Goal: Task Accomplishment & Management: Manage account settings

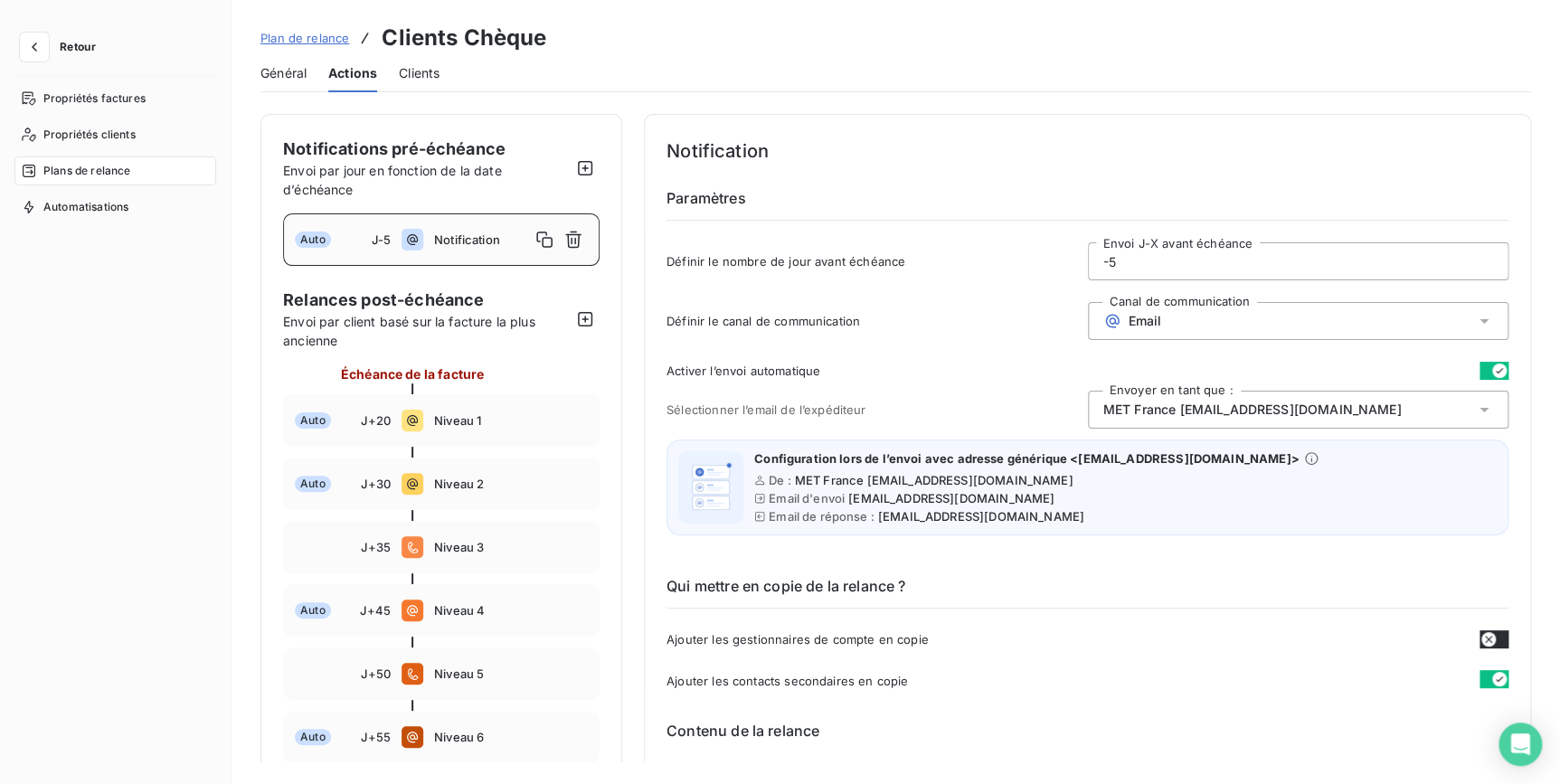
click at [50, 37] on button "Retour" at bounding box center [62, 47] width 96 height 29
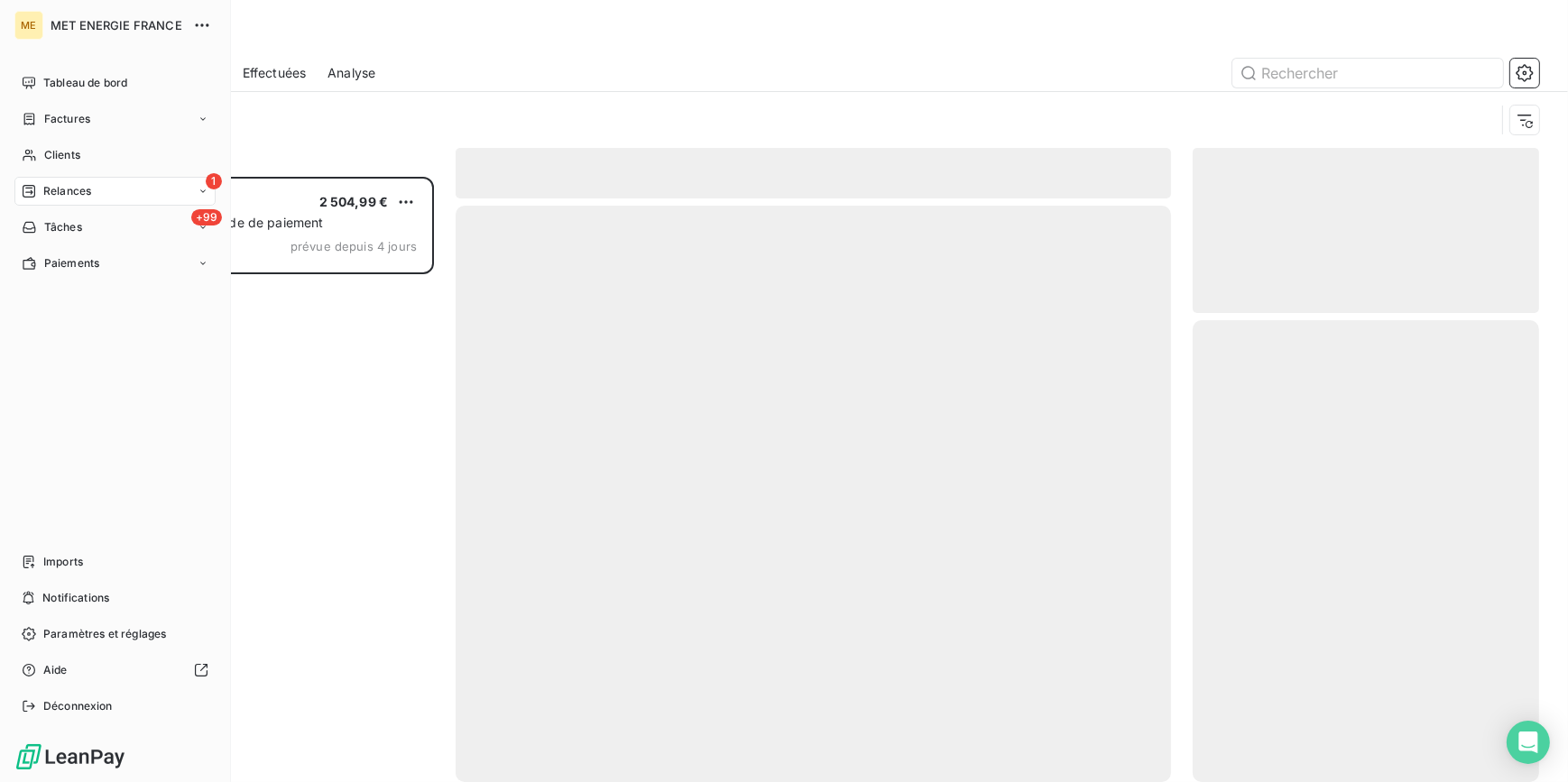
scroll to position [593, 334]
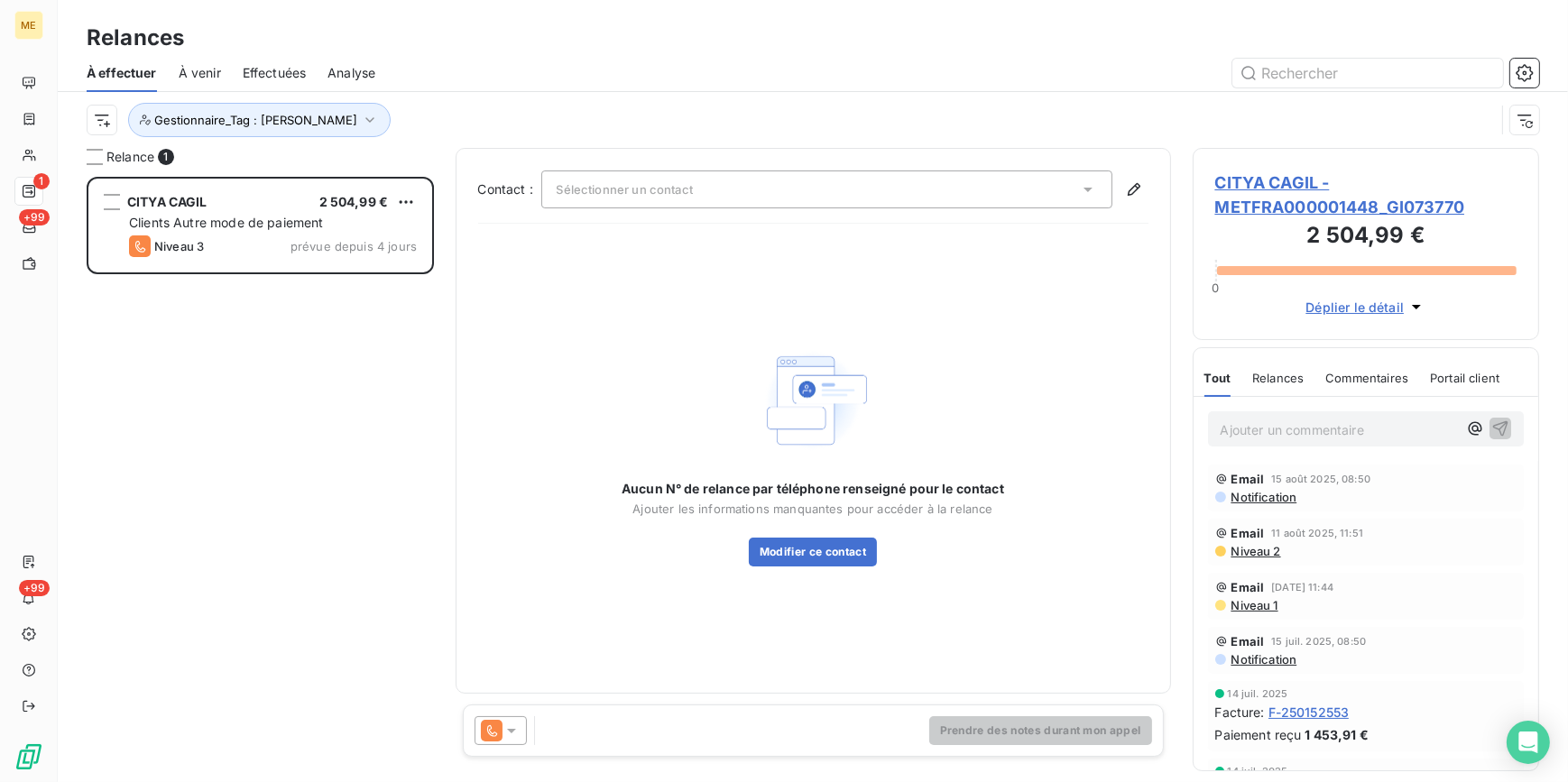
click at [296, 72] on span "Effectuées" at bounding box center [275, 72] width 64 height 18
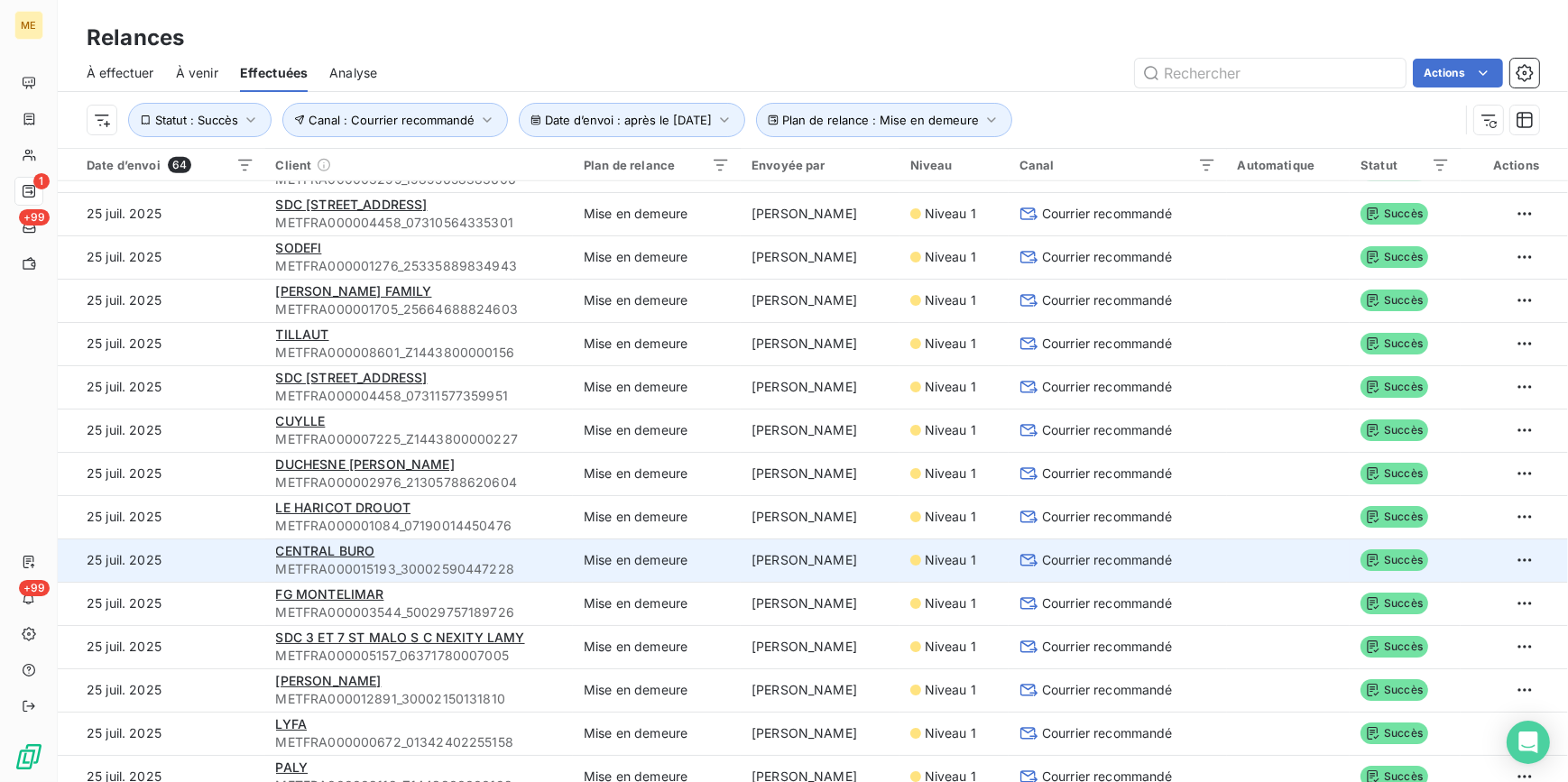
scroll to position [1267, 0]
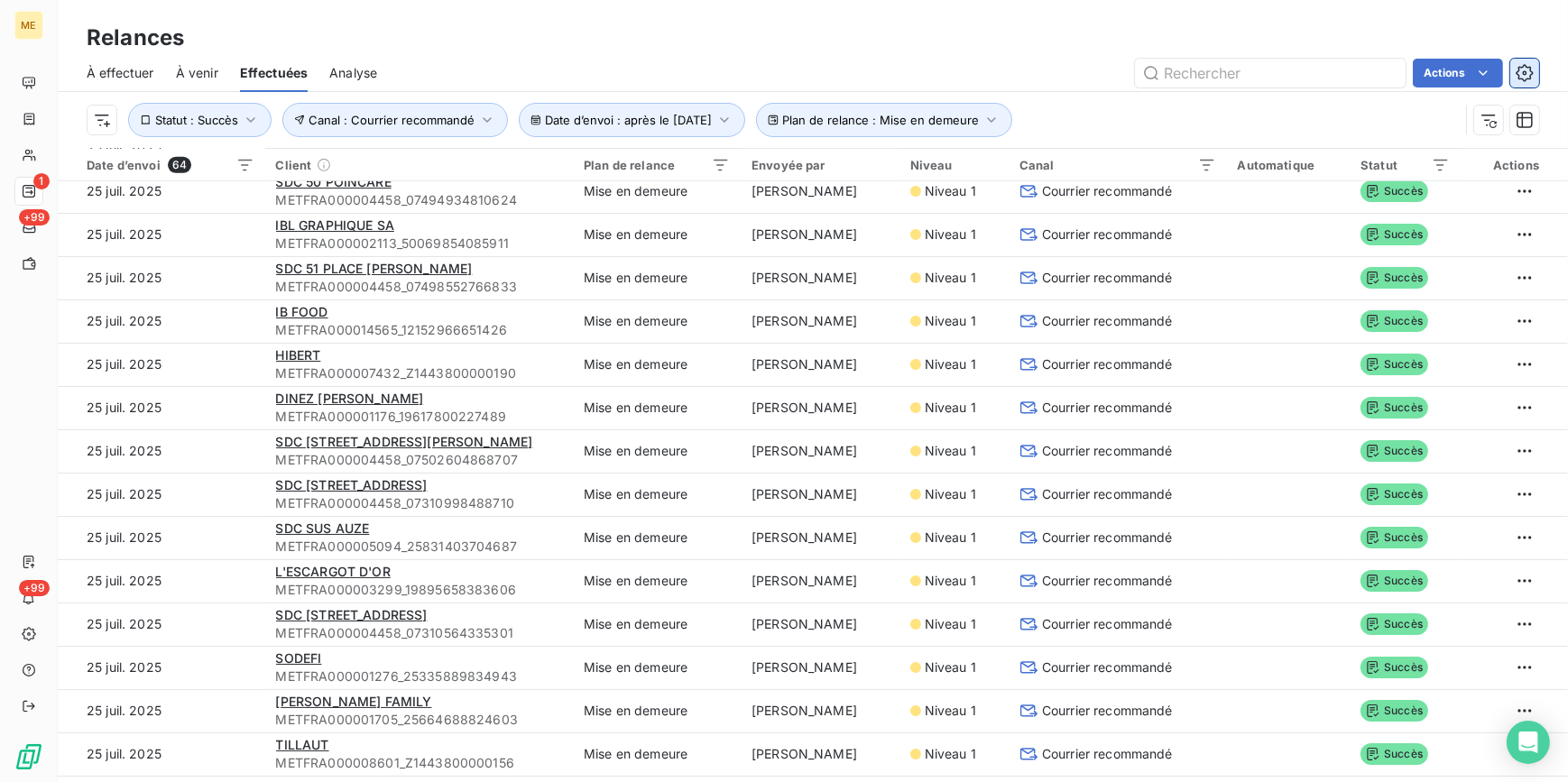
click at [1519, 77] on icon "button" at bounding box center [1524, 72] width 18 height 18
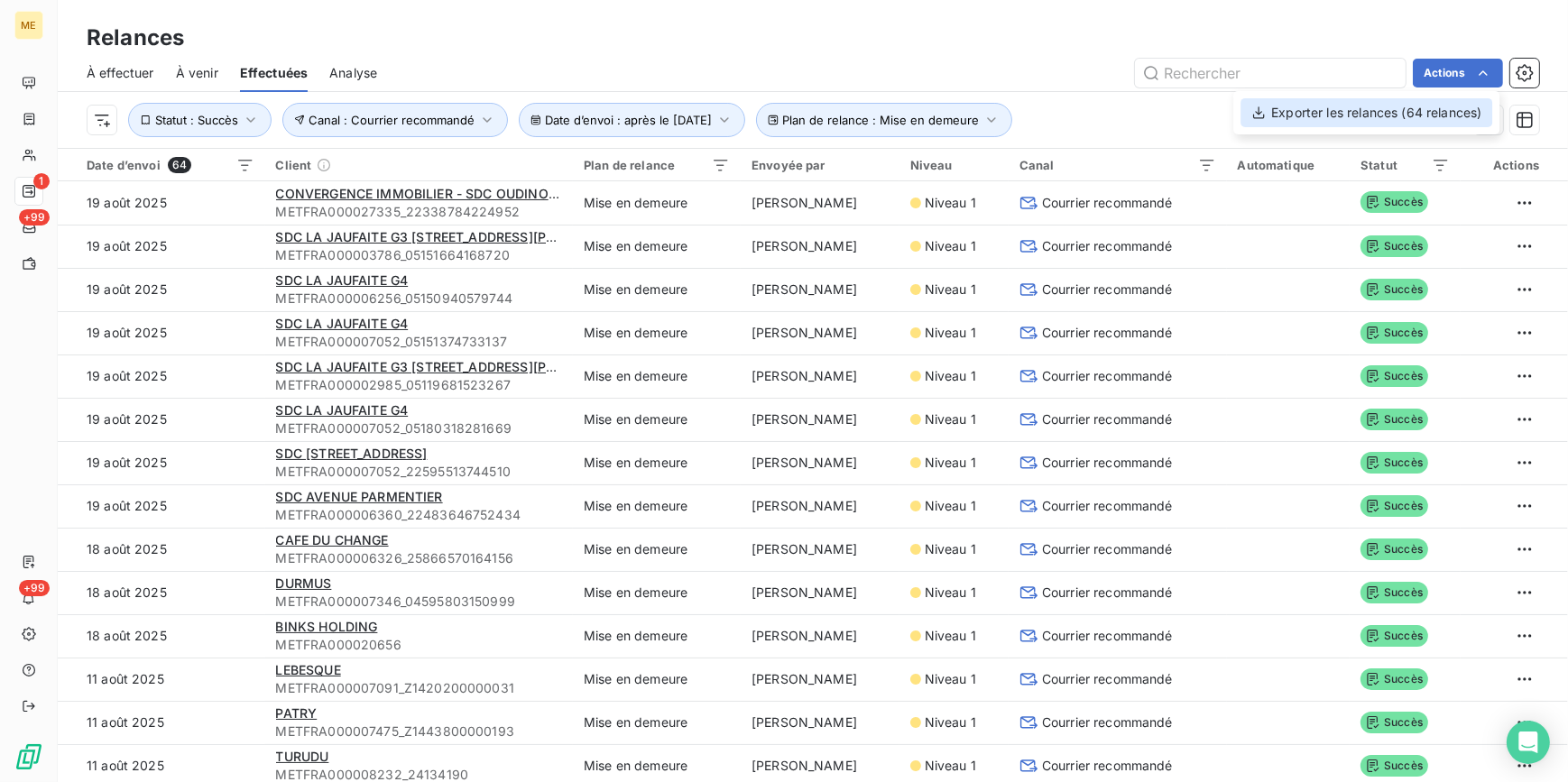
click at [1373, 112] on div "Exporter les relances (64 relances)" at bounding box center [1365, 113] width 252 height 29
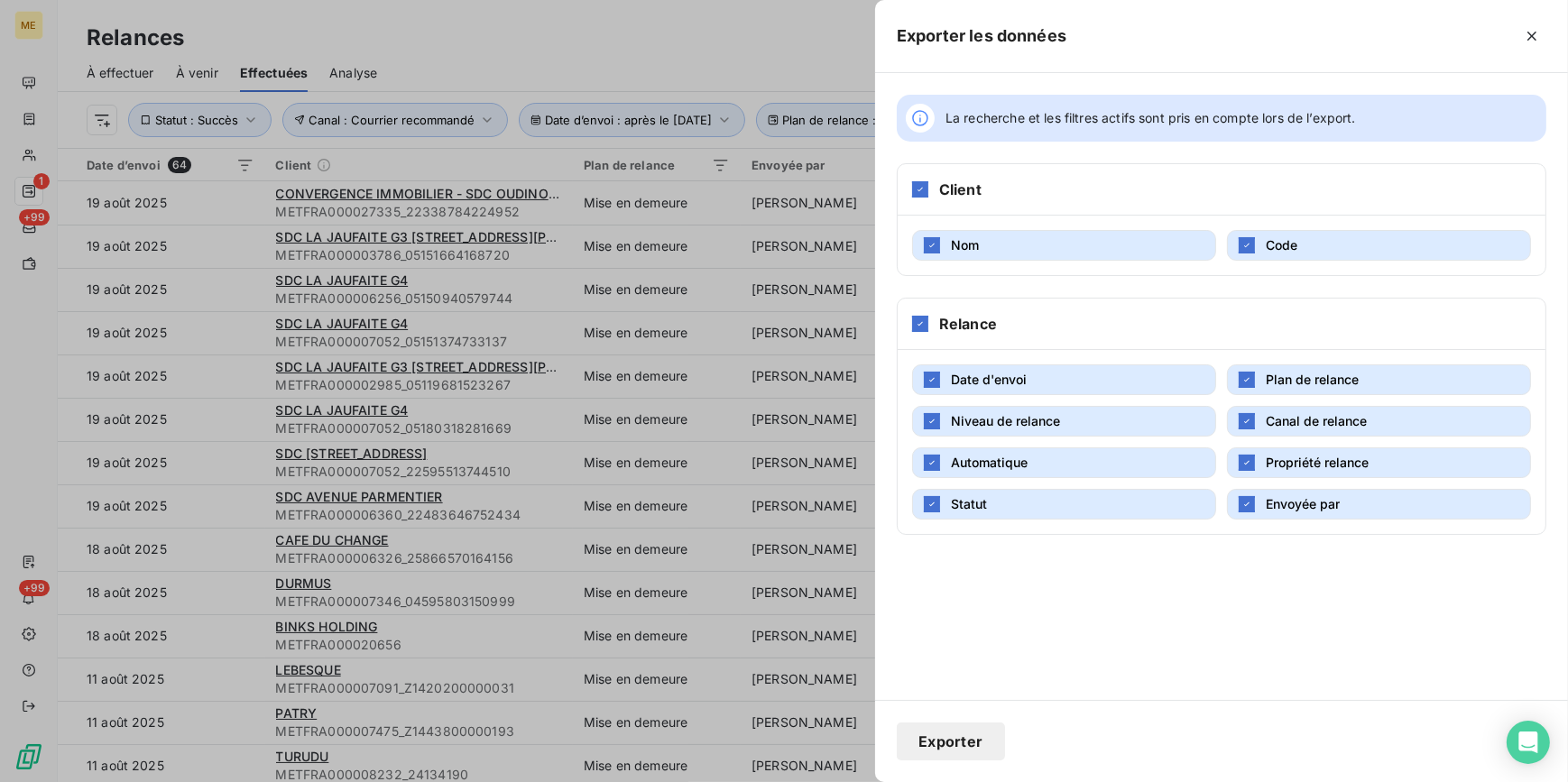
click at [988, 738] on button "Exporter" at bounding box center [951, 741] width 108 height 38
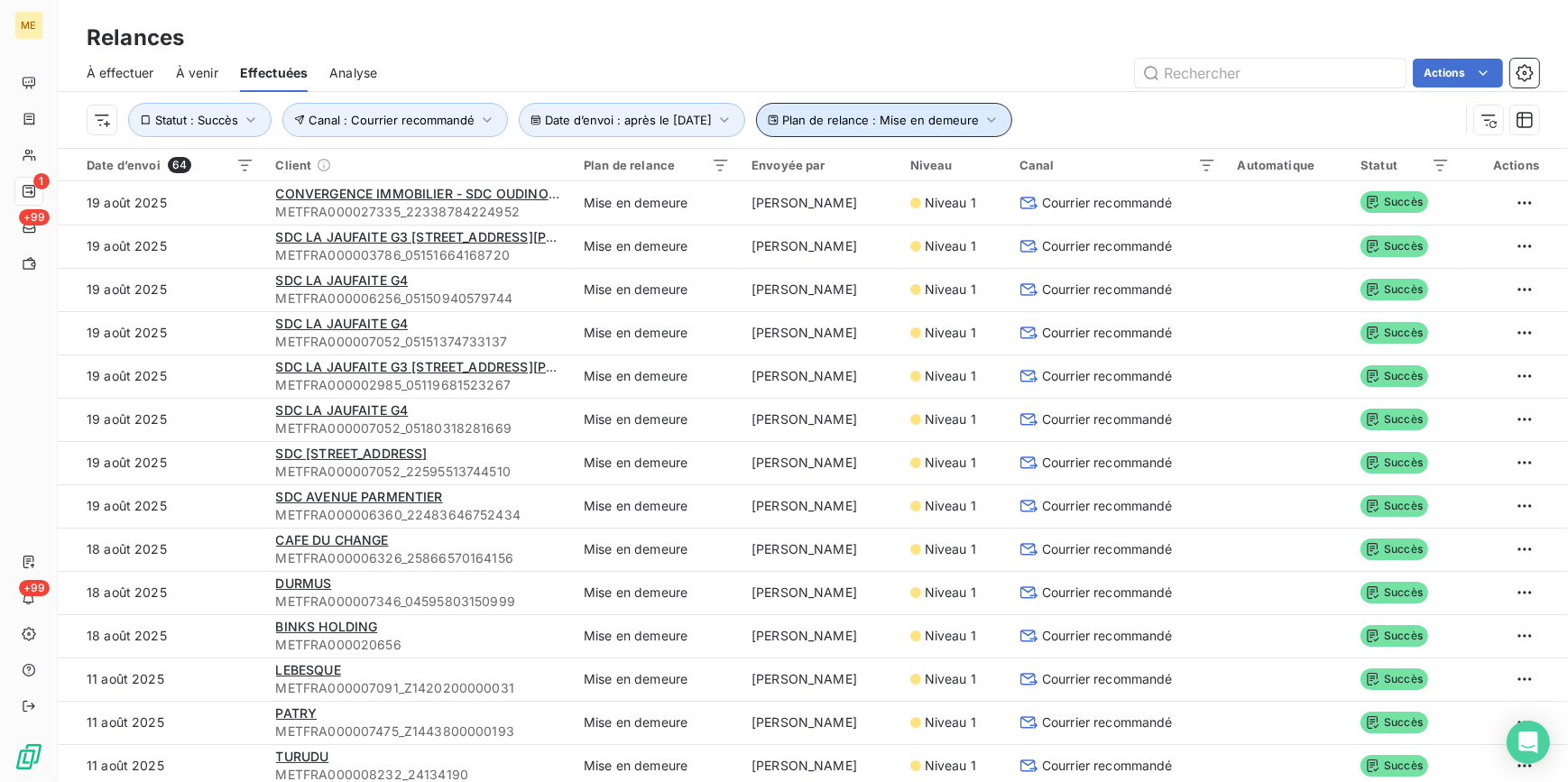
click at [930, 114] on span "Plan de relance : Mise en demeure" at bounding box center [880, 120] width 197 height 14
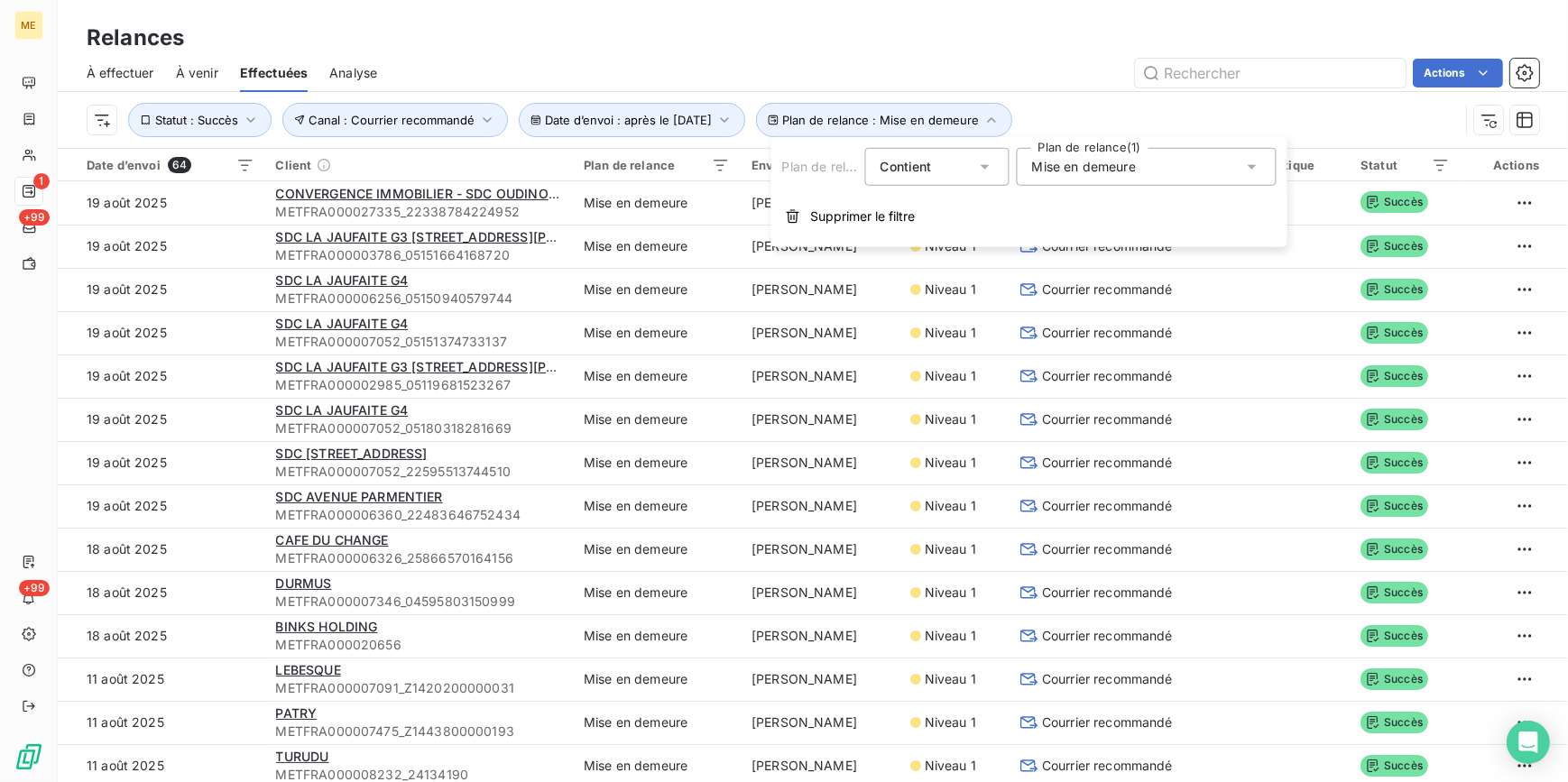
click at [1208, 160] on div "Mise en demeure" at bounding box center [1146, 166] width 259 height 38
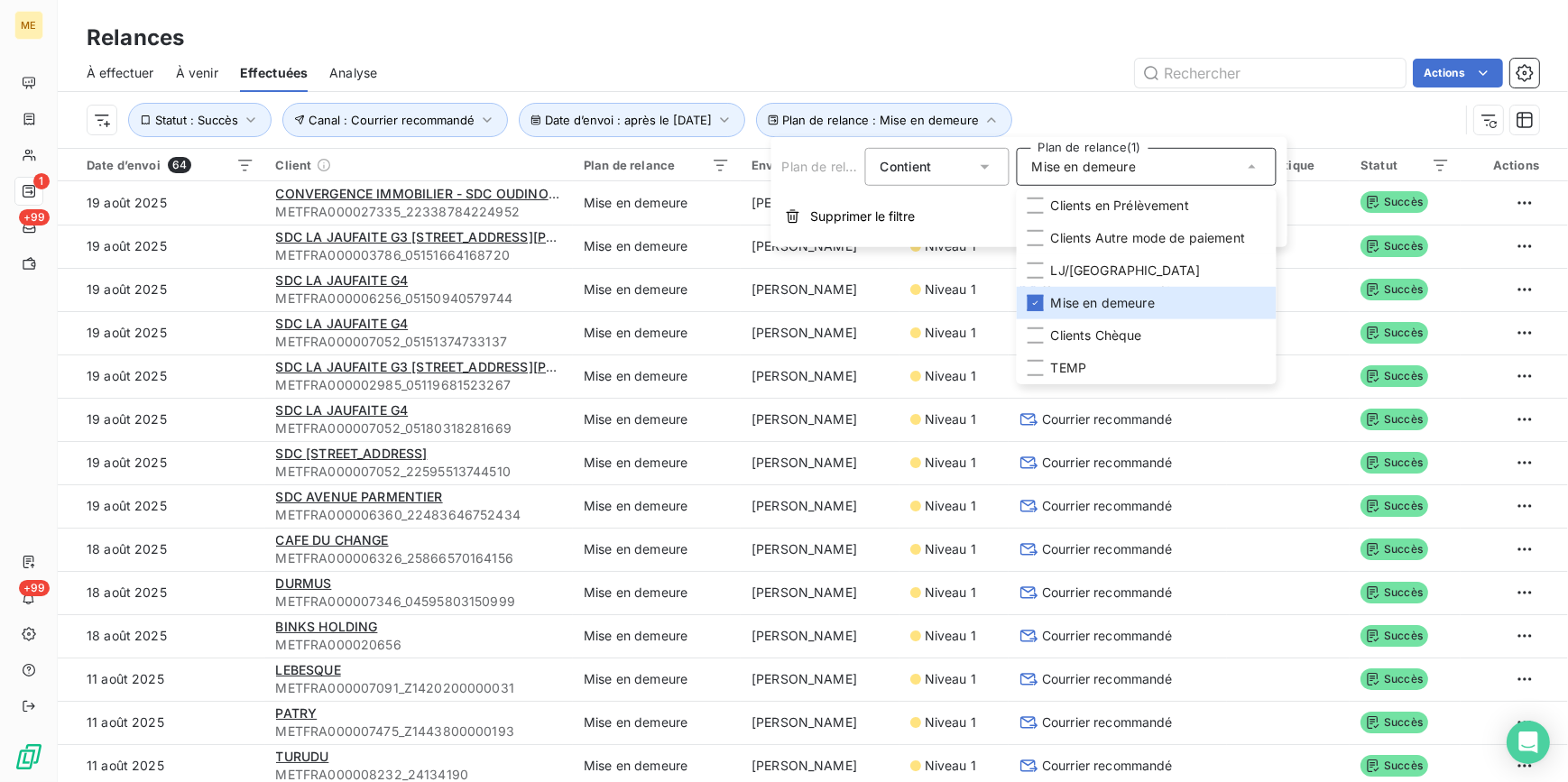
click at [965, 76] on div "Actions" at bounding box center [968, 73] width 1140 height 29
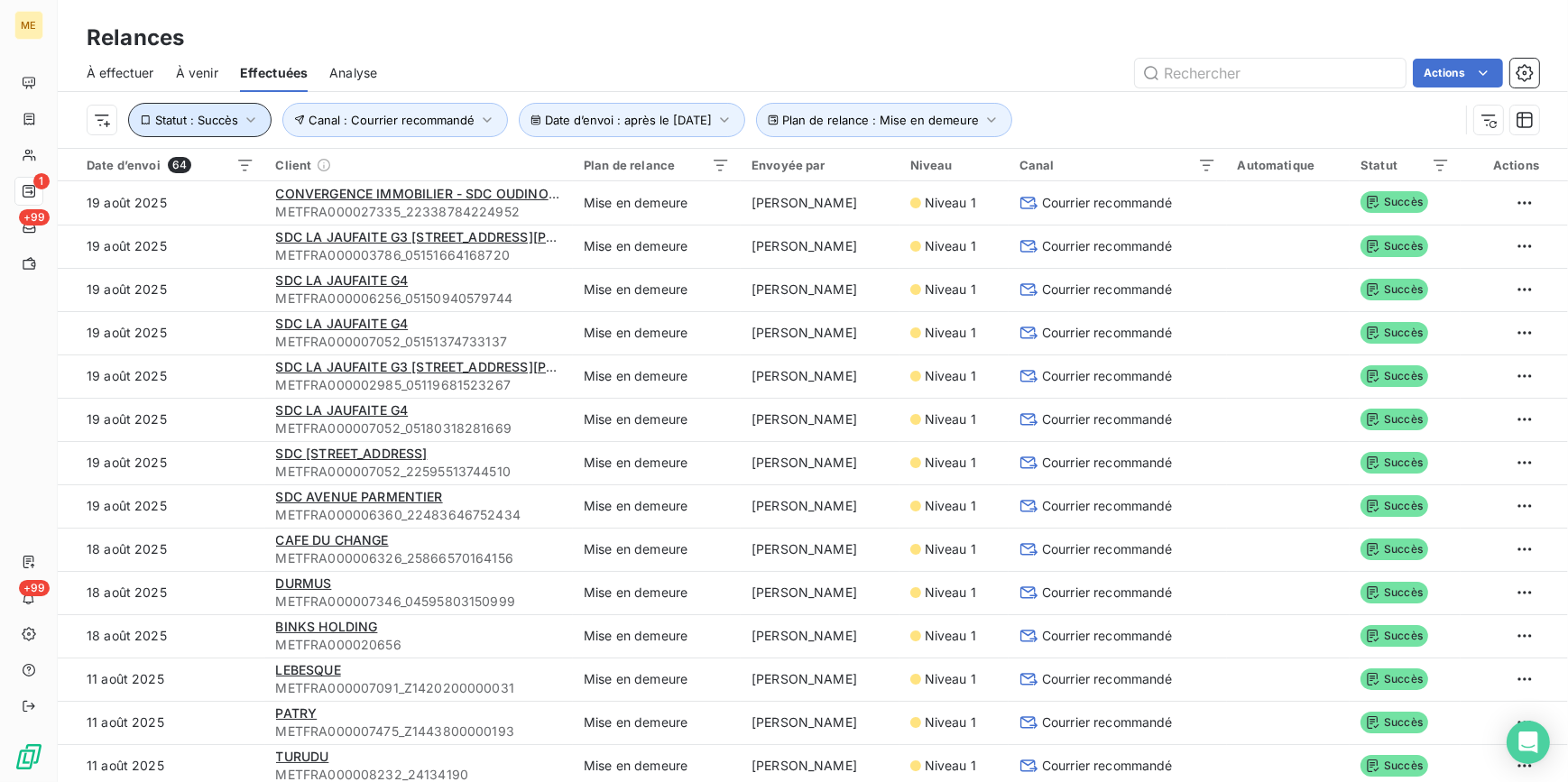
click at [230, 119] on span "Statut : Succès" at bounding box center [197, 120] width 83 height 14
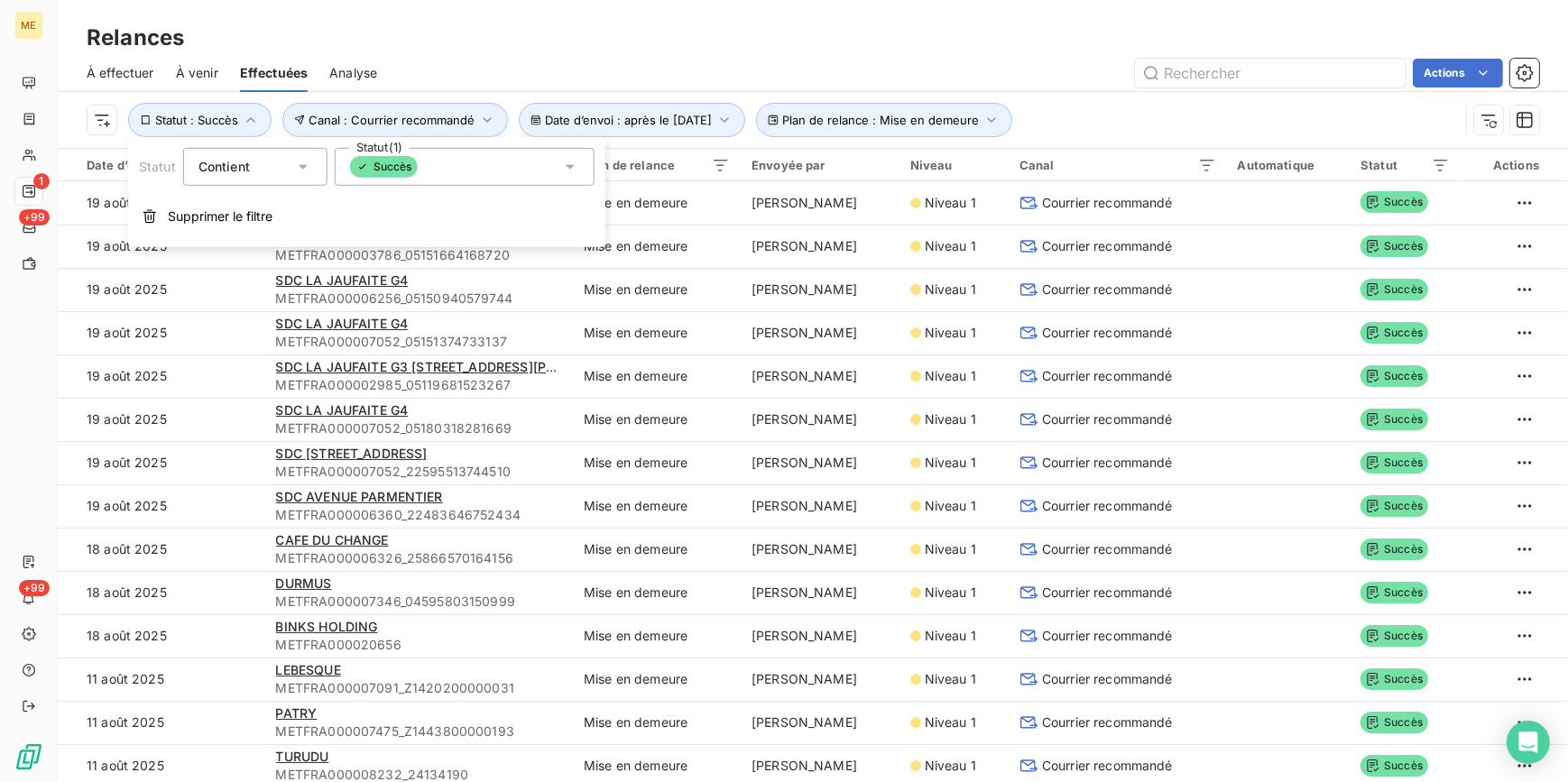
click at [473, 161] on div "Succès" at bounding box center [464, 166] width 259 height 38
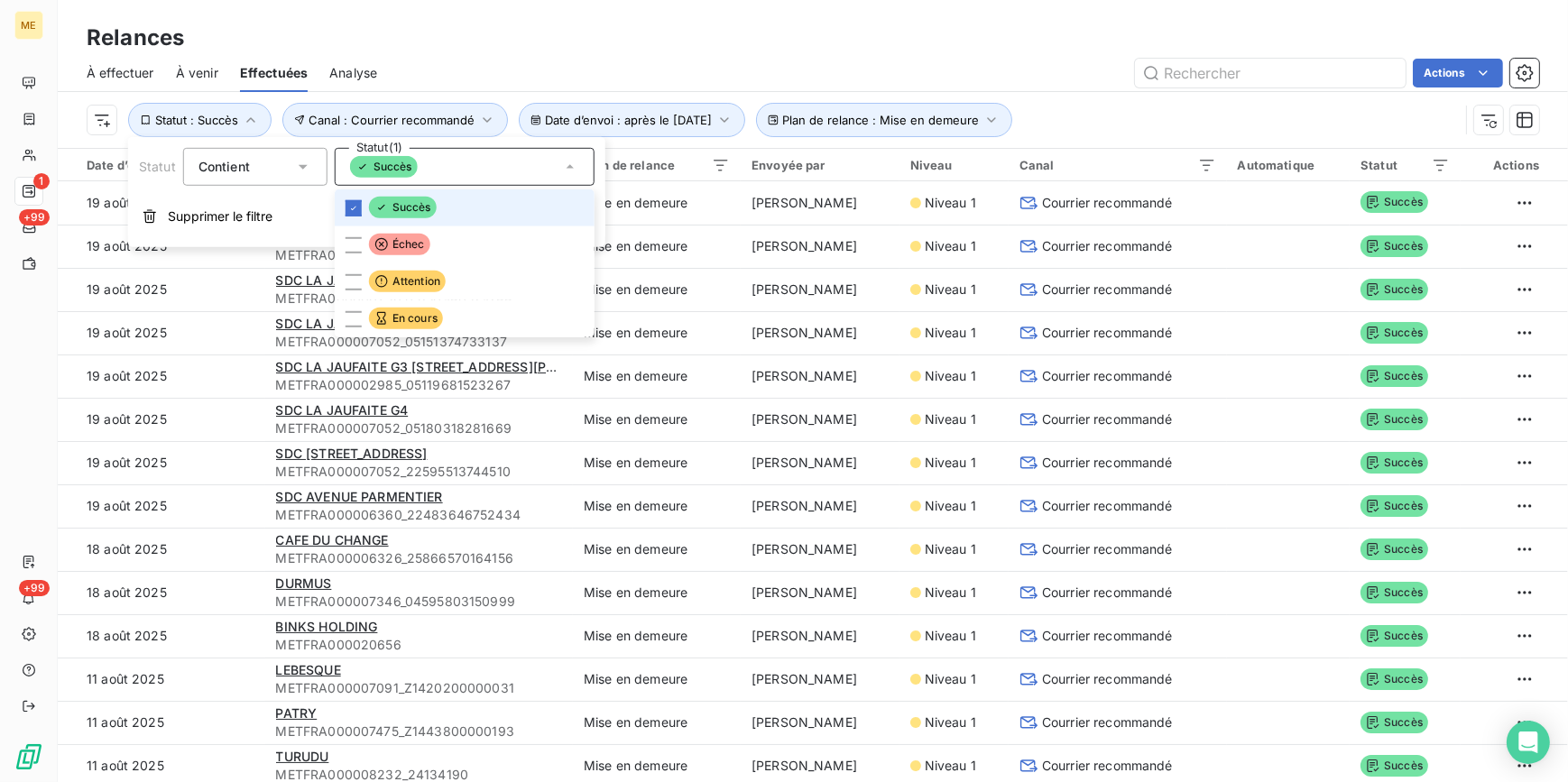
click at [374, 201] on icon at bounding box center [381, 207] width 14 height 14
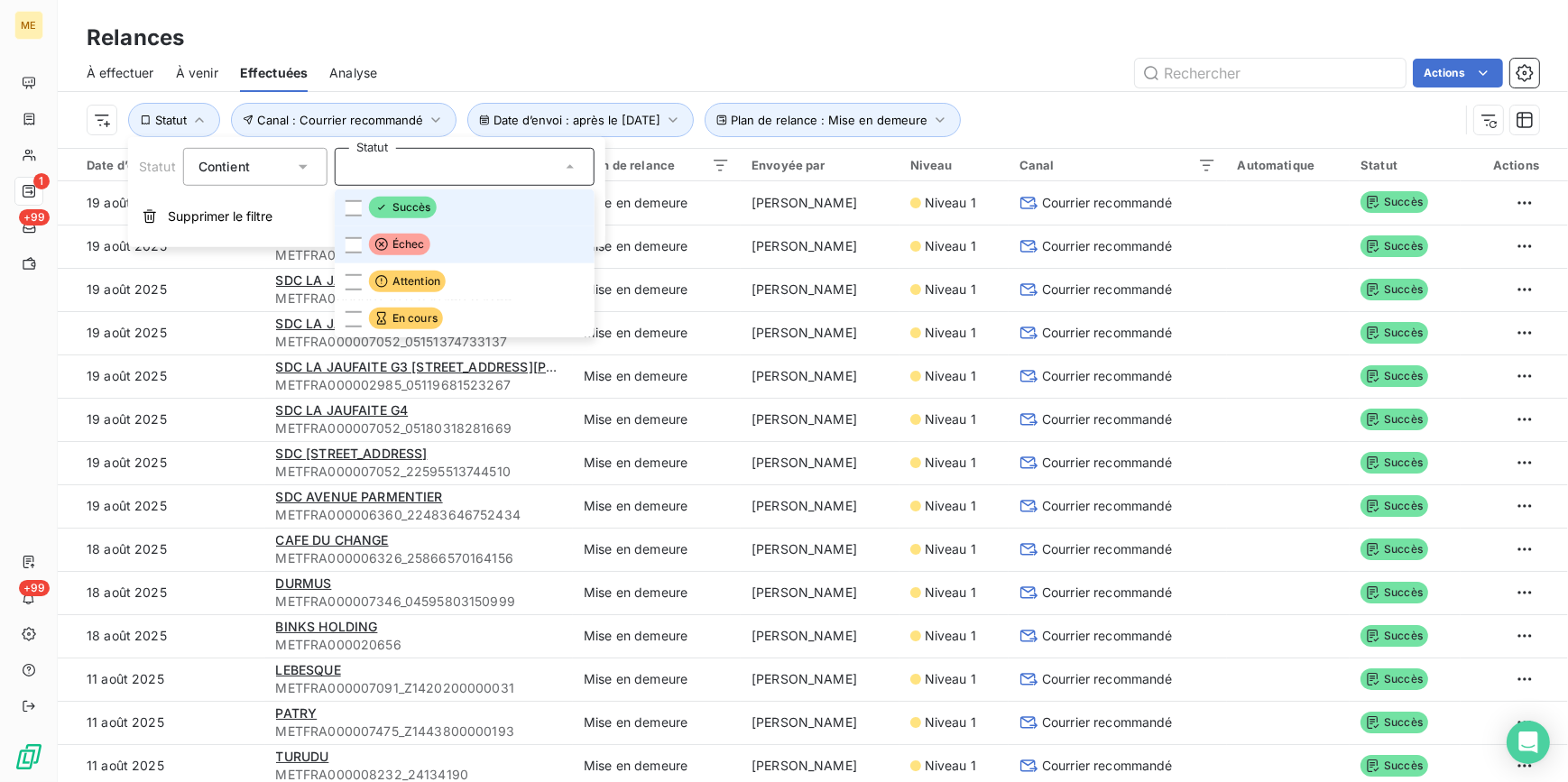
click at [371, 232] on li "Échec" at bounding box center [464, 245] width 259 height 37
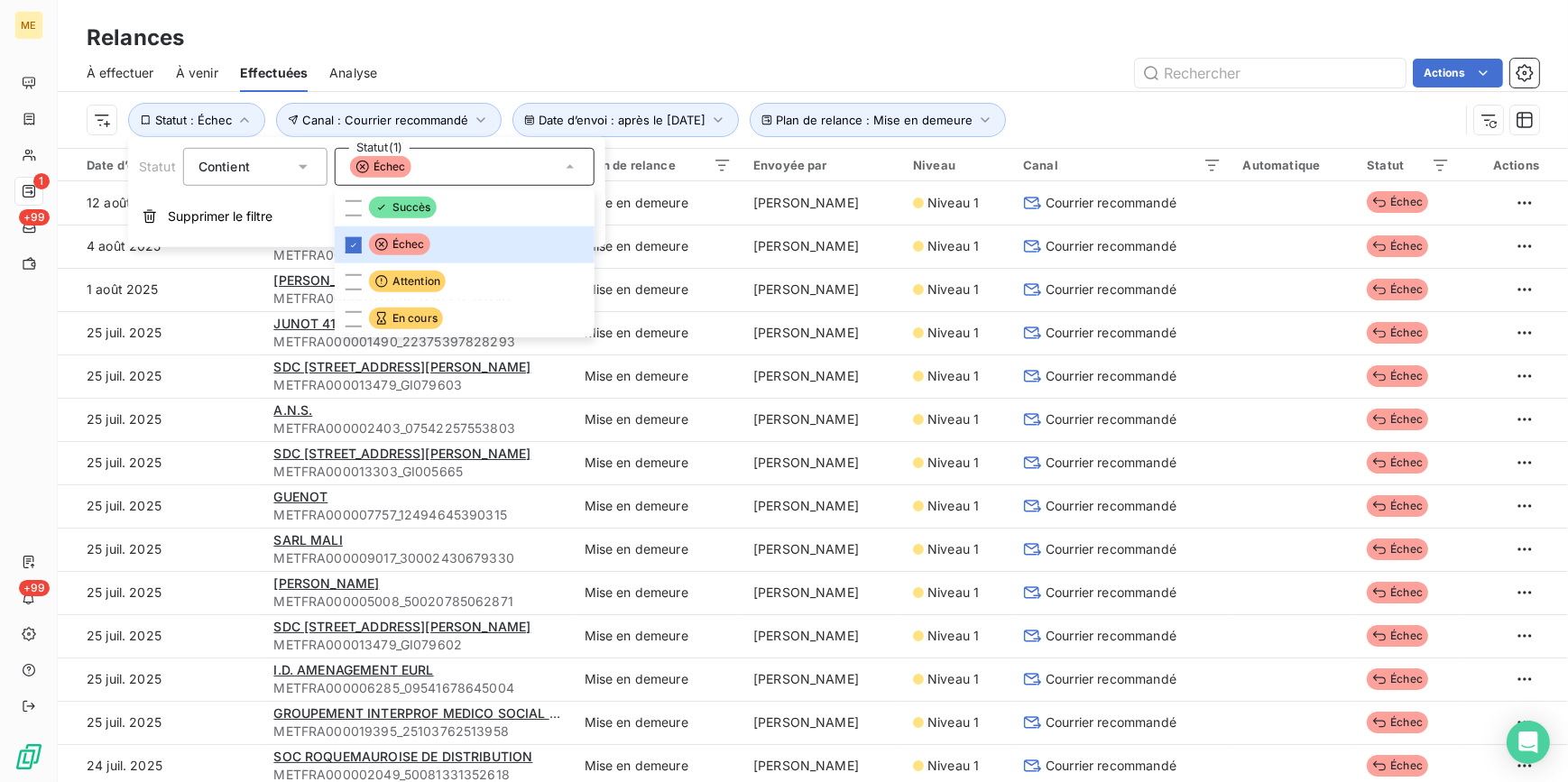
click at [1527, 28] on div "Relances" at bounding box center [813, 38] width 1510 height 33
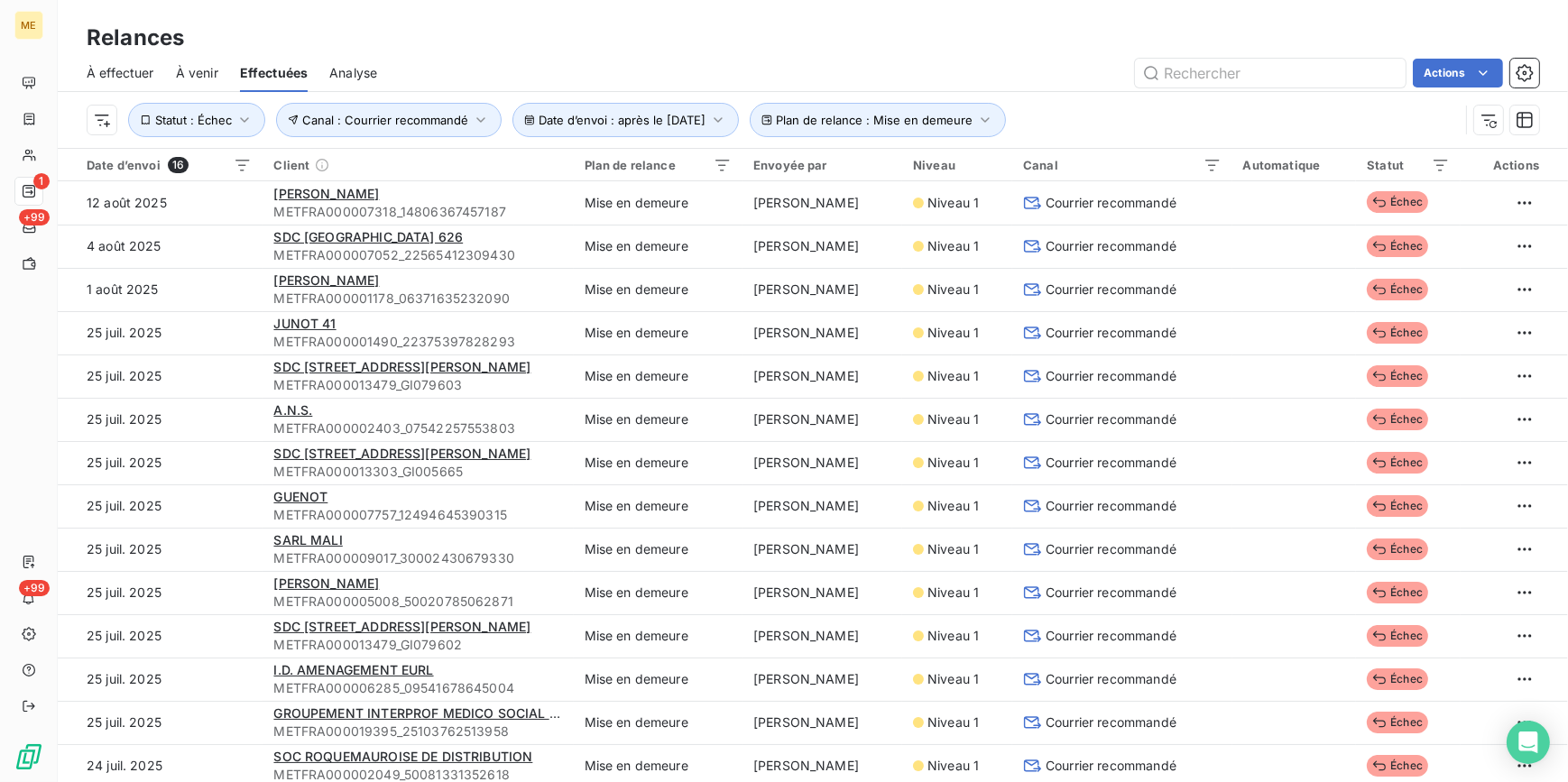
click at [1206, 18] on div "Relances À effectuer À venir Effectuées Analyse Actions Date d’envoi : après le…" at bounding box center [813, 73] width 1510 height 148
click at [1457, 75] on html "ME 1 +99 +99 Relances À effectuer À venir Effectuées Analyse Actions Date d’env…" at bounding box center [784, 391] width 1568 height 782
click at [1339, 118] on div "Exporter les relances (16 relances)" at bounding box center [1368, 113] width 249 height 29
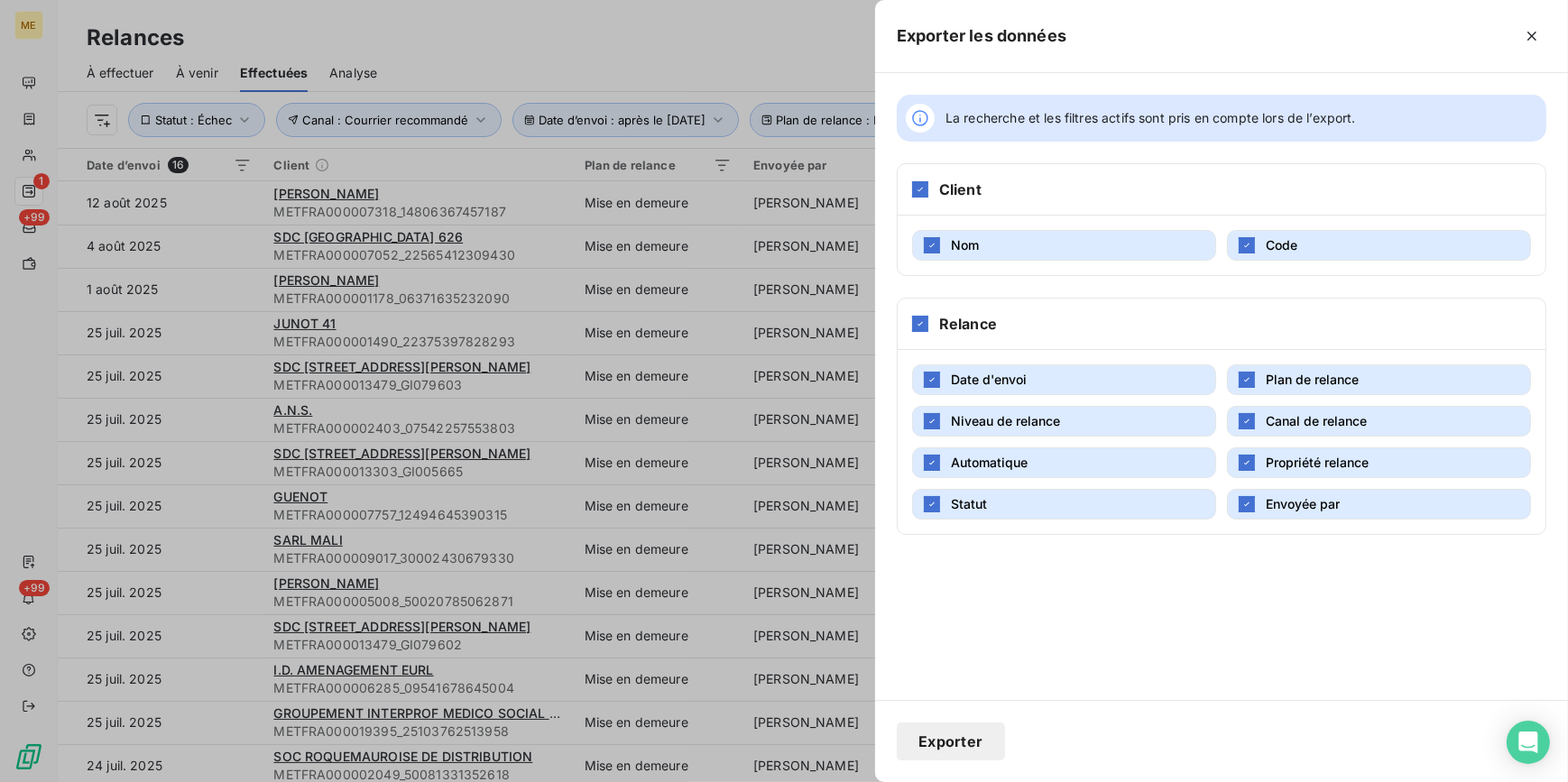
click at [974, 745] on button "Exporter" at bounding box center [951, 741] width 108 height 38
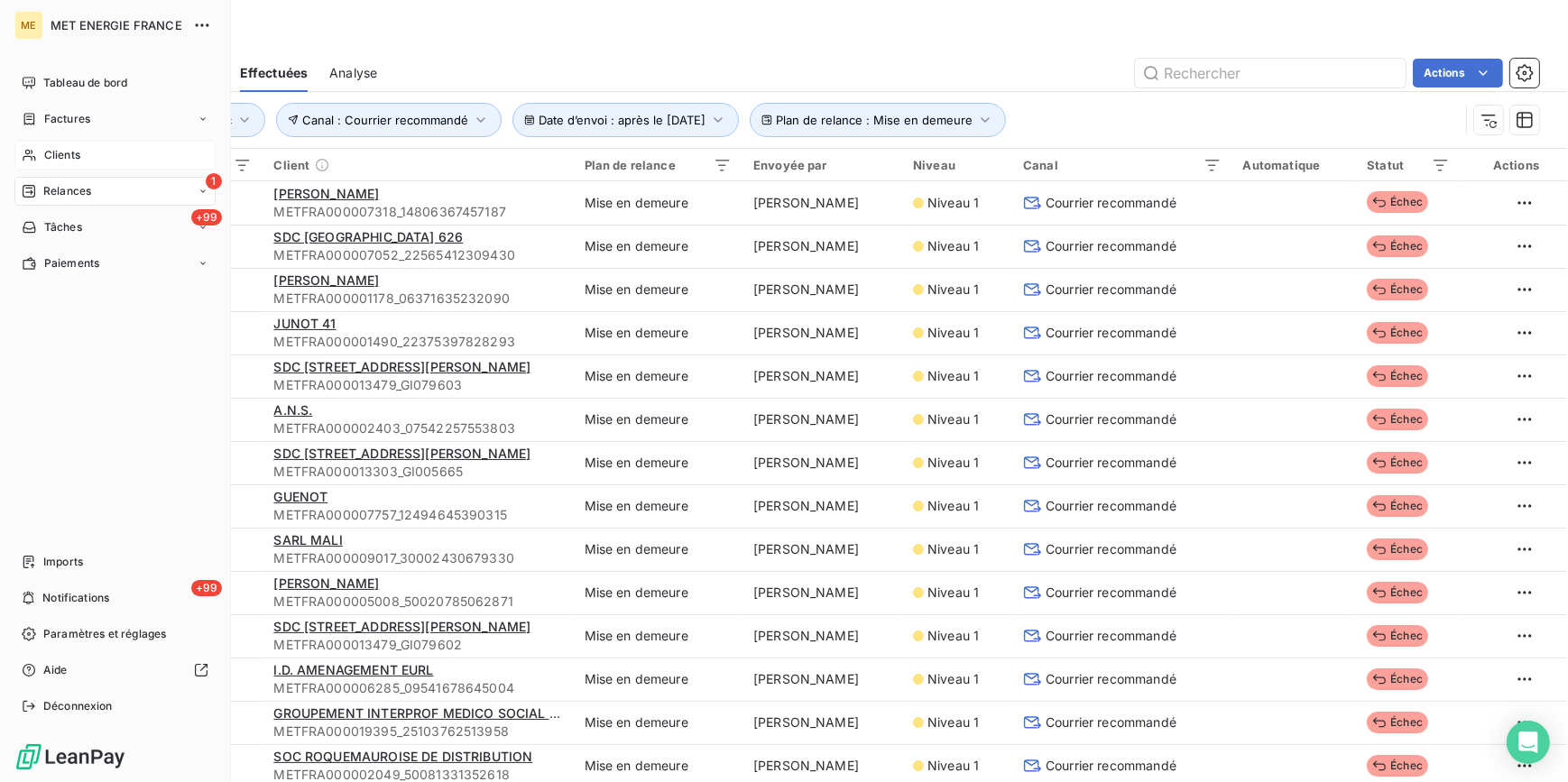
click at [69, 158] on span "Clients" at bounding box center [62, 154] width 36 height 16
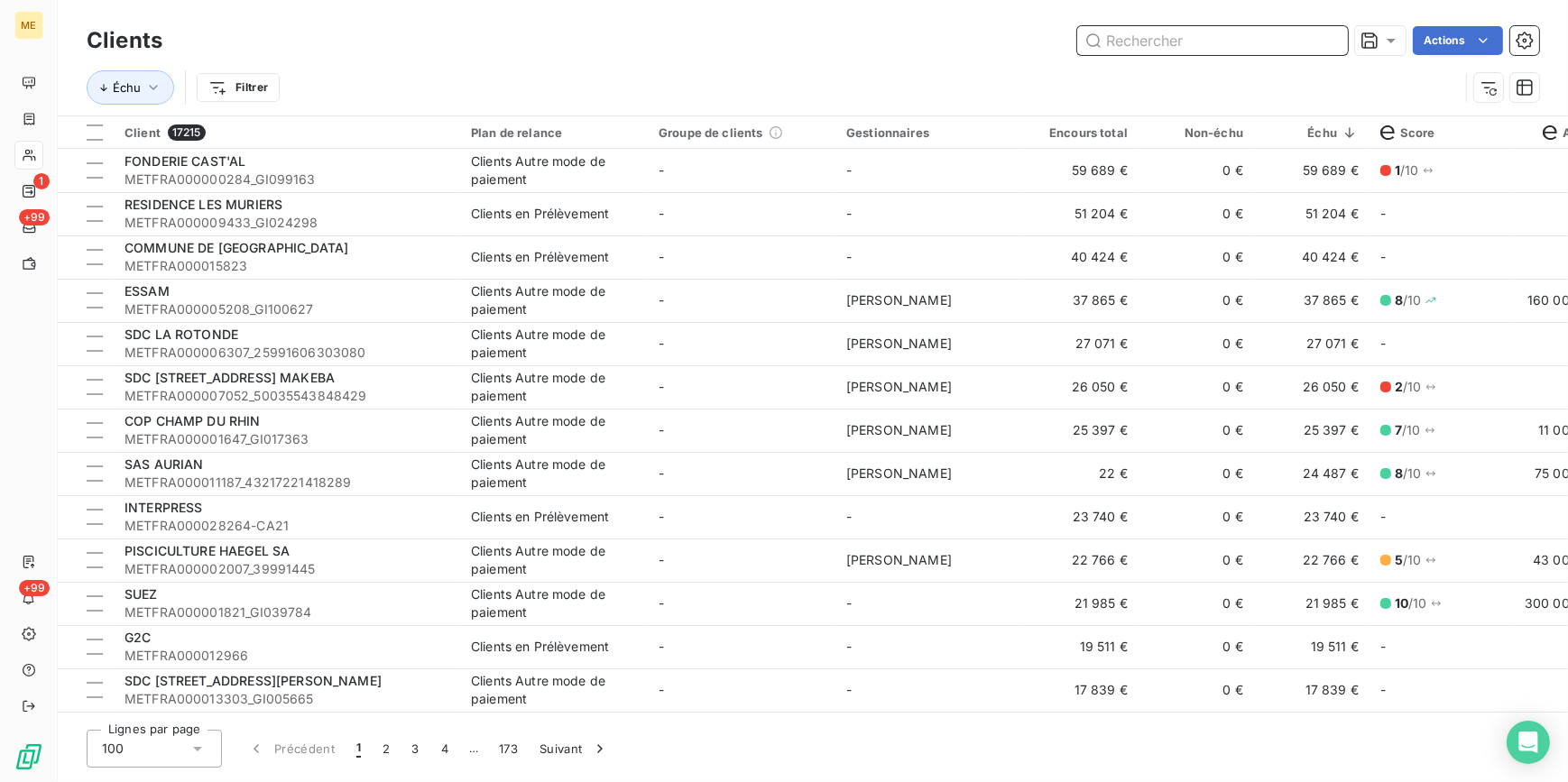
click at [1173, 49] on input "text" at bounding box center [1212, 40] width 271 height 29
paste input "METFRA000007318_14806367457187"
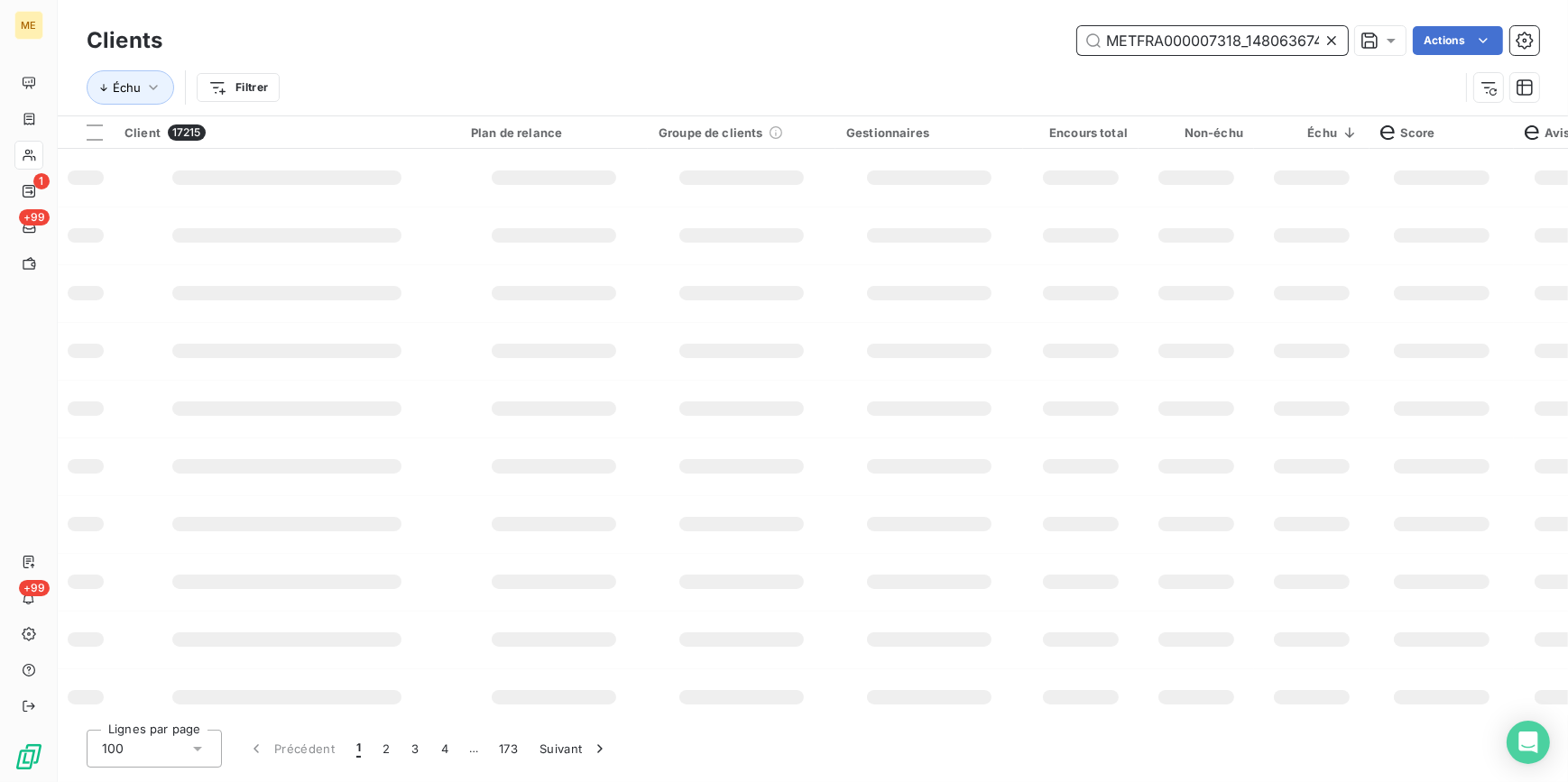
scroll to position [0, 44]
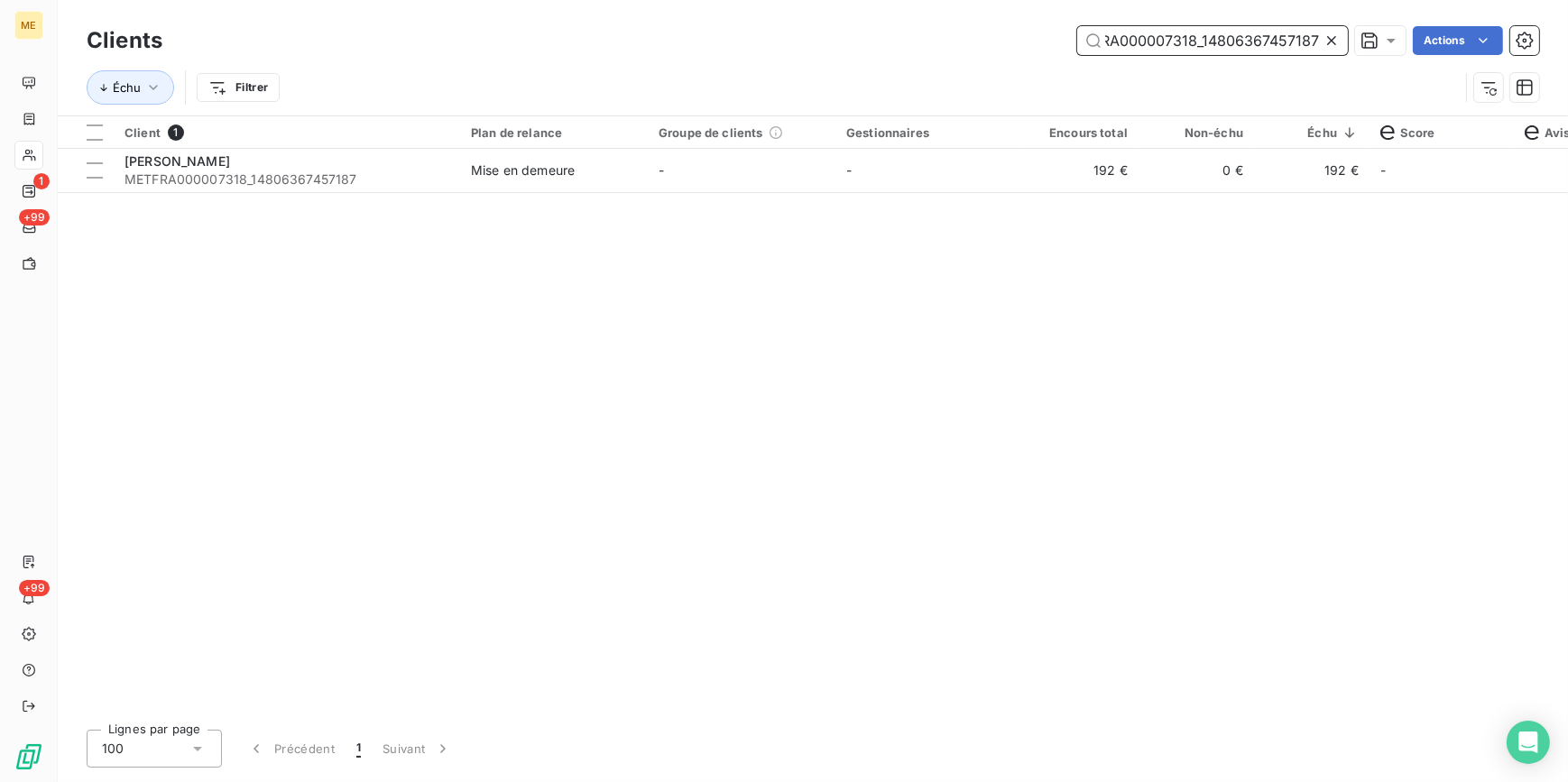
type input "METFRA000007318_14806367457187"
click at [1044, 189] on td "192 €" at bounding box center [1081, 170] width 116 height 43
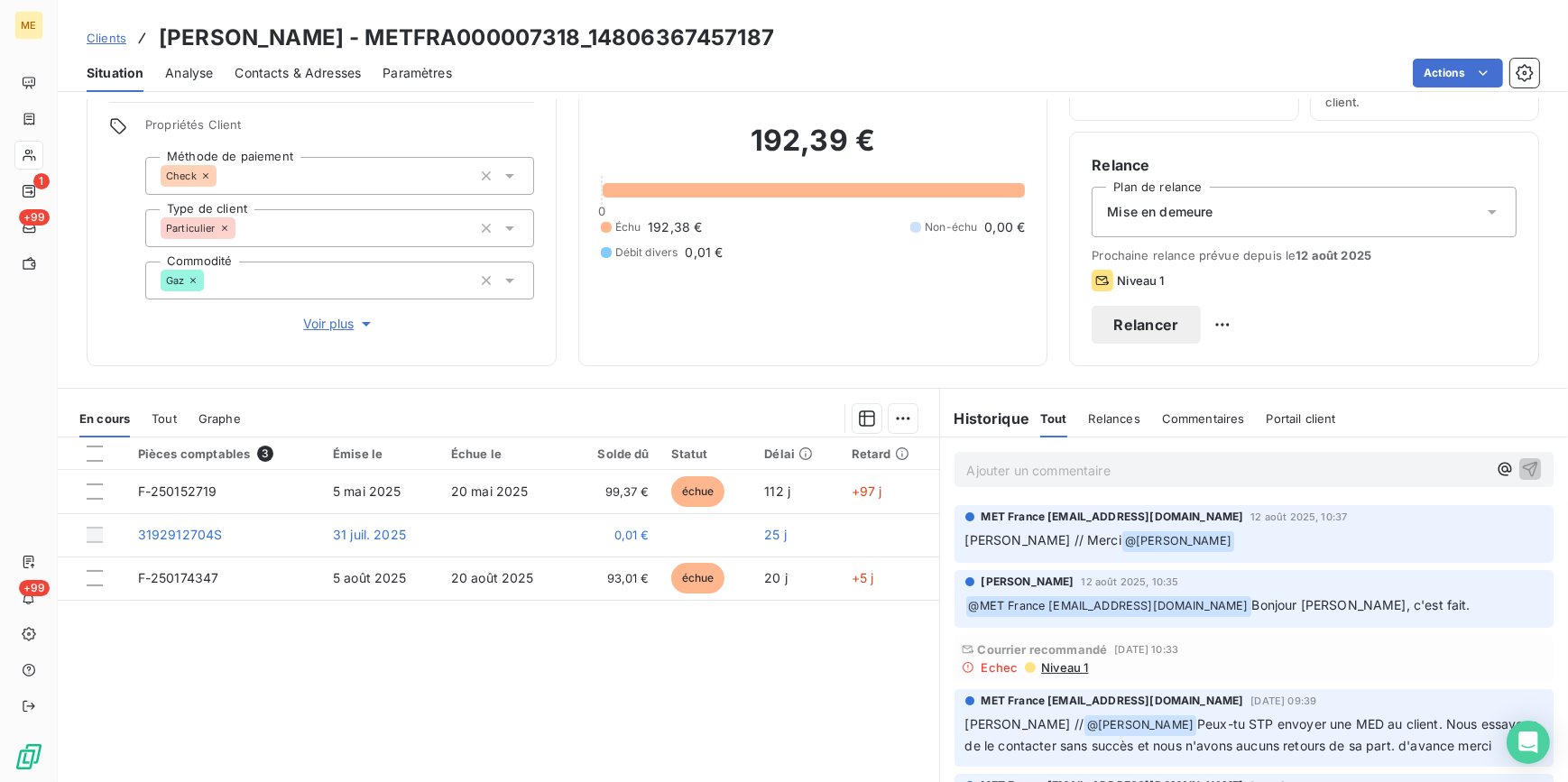
scroll to position [163, 0]
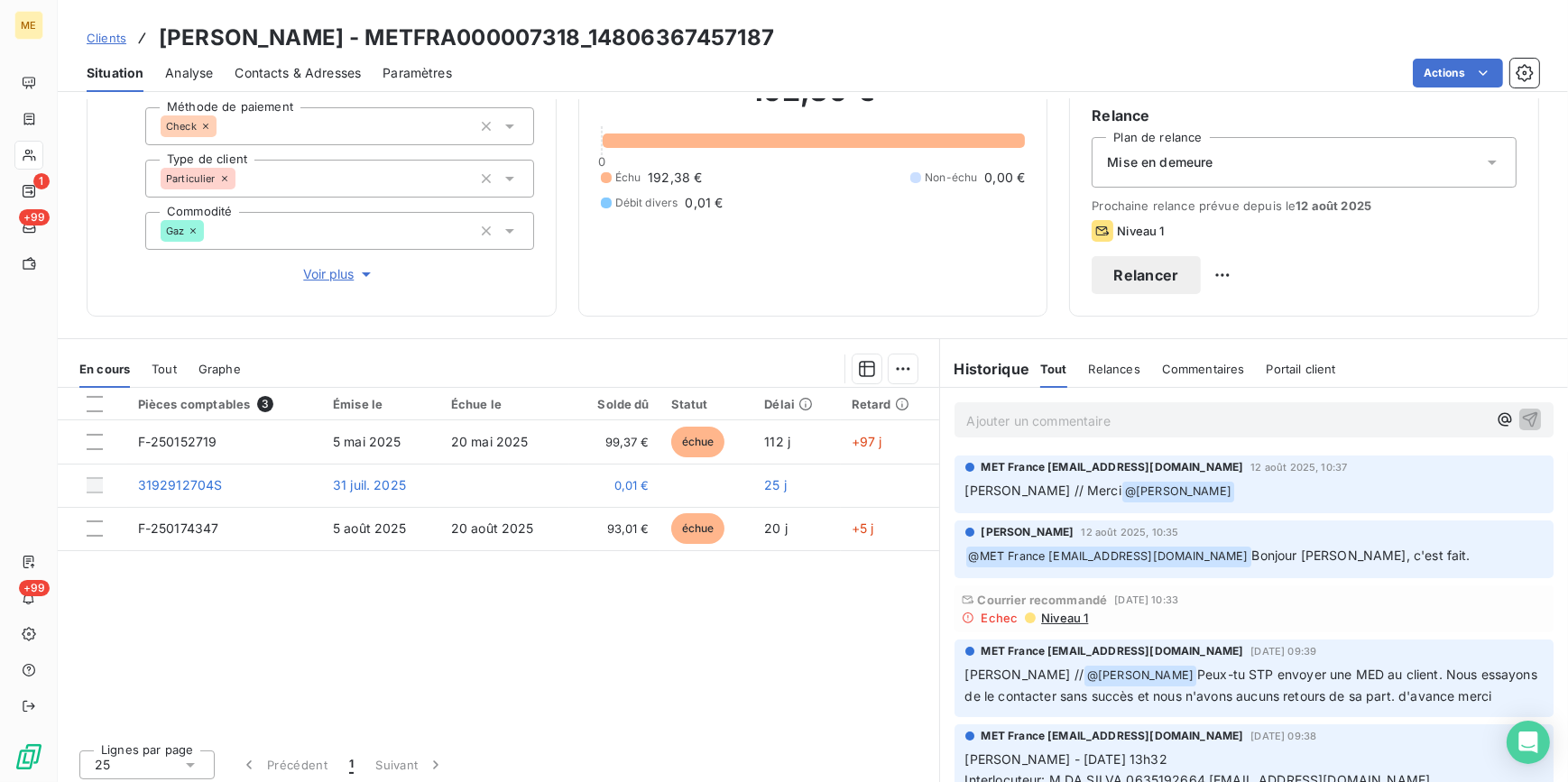
click at [1046, 619] on span "Niveau 1" at bounding box center [1063, 617] width 49 height 14
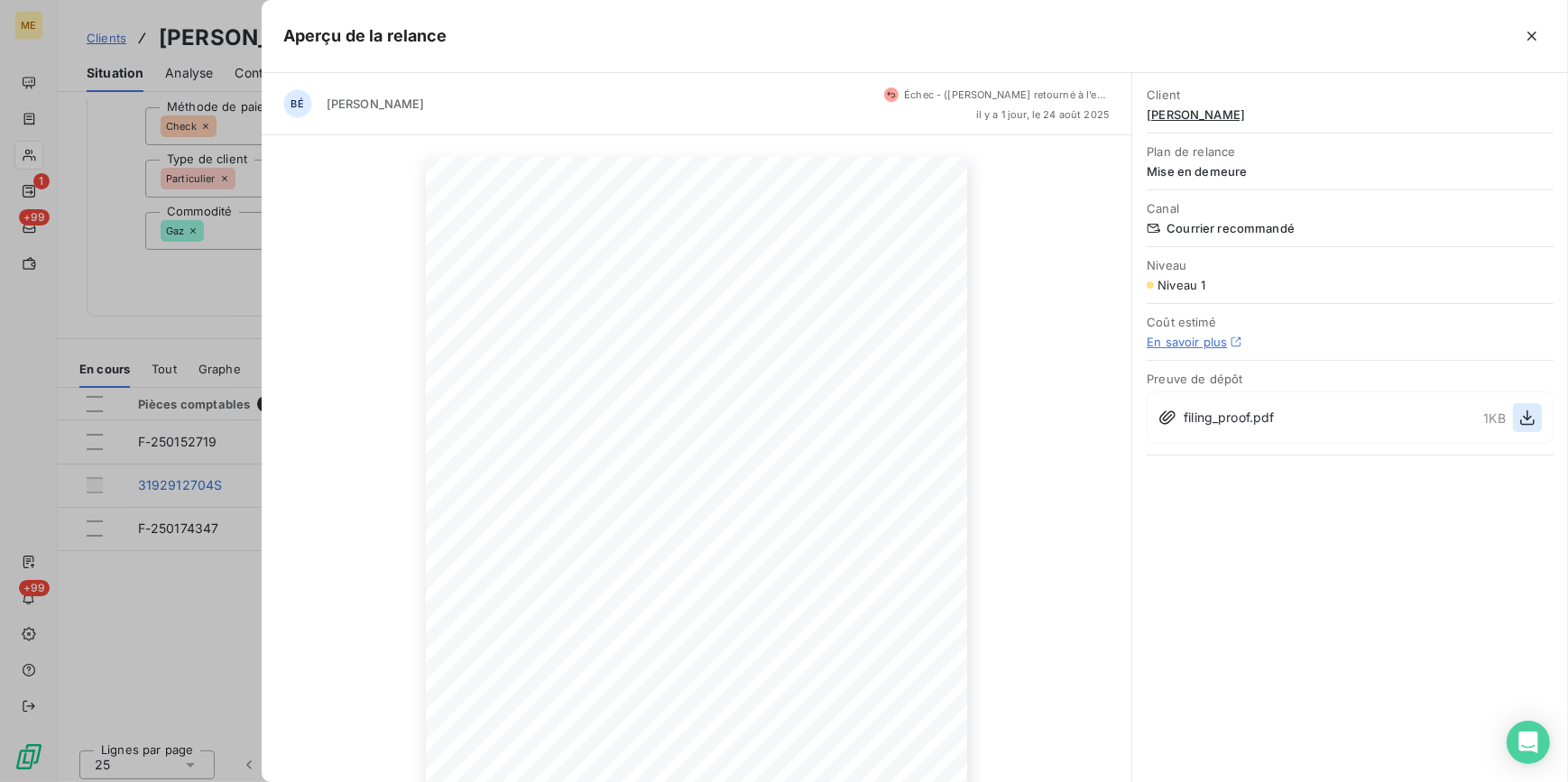
click at [1519, 418] on icon "button" at bounding box center [1527, 418] width 18 height 18
click at [273, 620] on div "[DATE] Objet : [MET ENERGIE FRANCE] Retard de paiement - Mise en demeure avant …" at bounding box center [696, 539] width 871 height 809
click at [106, 635] on div at bounding box center [784, 391] width 1568 height 782
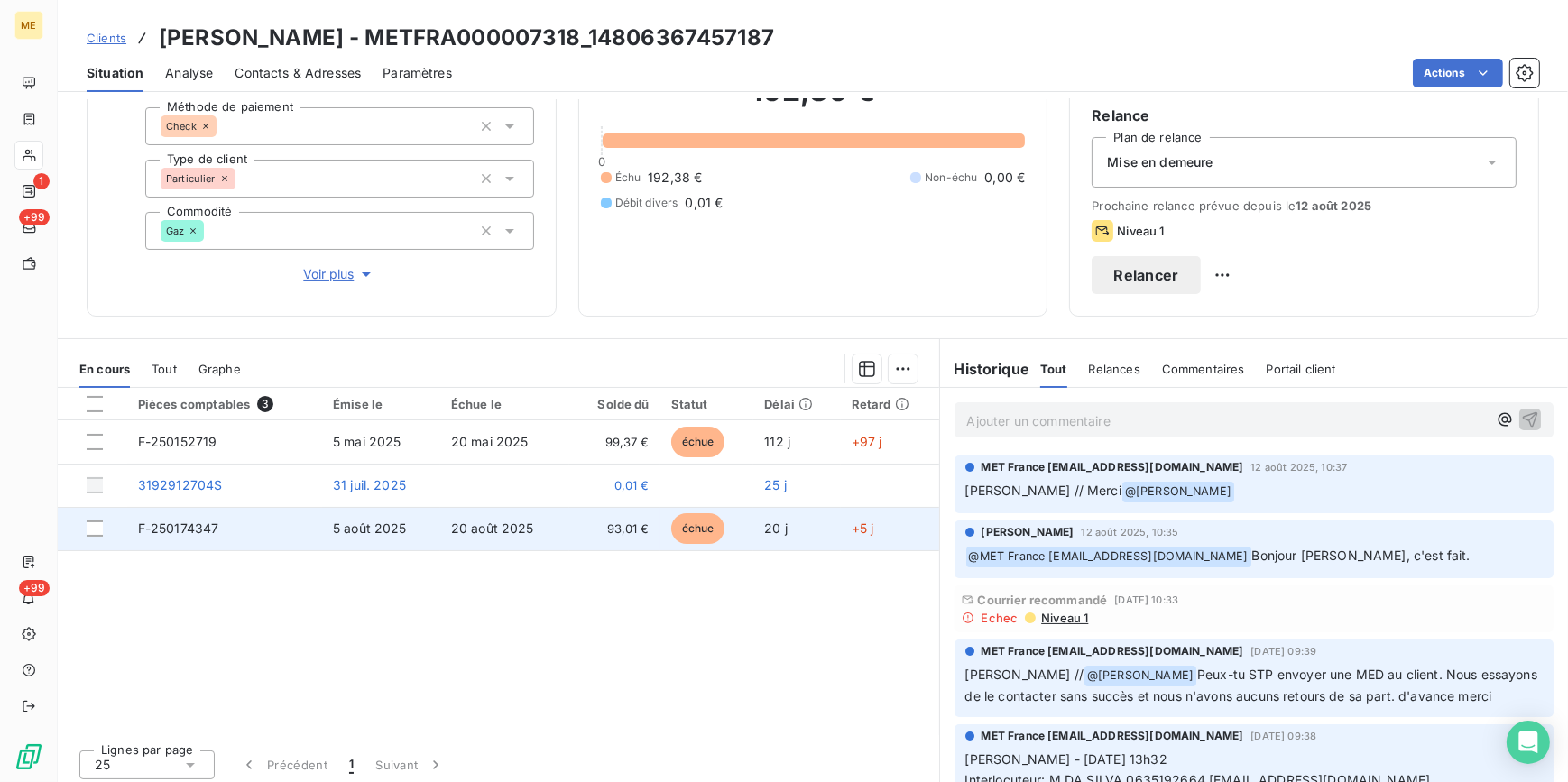
click at [551, 530] on td "20 août 2025" at bounding box center [504, 528] width 129 height 43
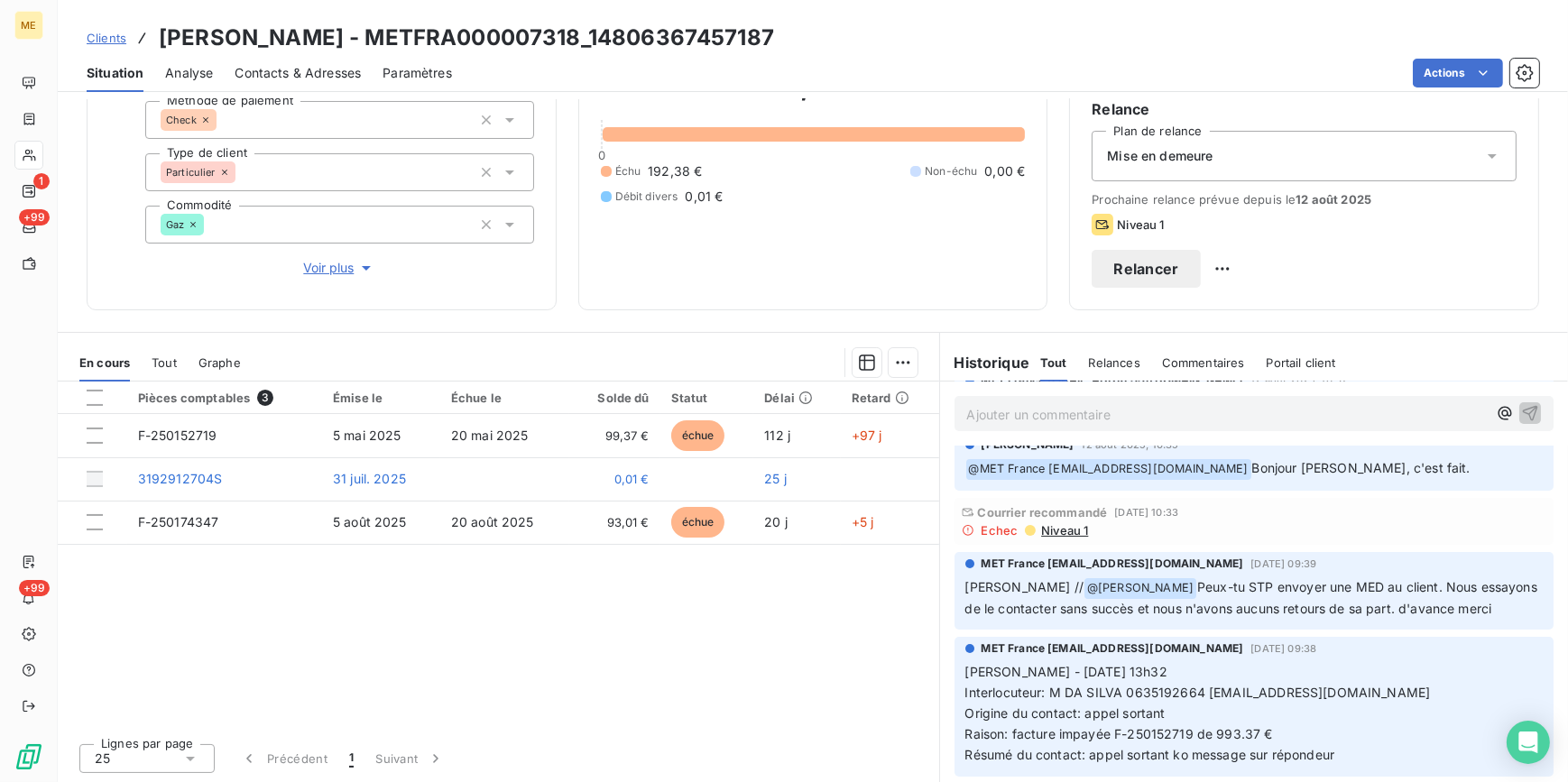
scroll to position [81, 0]
click at [326, 64] on span "Contacts & Adresses" at bounding box center [297, 72] width 126 height 18
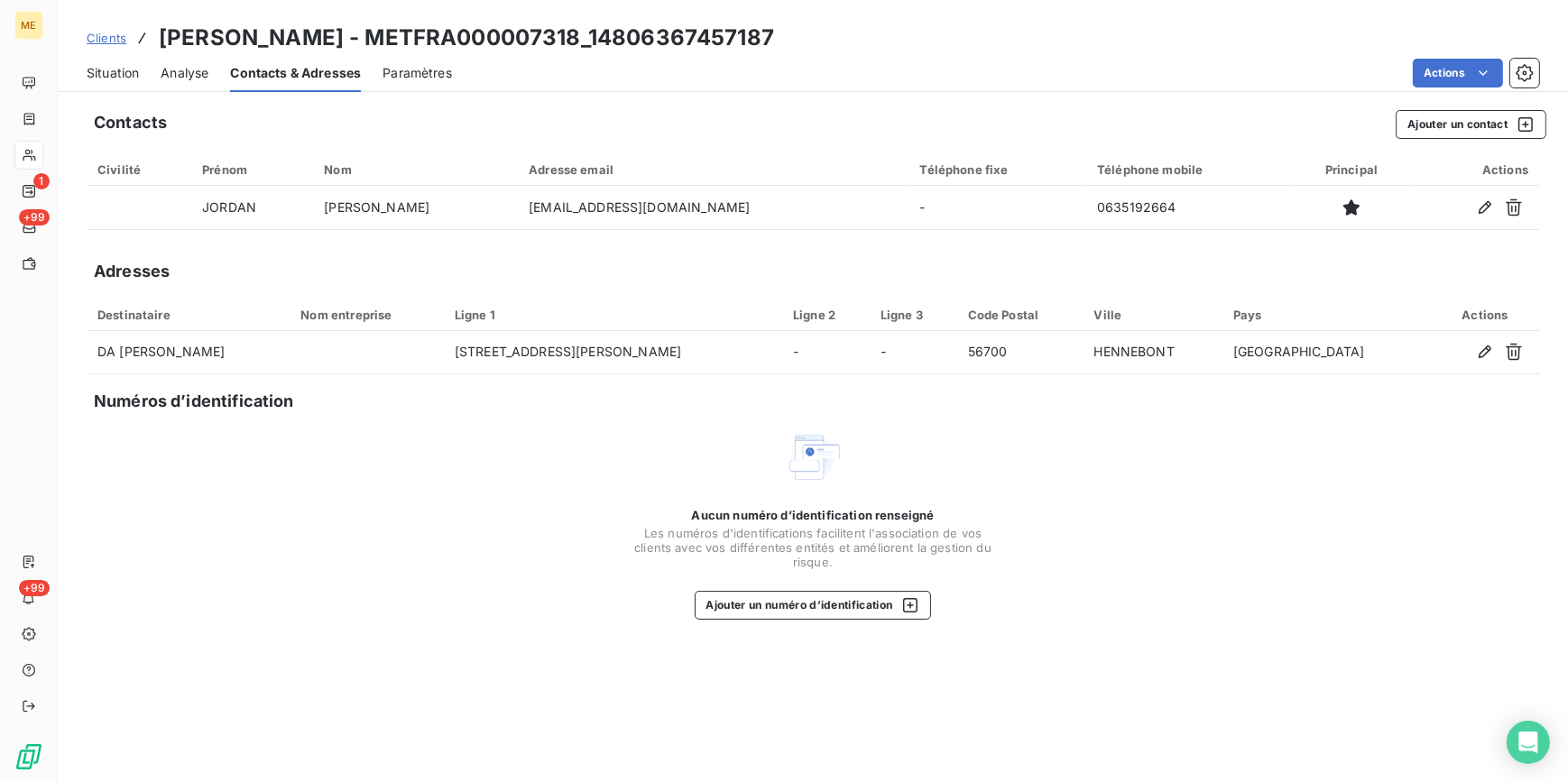
click at [88, 67] on span "Situation" at bounding box center [113, 72] width 52 height 18
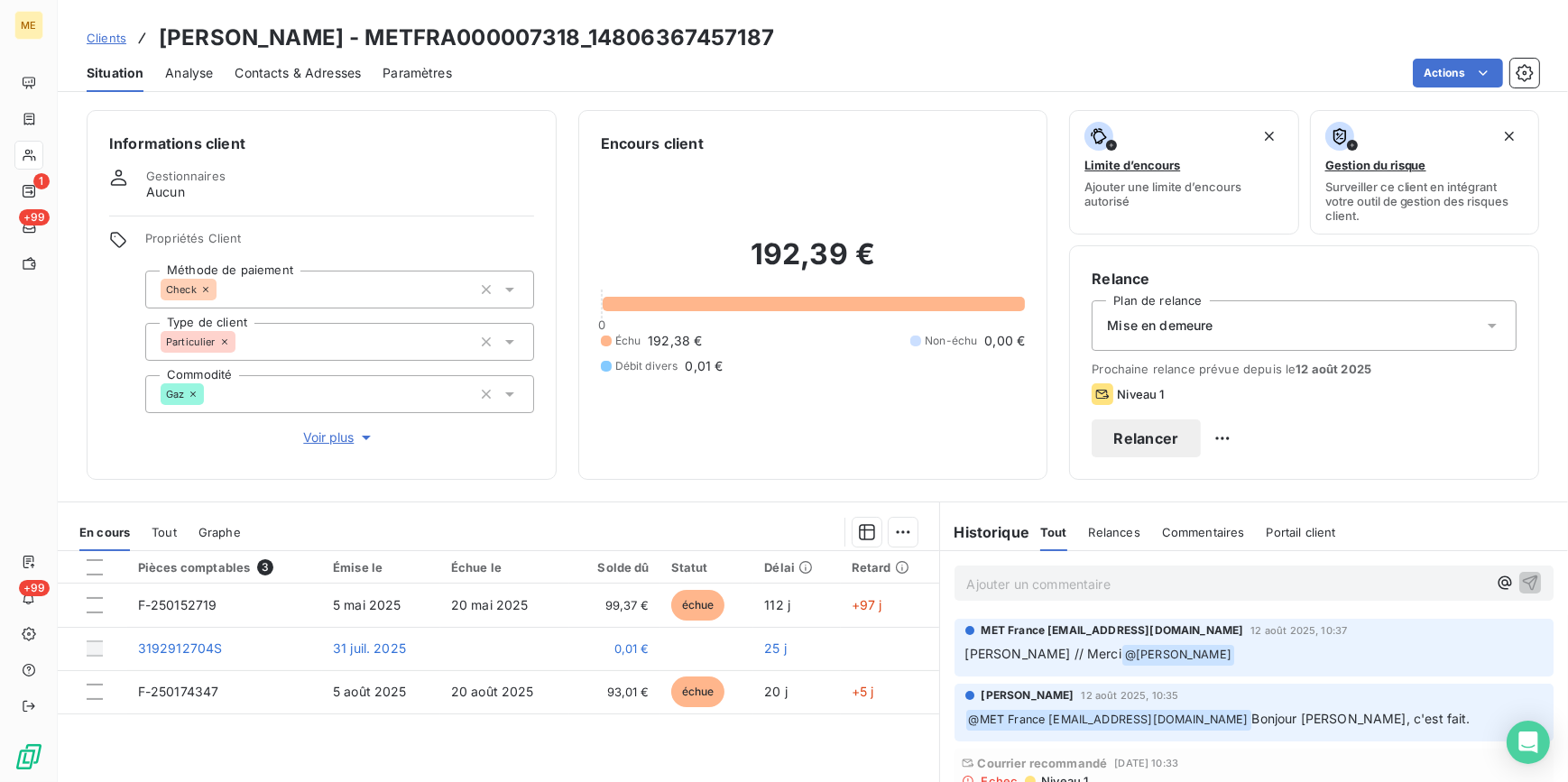
click at [349, 436] on span "Voir plus" at bounding box center [338, 437] width 72 height 18
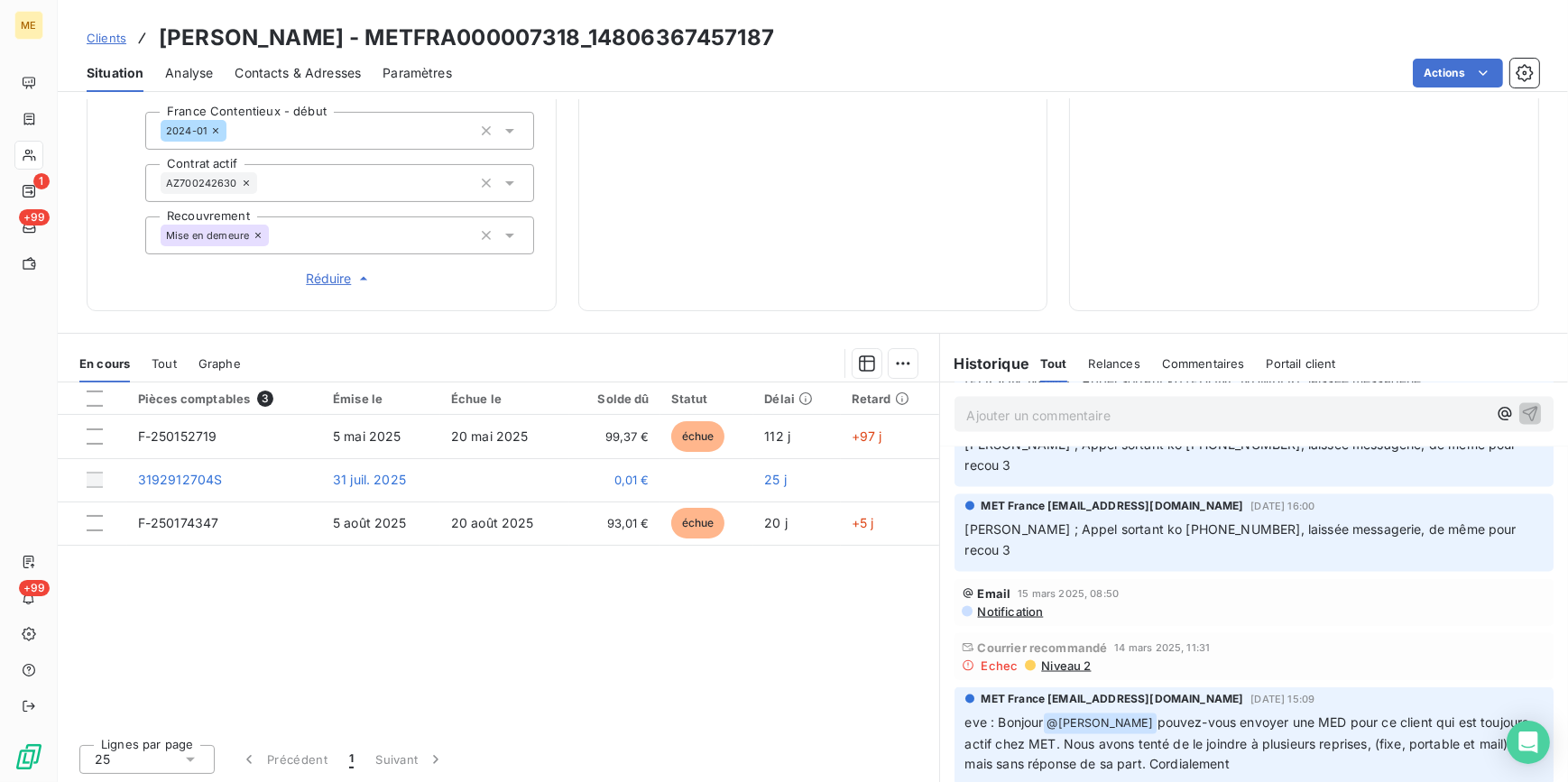
scroll to position [3853, 0]
click at [1063, 657] on span "Niveau 2" at bounding box center [1064, 663] width 51 height 14
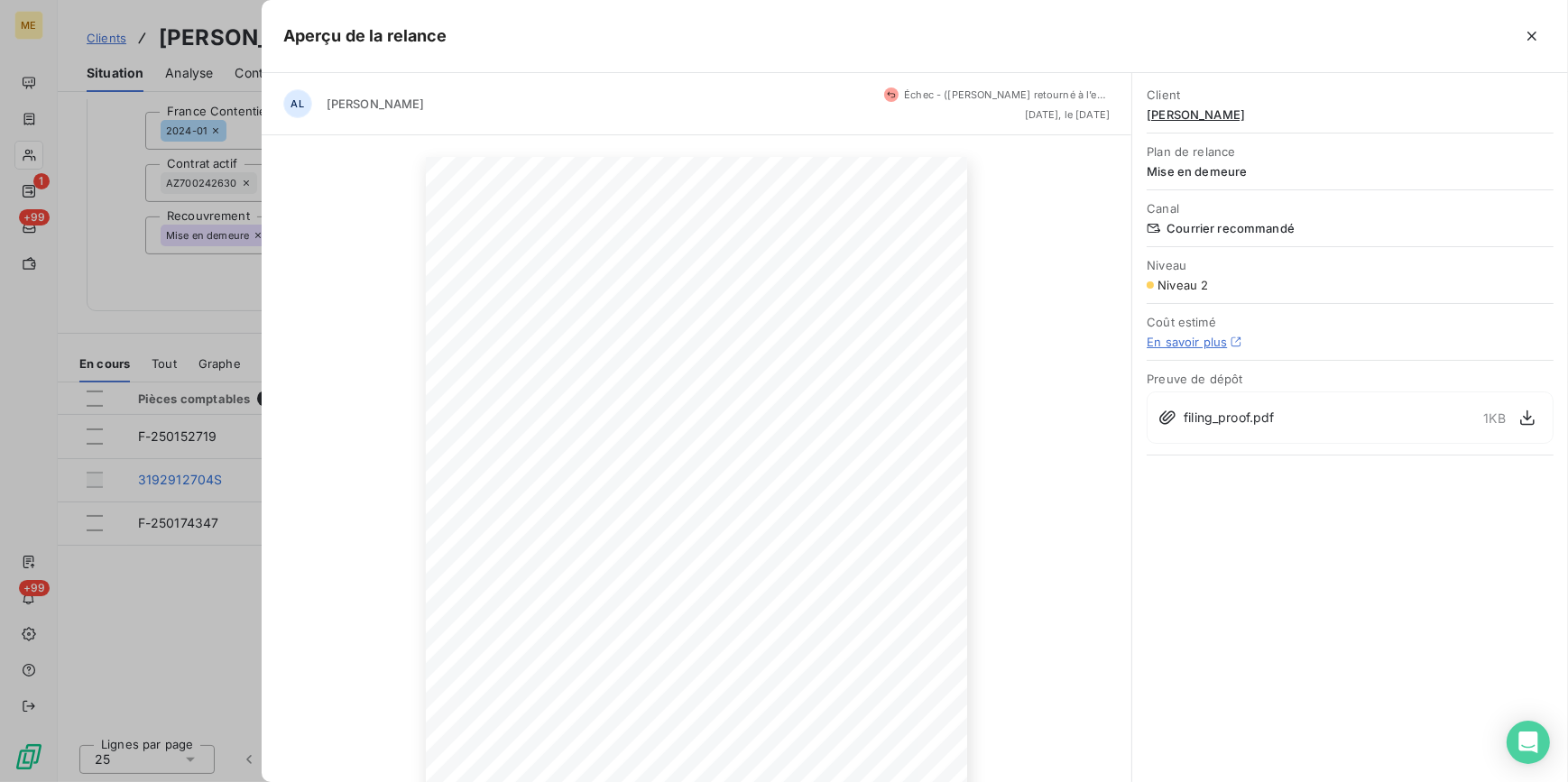
click at [217, 598] on div at bounding box center [784, 391] width 1568 height 782
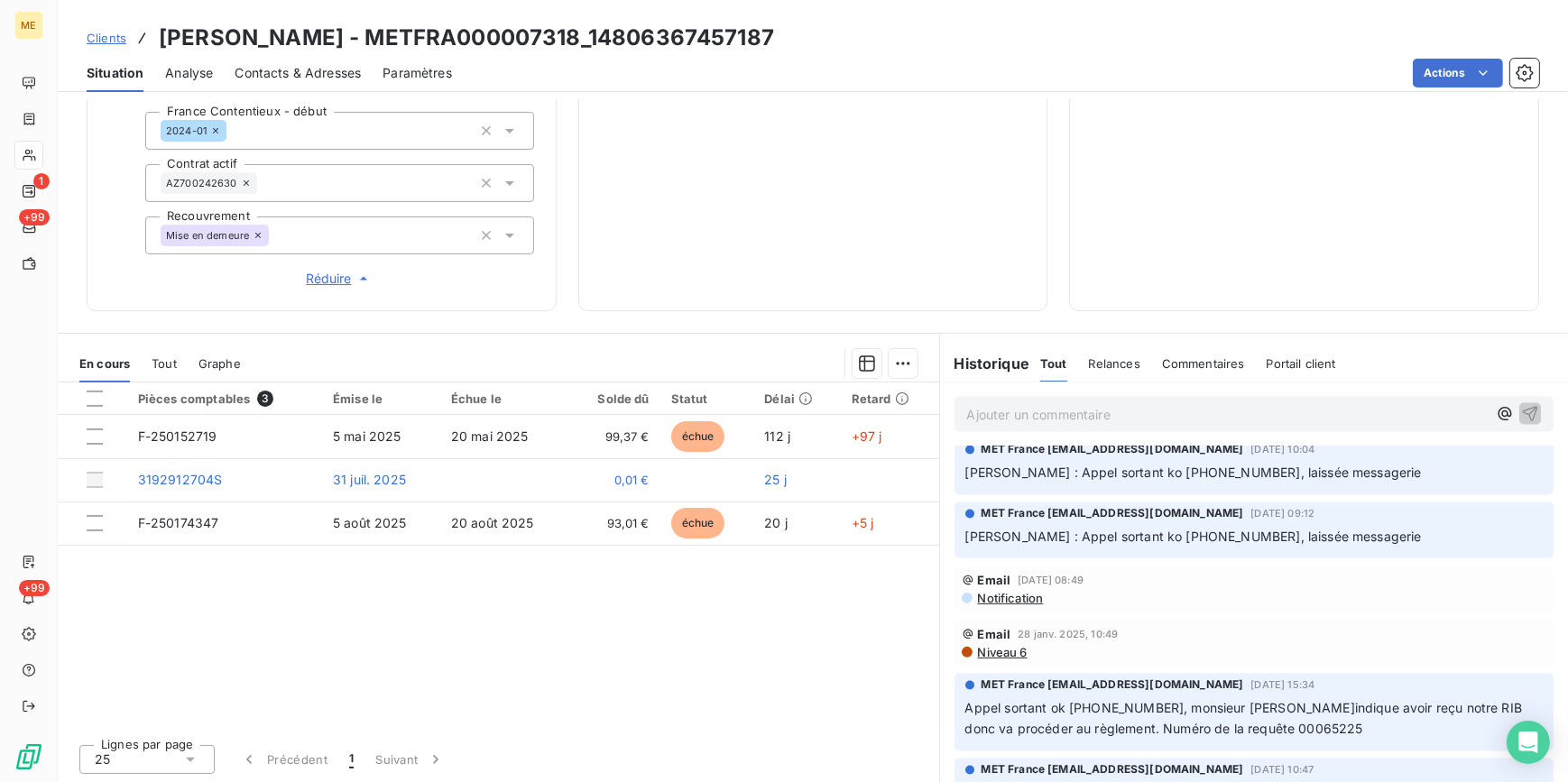
scroll to position [4591, 0]
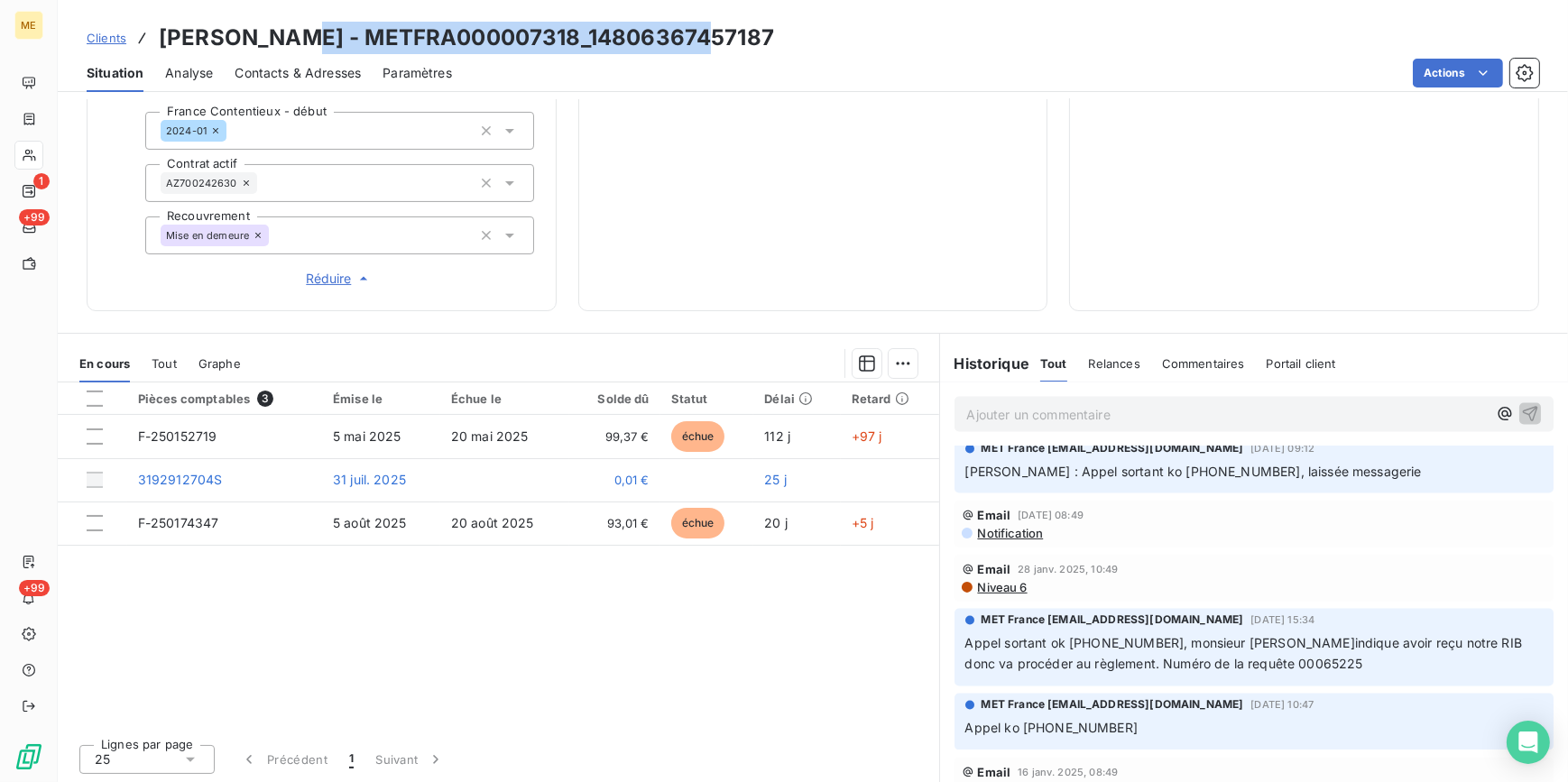
drag, startPoint x: 279, startPoint y: 36, endPoint x: 691, endPoint y: 36, distance: 412.0
click at [691, 36] on div "Clients [PERSON_NAME] - METFRA000007318_14806367457187" at bounding box center [813, 38] width 1510 height 33
copy h3 "METFRA000007318_14806367457187"
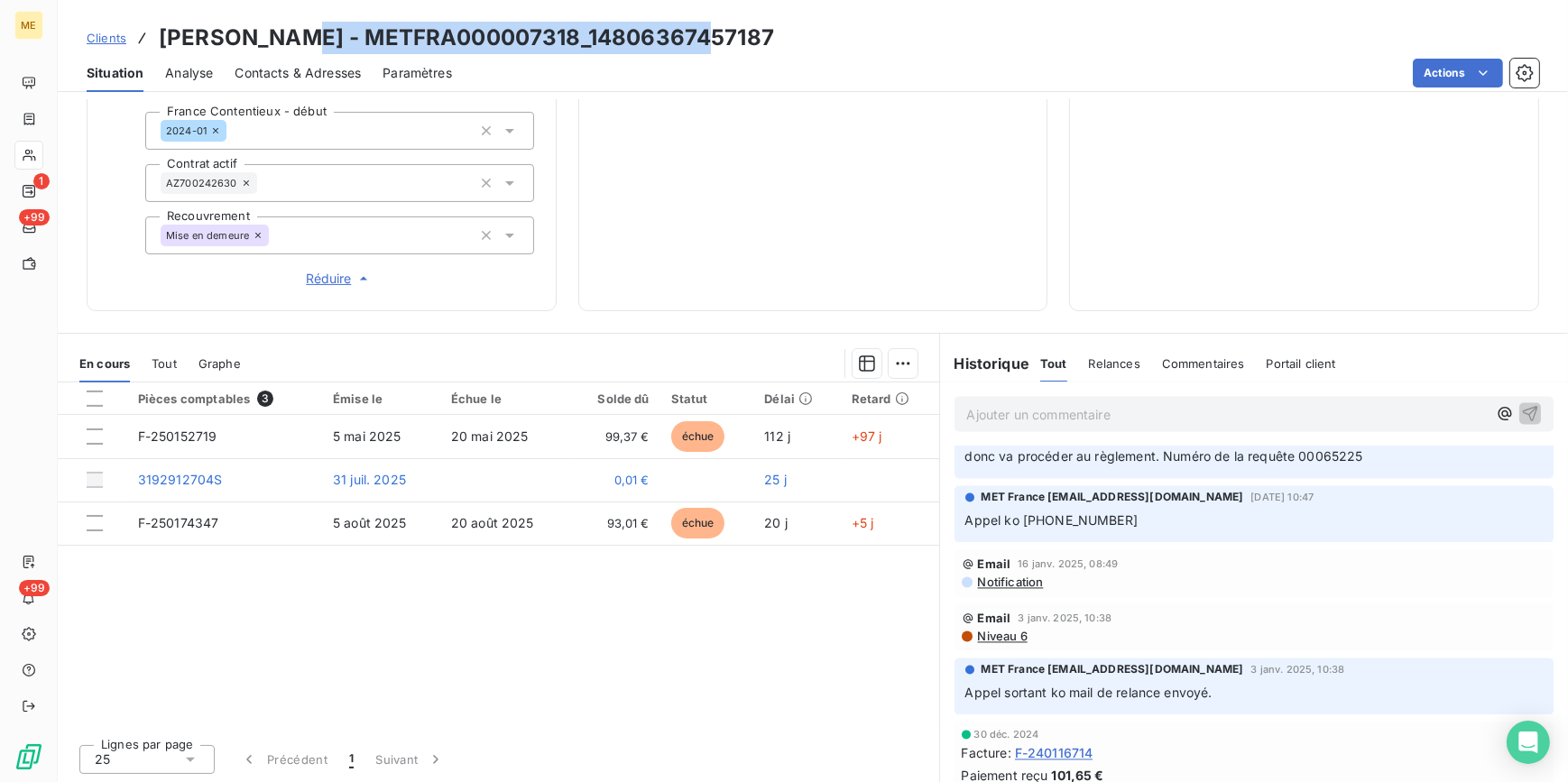
scroll to position [4673, 0]
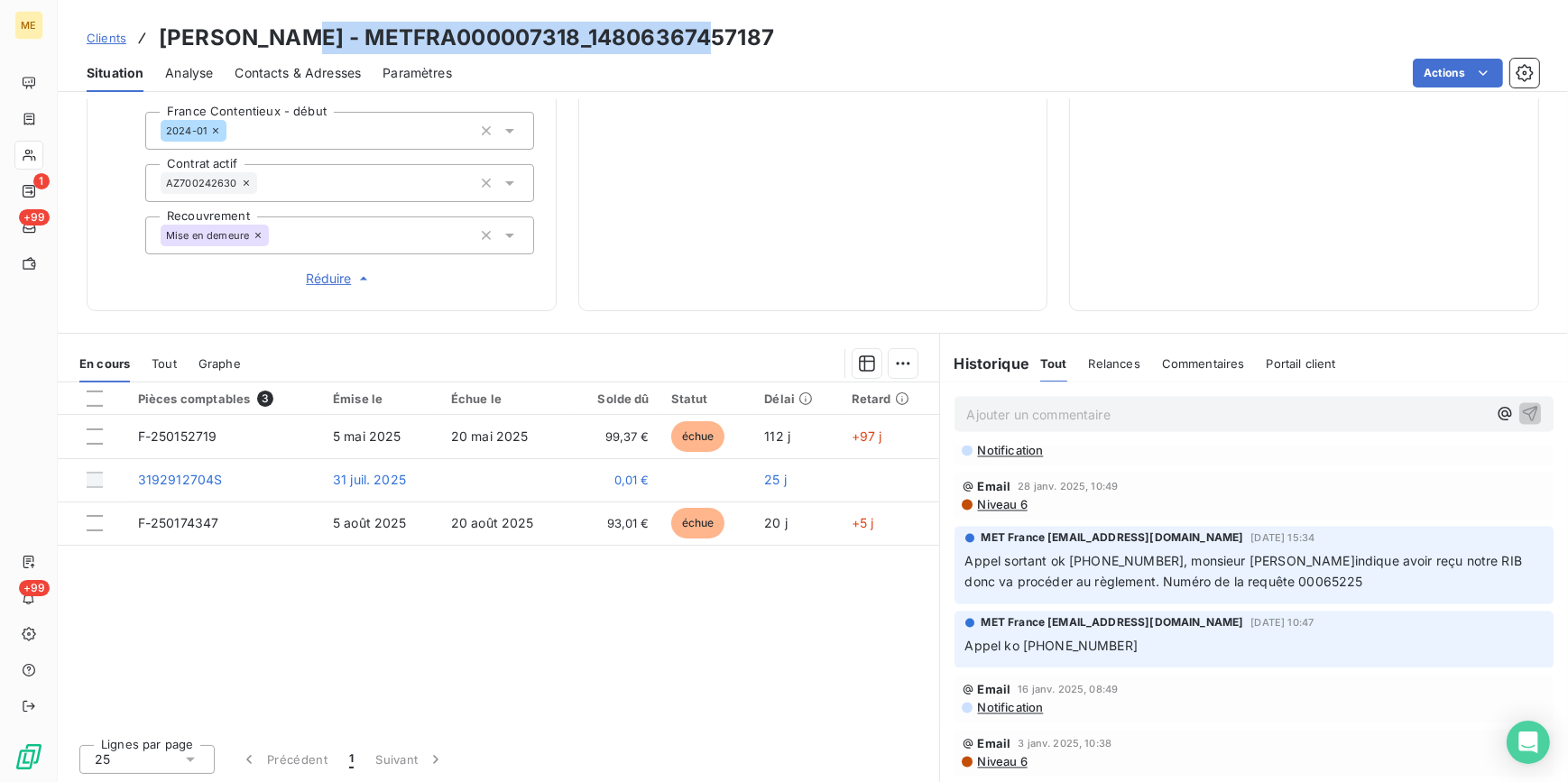
click at [1105, 356] on span "Relances" at bounding box center [1114, 363] width 51 height 14
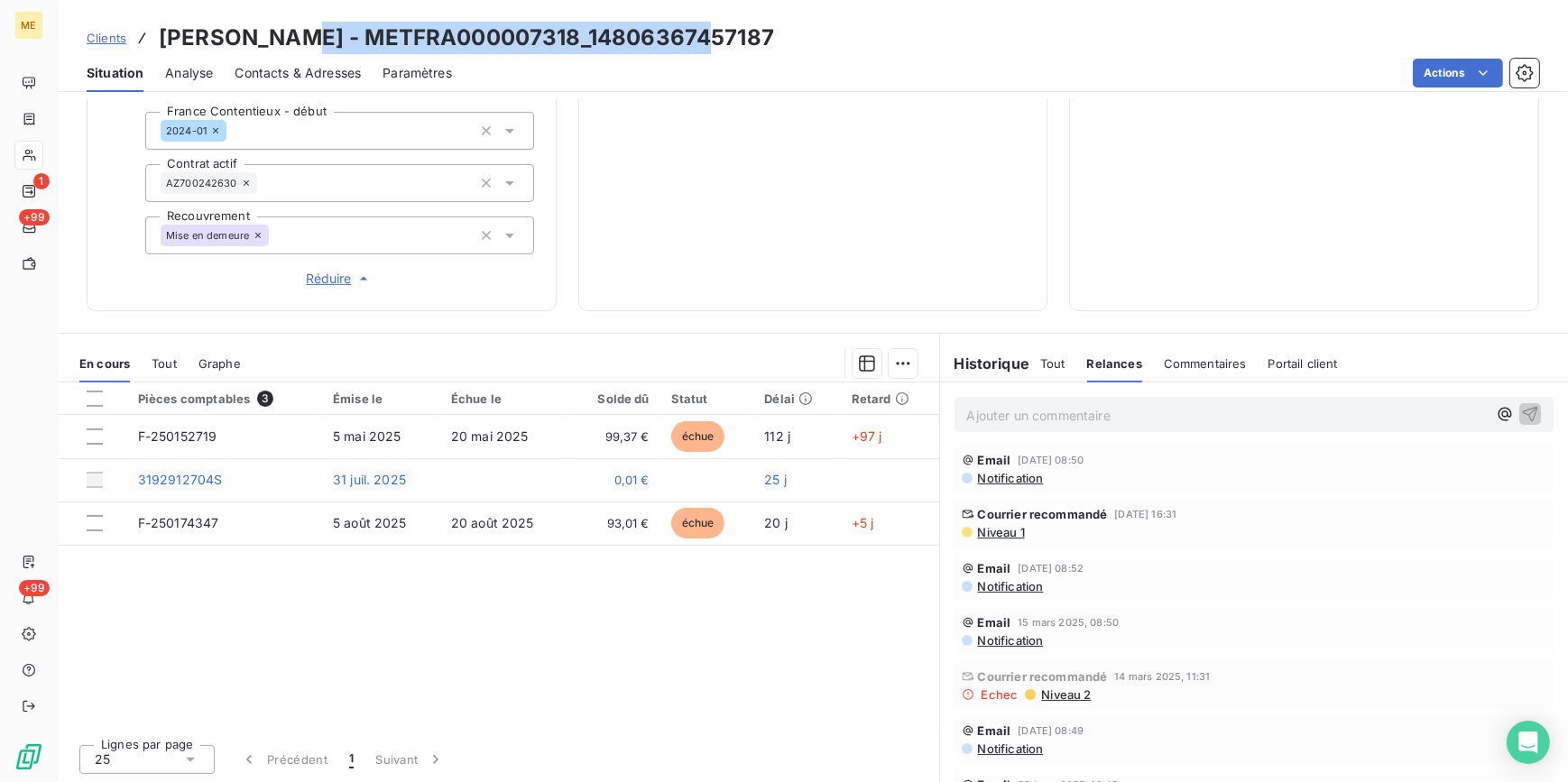
scroll to position [410, 0]
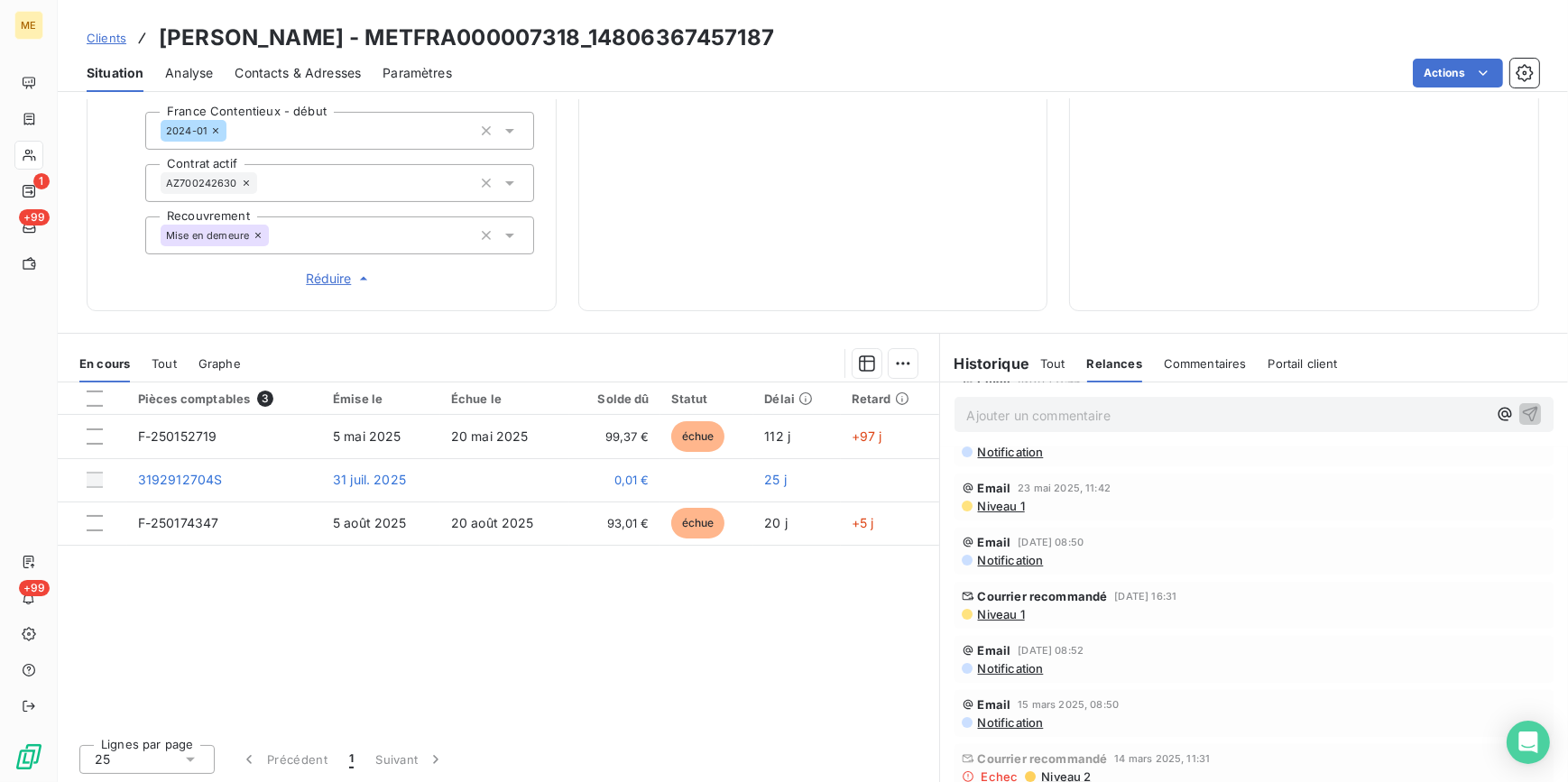
click at [1004, 607] on span "Niveau 1" at bounding box center [1000, 613] width 49 height 14
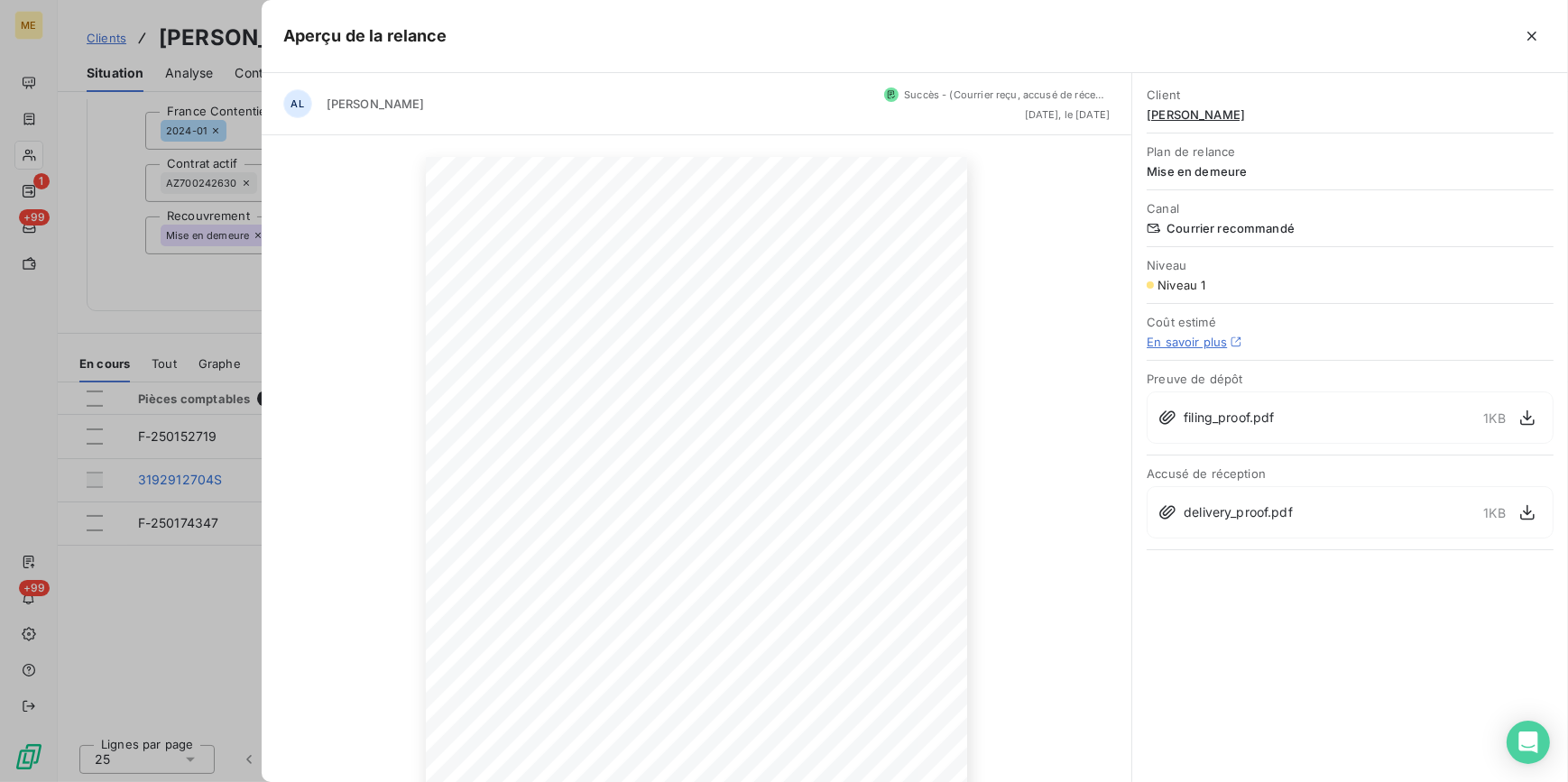
click at [225, 293] on div at bounding box center [784, 391] width 1568 height 782
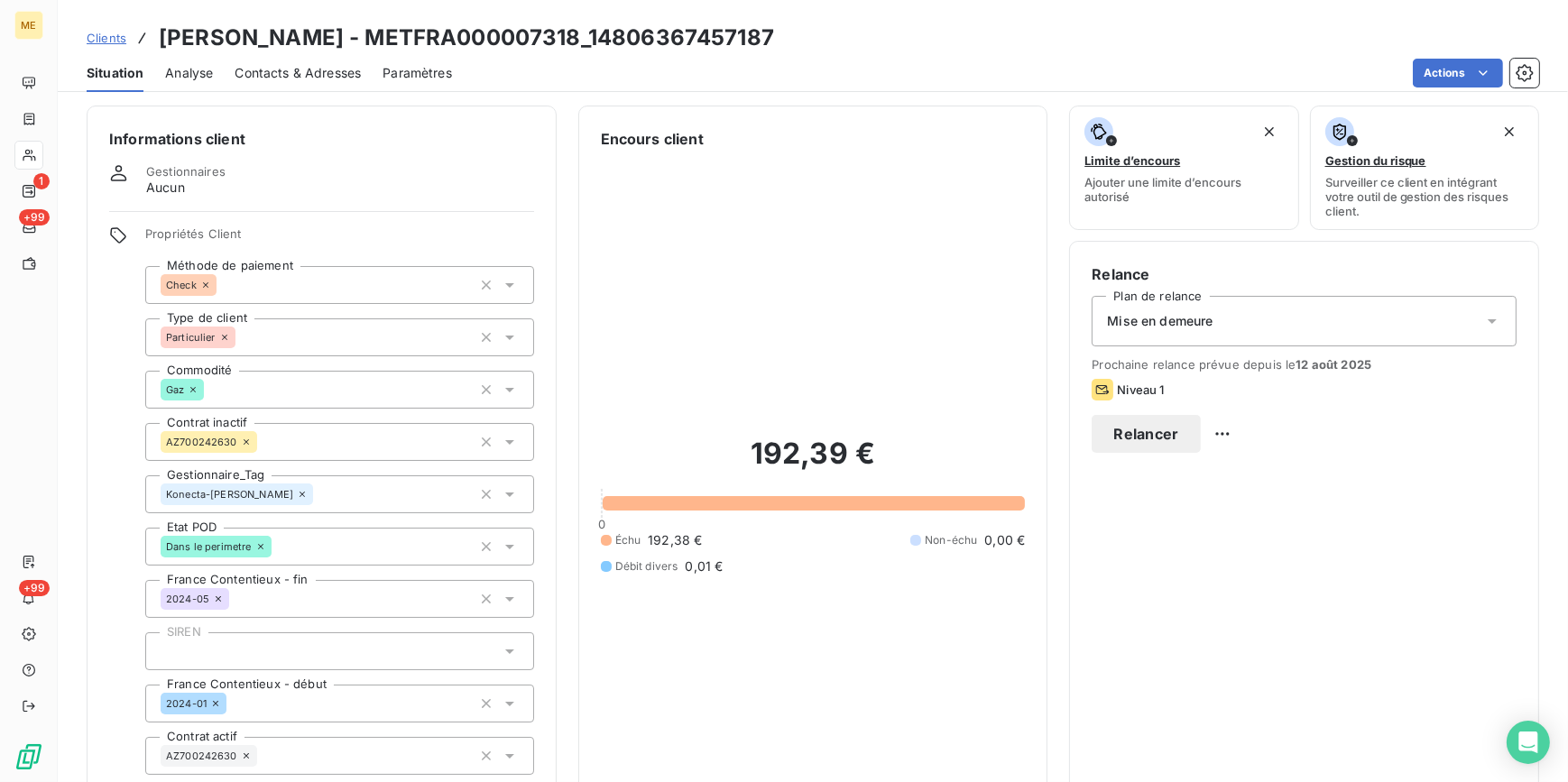
scroll to position [4, 0]
click at [288, 70] on span "Contacts & Adresses" at bounding box center [297, 72] width 126 height 18
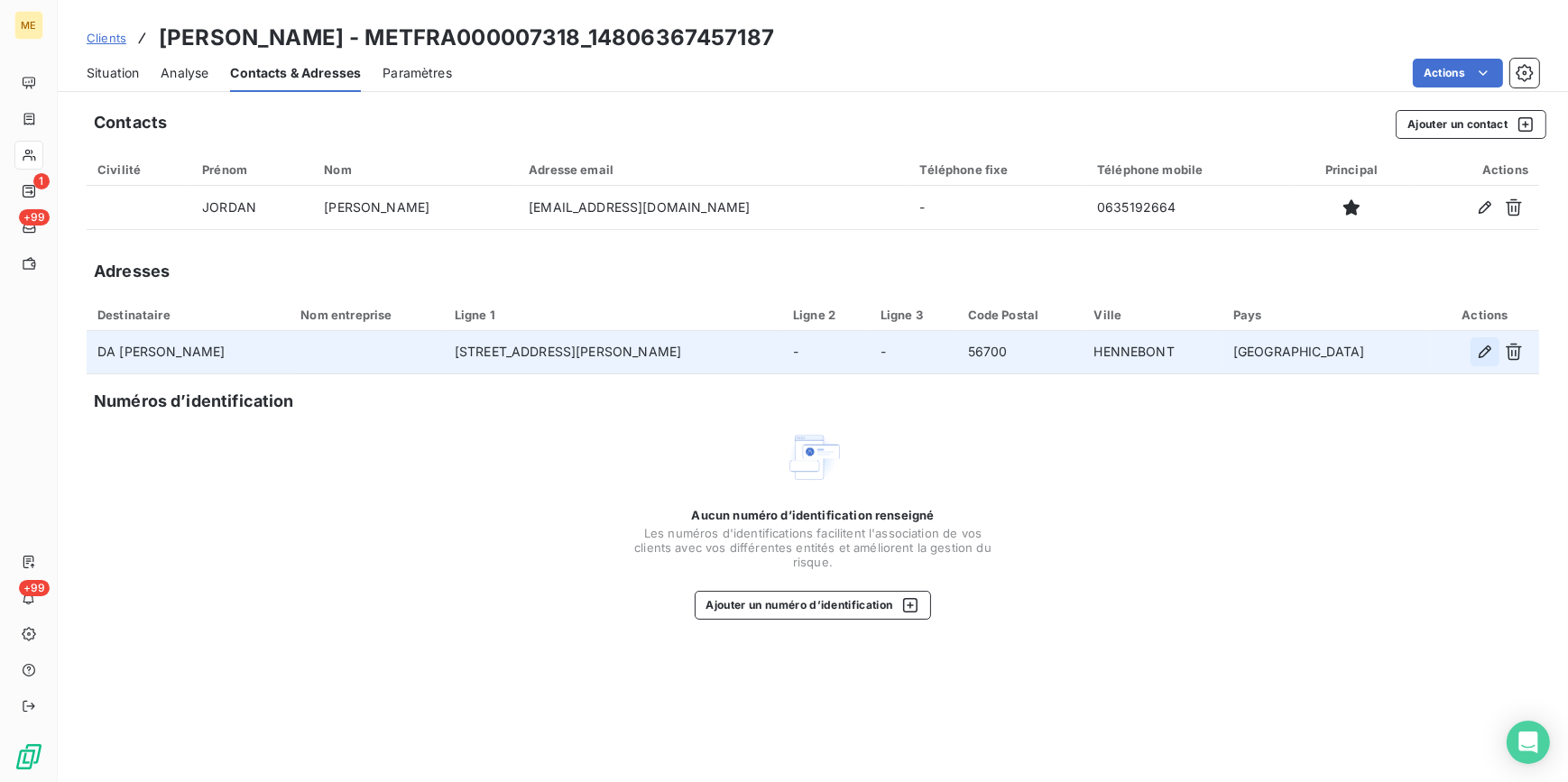
click at [1477, 356] on icon "button" at bounding box center [1484, 351] width 18 height 18
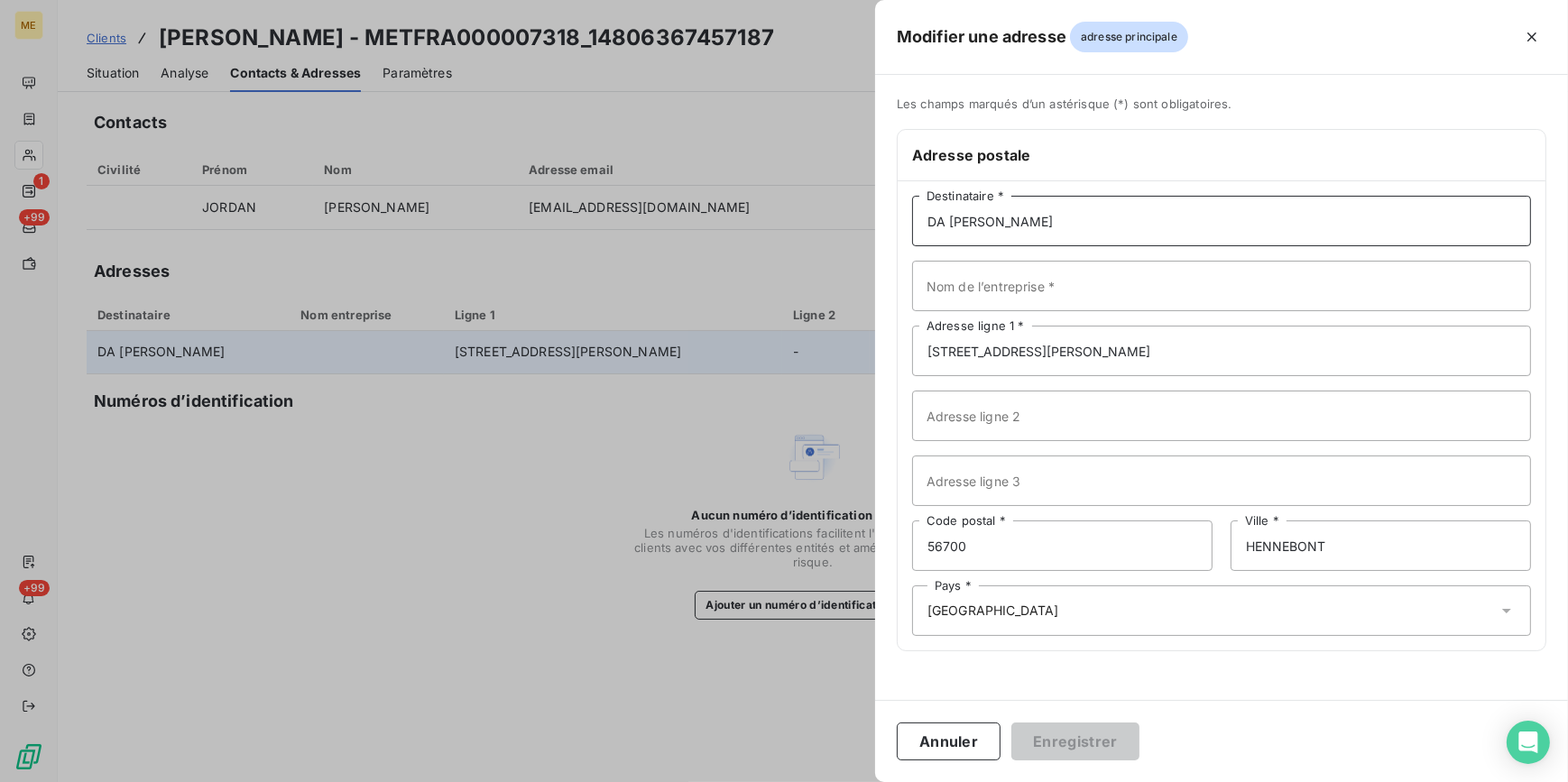
drag, startPoint x: 1081, startPoint y: 216, endPoint x: 983, endPoint y: 210, distance: 98.2
click at [983, 210] on input "DA [PERSON_NAME]" at bounding box center [1222, 221] width 619 height 50
type input "[PERSON_NAME]"
click at [927, 350] on input "[STREET_ADDRESS][PERSON_NAME]" at bounding box center [1222, 351] width 619 height 50
click at [1003, 549] on input "56700" at bounding box center [1062, 546] width 300 height 50
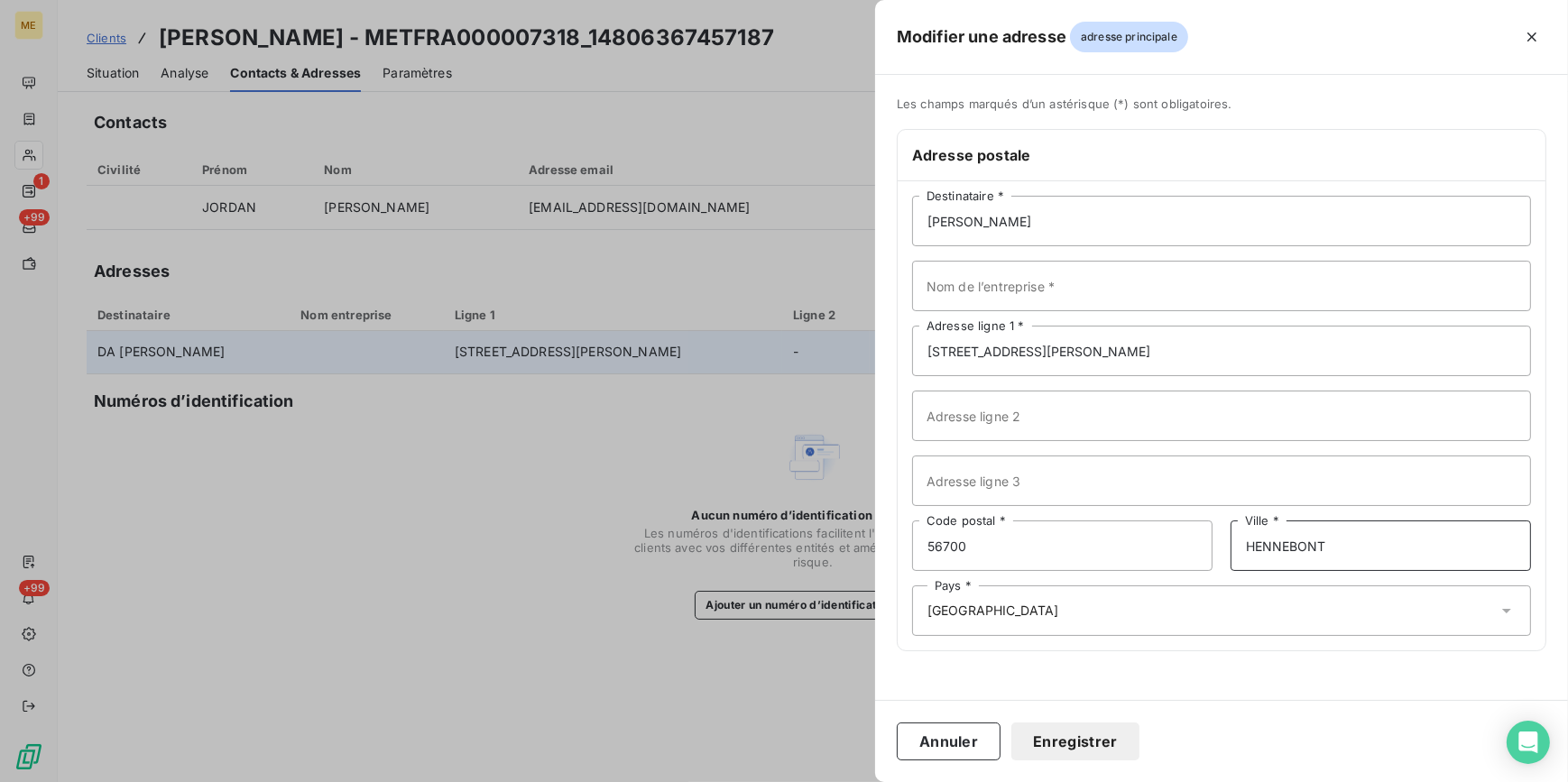
click at [1242, 539] on input "HENNEBONT" at bounding box center [1380, 546] width 300 height 50
click at [1127, 342] on input "[STREET_ADDRESS][PERSON_NAME]" at bounding box center [1222, 351] width 619 height 50
click at [1050, 344] on input "[STREET_ADDRESS][PERSON_NAME]" at bounding box center [1222, 351] width 619 height 50
click at [979, 349] on input "[STREET_ADDRESS][PERSON_NAME]" at bounding box center [1222, 351] width 619 height 50
click at [943, 348] on input "[STREET_ADDRESS][PERSON_NAME]" at bounding box center [1222, 351] width 619 height 50
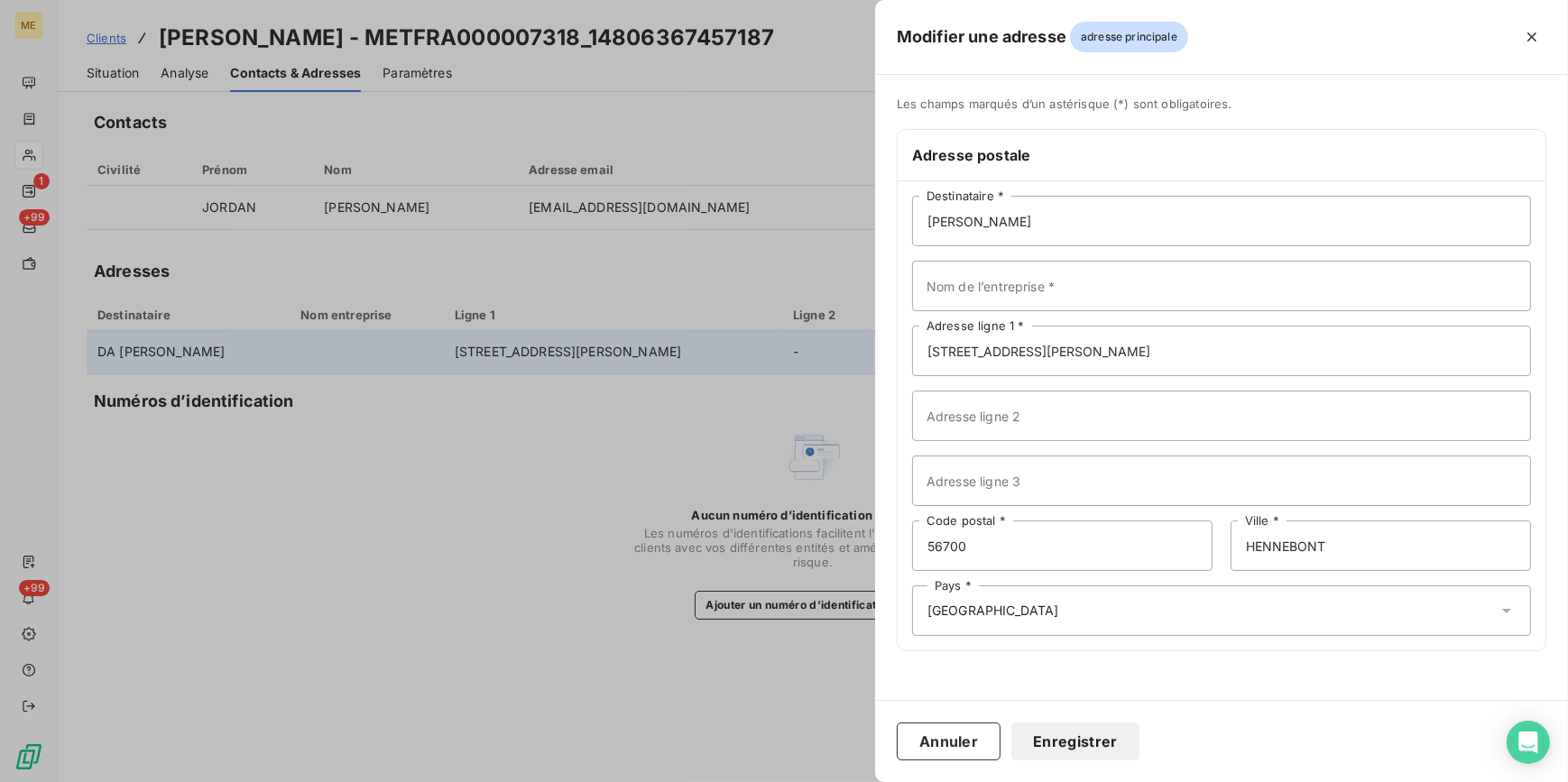
click at [1080, 747] on button "Enregistrer" at bounding box center [1074, 741] width 128 height 38
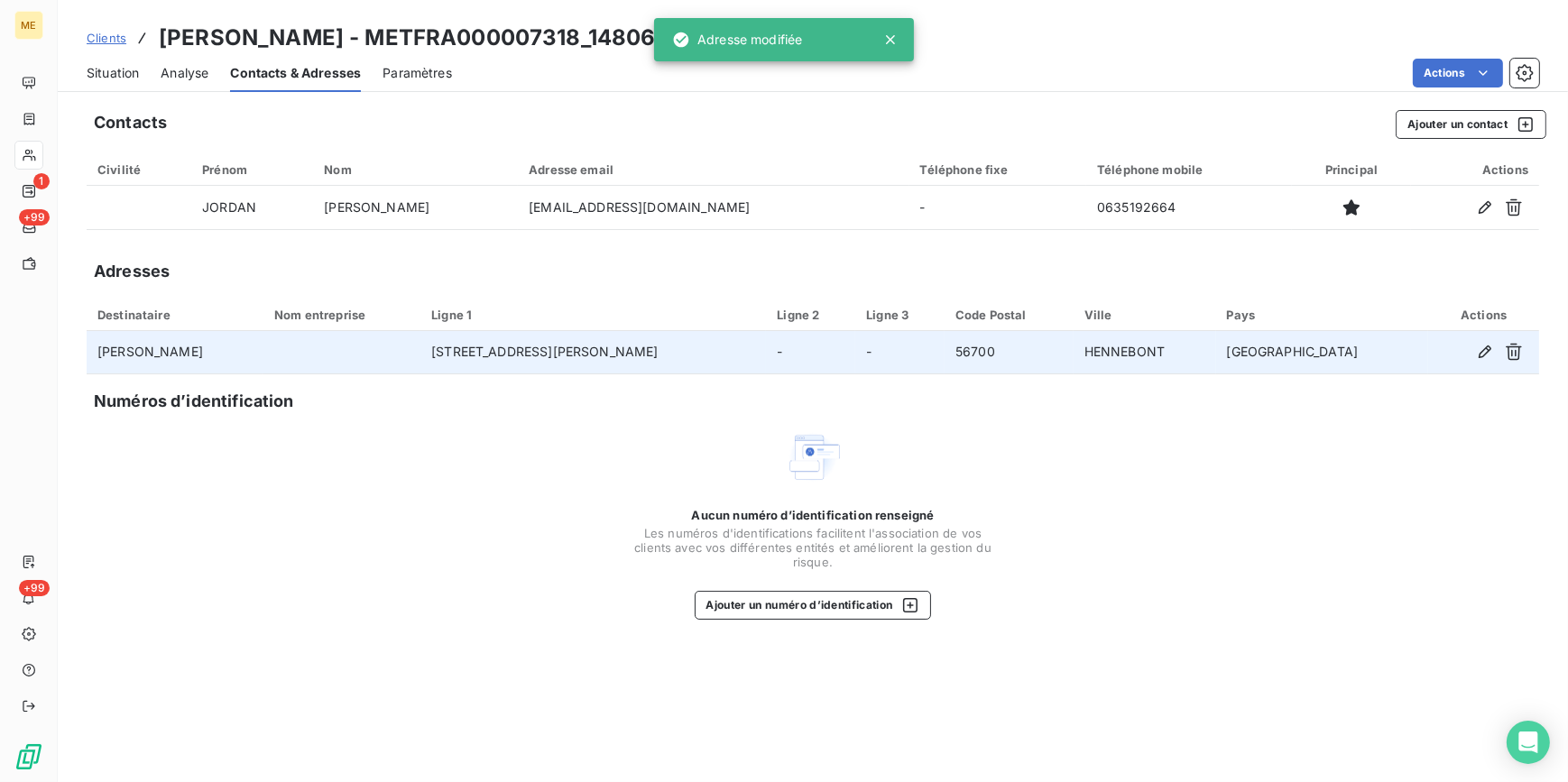
click at [123, 77] on span "Situation" at bounding box center [113, 72] width 52 height 18
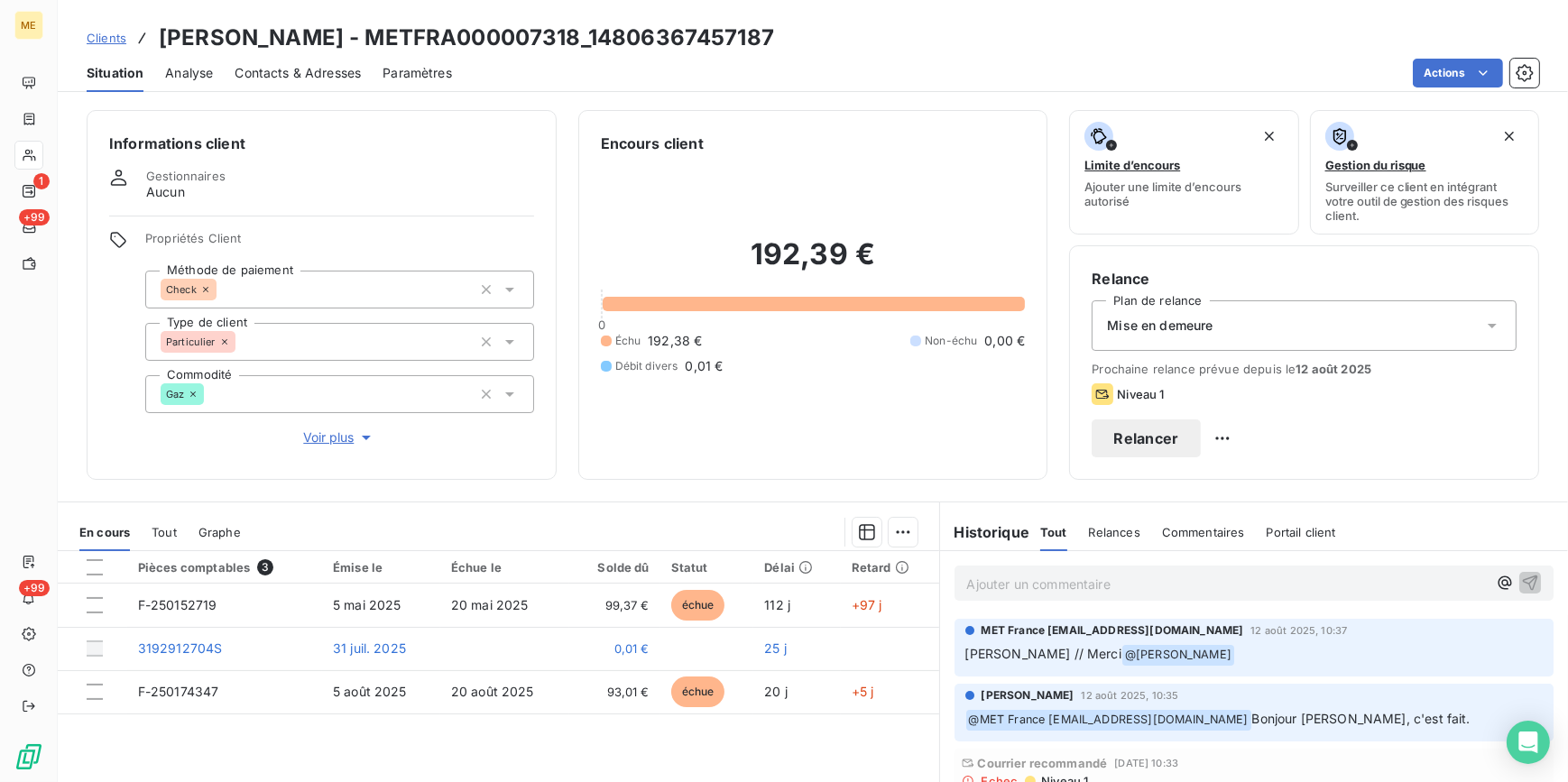
click at [1201, 436] on button "Relancer" at bounding box center [1146, 438] width 109 height 38
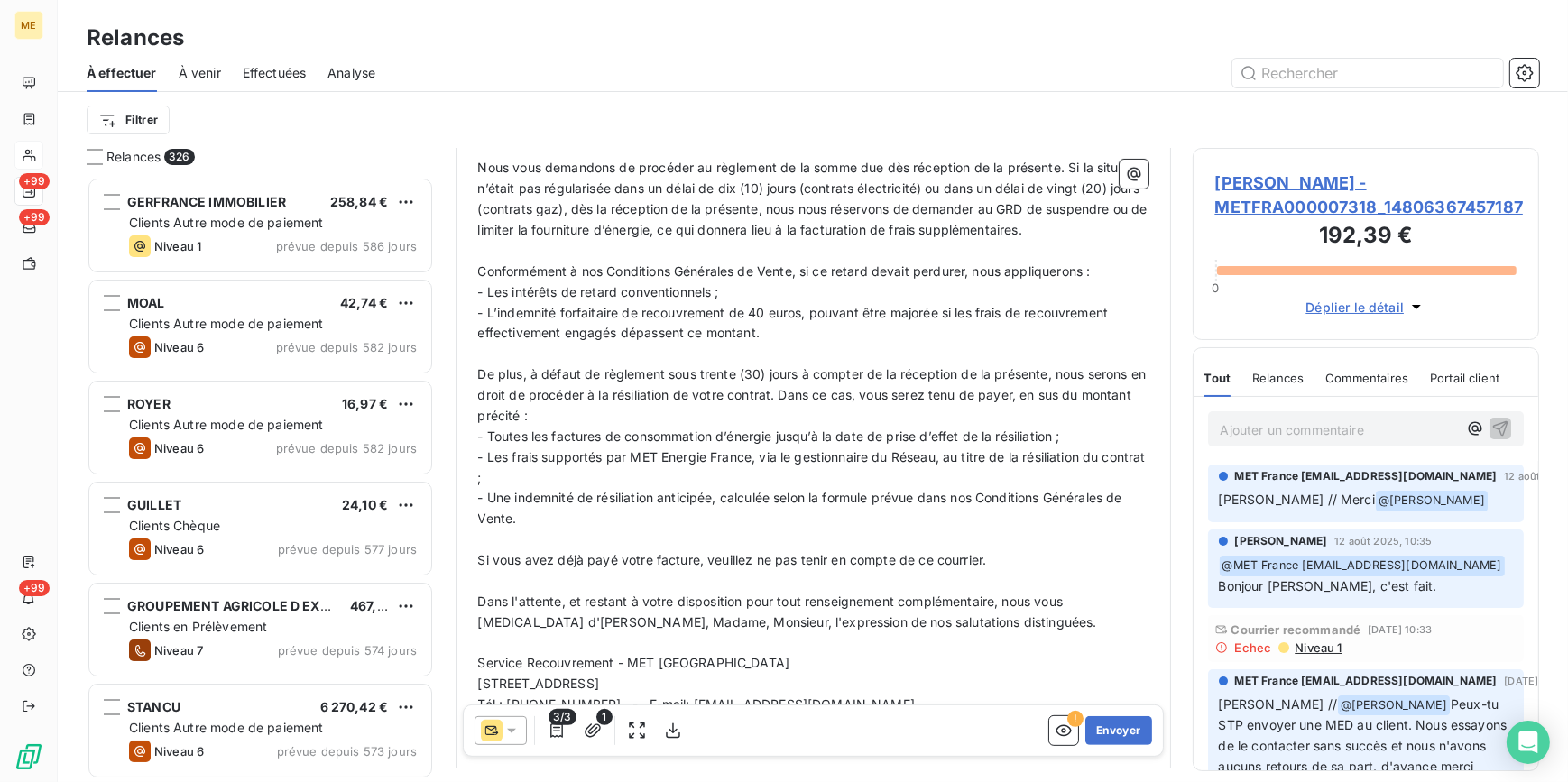
scroll to position [777, 0]
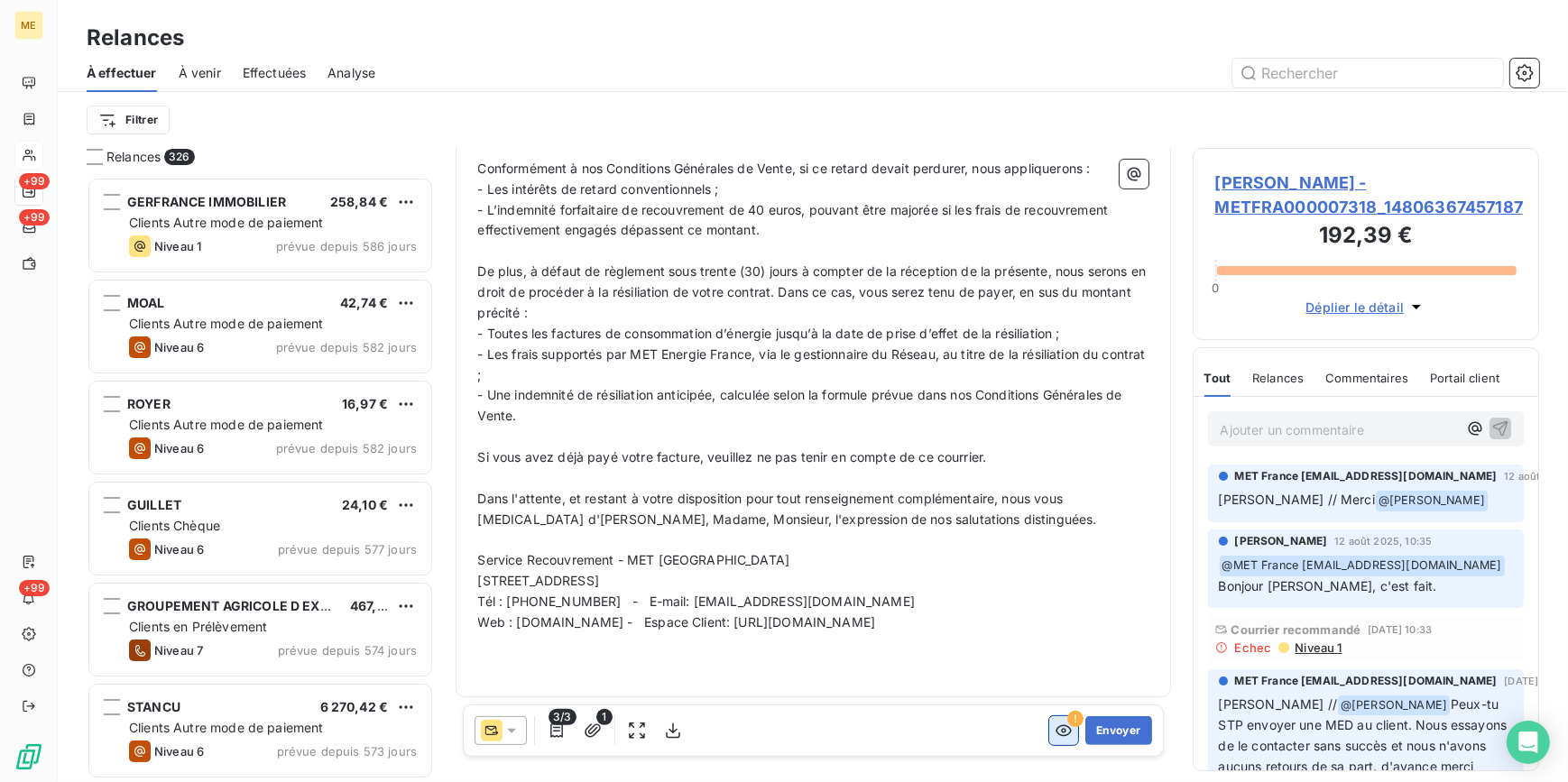
click at [1055, 734] on icon "button" at bounding box center [1063, 731] width 16 height 12
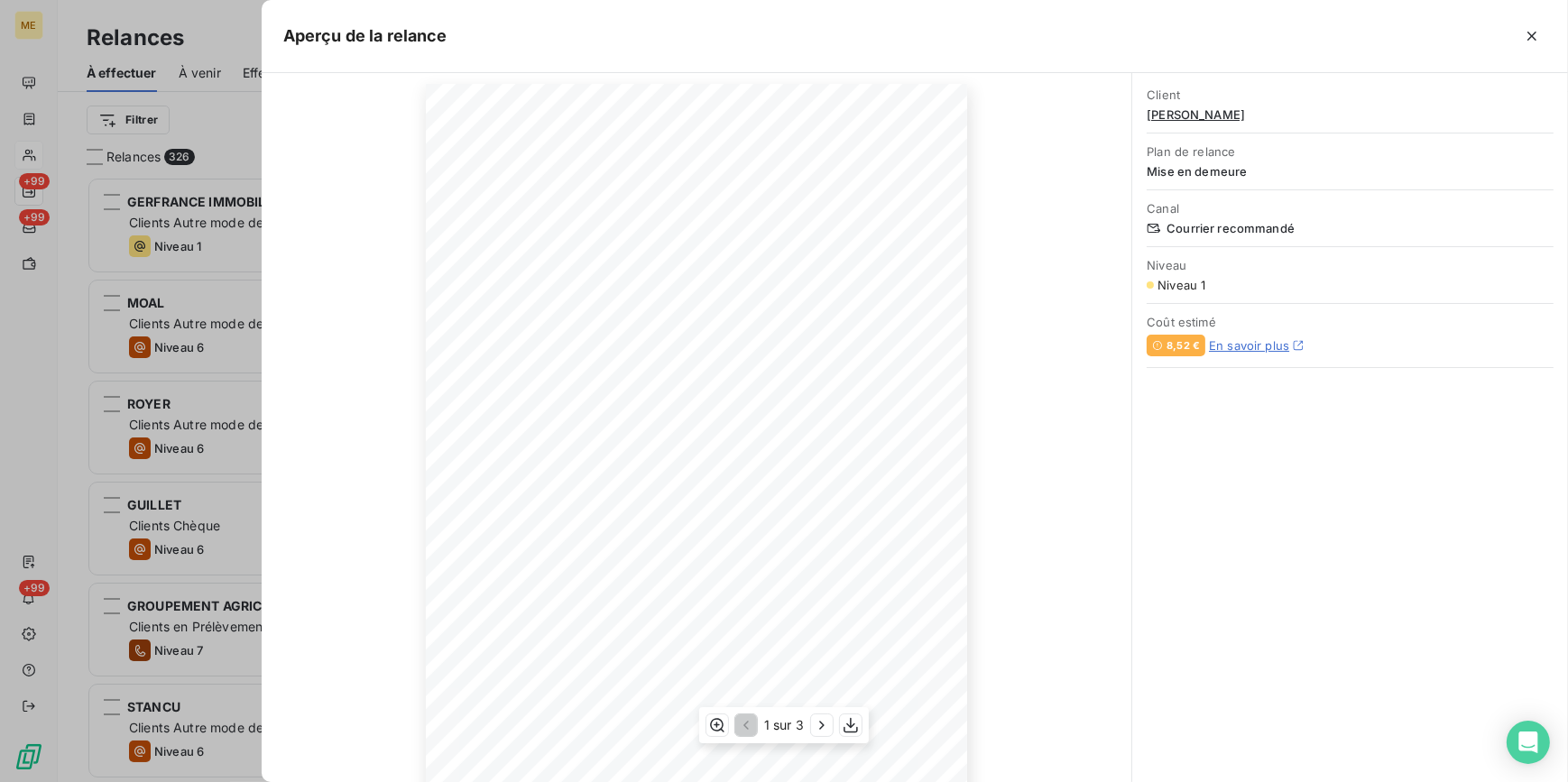
scroll to position [158, 0]
click at [817, 722] on icon "button" at bounding box center [822, 725] width 18 height 18
click at [817, 722] on icon "button" at bounding box center [824, 725] width 18 height 18
click at [745, 726] on icon "button" at bounding box center [743, 725] width 18 height 18
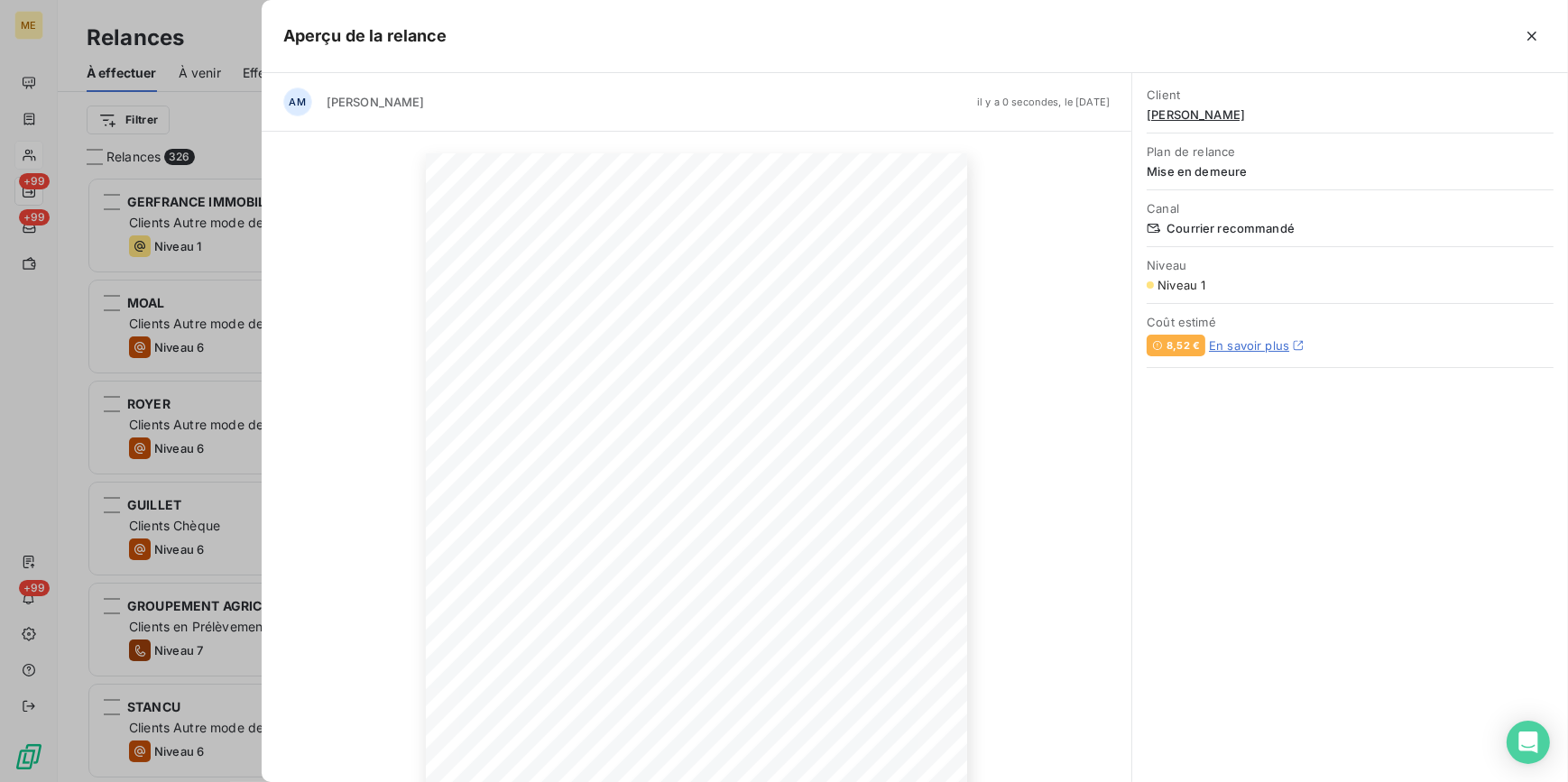
click at [211, 340] on div at bounding box center [784, 391] width 1568 height 782
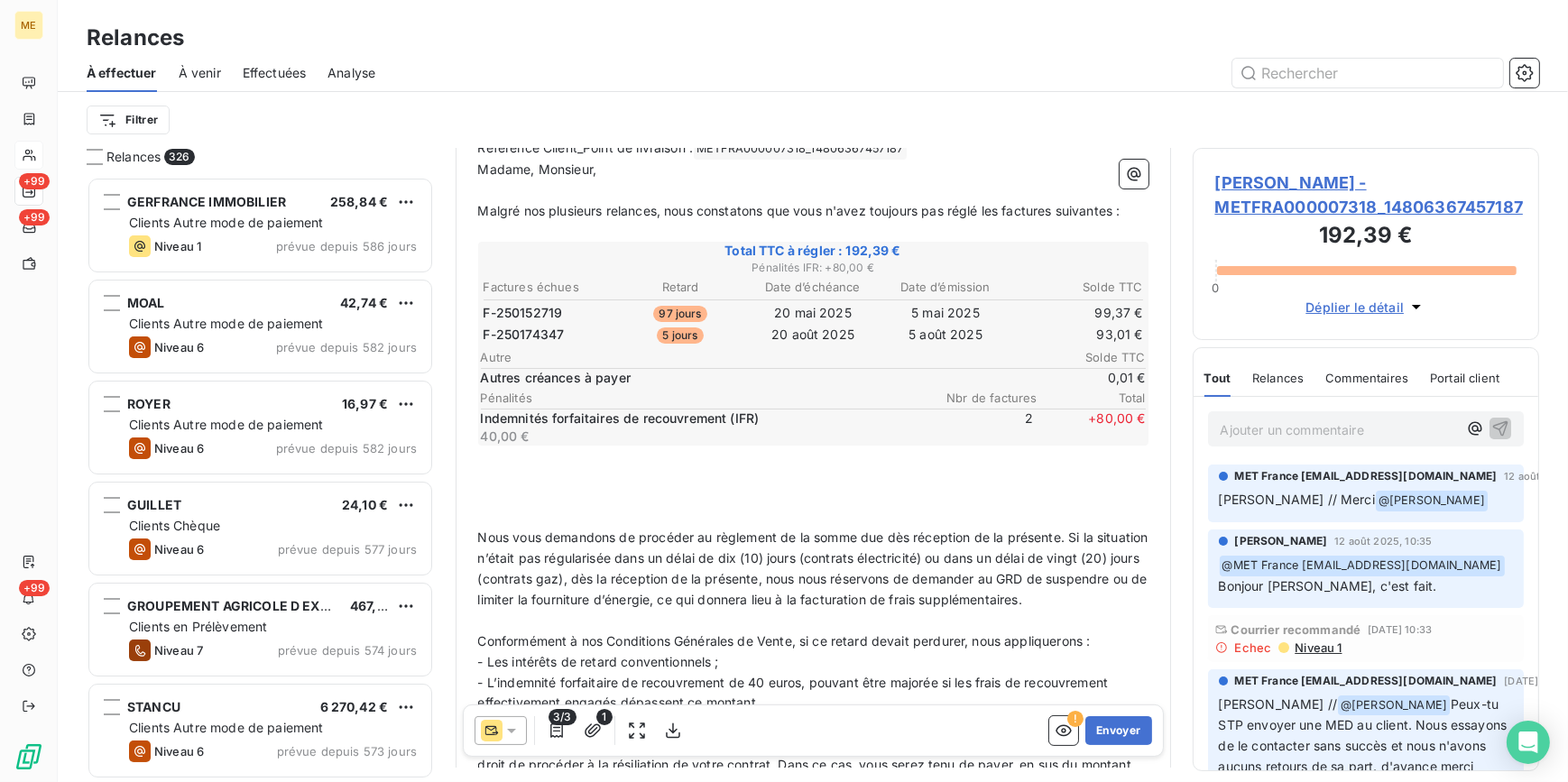
scroll to position [285, 0]
click at [1123, 730] on button "Envoyer" at bounding box center [1118, 731] width 66 height 29
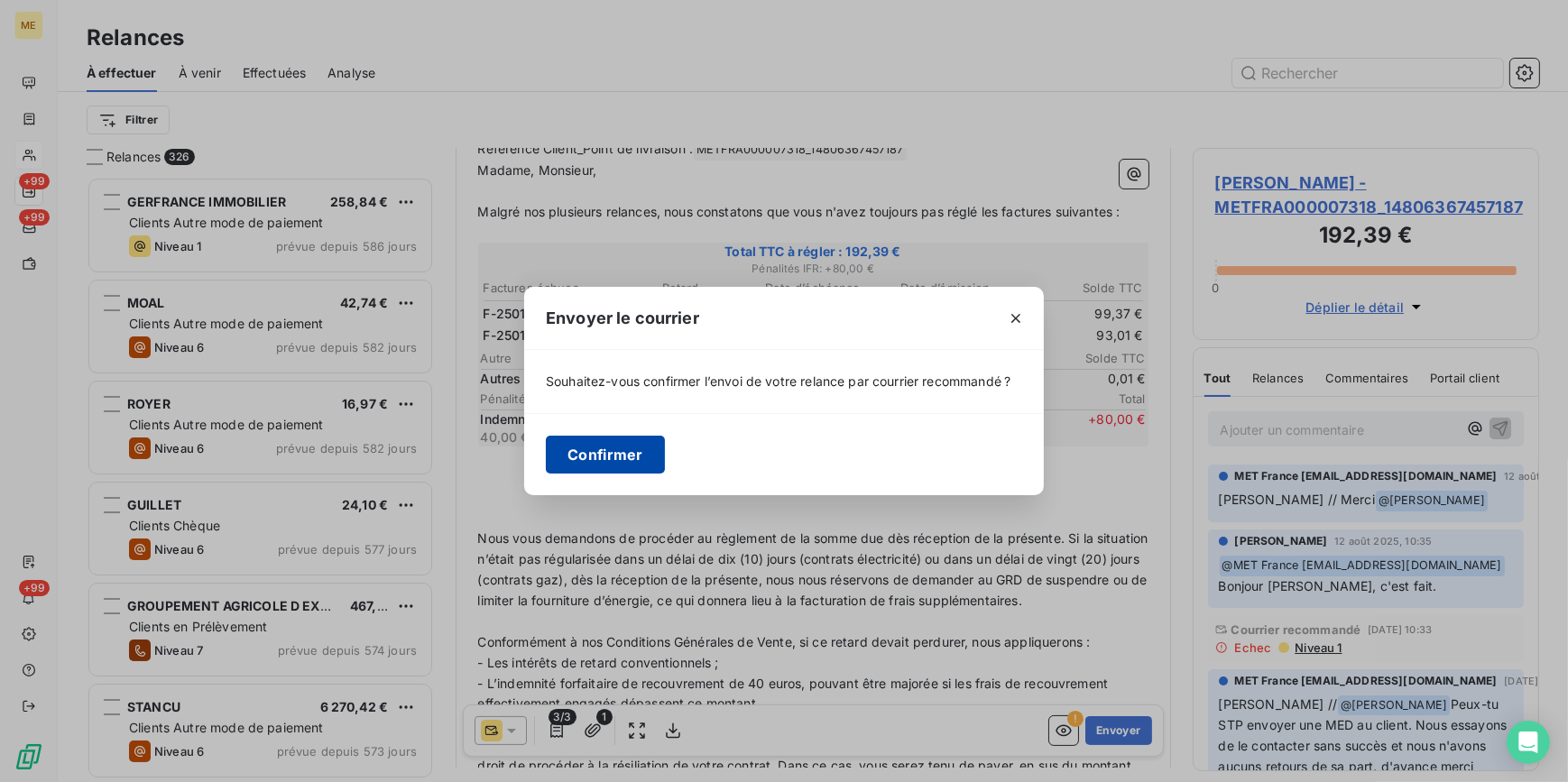
click at [652, 465] on button "Confirmer" at bounding box center [605, 454] width 119 height 38
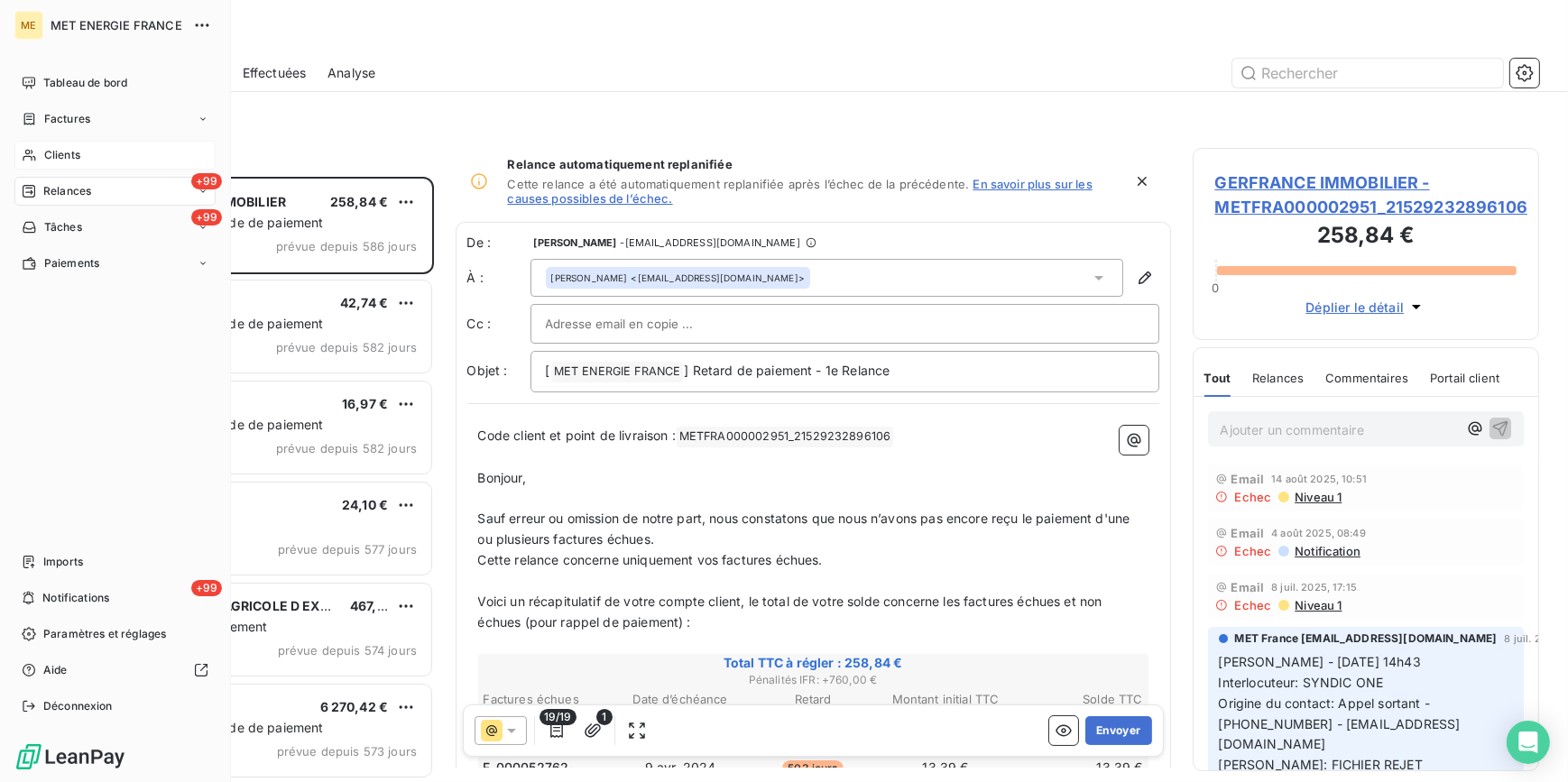
click at [39, 158] on div "Clients" at bounding box center [115, 155] width 202 height 29
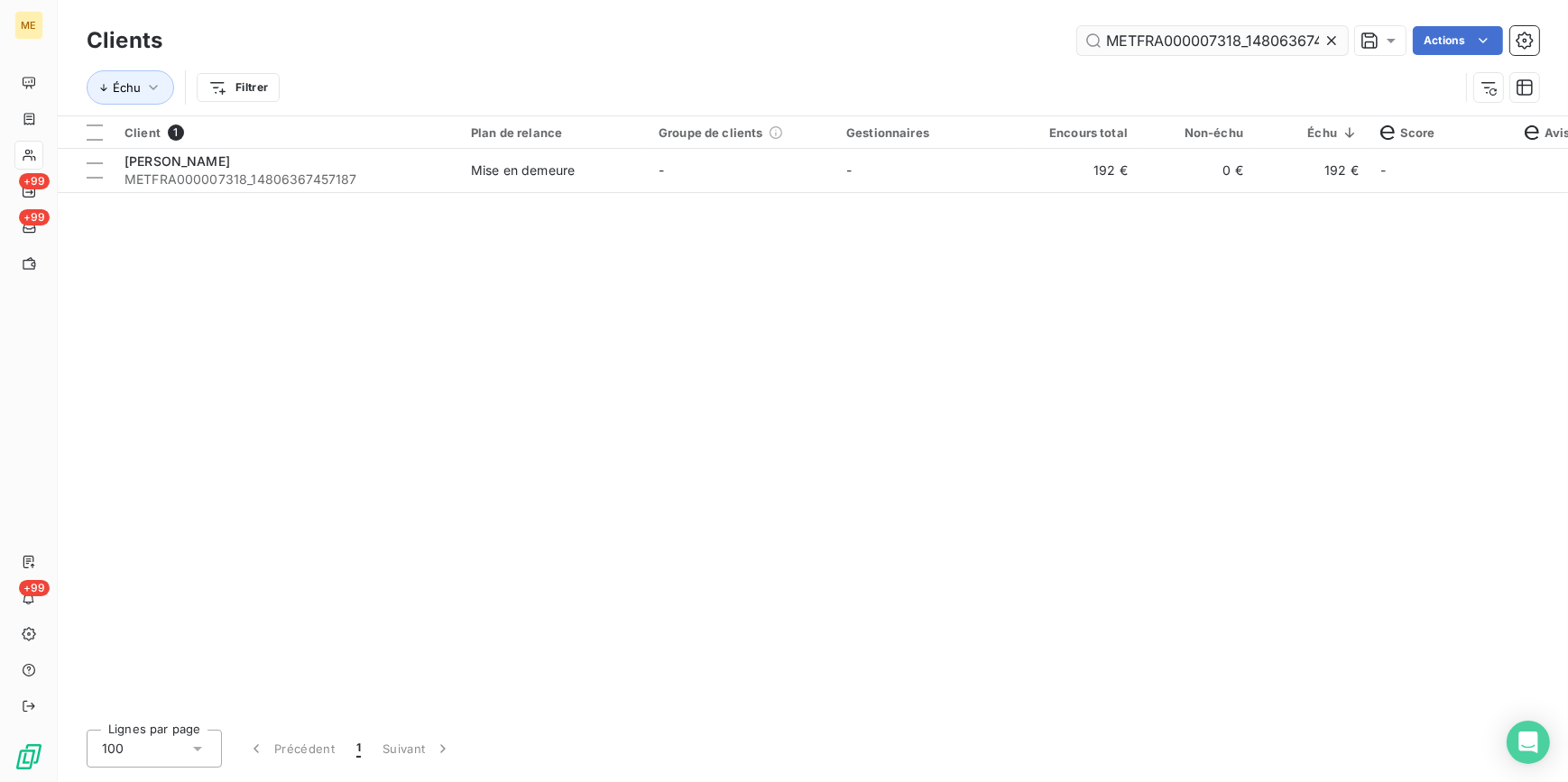
click at [1334, 32] on icon at bounding box center [1331, 40] width 18 height 18
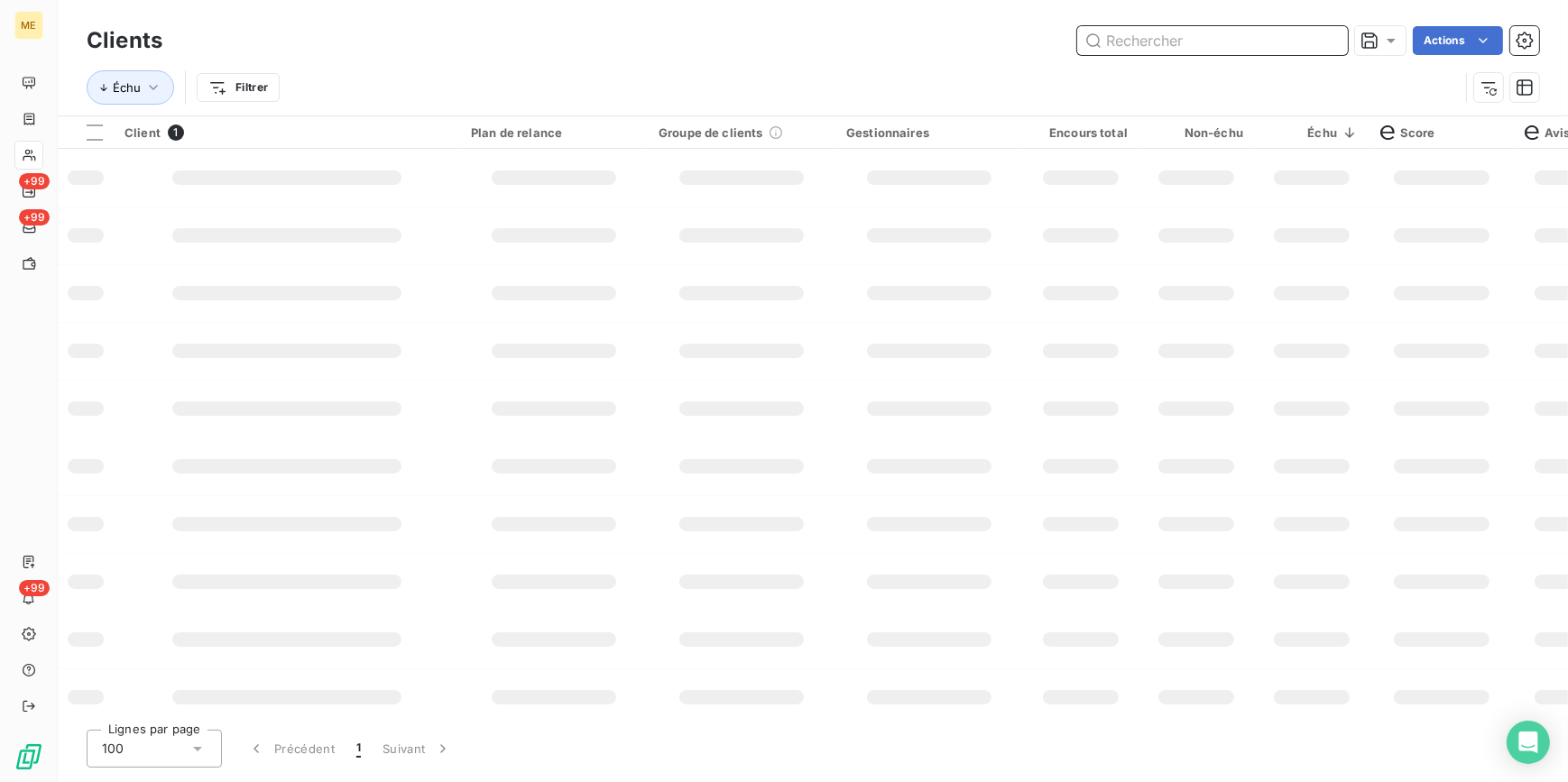
click at [1318, 36] on input "text" at bounding box center [1212, 40] width 271 height 29
paste input "METFRA000007052_22565412309430"
type input "METFRA000007052_22565412309430"
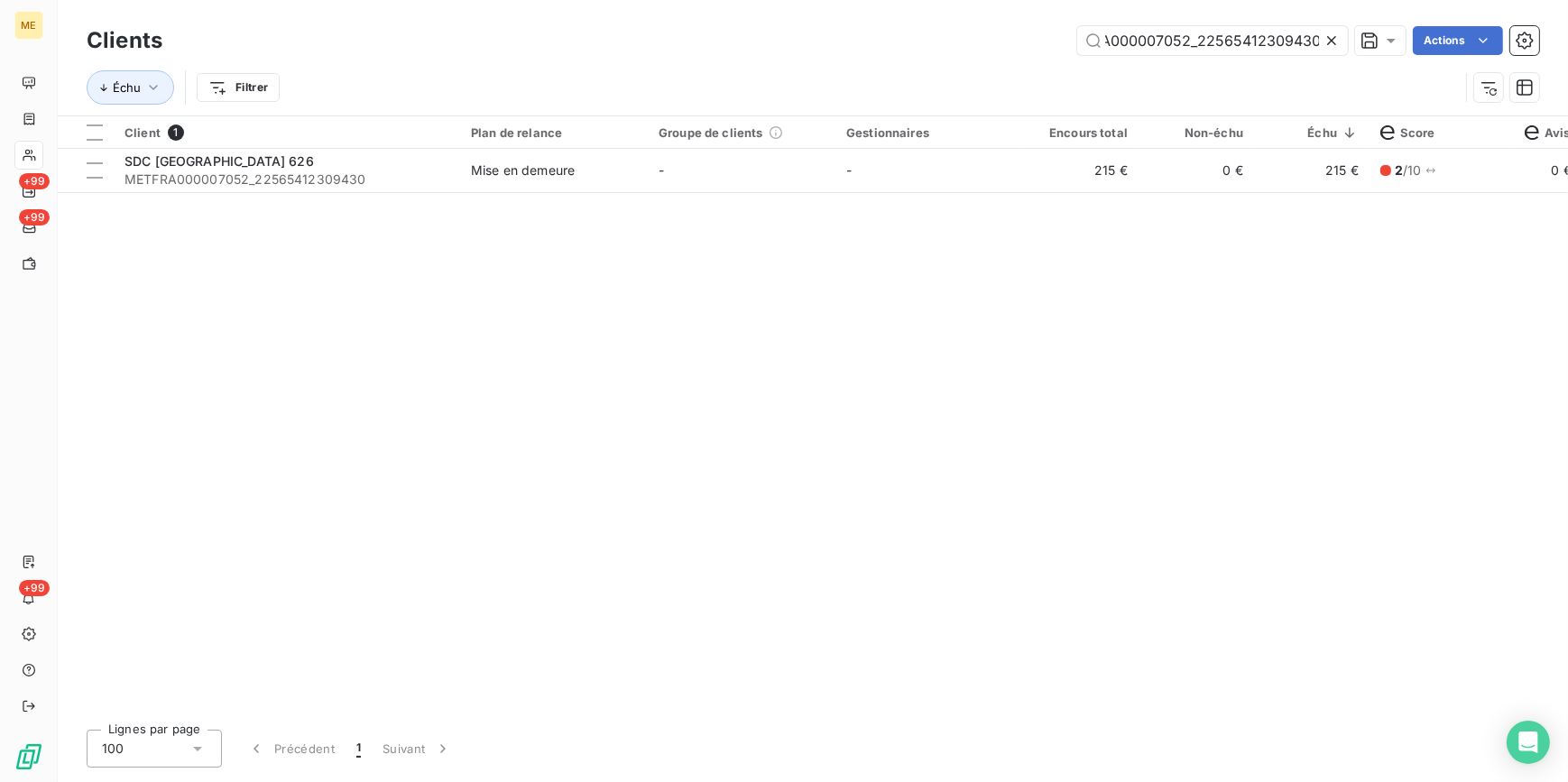
click at [1001, 162] on td "-" at bounding box center [929, 170] width 188 height 43
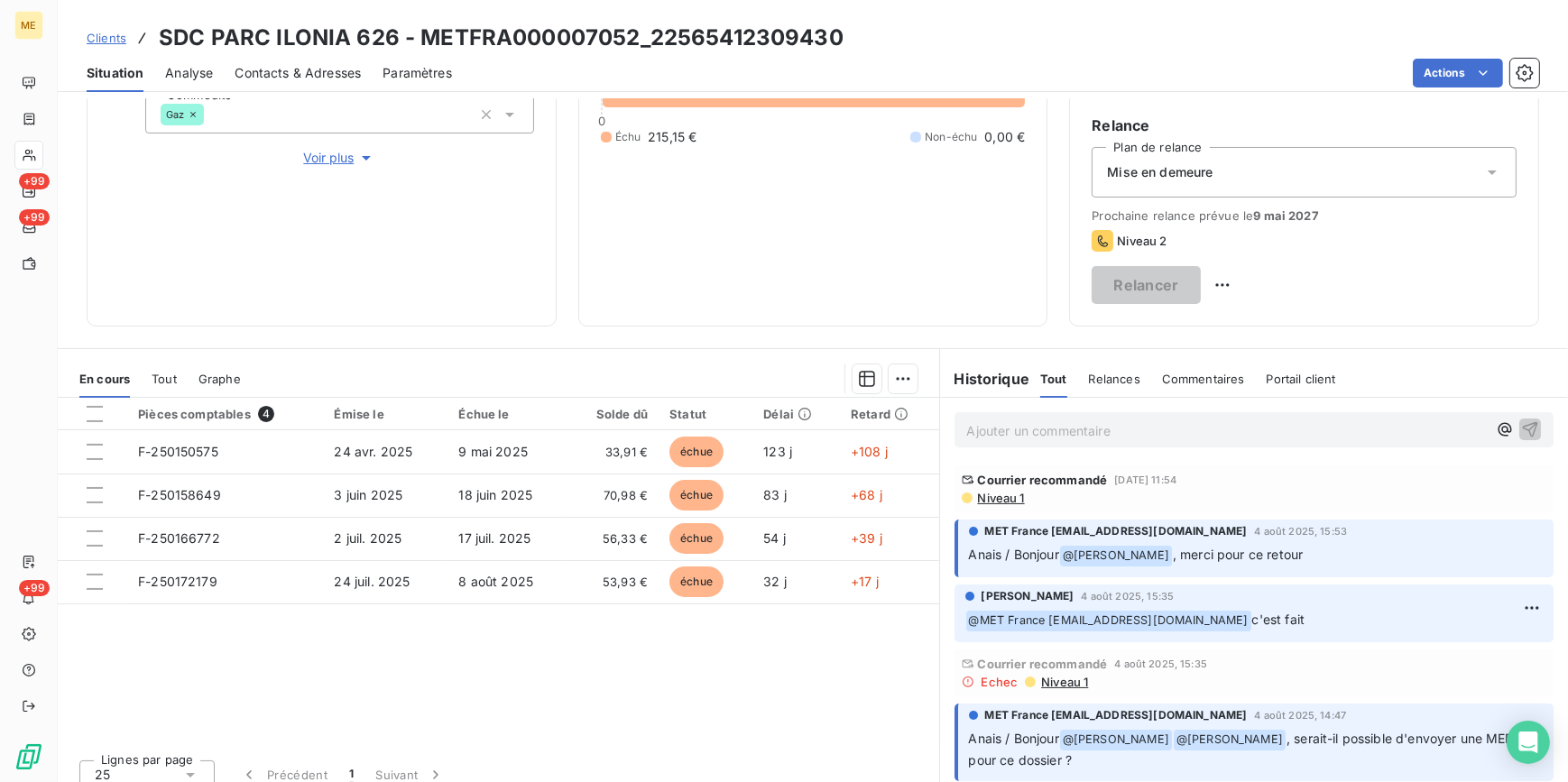
scroll to position [296, 0]
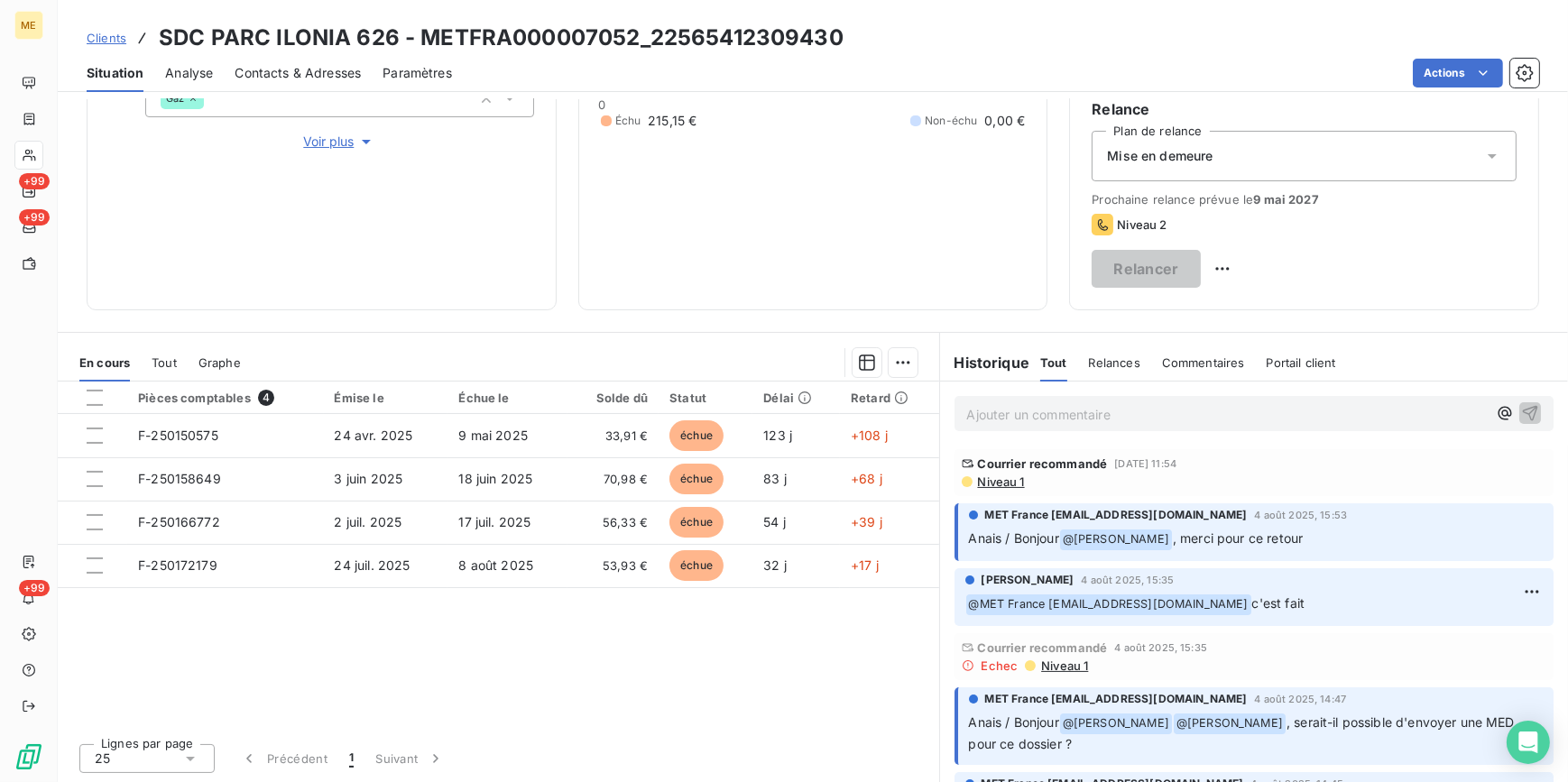
click at [1051, 662] on span "Niveau 1" at bounding box center [1063, 665] width 49 height 14
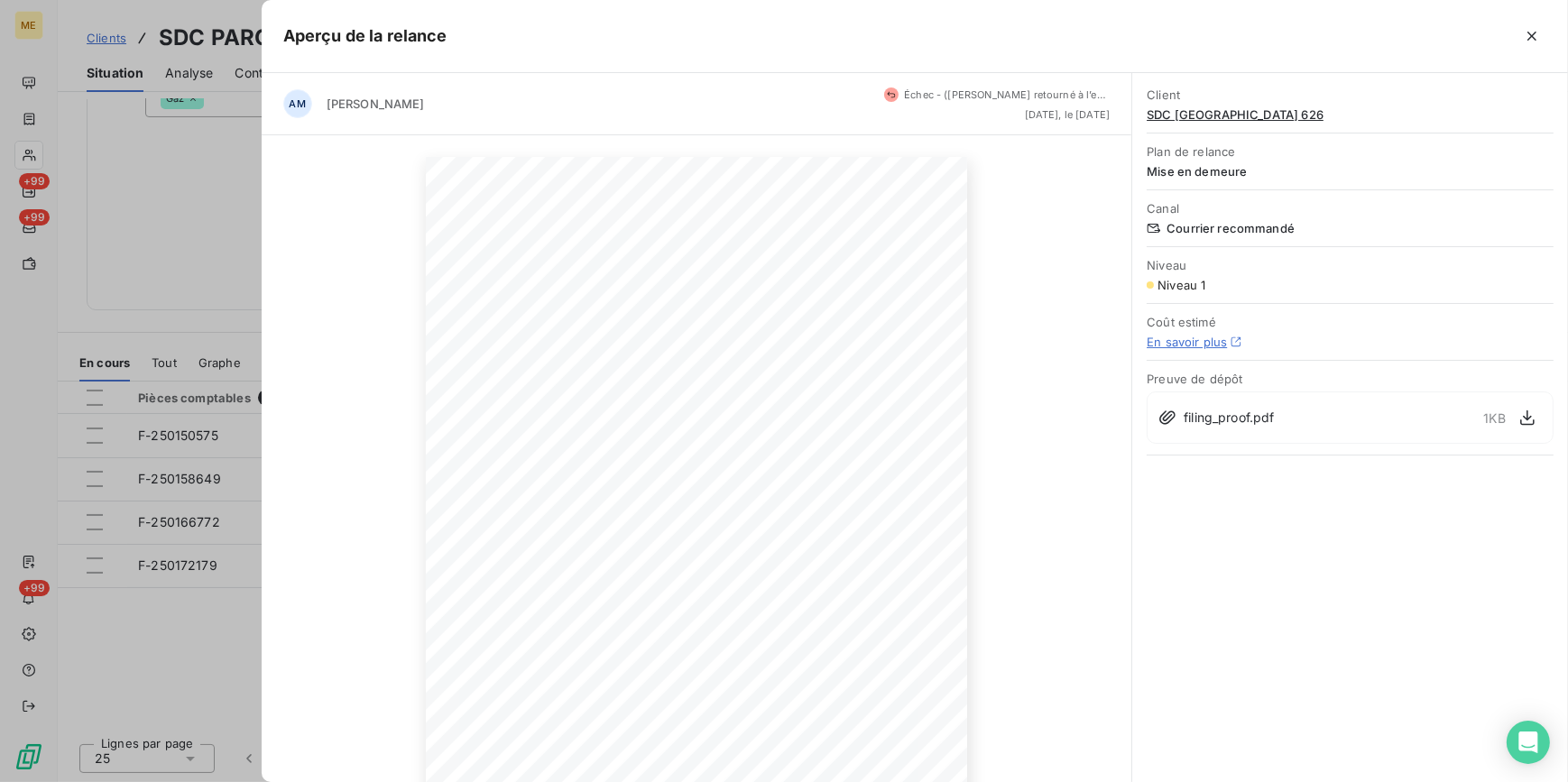
click at [159, 639] on div at bounding box center [784, 391] width 1568 height 782
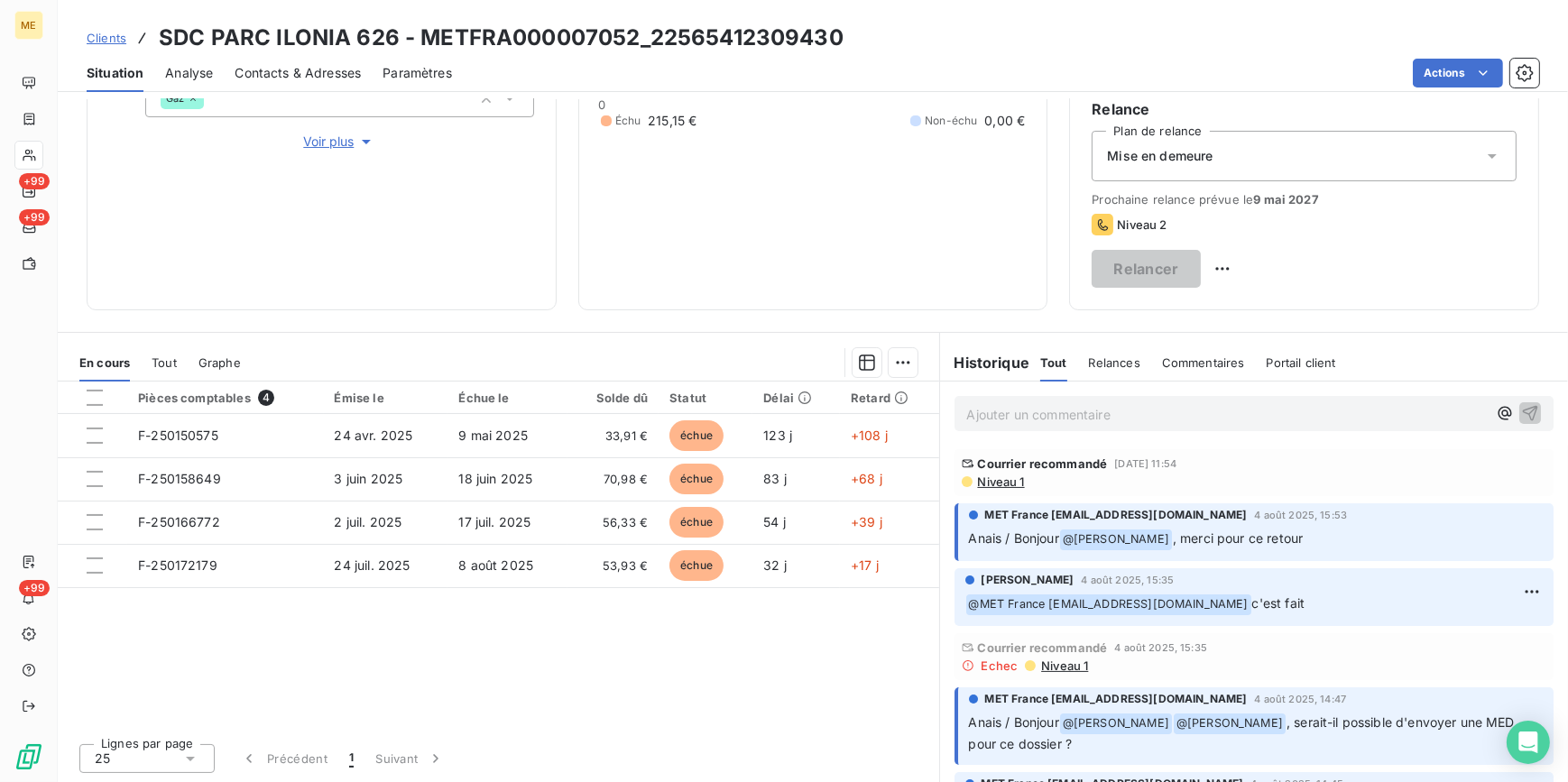
click at [989, 481] on span "Niveau 1" at bounding box center [1000, 481] width 49 height 14
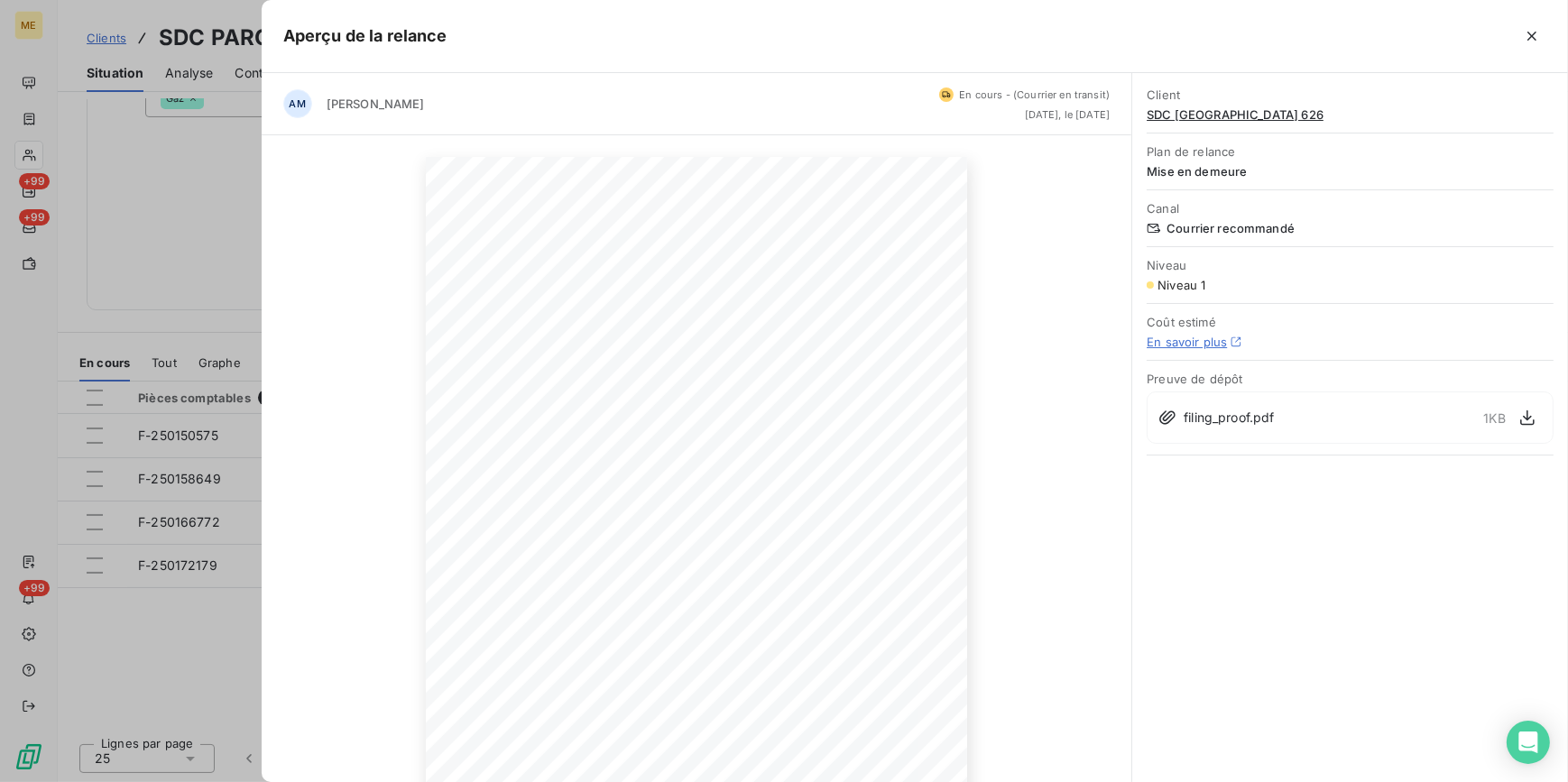
click at [153, 284] on div at bounding box center [784, 391] width 1568 height 782
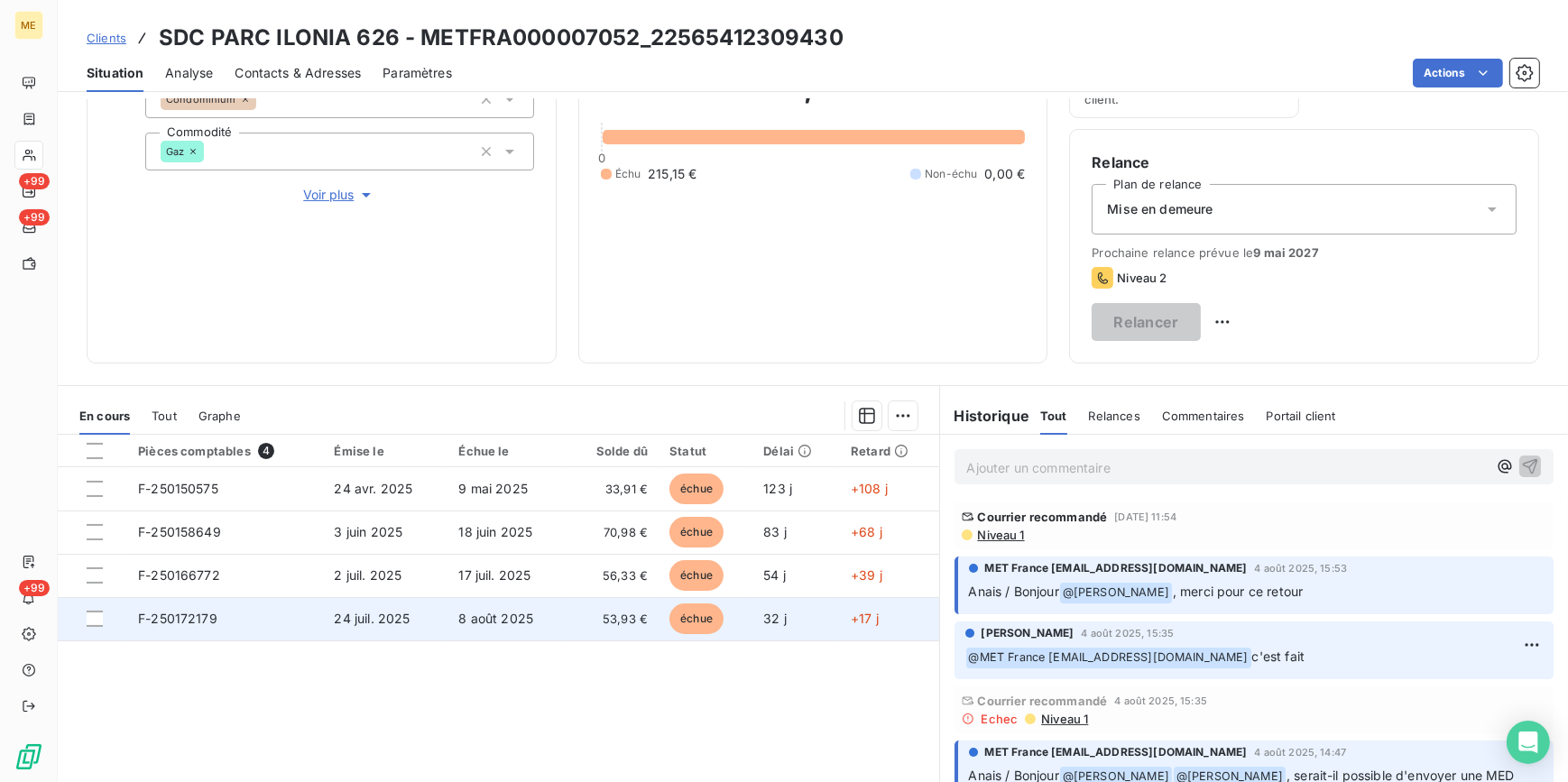
scroll to position [214, 0]
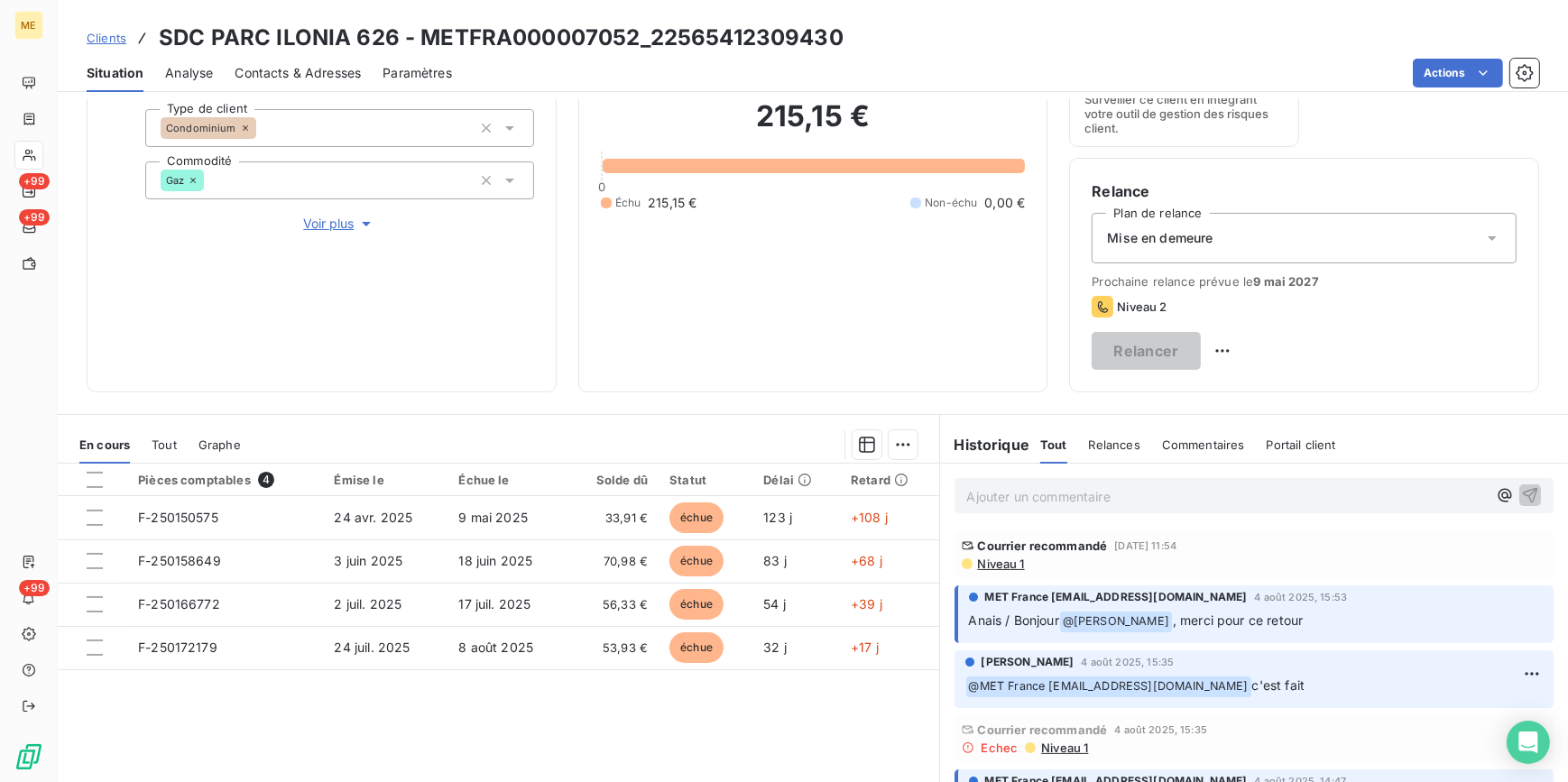
click at [112, 35] on span "Clients" at bounding box center [106, 38] width 40 height 14
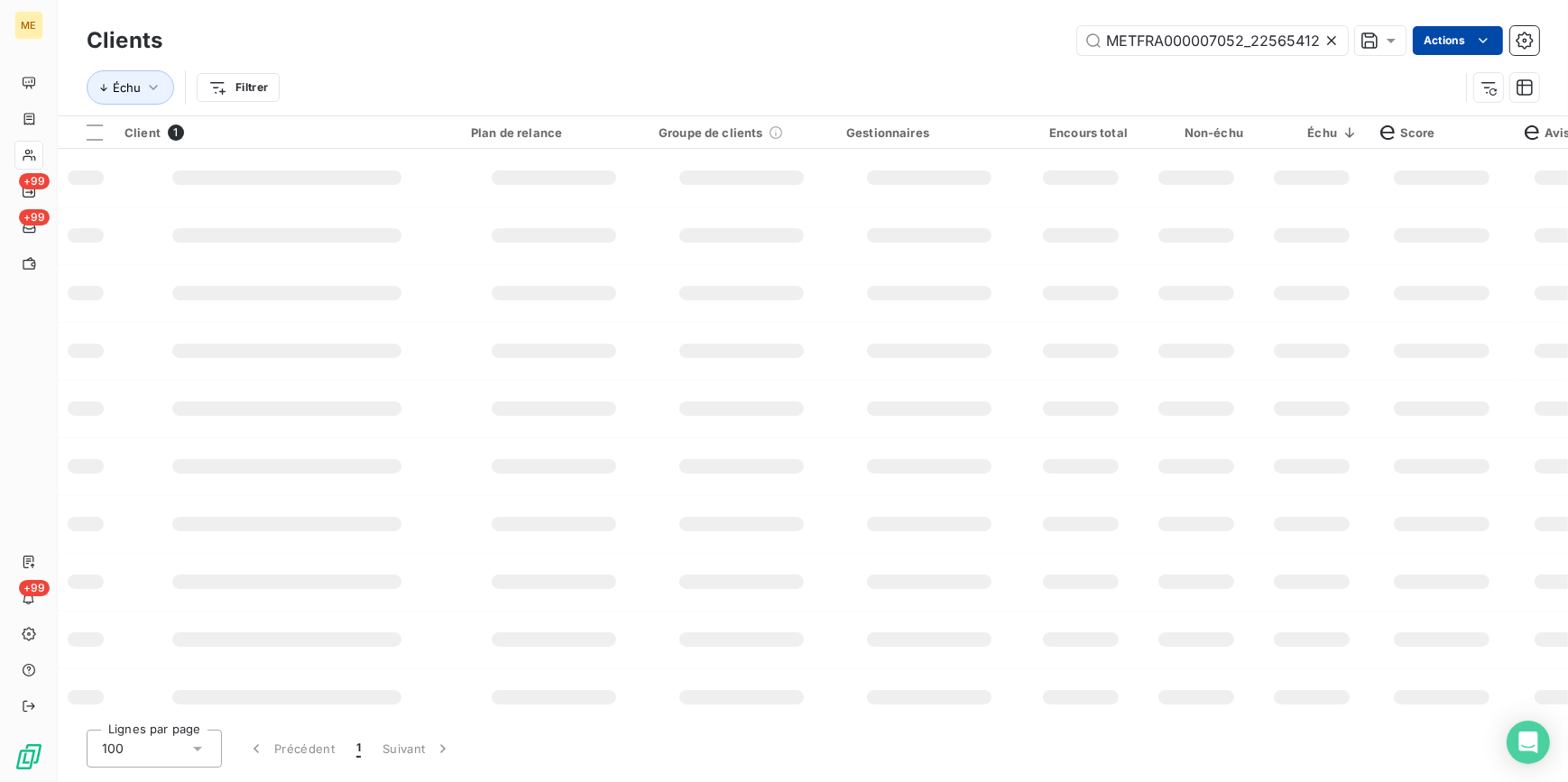
scroll to position [0, 53]
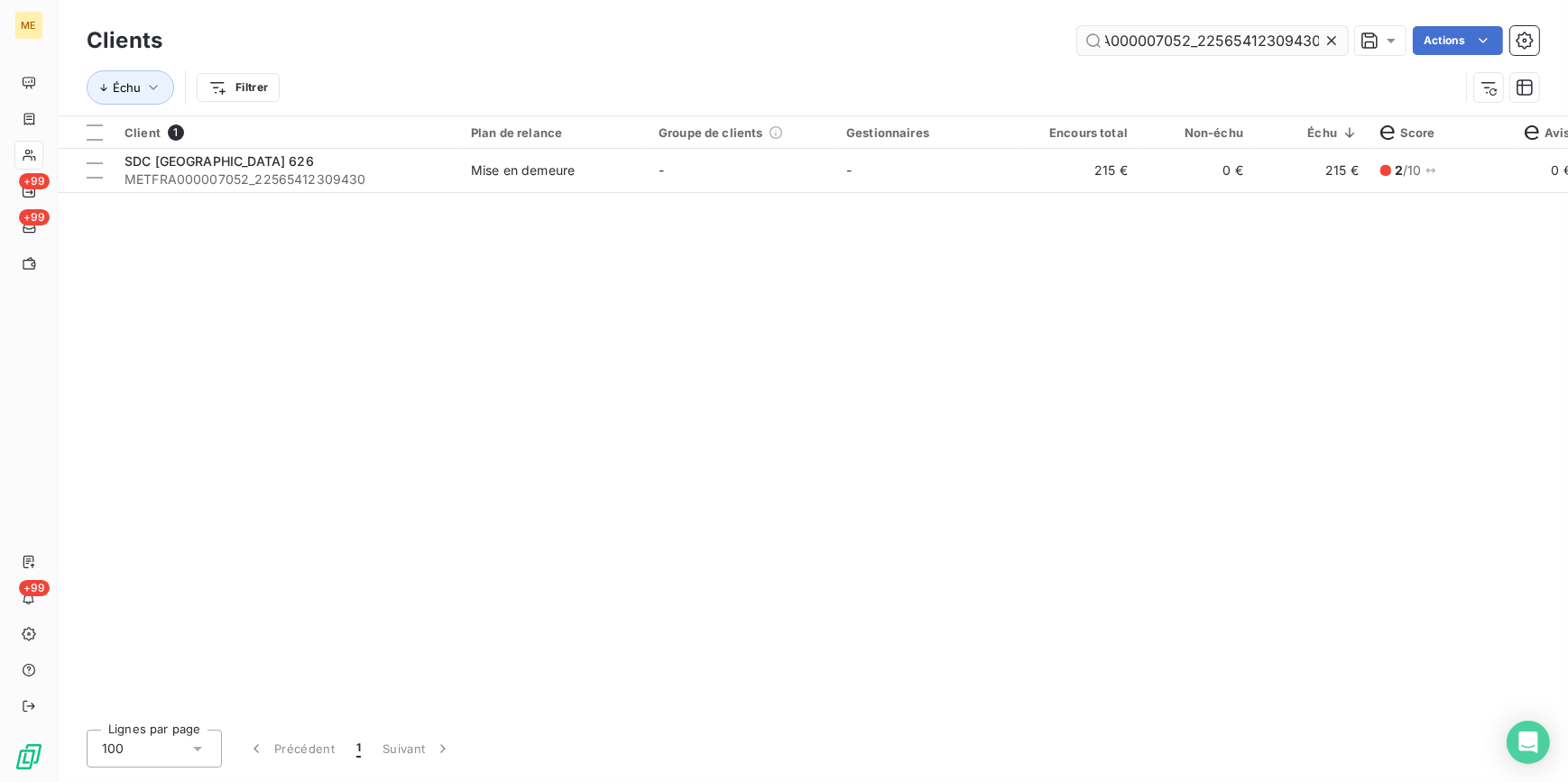
click at [1310, 45] on input "METFRA000007052_22565412309430" at bounding box center [1212, 40] width 271 height 29
click at [1326, 46] on icon at bounding box center [1331, 40] width 18 height 18
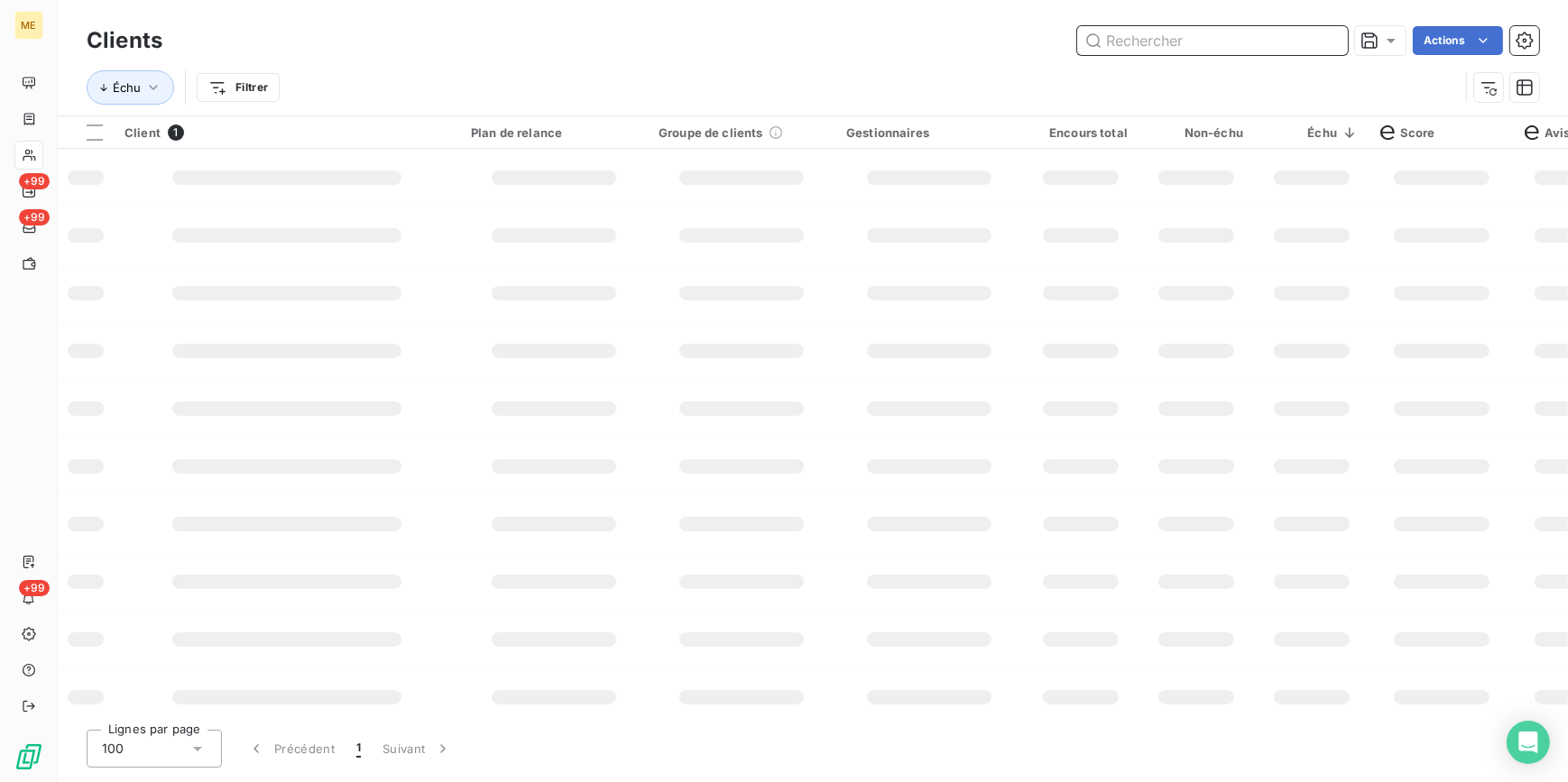
click at [1323, 39] on input "text" at bounding box center [1212, 40] width 271 height 29
paste input "METFRA000001490_22375397828293"
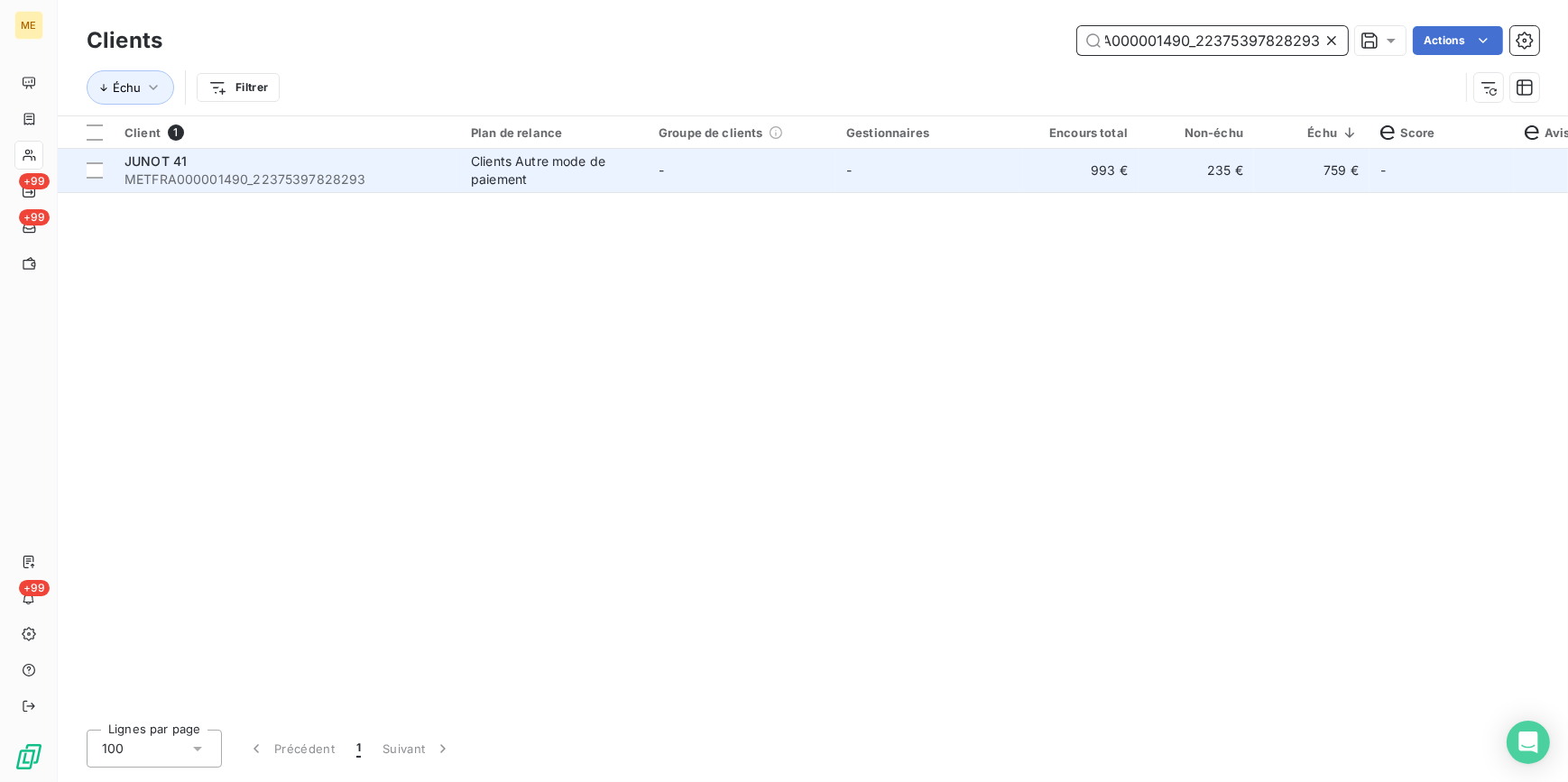
type input "METFRA000001490_22375397828293"
click at [752, 184] on td "-" at bounding box center [742, 170] width 188 height 43
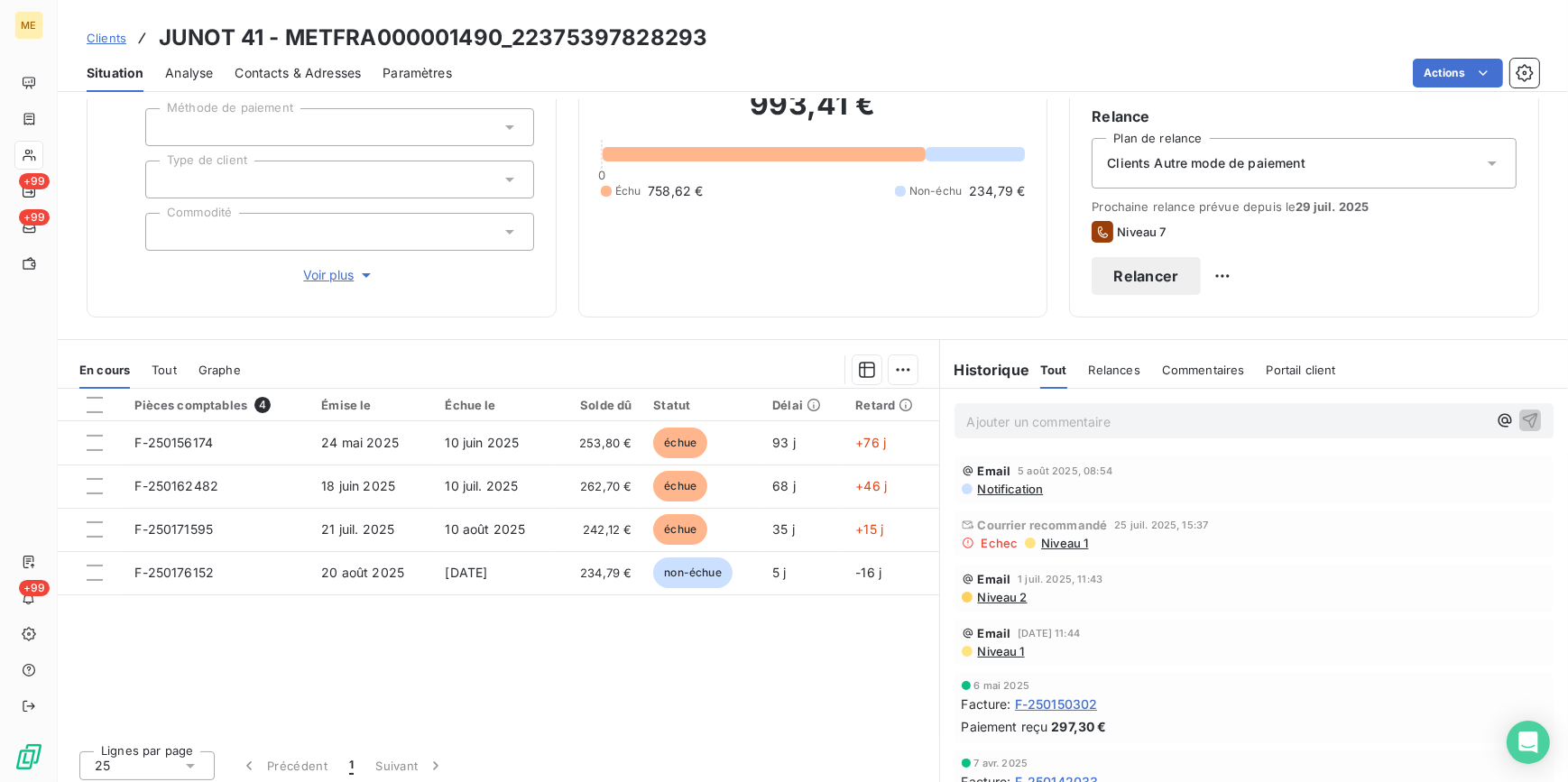
scroll to position [163, 0]
click at [1053, 540] on span "Niveau 1" at bounding box center [1063, 542] width 49 height 14
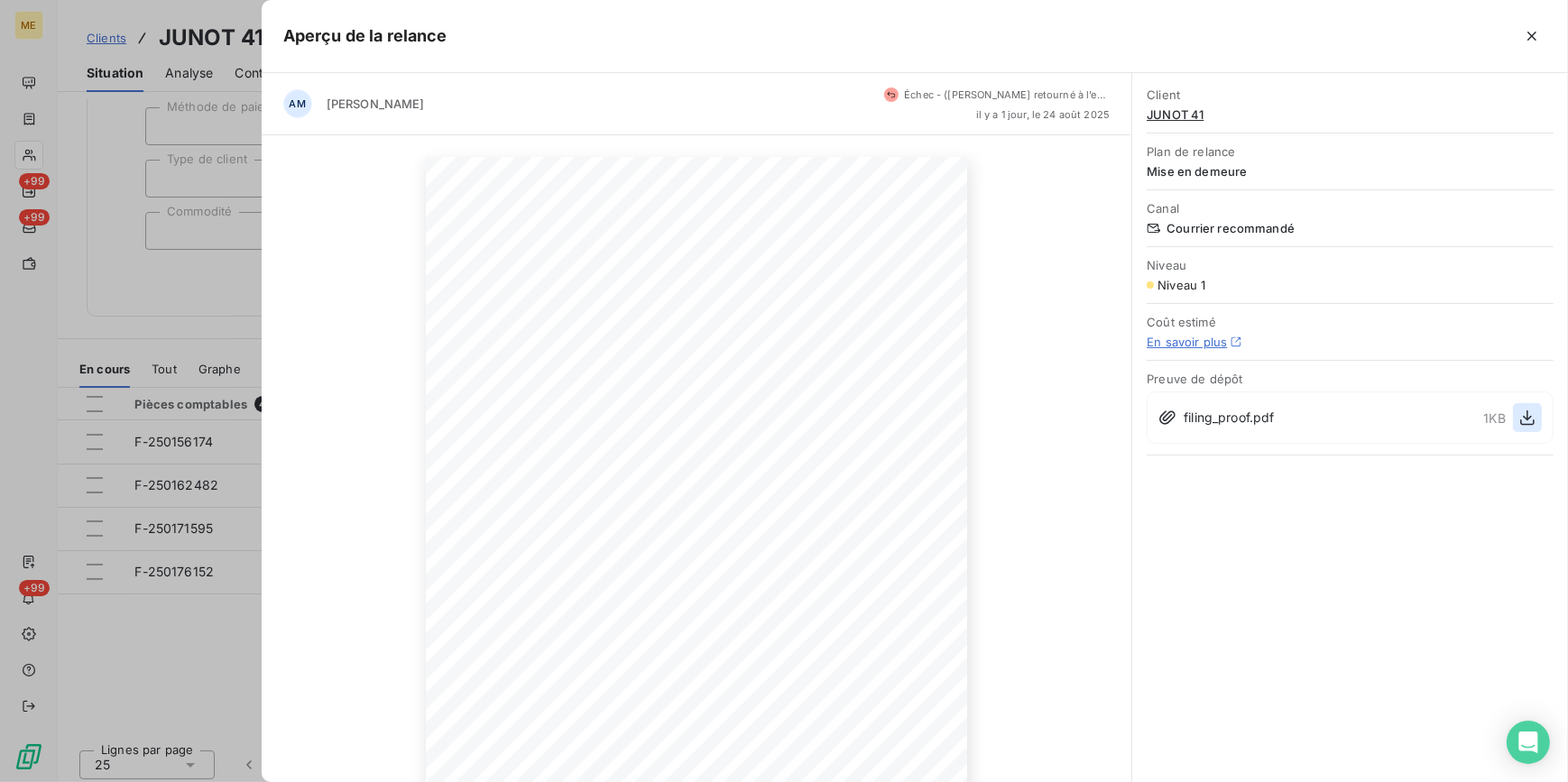
click at [1527, 417] on icon "button" at bounding box center [1527, 418] width 14 height 15
click at [175, 287] on div at bounding box center [784, 391] width 1568 height 782
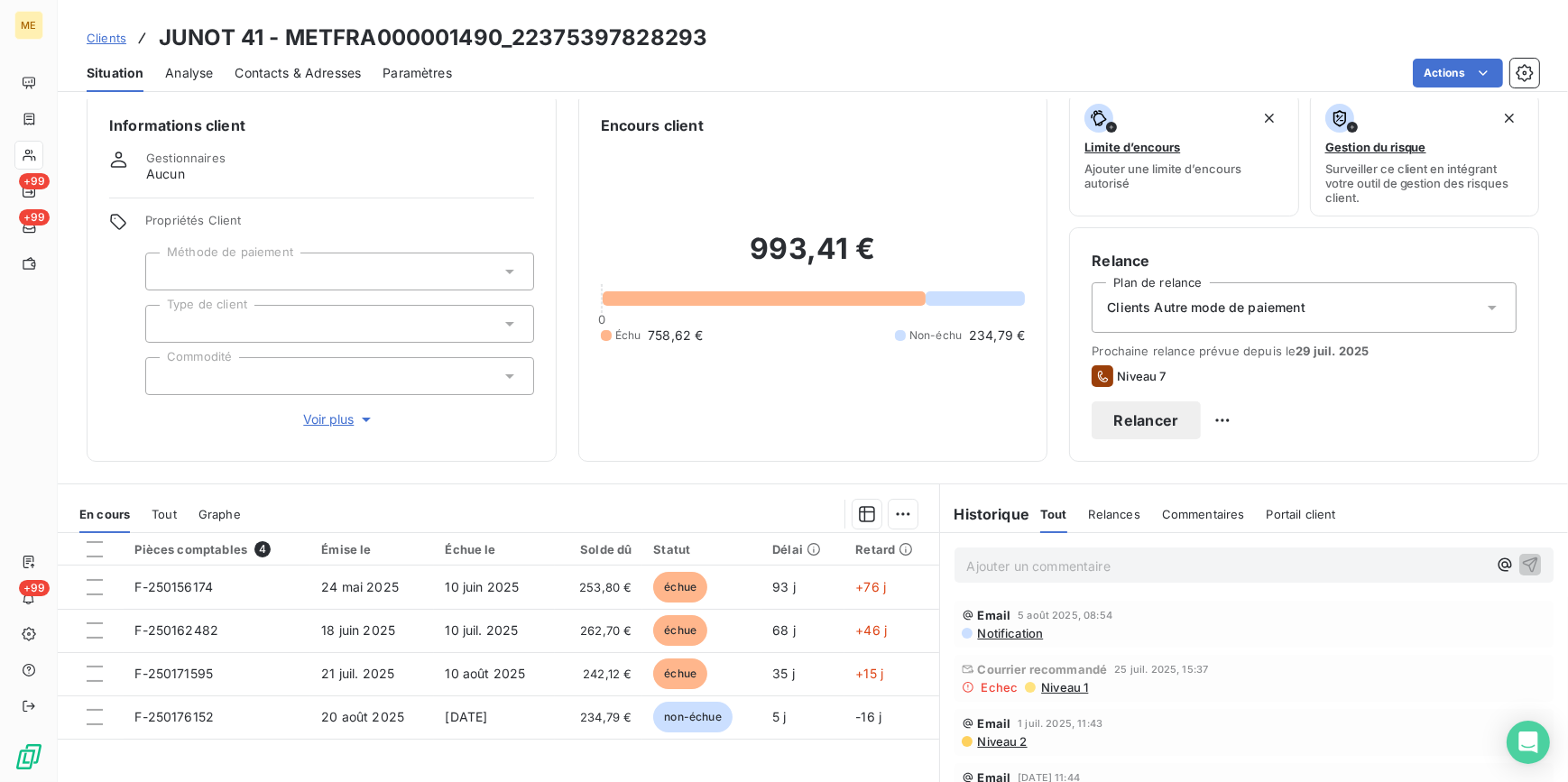
scroll to position [0, 0]
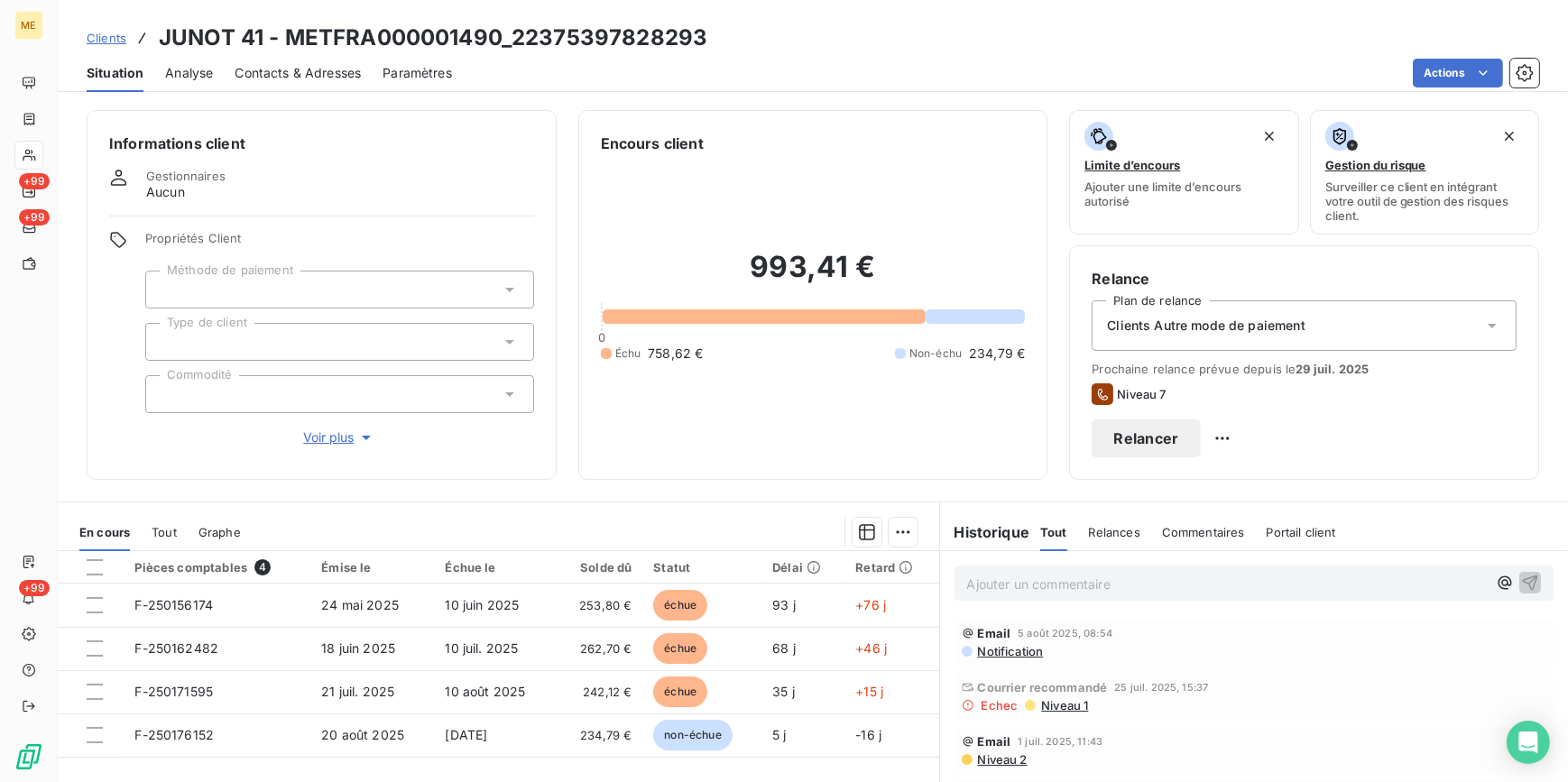
click at [317, 437] on span "Voir plus" at bounding box center [338, 437] width 72 height 18
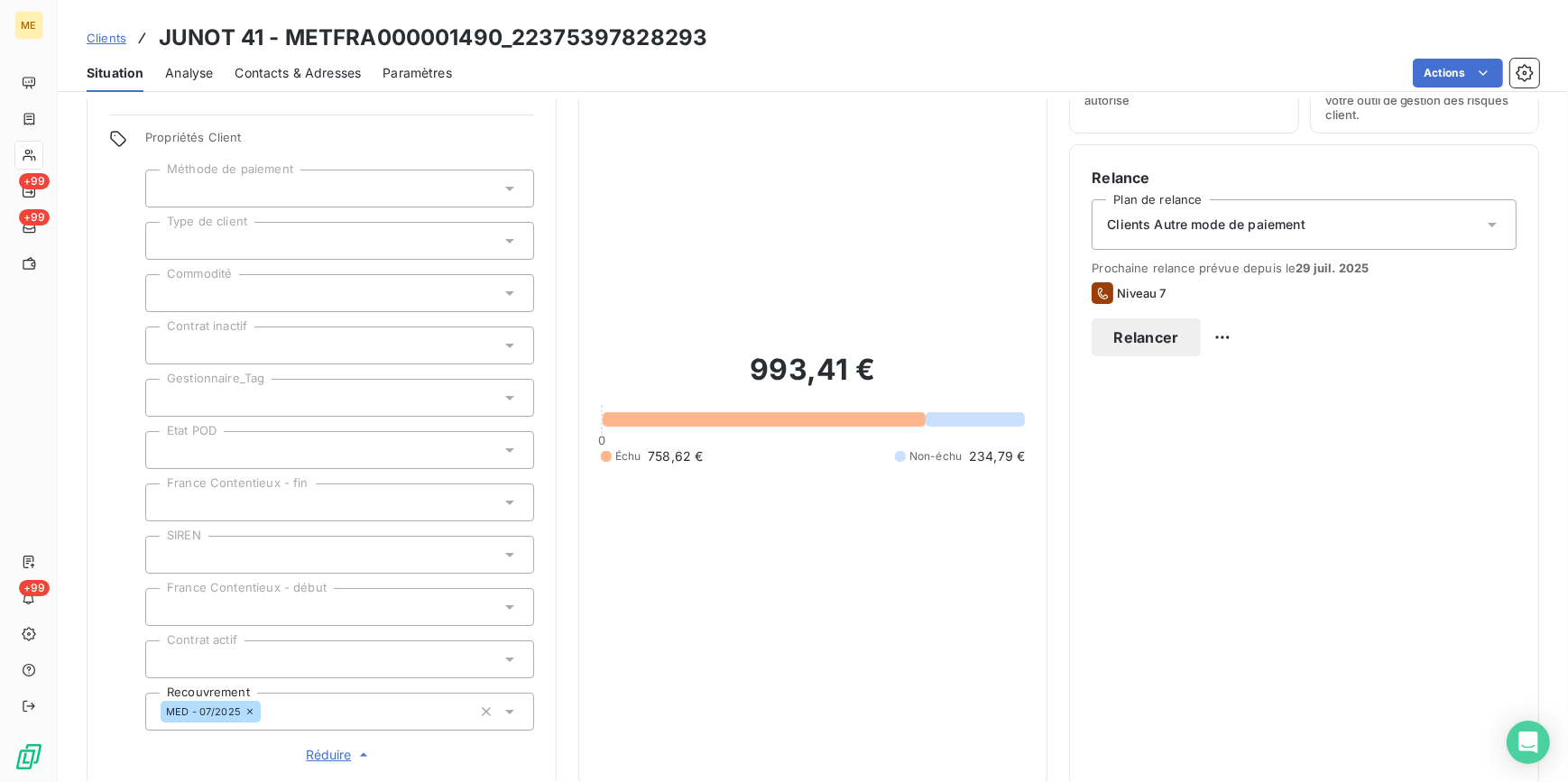
scroll to position [492, 0]
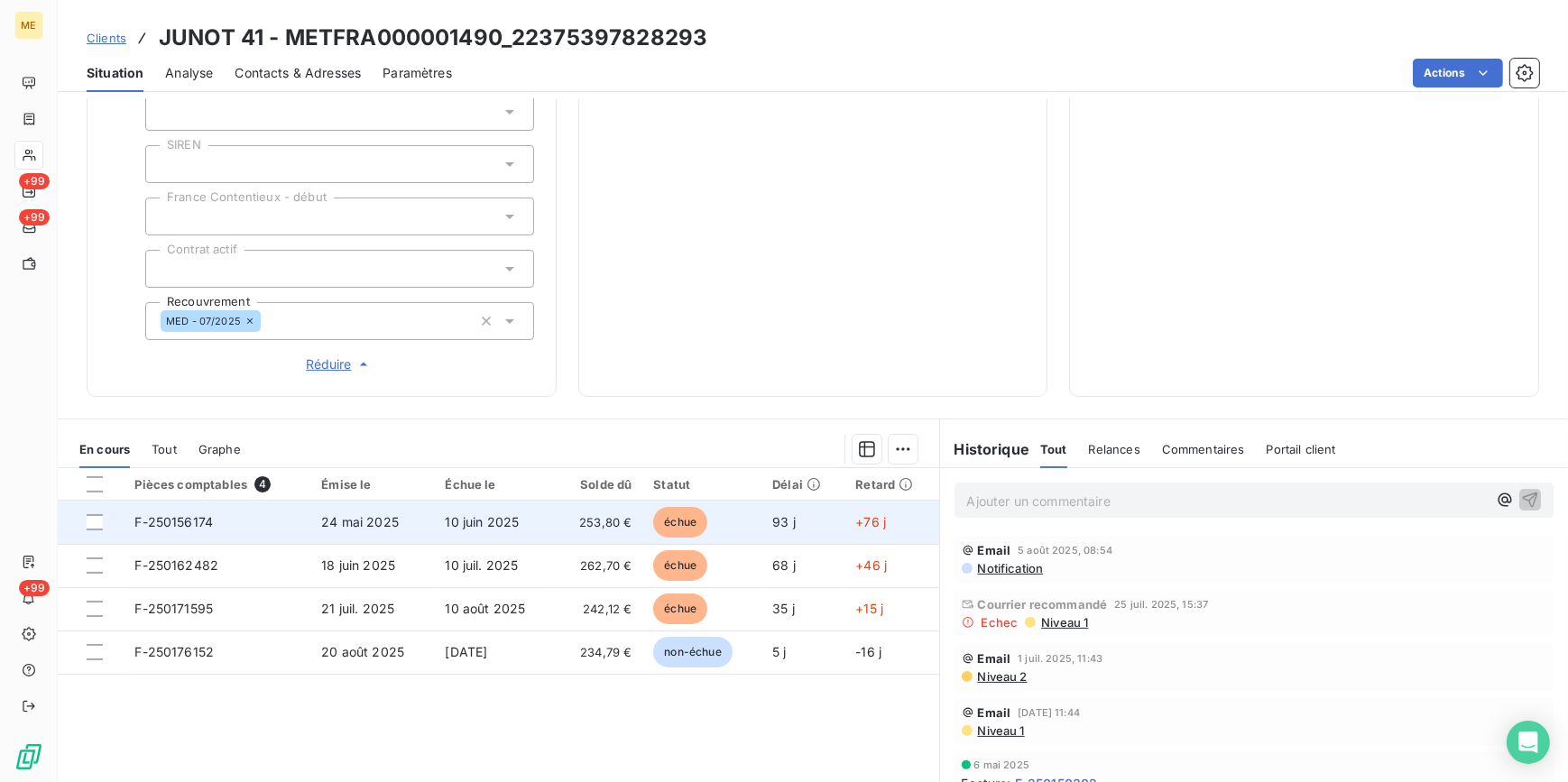
click at [321, 523] on span "24 mai 2025" at bounding box center [360, 522] width 77 height 15
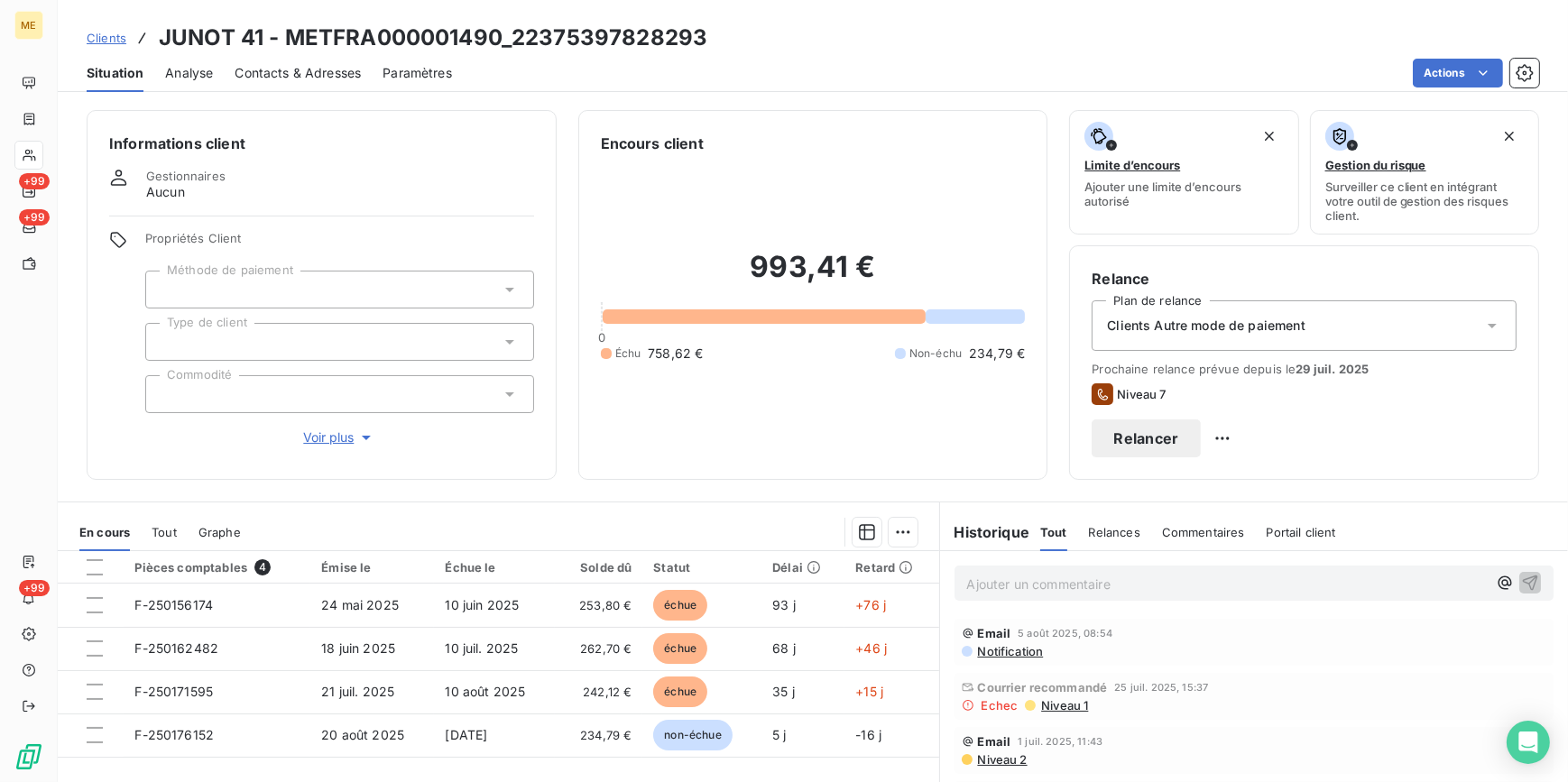
click at [107, 39] on span "Clients" at bounding box center [106, 38] width 40 height 14
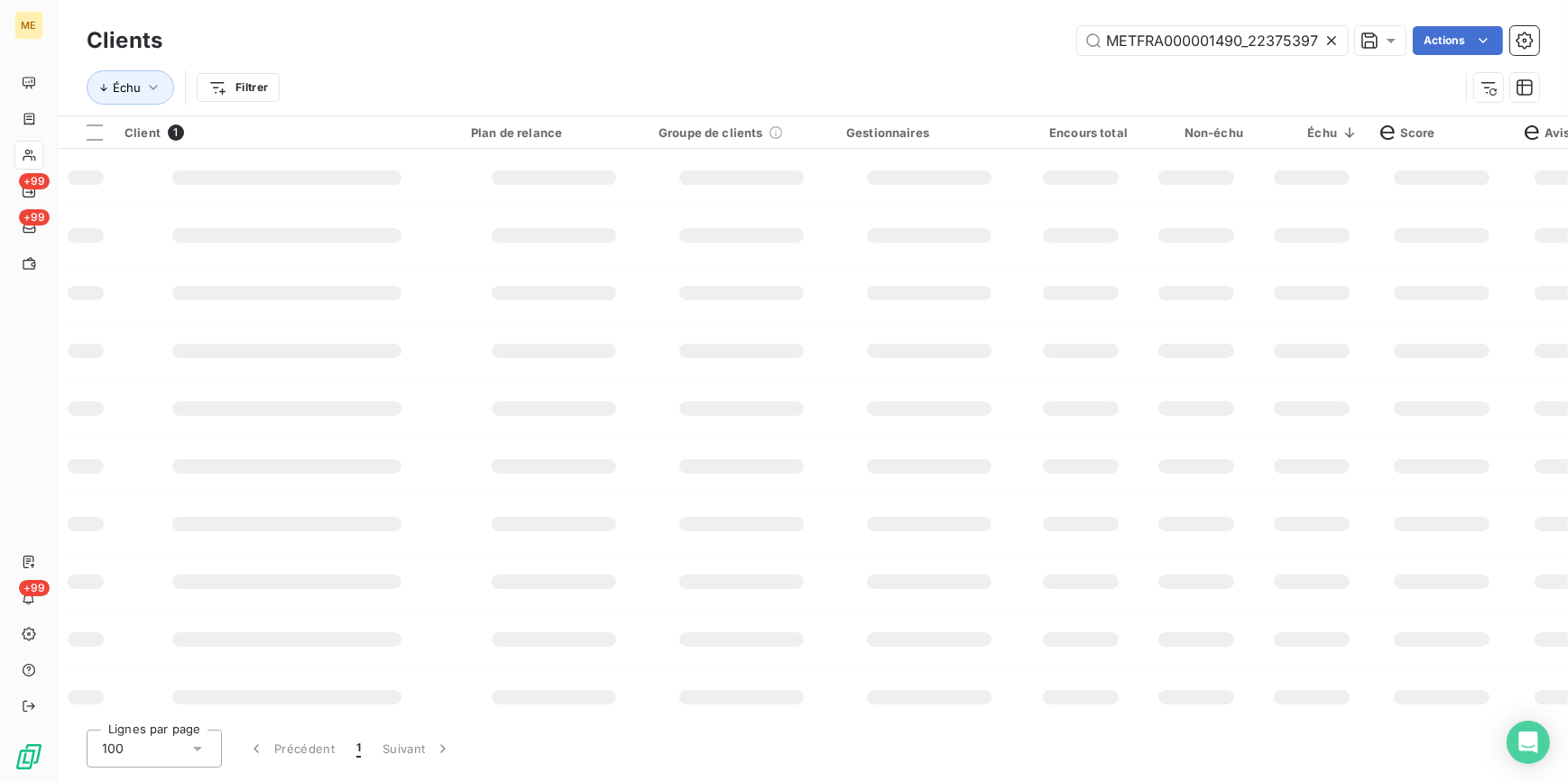
click at [104, 31] on h3 "Clients" at bounding box center [124, 40] width 76 height 33
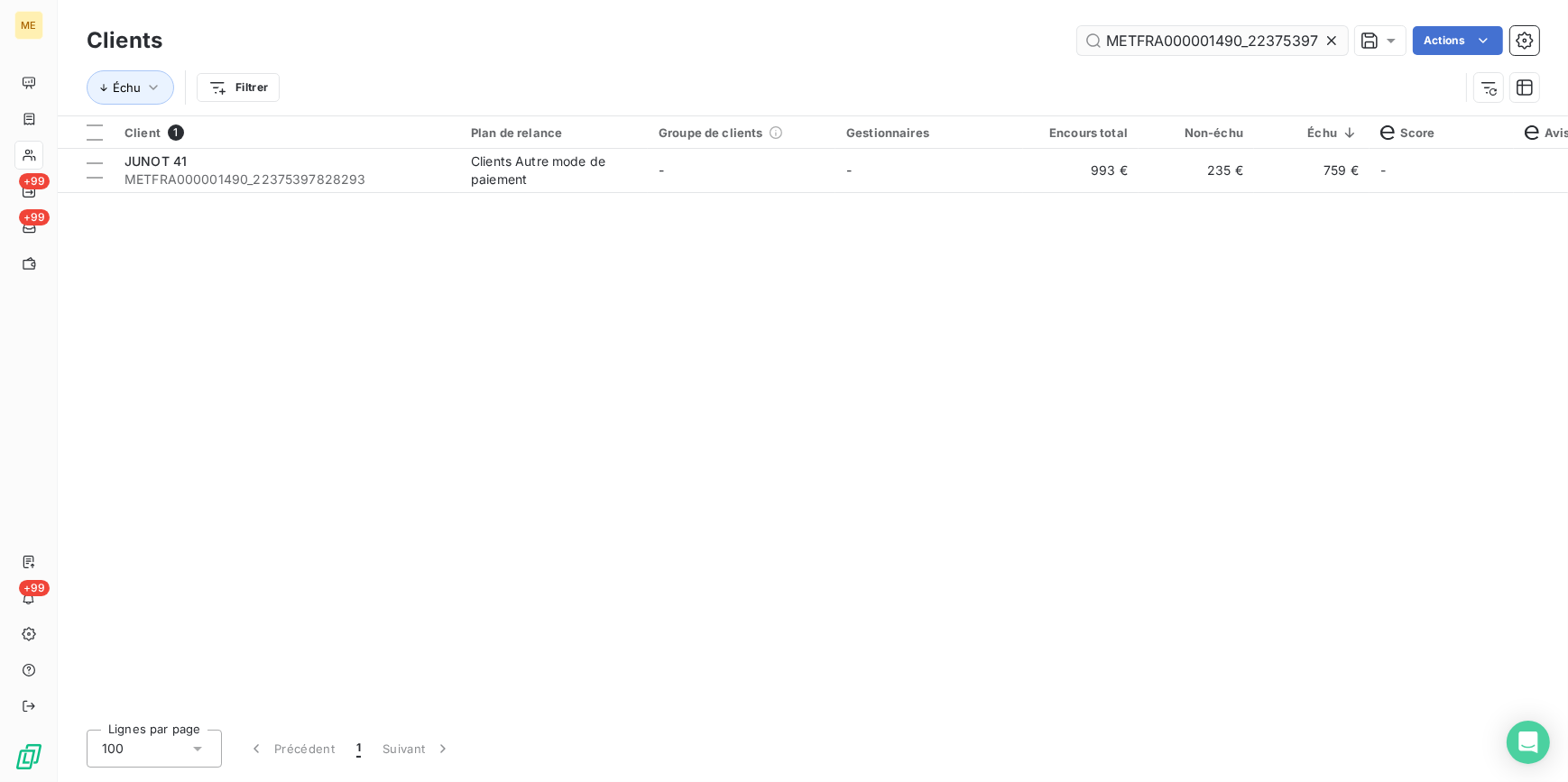
drag, startPoint x: 1326, startPoint y: 39, endPoint x: 1311, endPoint y: 43, distance: 15.5
click at [1326, 39] on icon at bounding box center [1331, 40] width 18 height 18
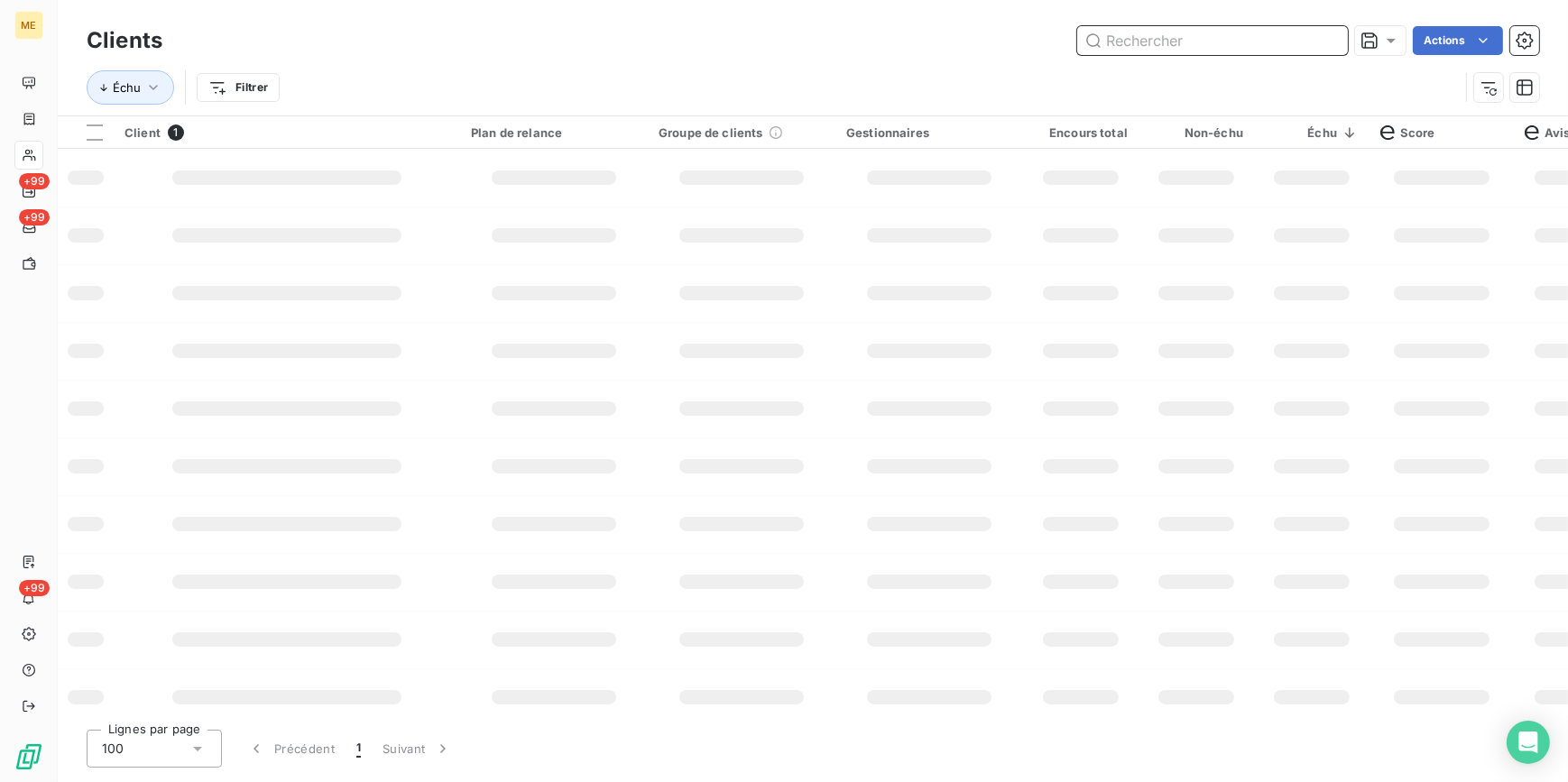
click at [1311, 43] on input "text" at bounding box center [1212, 40] width 271 height 29
paste input "METFRA000007757_12494645390315"
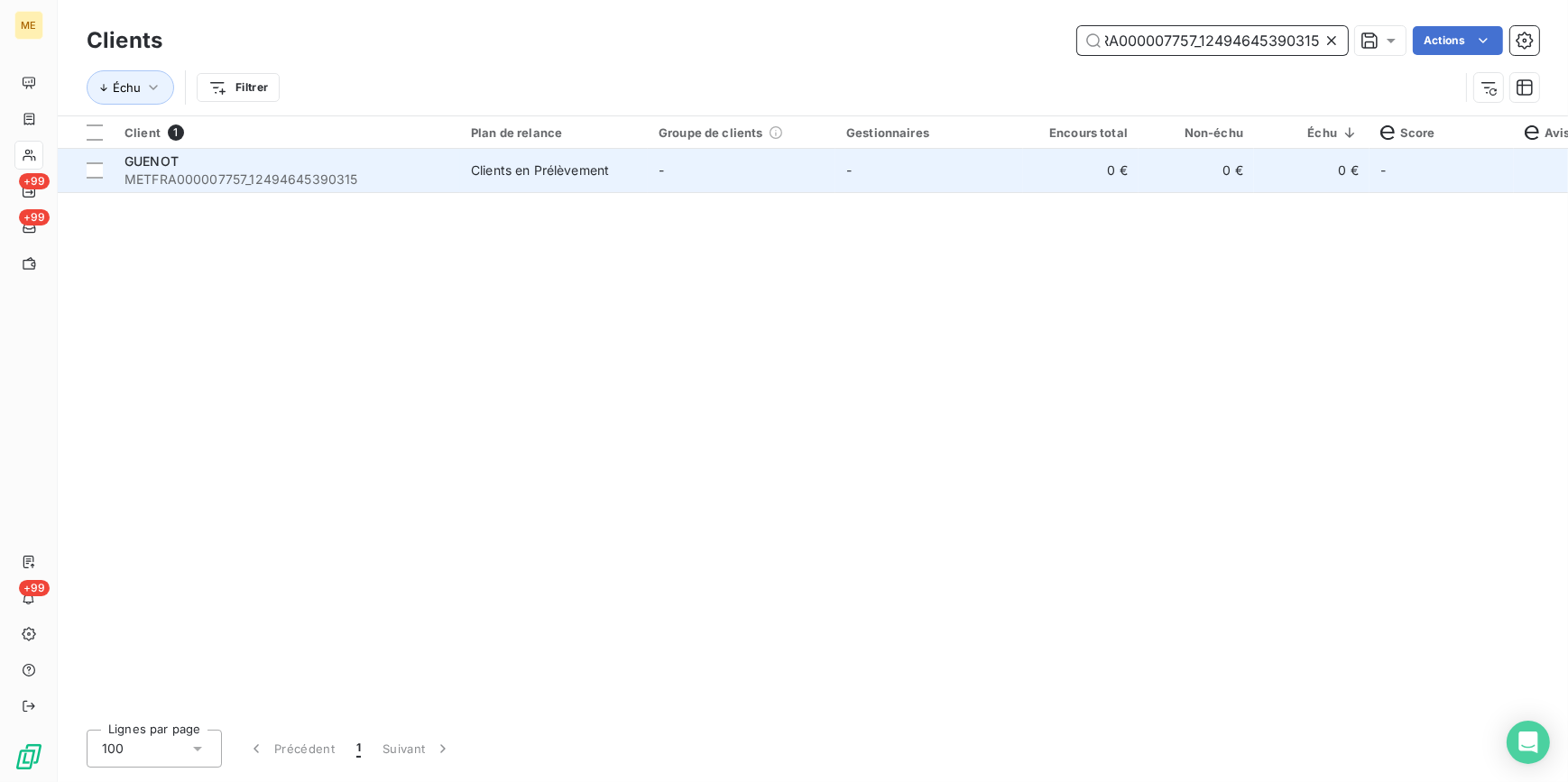
type input "METFRA000007757_12494645390315"
click at [986, 181] on td "-" at bounding box center [929, 170] width 188 height 43
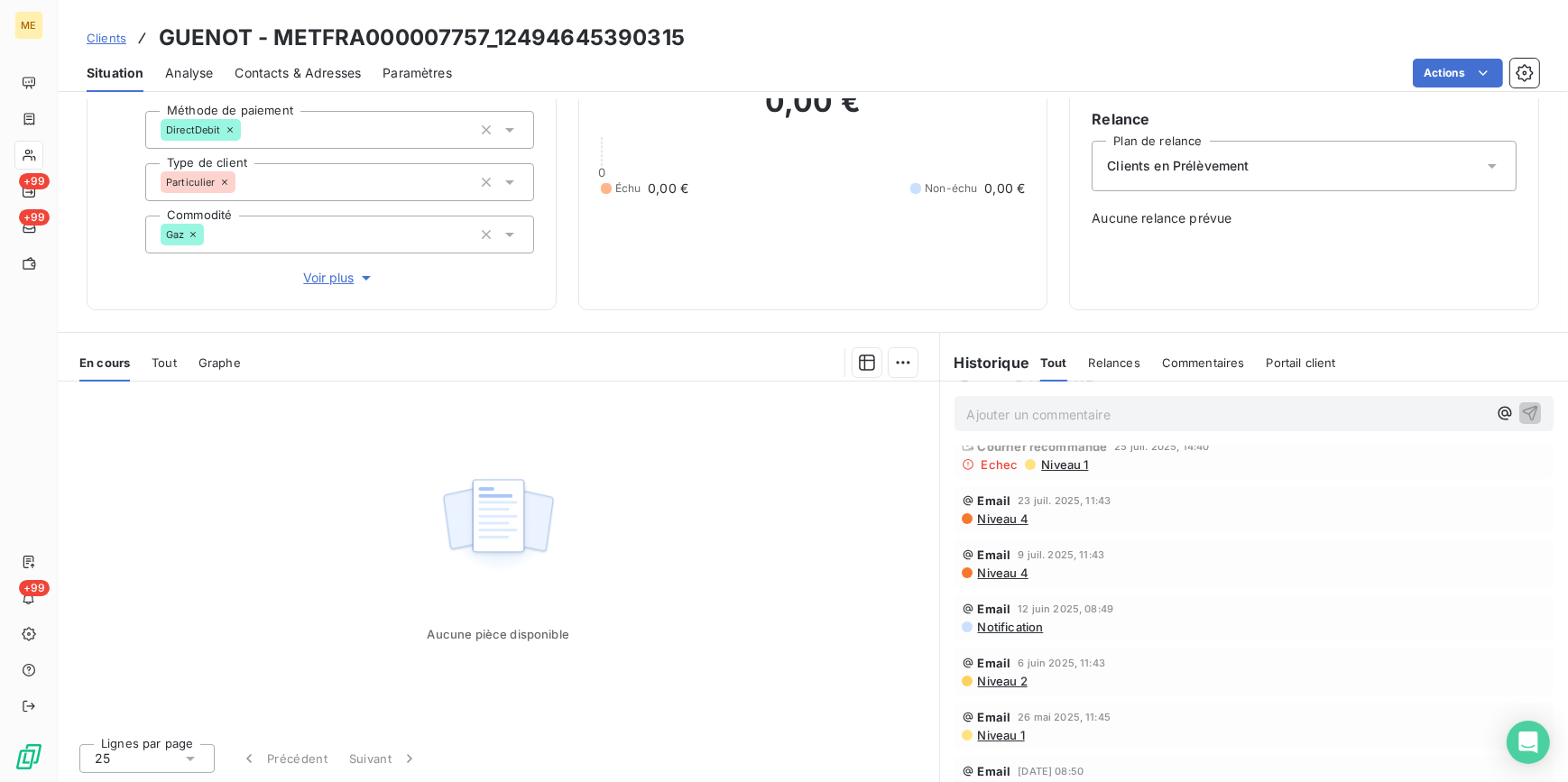
scroll to position [245, 0]
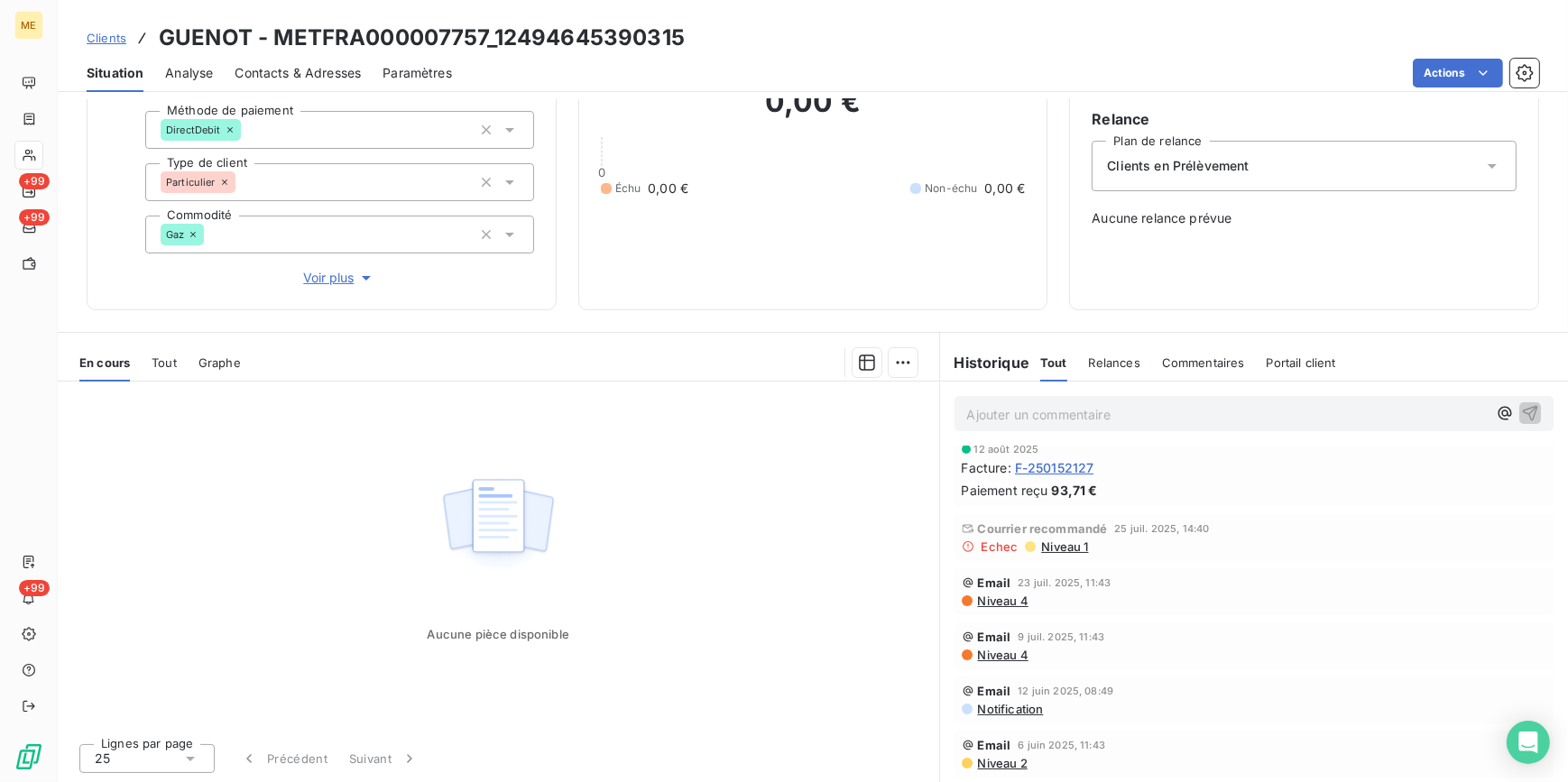
click at [1068, 550] on span "Niveau 1" at bounding box center [1063, 546] width 49 height 14
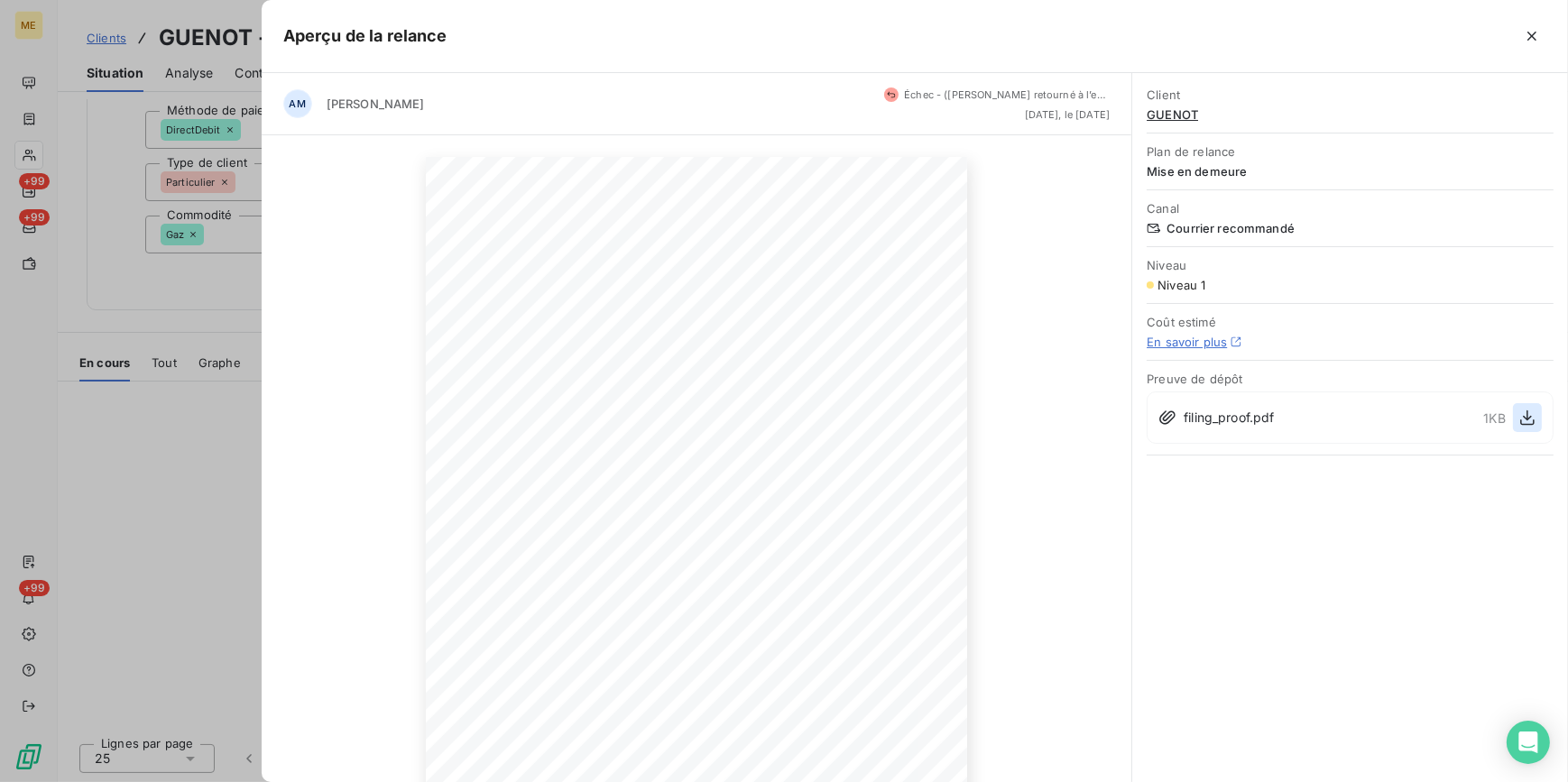
click at [1519, 420] on icon "button" at bounding box center [1527, 418] width 18 height 18
click at [185, 225] on div at bounding box center [784, 391] width 1568 height 782
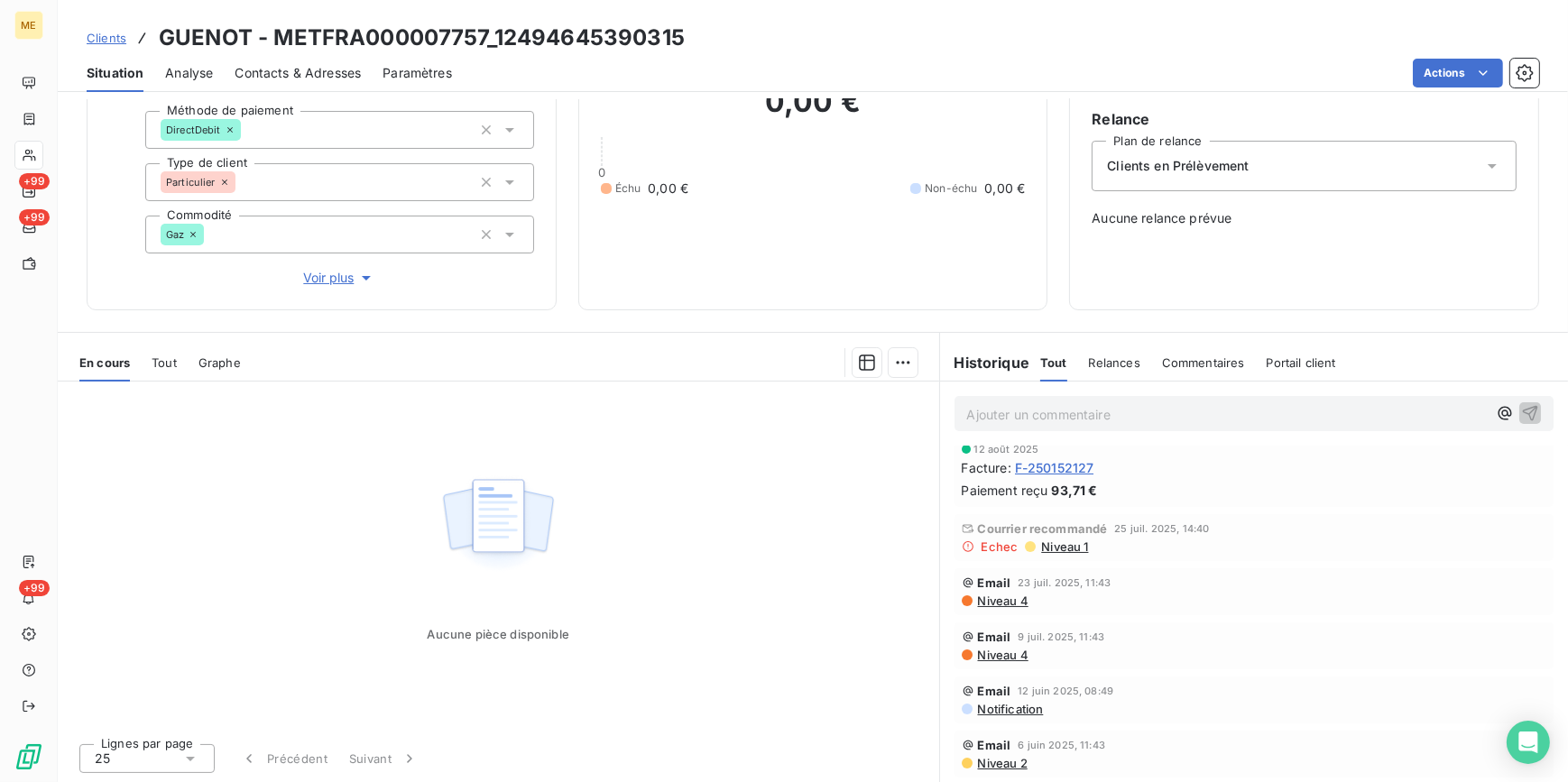
click at [104, 35] on span "Clients" at bounding box center [106, 38] width 40 height 14
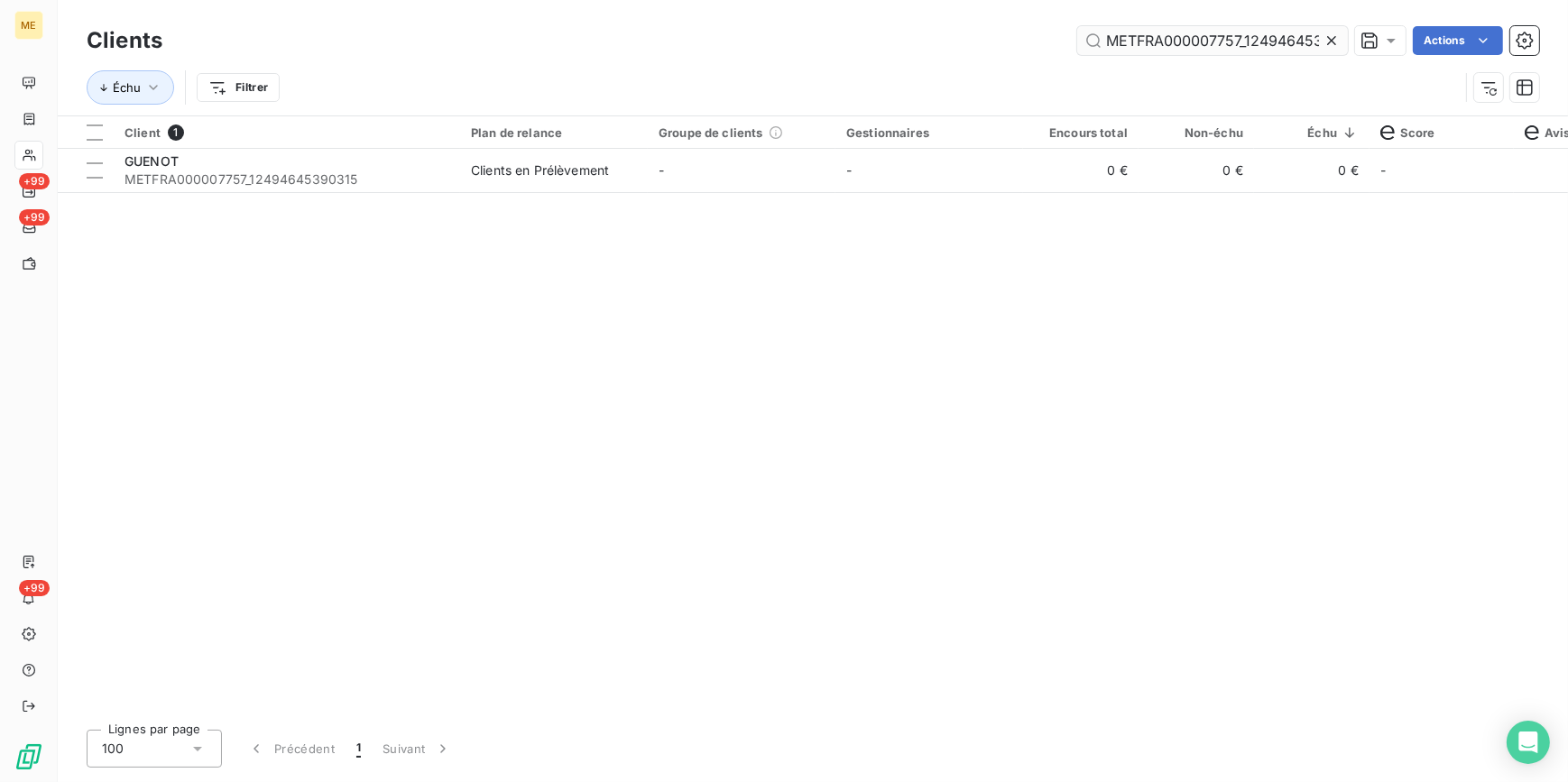
drag, startPoint x: 1344, startPoint y: 40, endPoint x: 1330, endPoint y: 35, distance: 14.9
click at [1344, 40] on div at bounding box center [1335, 40] width 25 height 29
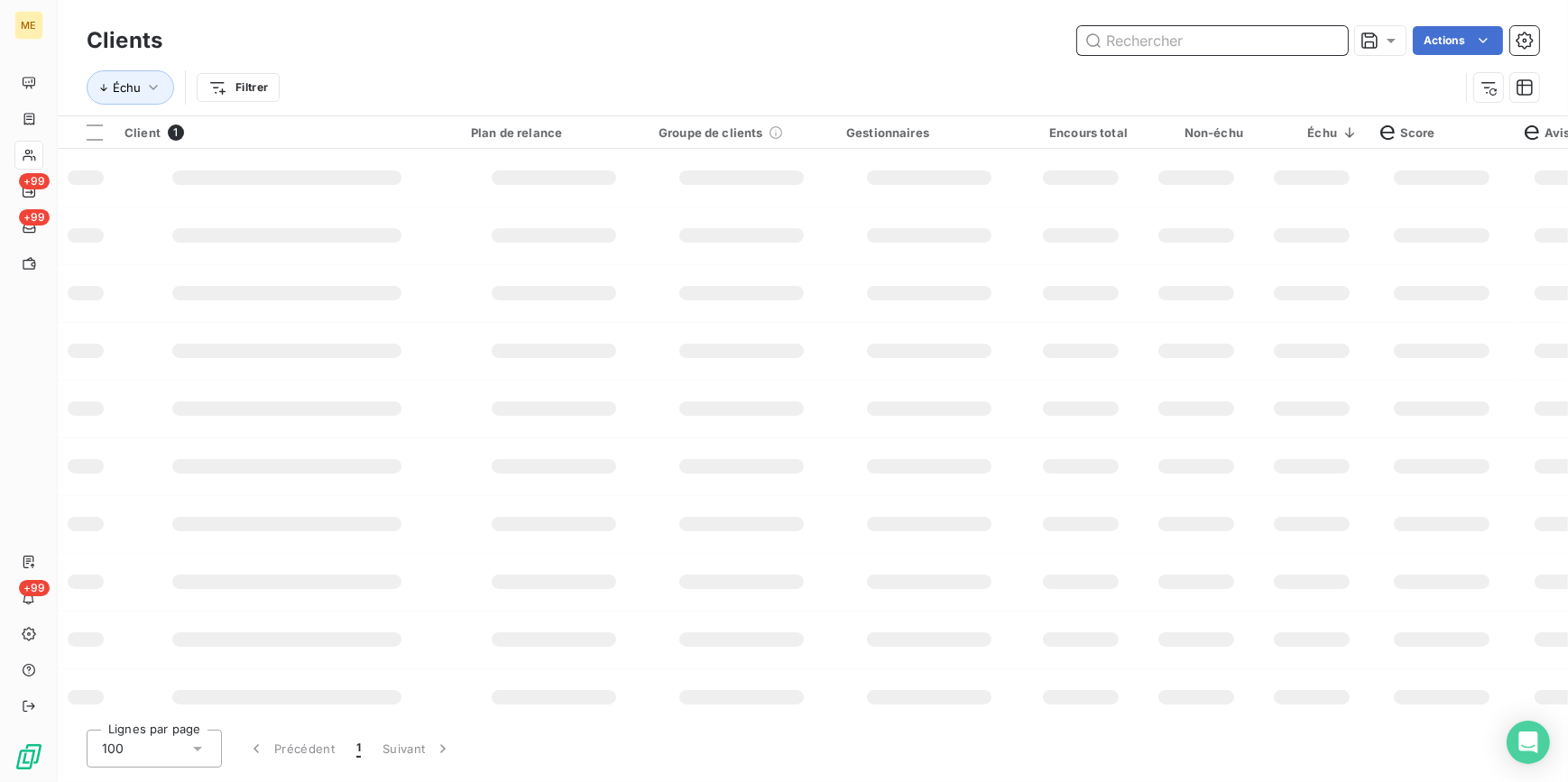
click at [1327, 35] on input "text" at bounding box center [1212, 40] width 271 height 29
paste input "METFRA000002049_50081331352618"
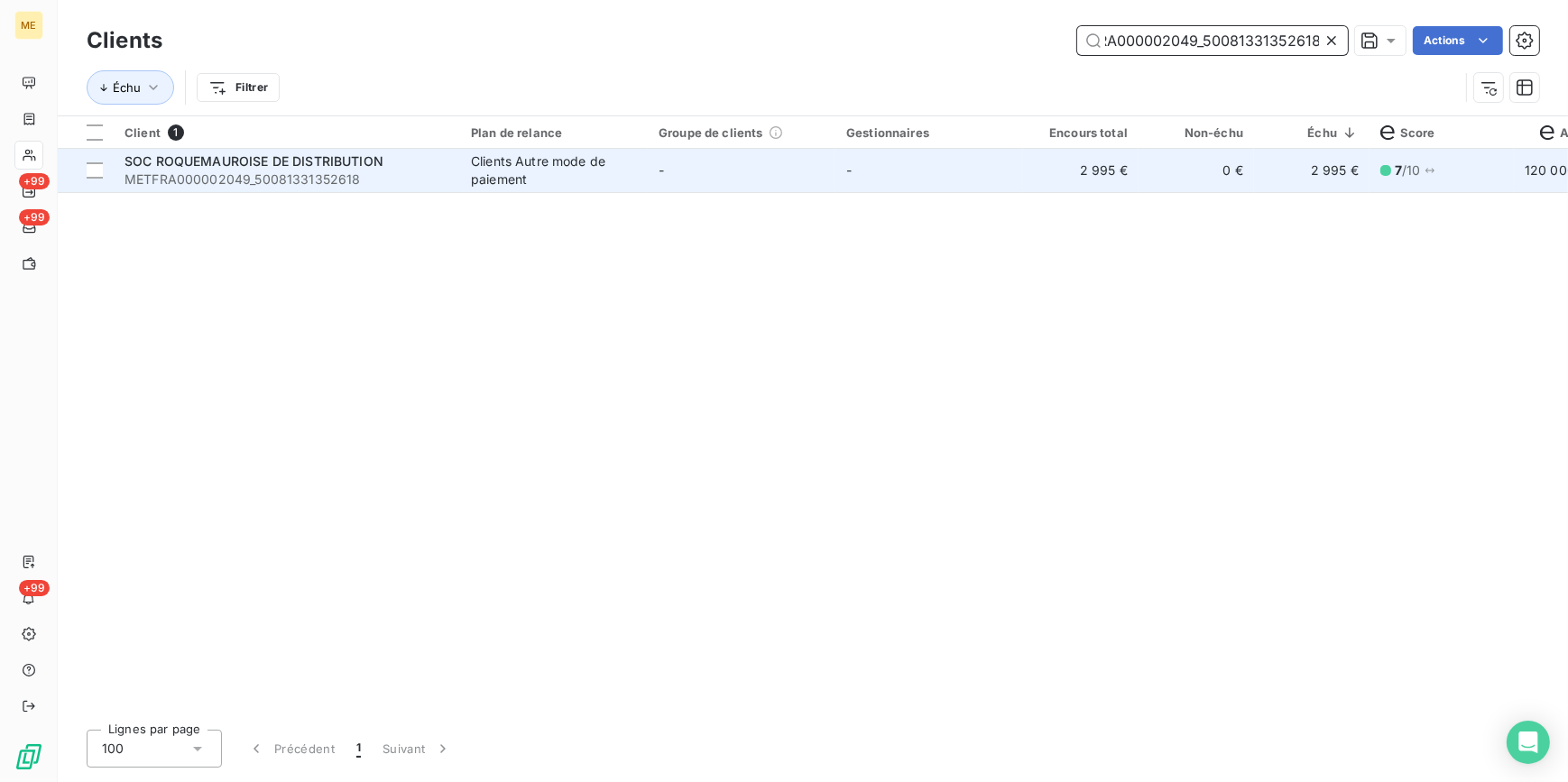
type input "METFRA000002049_50081331352618"
click at [1207, 166] on td "0 €" at bounding box center [1196, 170] width 116 height 43
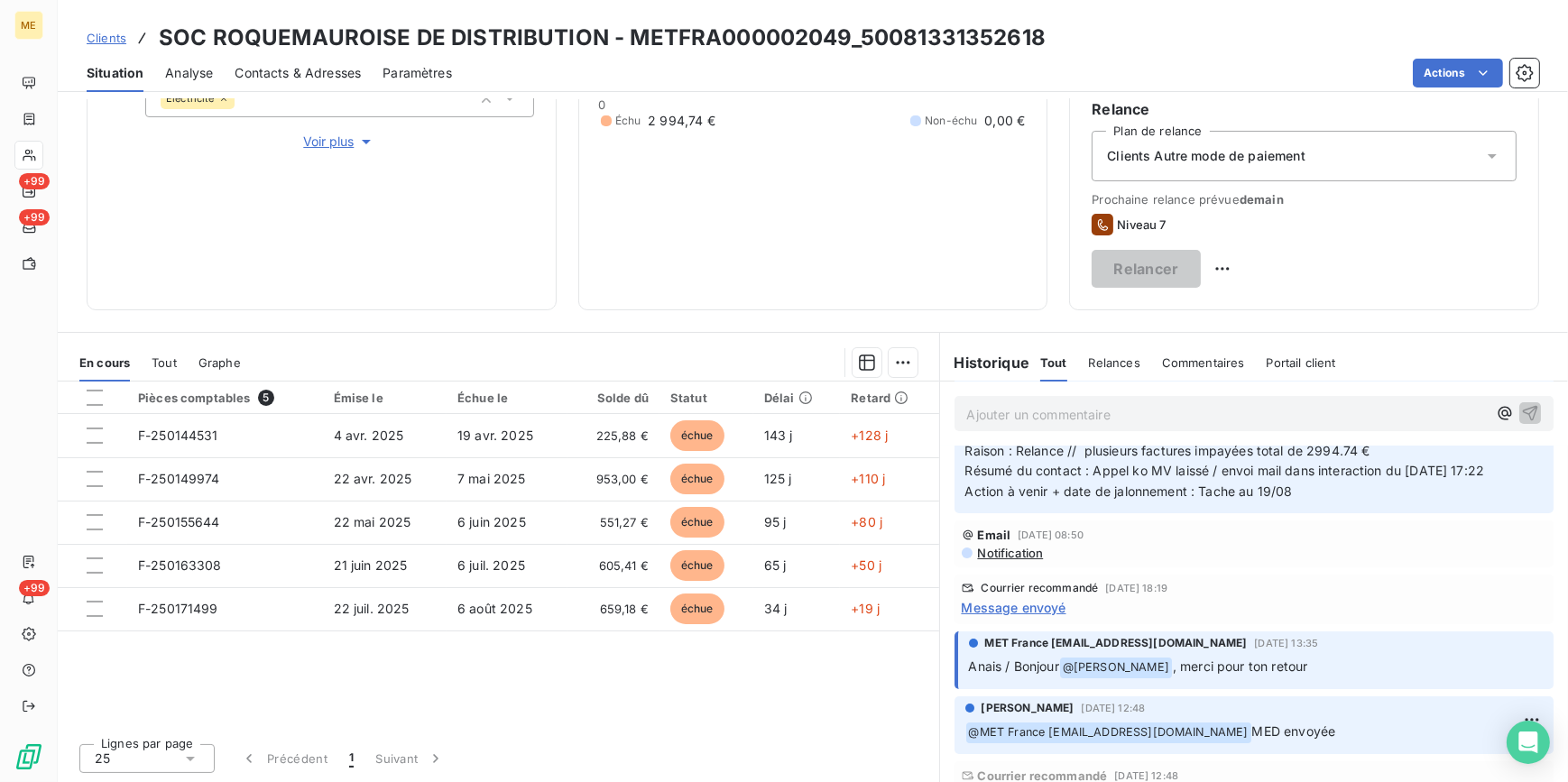
scroll to position [328, 0]
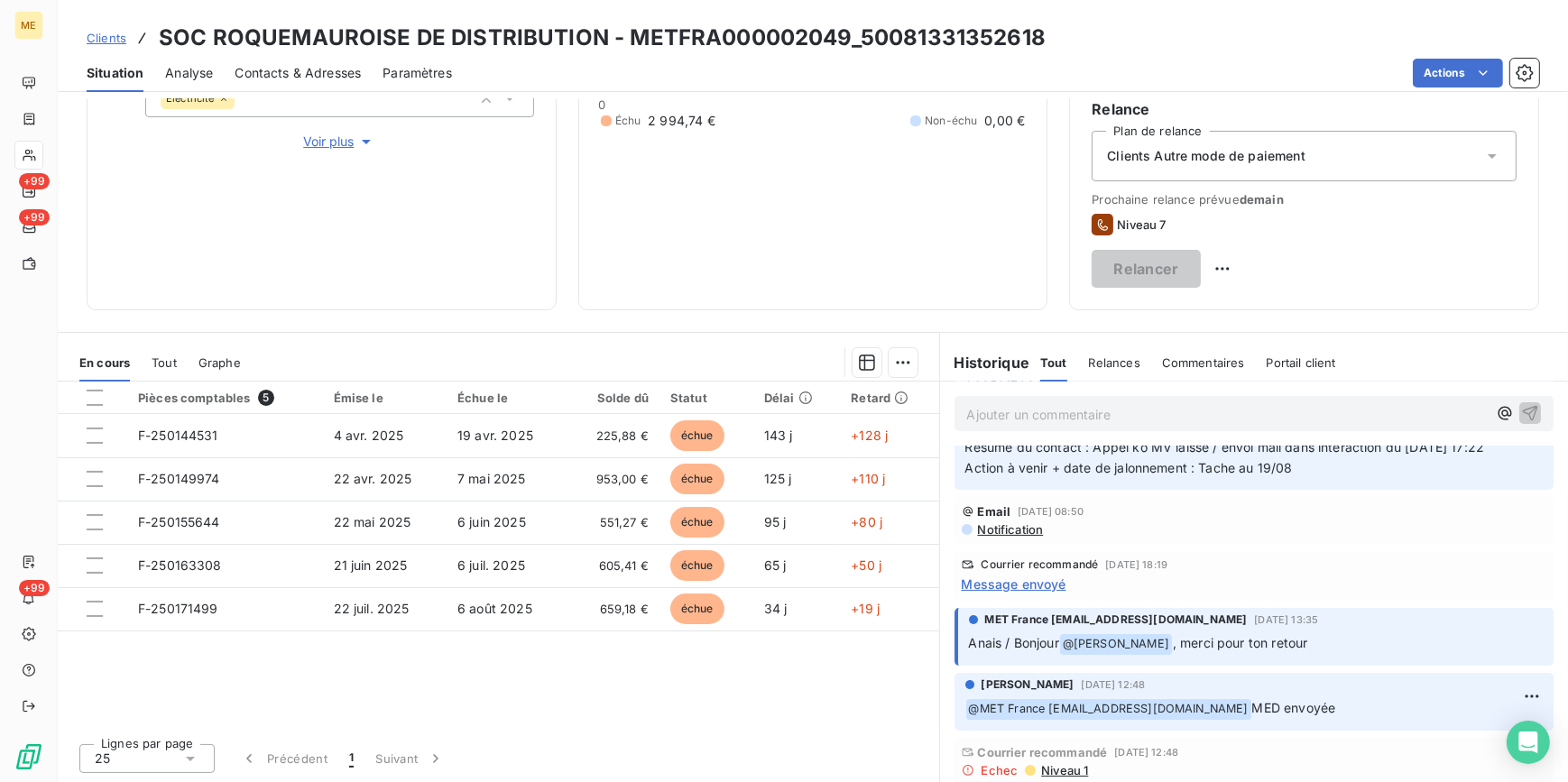
click at [987, 583] on span "Message envoyé" at bounding box center [1014, 584] width 104 height 19
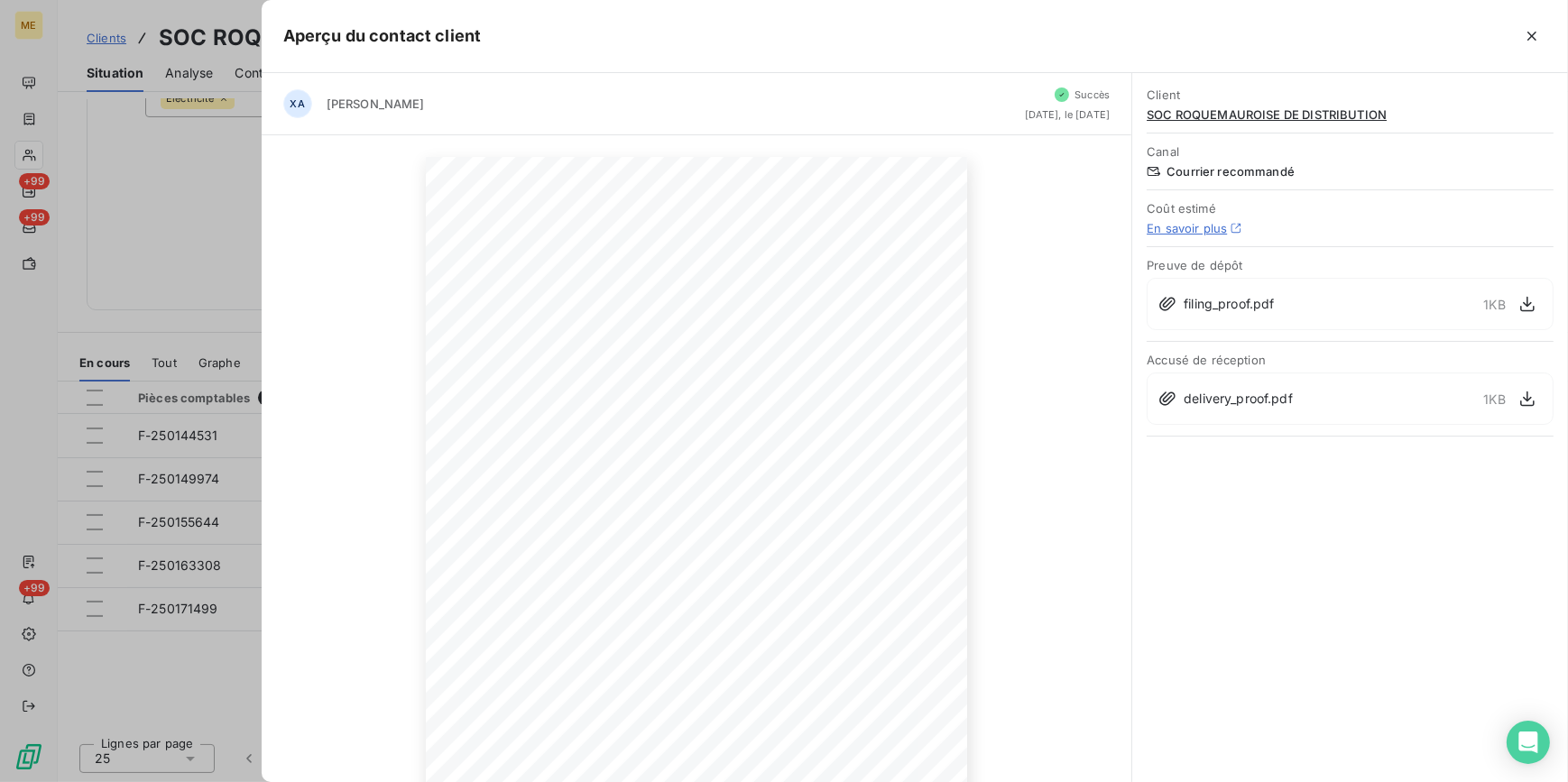
scroll to position [0, 0]
click at [814, 726] on button "button" at bounding box center [825, 725] width 21 height 21
click at [816, 726] on button "button" at bounding box center [826, 725] width 21 height 21
click at [1018, 537] on div "[STREET_ADDRESS] Tél : [PHONE_NUMBER] - E-mail: [EMAIL_ADDRESS][DOMAIN_NAME] We…" at bounding box center [696, 539] width 871 height 809
click at [730, 729] on div "3 sur 18" at bounding box center [783, 724] width 177 height 36
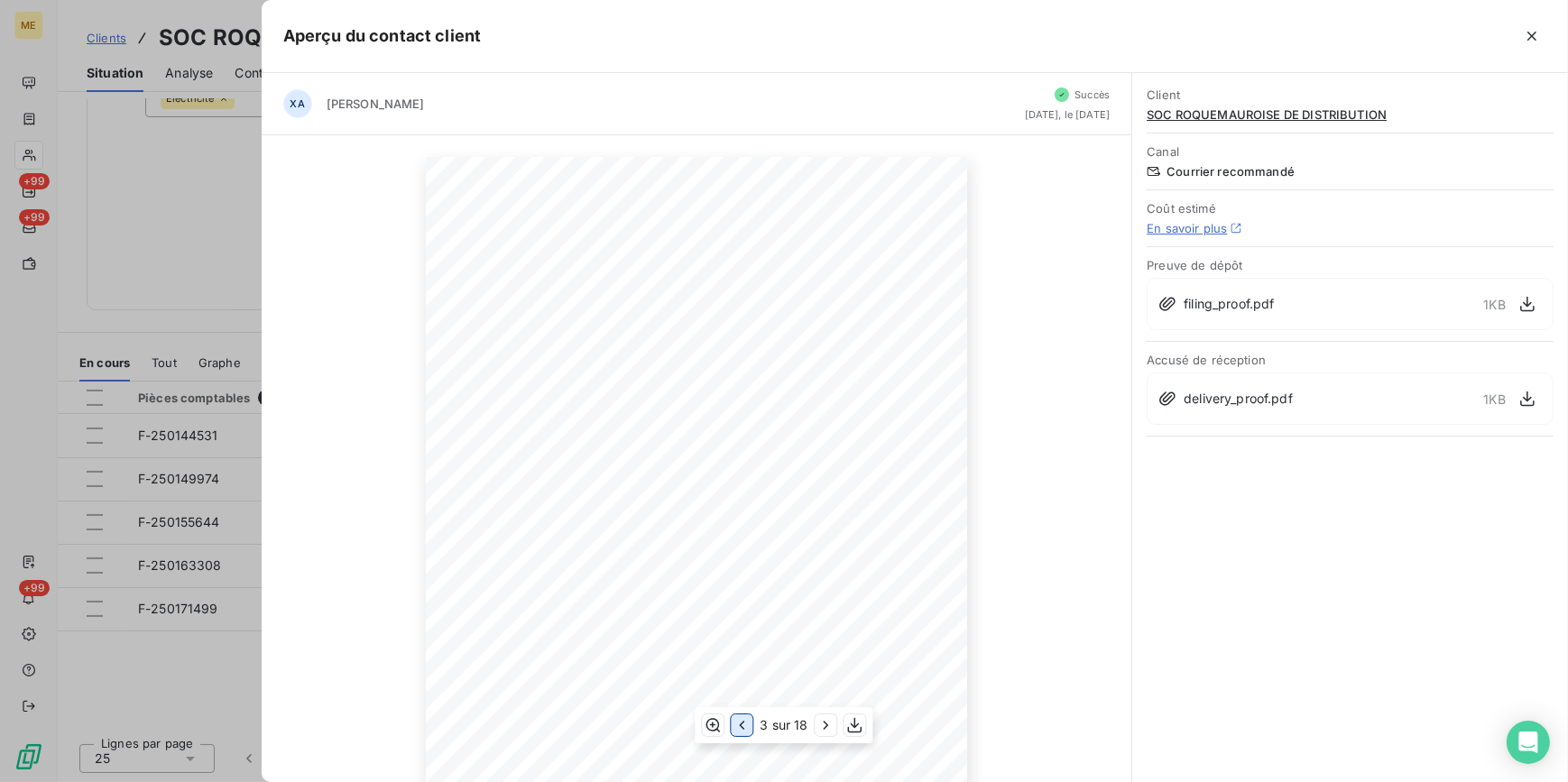
click at [734, 729] on icon "button" at bounding box center [741, 725] width 18 height 18
click at [1055, 650] on div "FRANCE [GEOGRAPHIC_DATA][STREET_ADDRESS] [STREET_ADDRESS] DE DISTRIBUTION 82268…" at bounding box center [696, 539] width 871 height 809
click at [829, 717] on icon "button" at bounding box center [825, 725] width 18 height 18
click at [1525, 398] on icon "button" at bounding box center [1527, 398] width 18 height 18
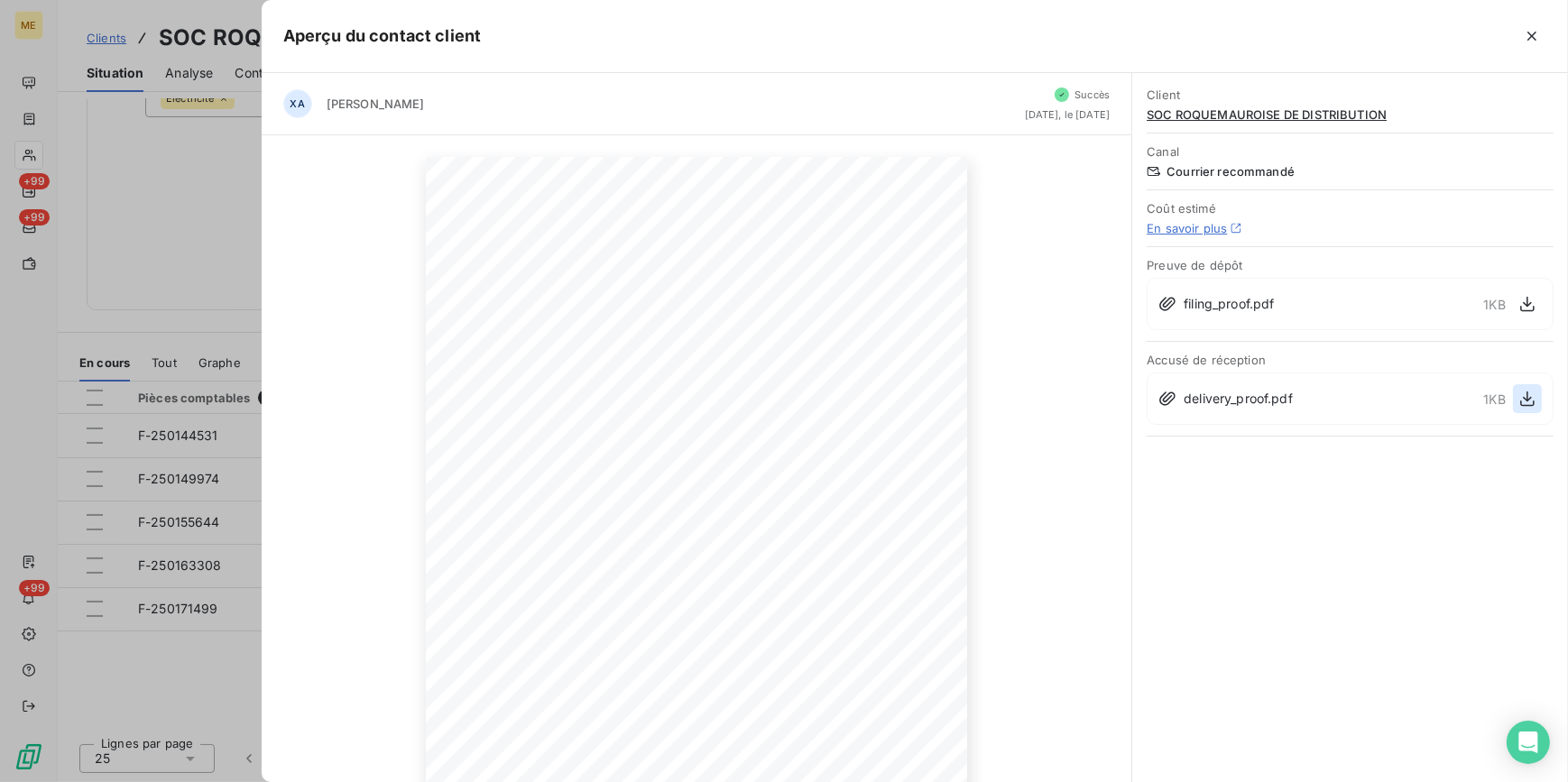
click at [1527, 400] on icon "button" at bounding box center [1527, 398] width 18 height 18
click at [193, 369] on div at bounding box center [784, 391] width 1568 height 782
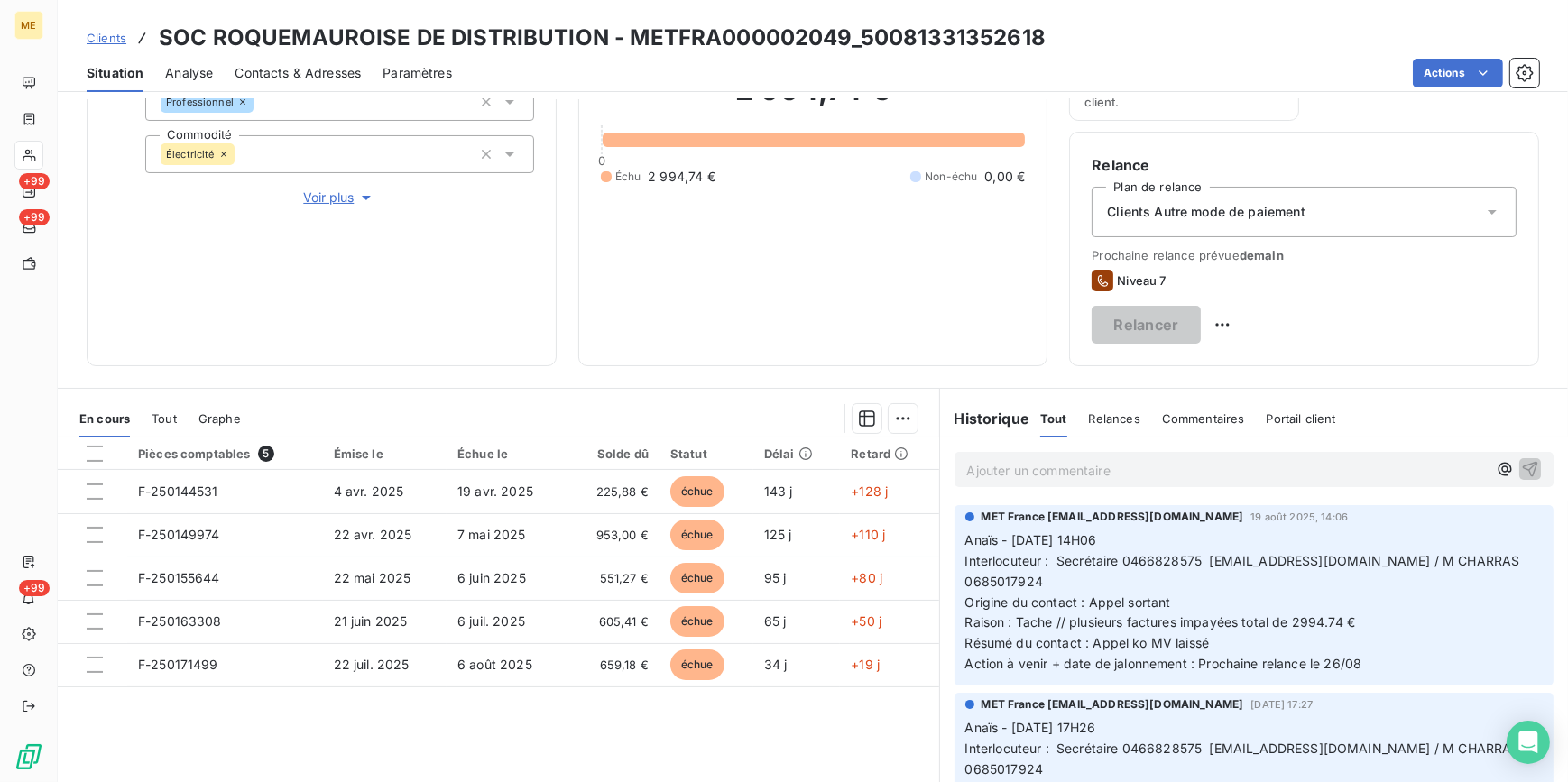
scroll to position [214, 0]
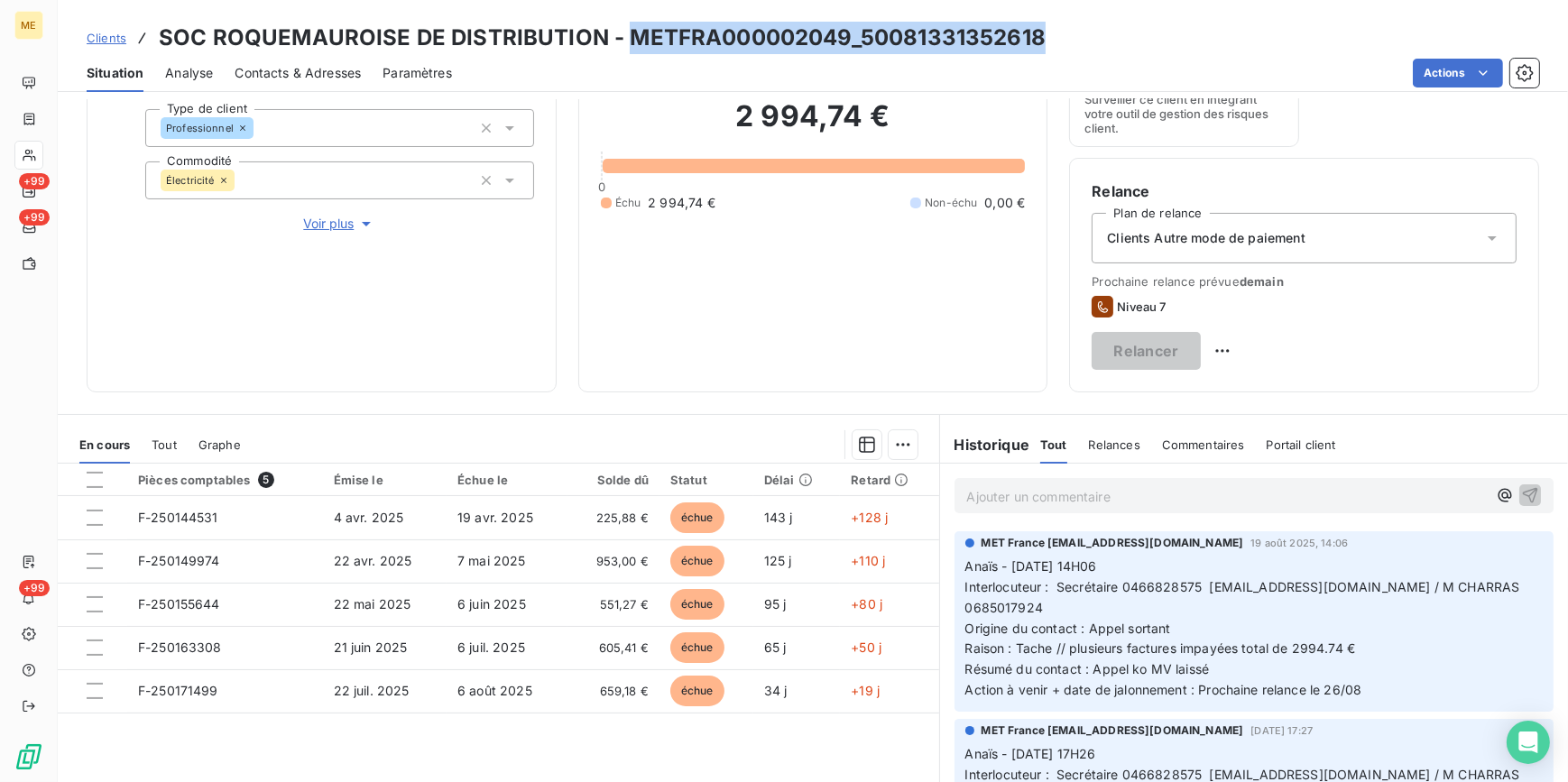
drag, startPoint x: 622, startPoint y: 36, endPoint x: 1039, endPoint y: 47, distance: 417.1
click at [1039, 47] on div "Clients SOC ROQUEMAUROISE DE DISTRIBUTION - METFRA000002049_50081331352618" at bounding box center [813, 38] width 1510 height 33
copy h3 "METFRA000002049_50081331352618"
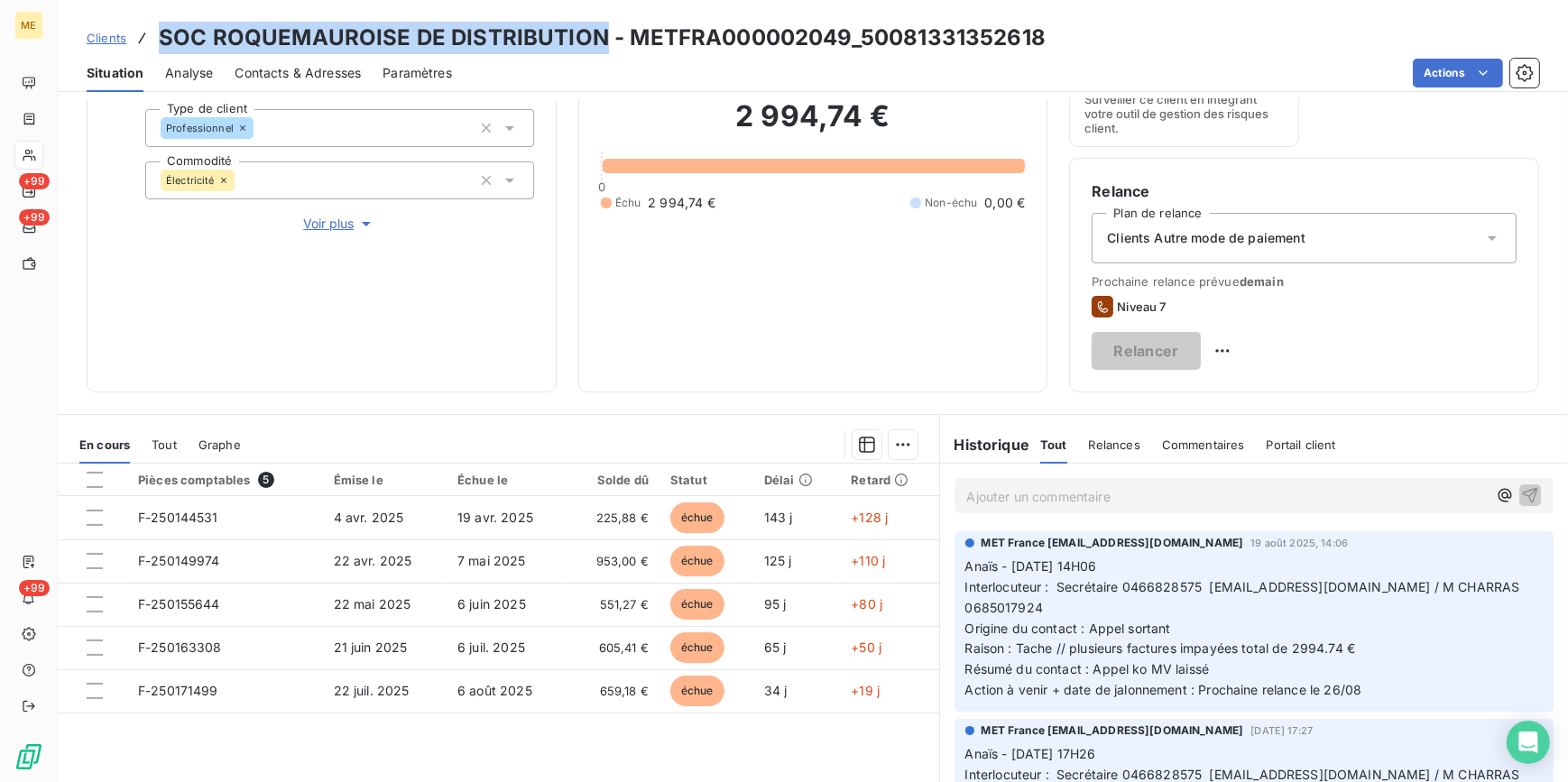
drag, startPoint x: 162, startPoint y: 37, endPoint x: 595, endPoint y: 43, distance: 433.0
click at [595, 43] on h3 "SOC ROQUEMAUROISE DE DISTRIBUTION - METFRA000002049_50081331352618" at bounding box center [602, 38] width 886 height 33
copy h3 "SOC ROQUEMAUROISE DE DISTRIBUTION"
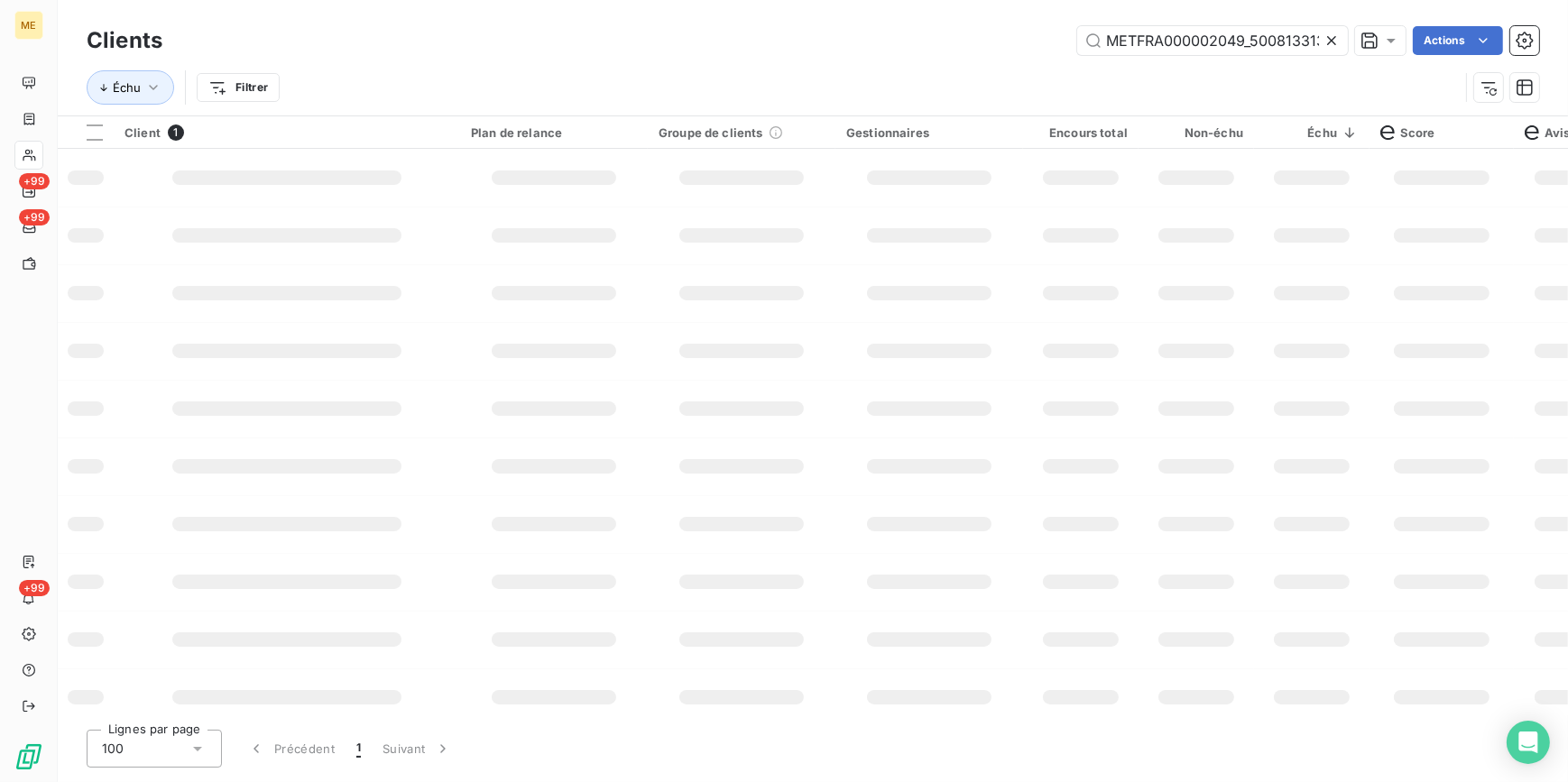
scroll to position [0, 47]
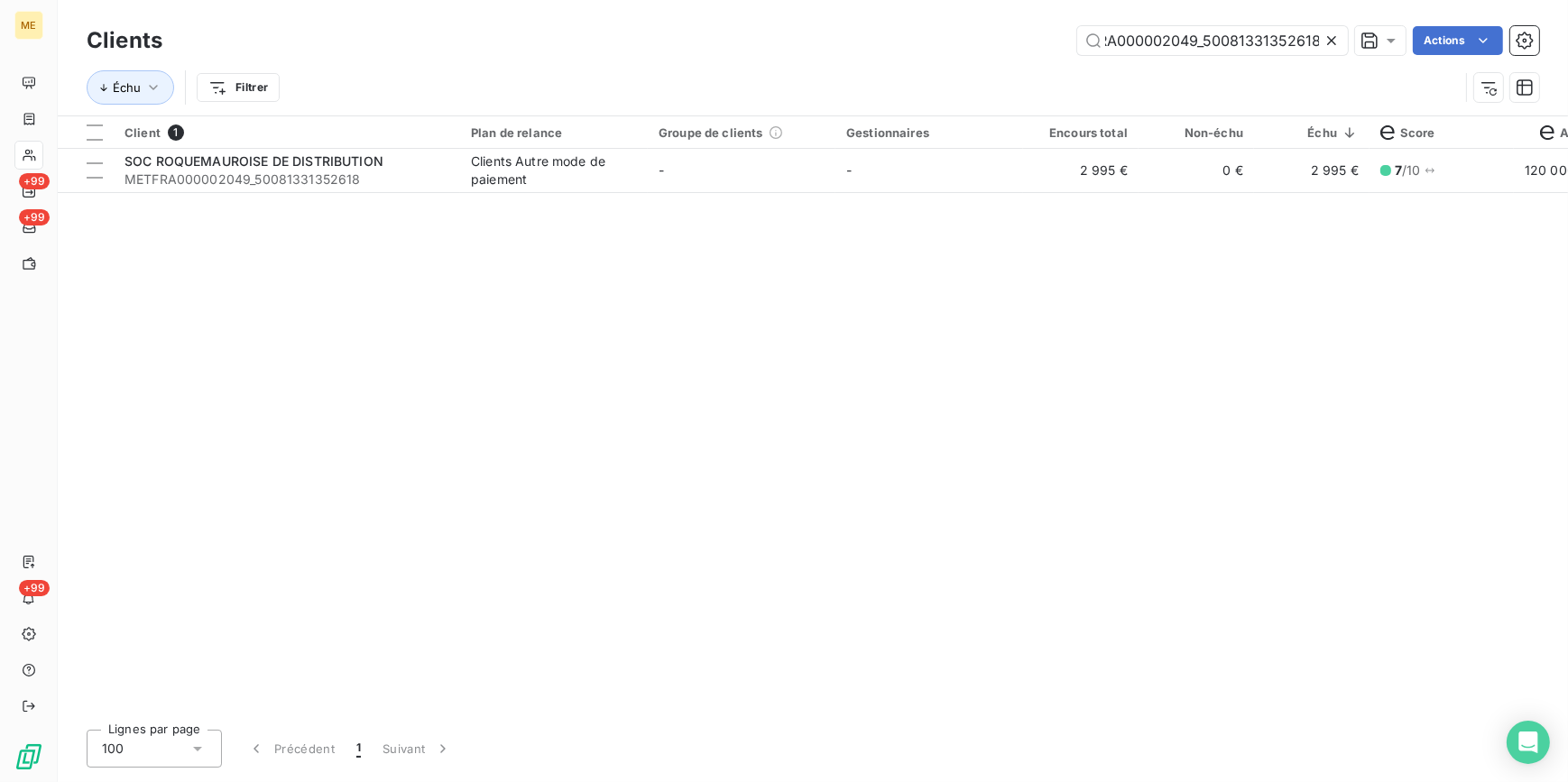
click at [1329, 47] on icon at bounding box center [1331, 40] width 18 height 18
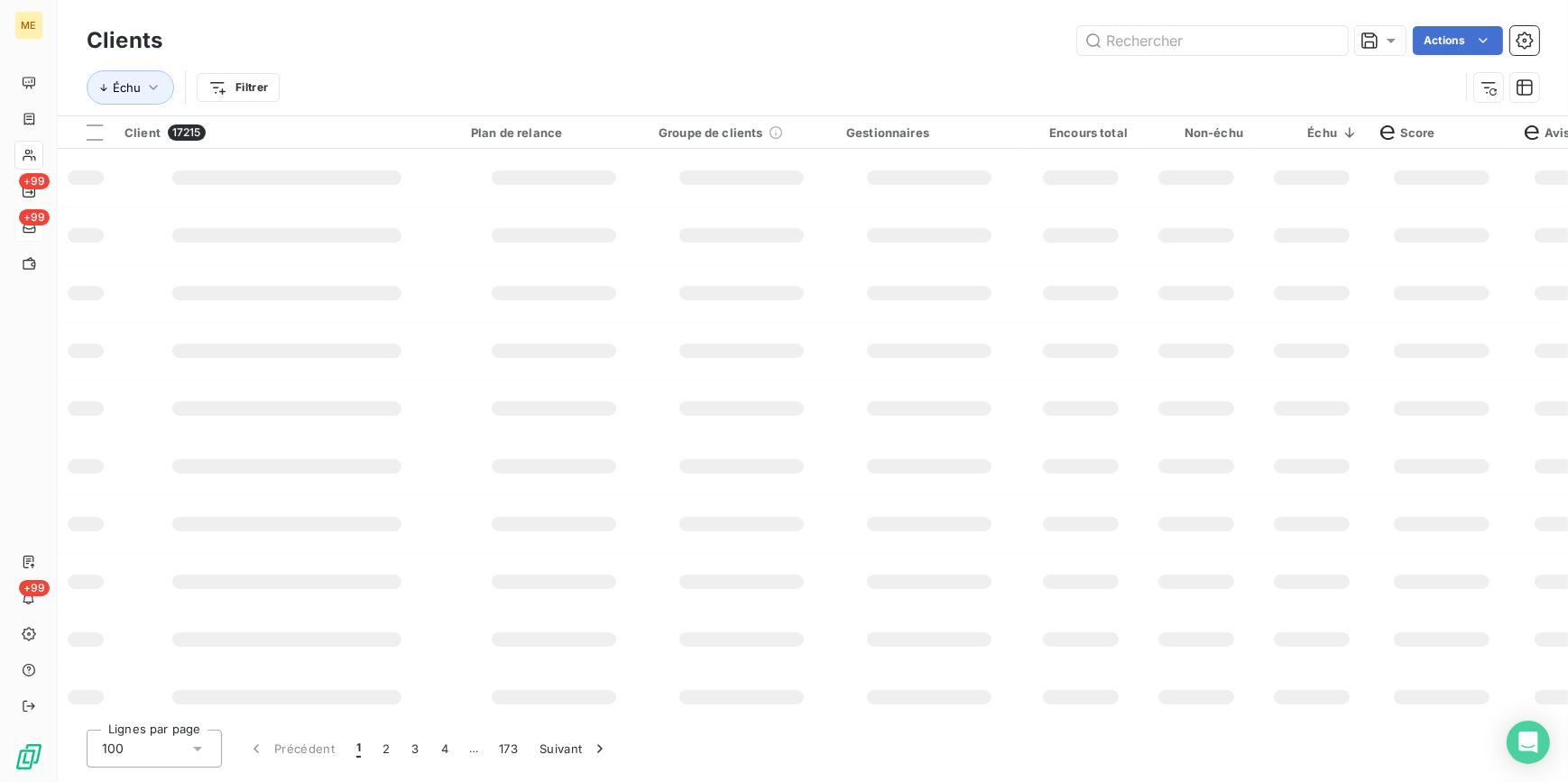
click at [21, 215] on span "+99" at bounding box center [35, 217] width 31 height 16
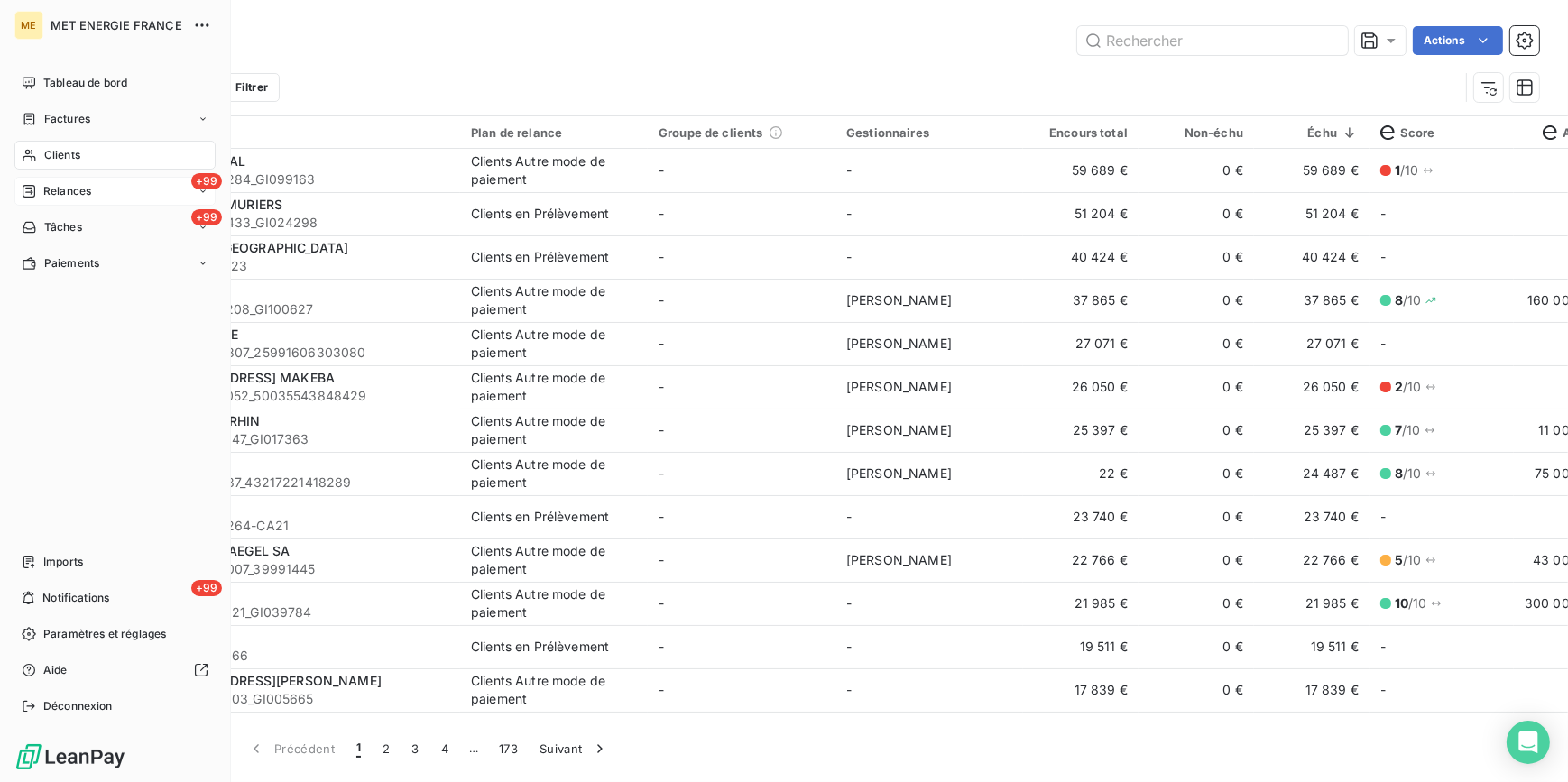
click at [62, 190] on span "Relances" at bounding box center [68, 191] width 48 height 16
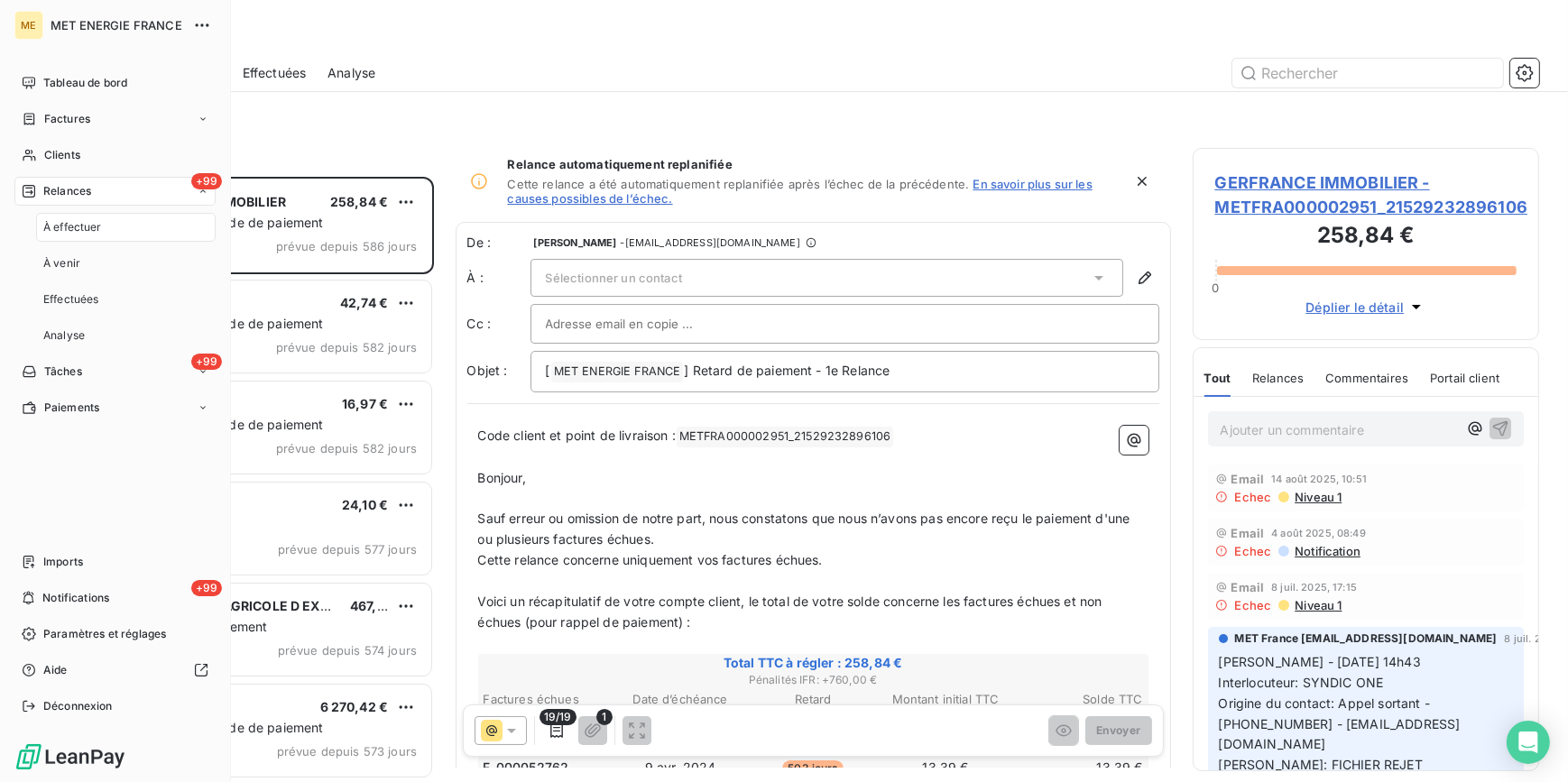
scroll to position [593, 334]
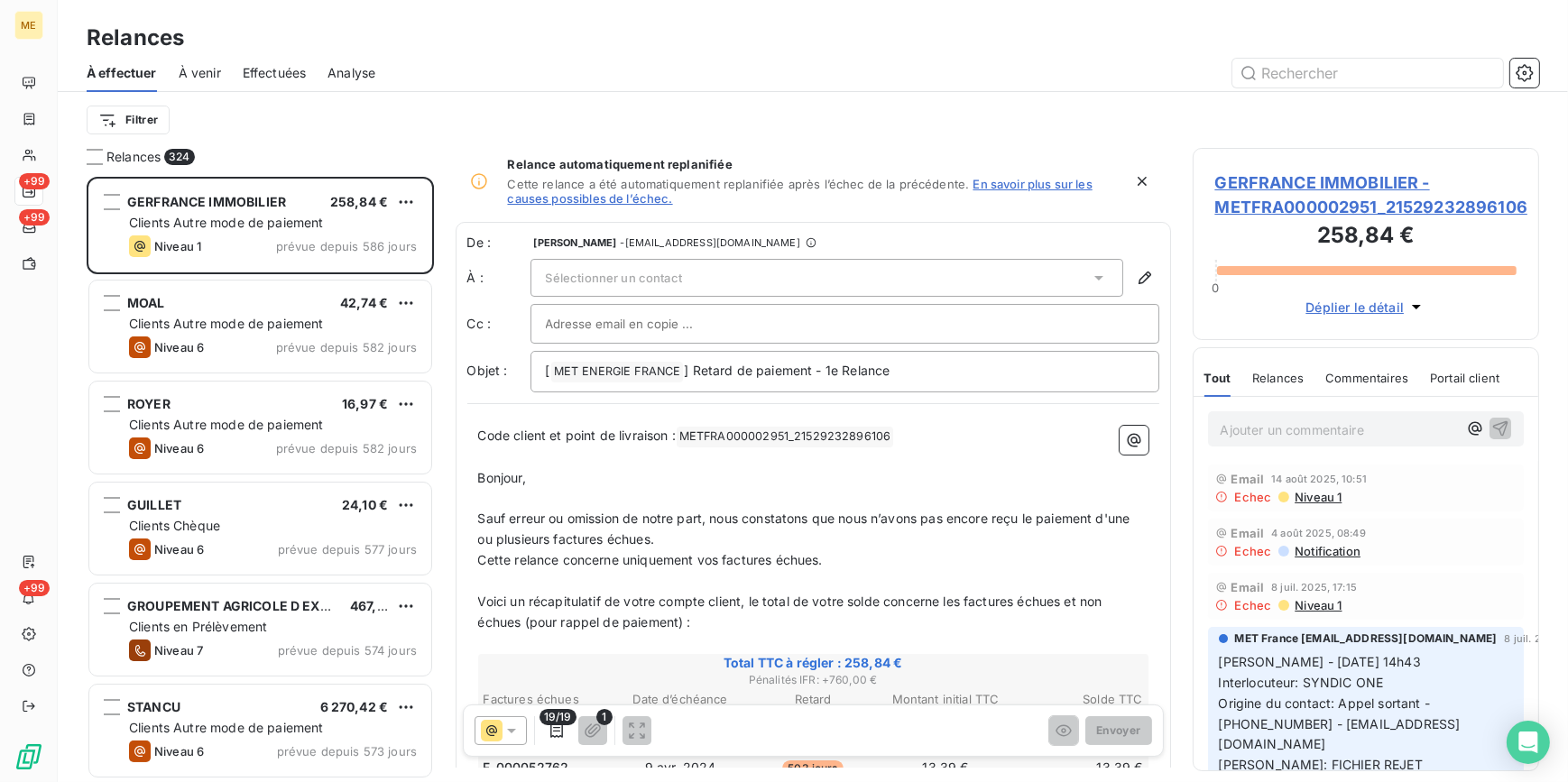
drag, startPoint x: 297, startPoint y: 56, endPoint x: 288, endPoint y: 49, distance: 11.4
click at [291, 51] on div "Relances À effectuer À venir Effectuées Analyse Filtrer" at bounding box center [813, 73] width 1510 height 148
click at [281, 64] on span "Effectuées" at bounding box center [275, 72] width 64 height 18
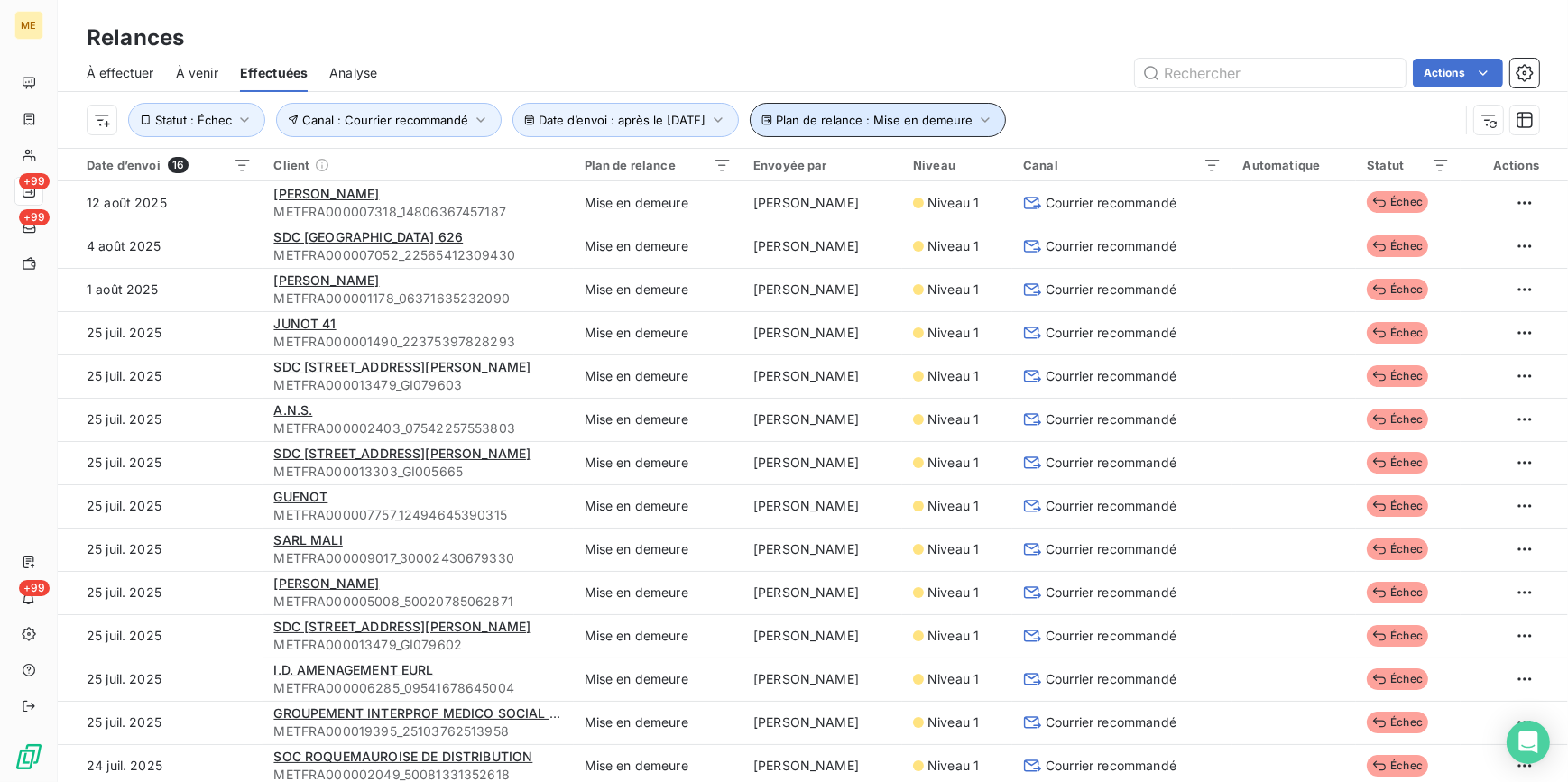
click at [947, 118] on span "Plan de relance : Mise en demeure" at bounding box center [874, 120] width 197 height 14
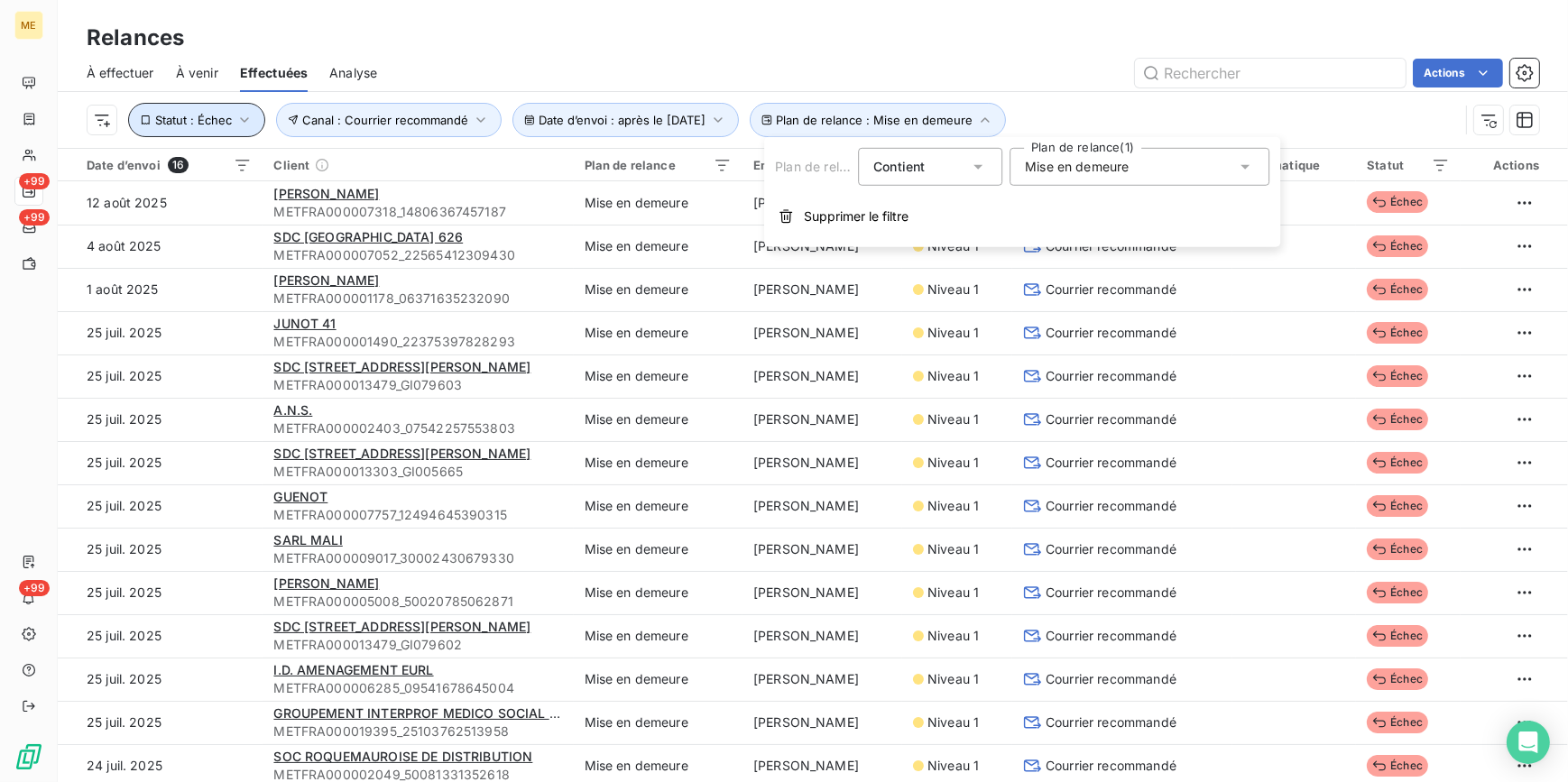
click at [216, 119] on span "Statut : Échec" at bounding box center [194, 120] width 77 height 14
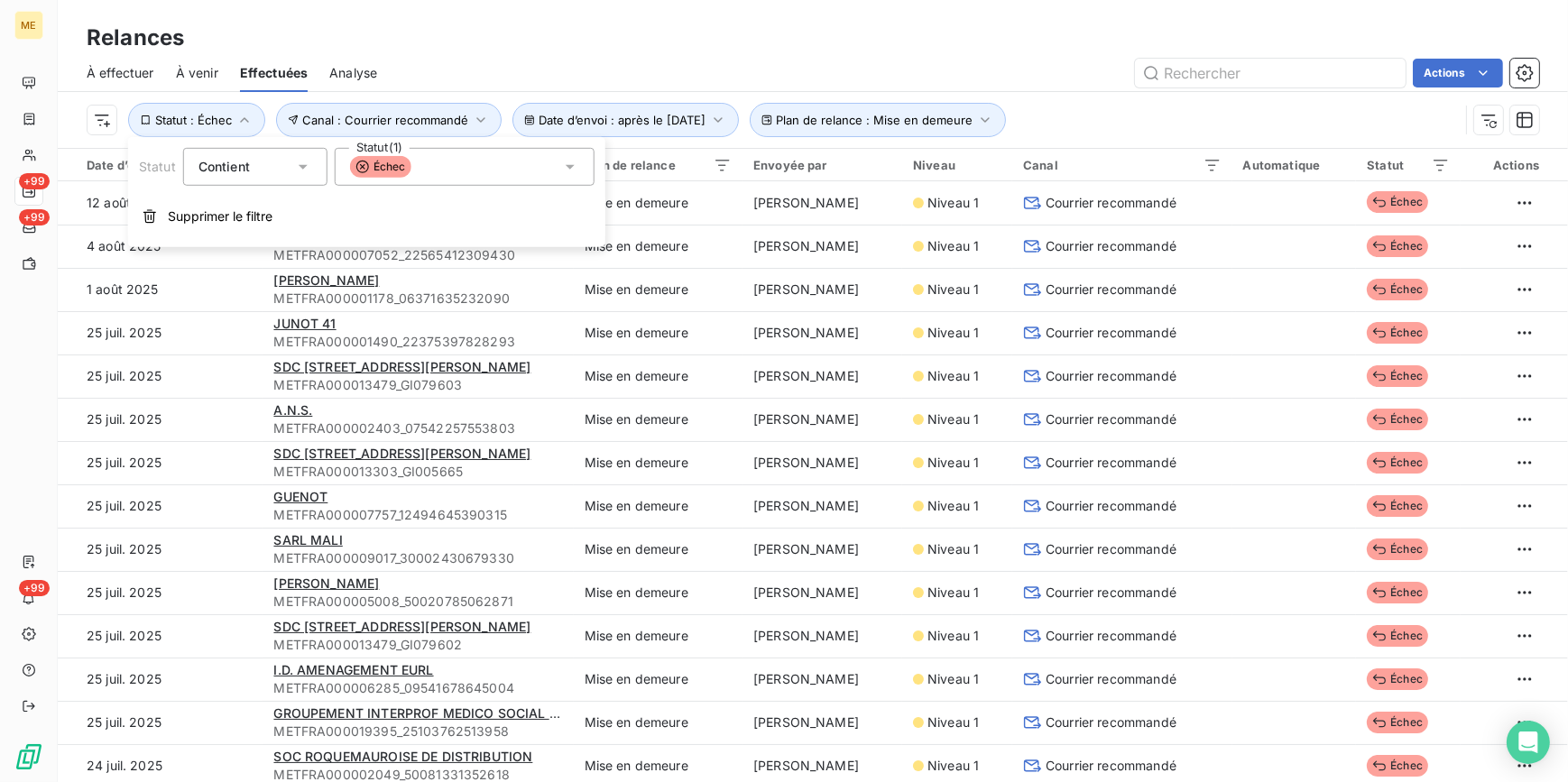
click at [469, 175] on div "Échec" at bounding box center [464, 166] width 259 height 38
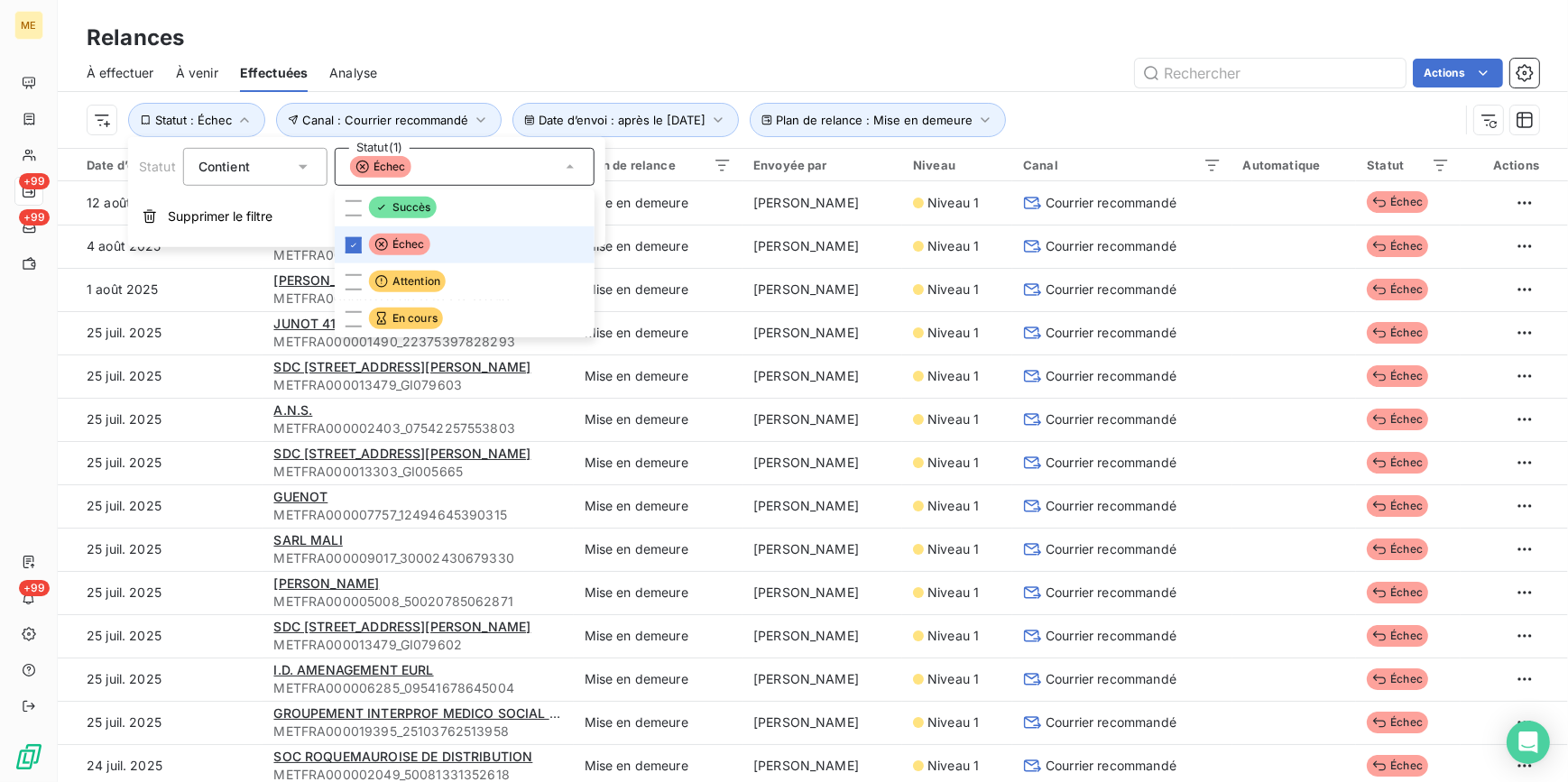
click at [402, 247] on span "Échec" at bounding box center [400, 244] width 62 height 21
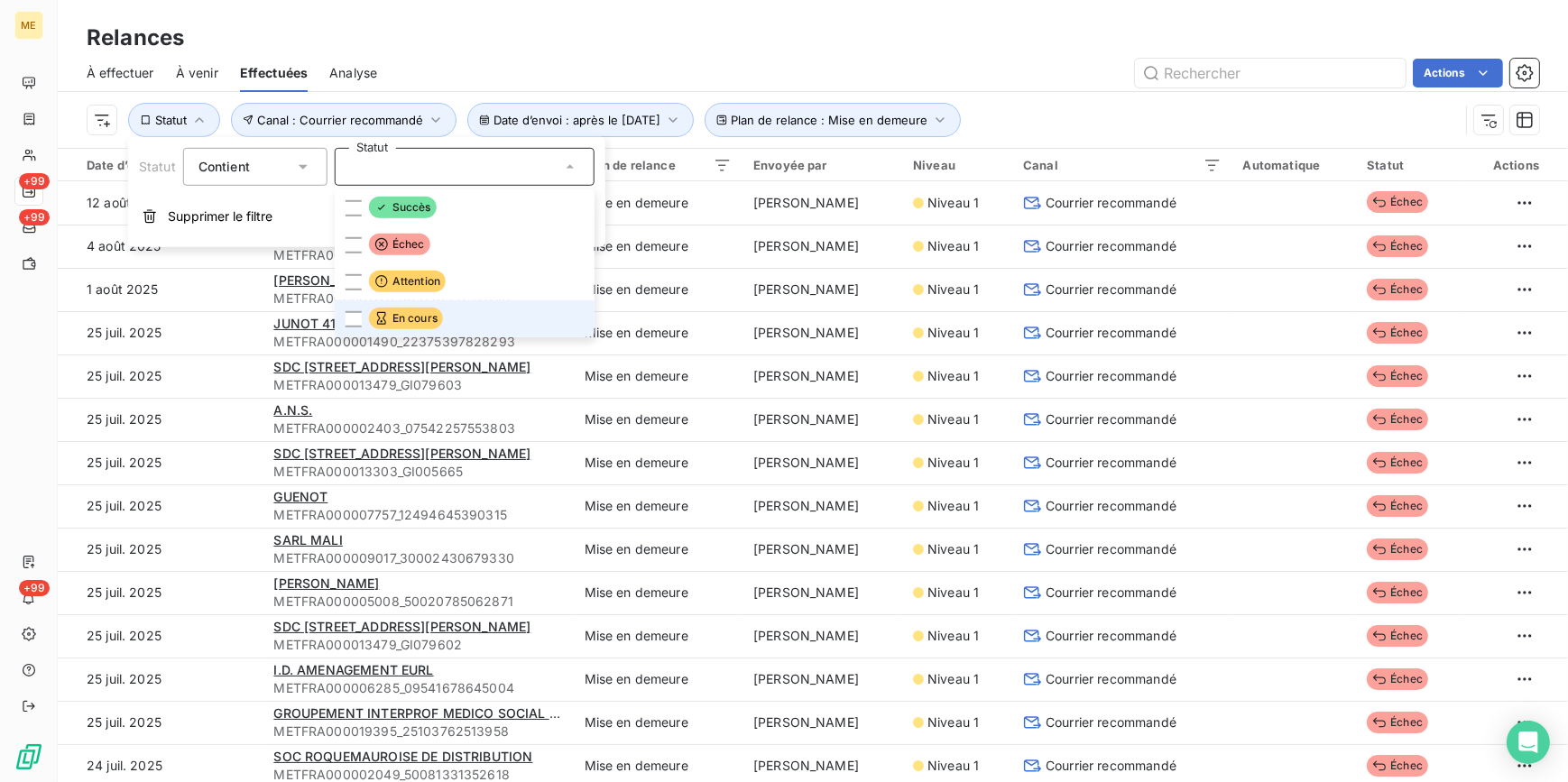
click at [417, 308] on span "En cours" at bounding box center [406, 318] width 74 height 21
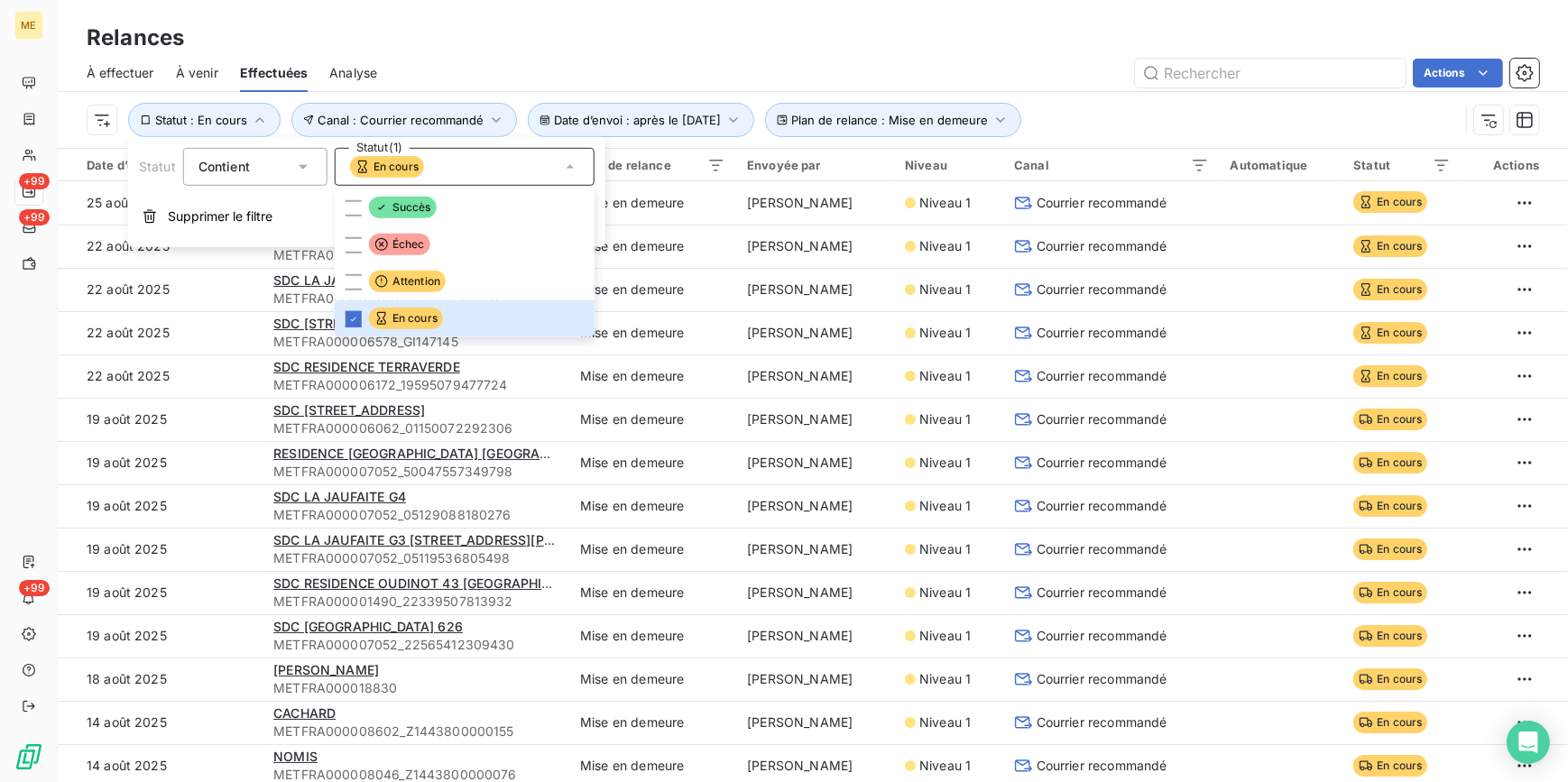
click at [750, 25] on div "Relances" at bounding box center [813, 38] width 1510 height 33
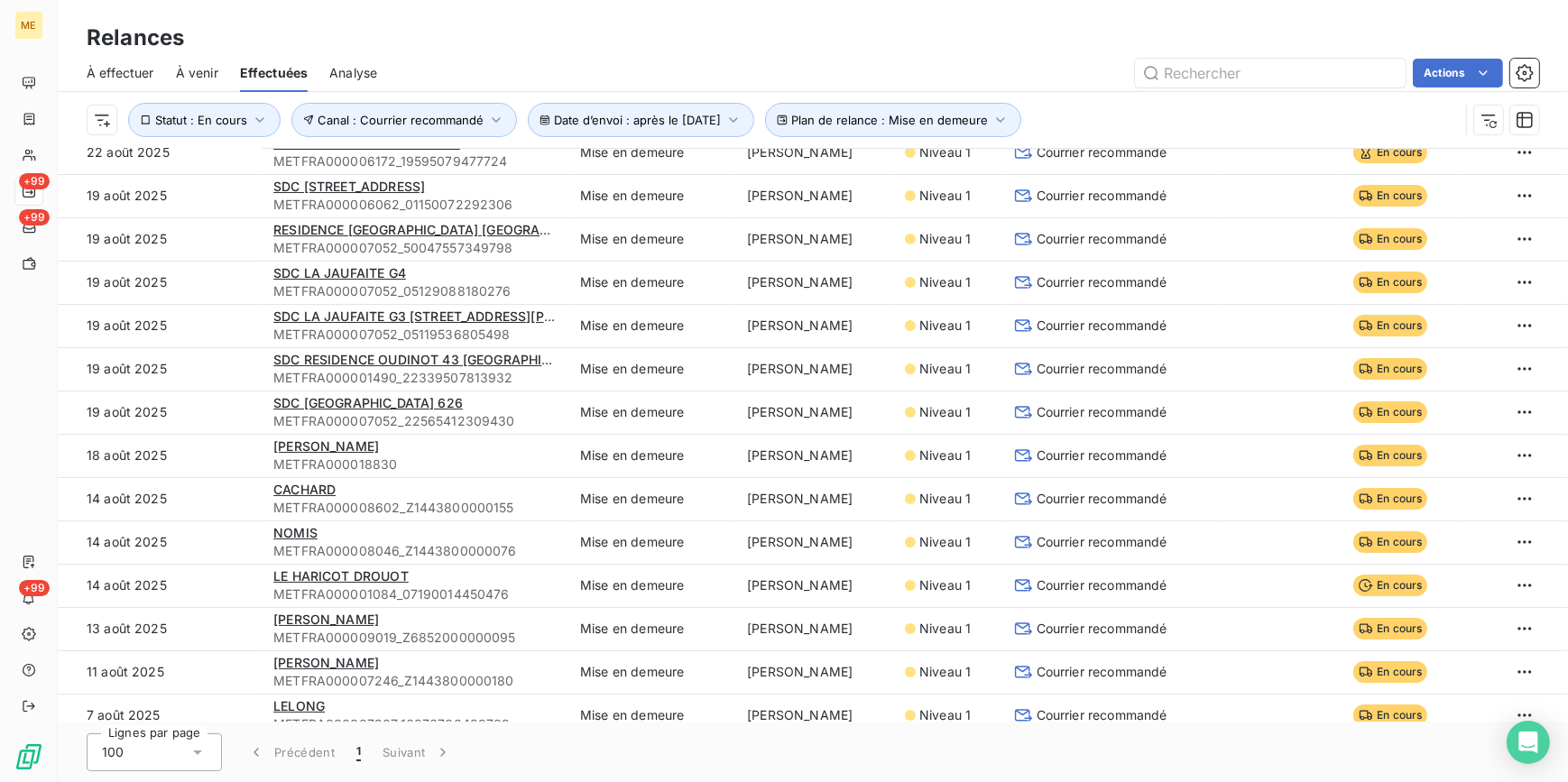
scroll to position [245, 0]
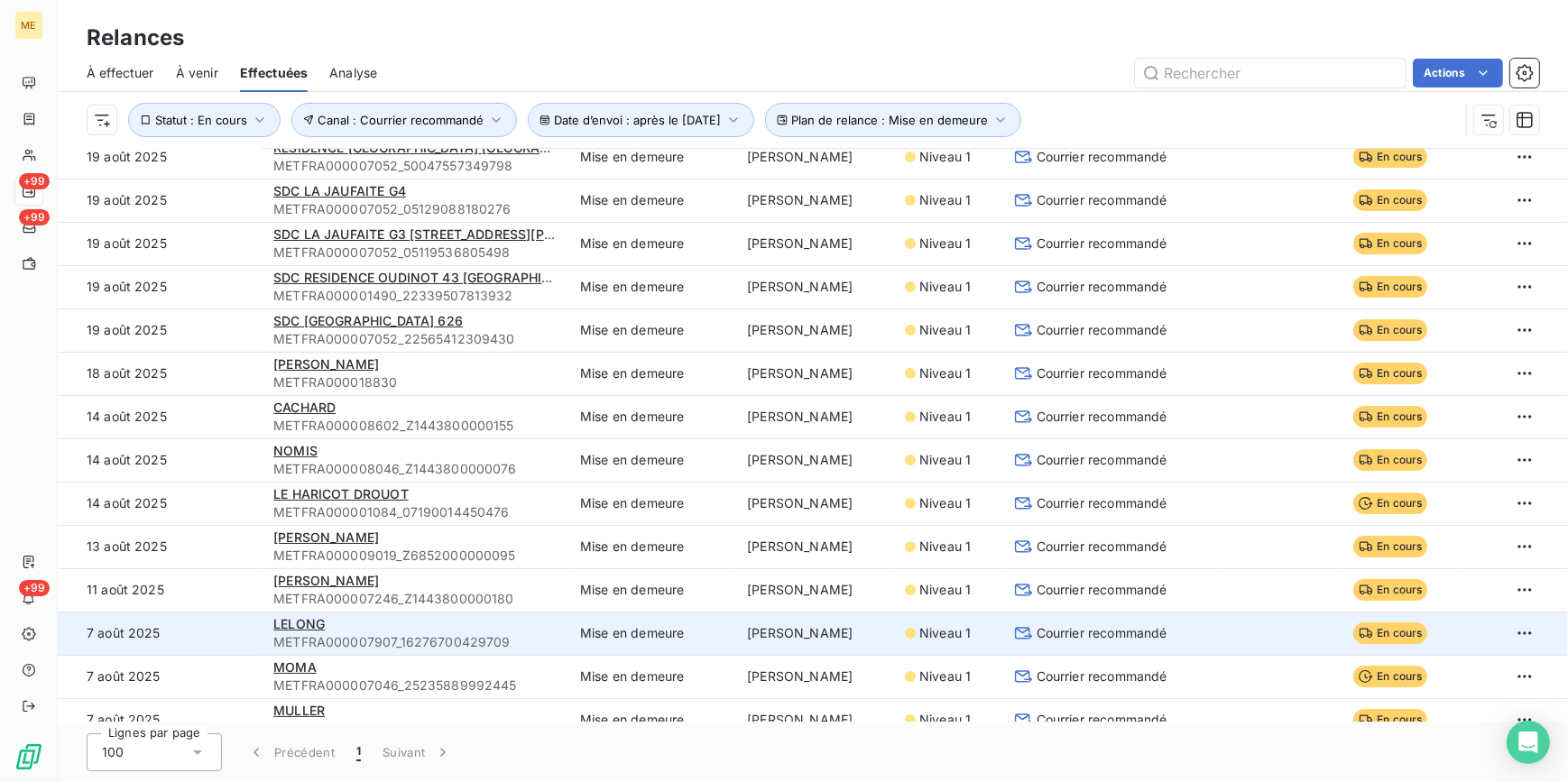
click at [1129, 624] on span "Courrier recommandé" at bounding box center [1102, 633] width 131 height 18
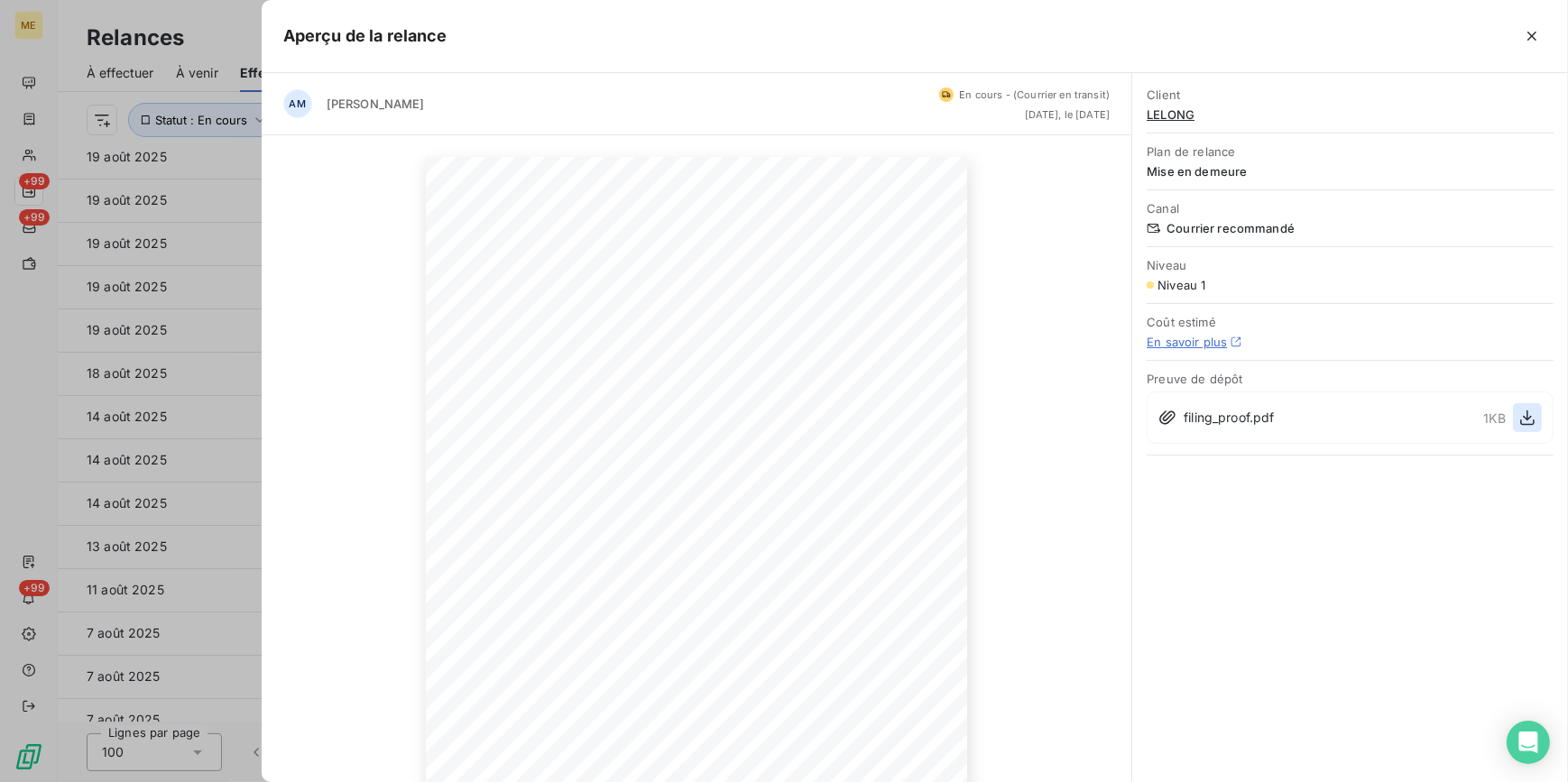
click at [1537, 412] on button "button" at bounding box center [1527, 418] width 29 height 29
click at [1520, 420] on icon "button" at bounding box center [1527, 418] width 18 height 18
click at [262, 319] on div "[DATE] Objet : [MET ENERGIE FRANCE] Retard de paiement - Mise en demeure avant …" at bounding box center [696, 539] width 871 height 809
click at [246, 308] on div at bounding box center [784, 391] width 1568 height 782
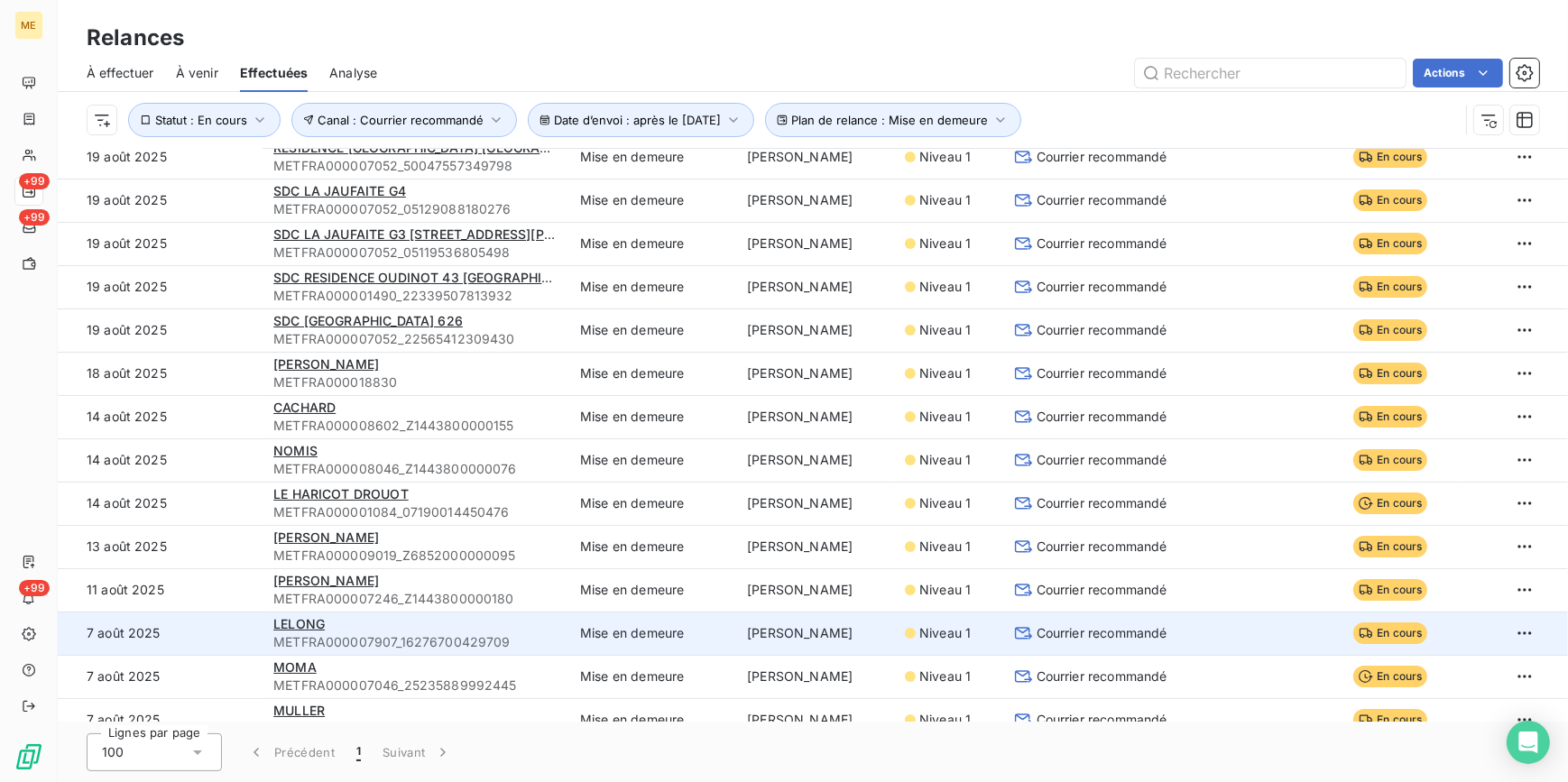
click at [405, 622] on div "LELONG" at bounding box center [416, 624] width 285 height 18
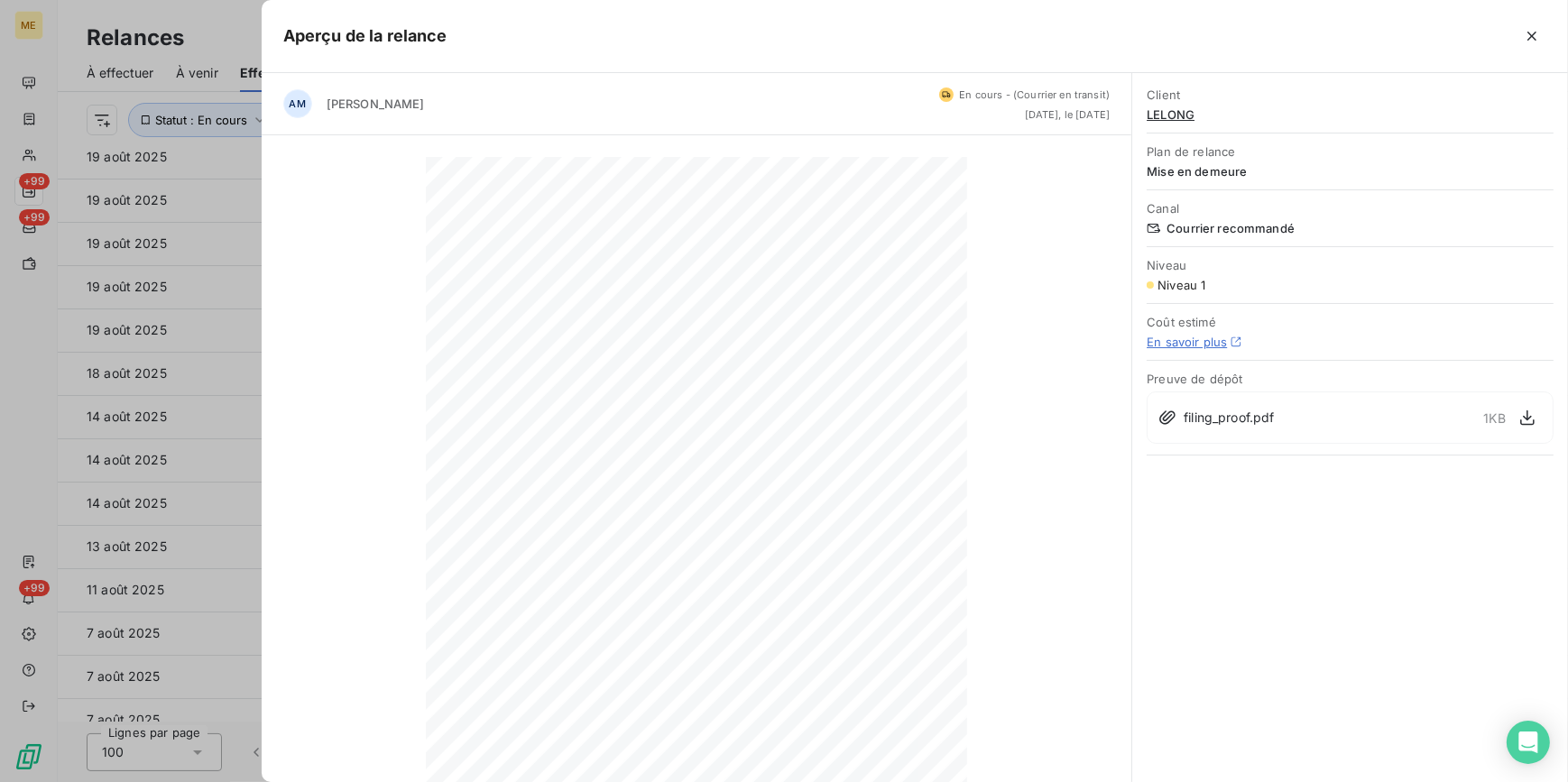
click at [101, 552] on div at bounding box center [784, 391] width 1568 height 782
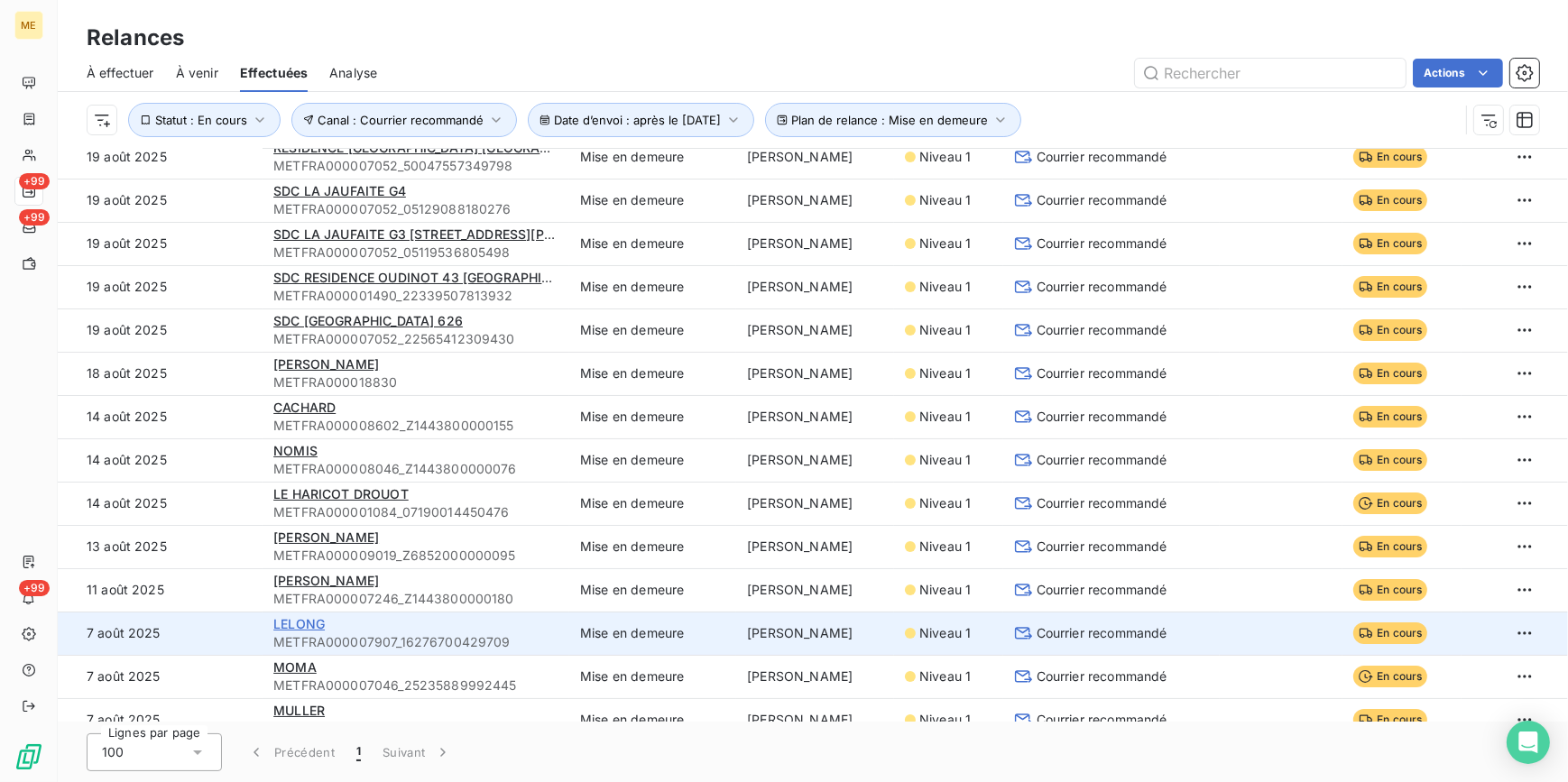
click at [280, 623] on span "LELONG" at bounding box center [298, 624] width 51 height 15
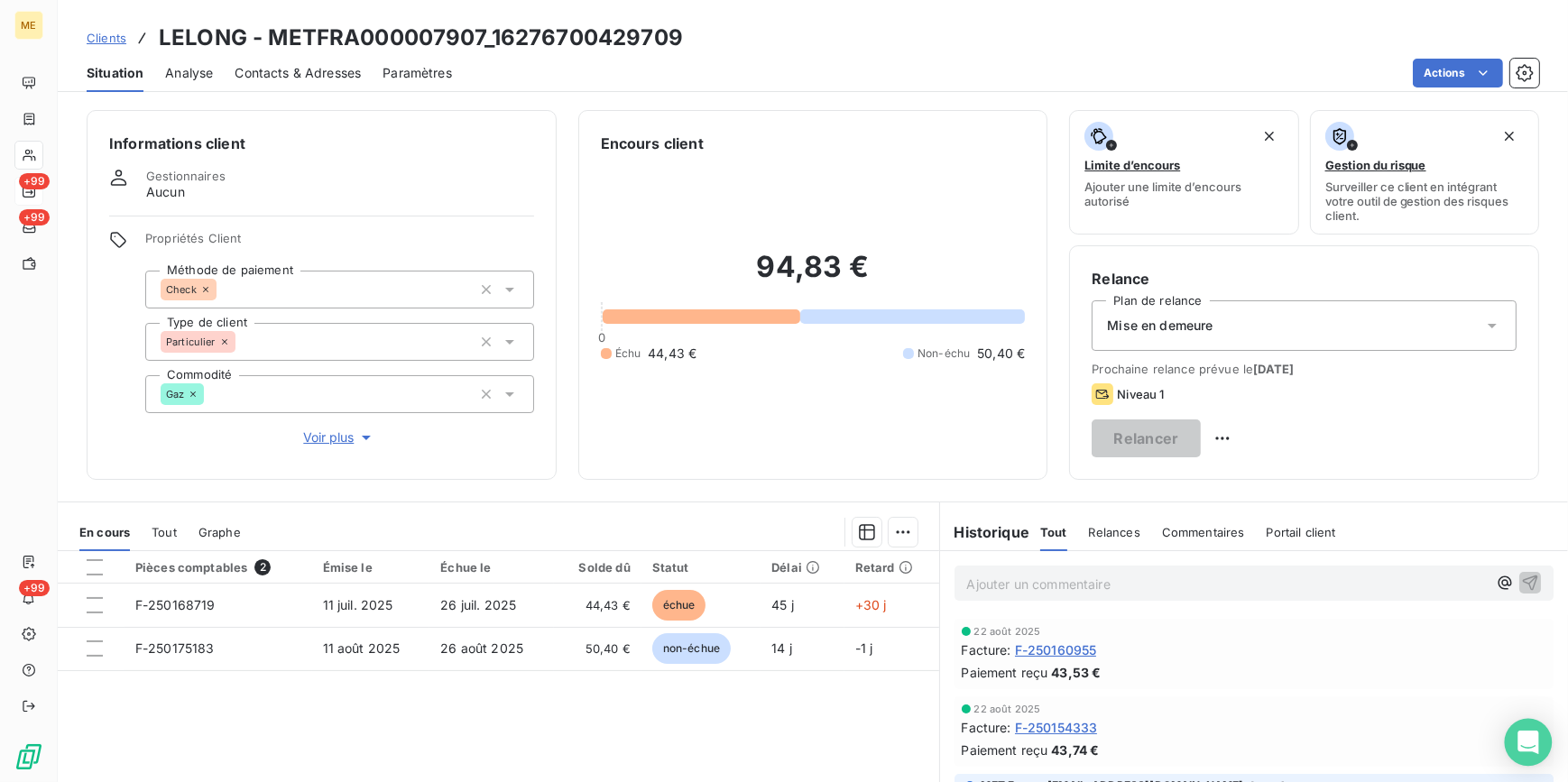
click at [1527, 743] on icon "Open Intercom Messenger" at bounding box center [1527, 742] width 21 height 23
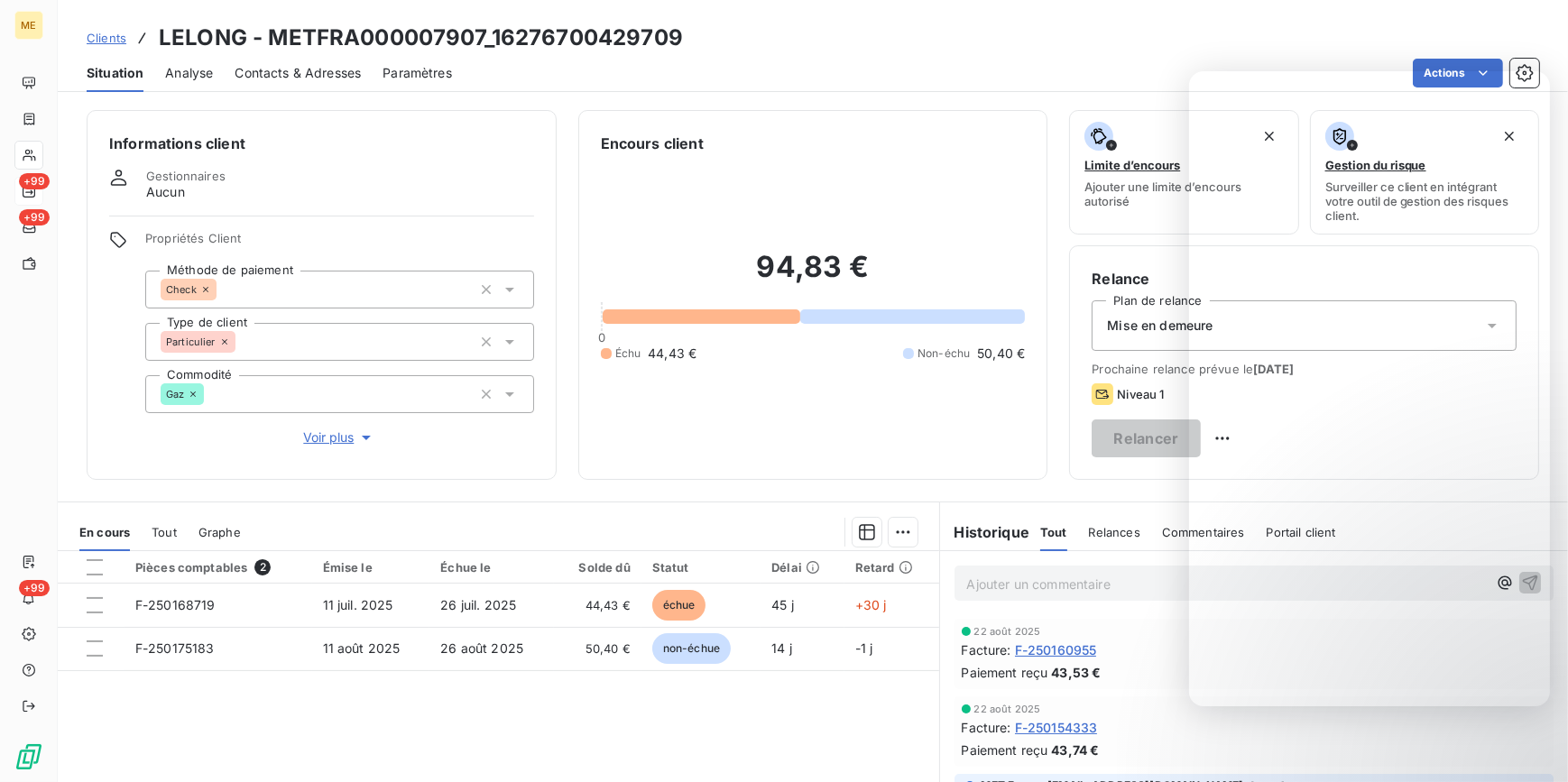
click at [976, 103] on div "Informations client Gestionnaires Aucun Propriétés Client Méthode de paiement C…" at bounding box center [813, 441] width 1510 height 683
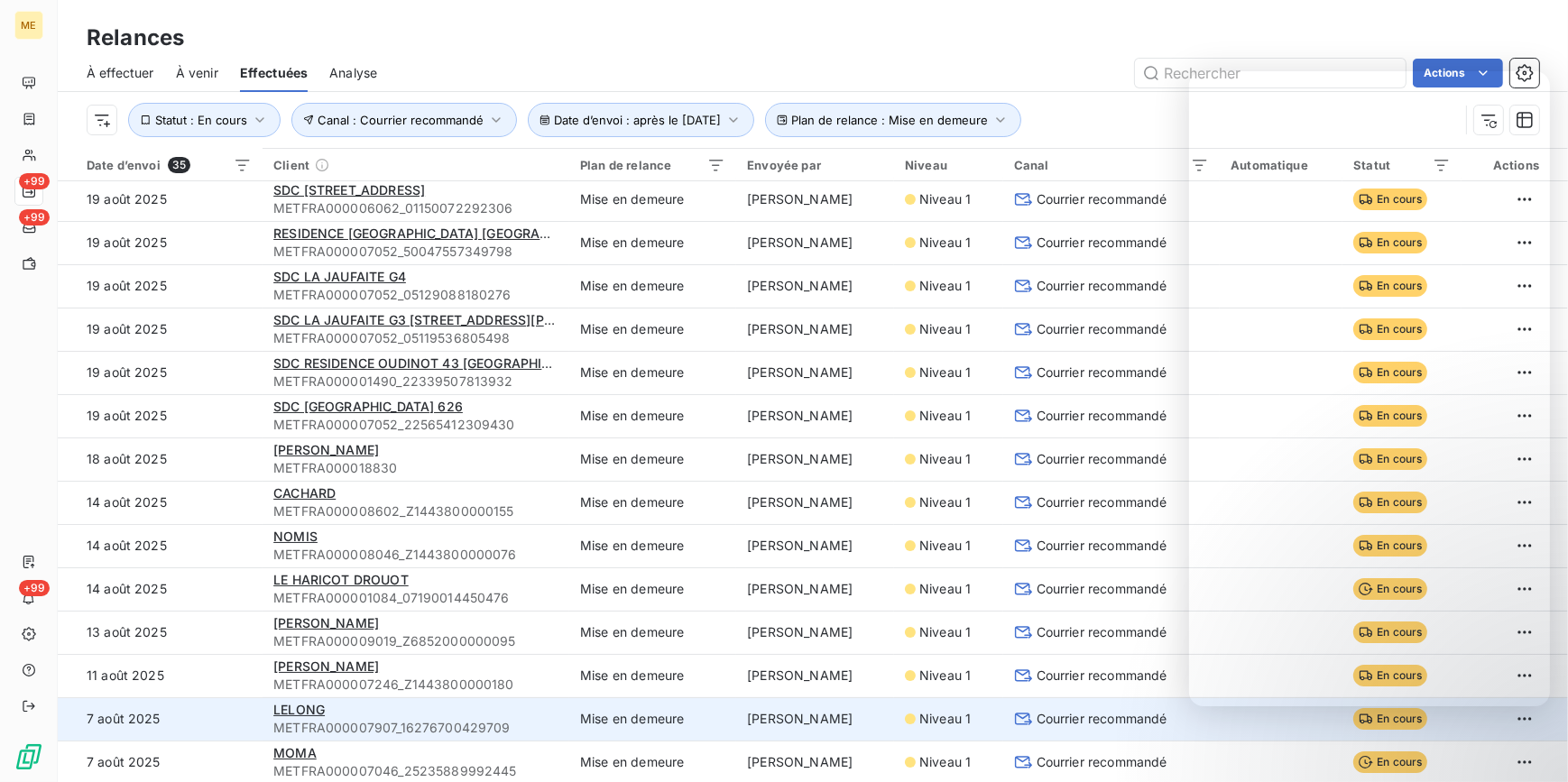
scroll to position [245, 0]
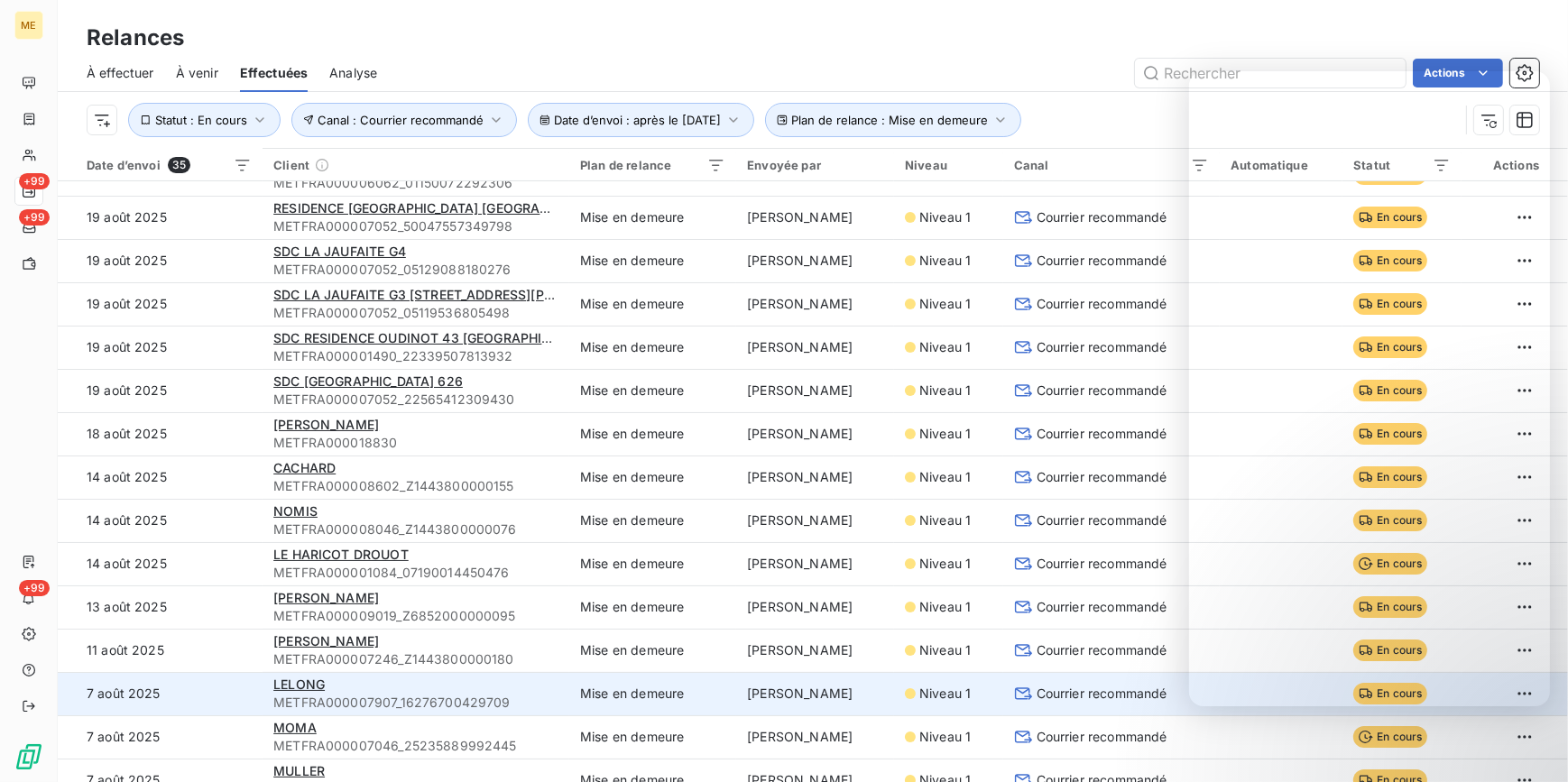
click at [333, 690] on div "LELONG" at bounding box center [416, 685] width 285 height 18
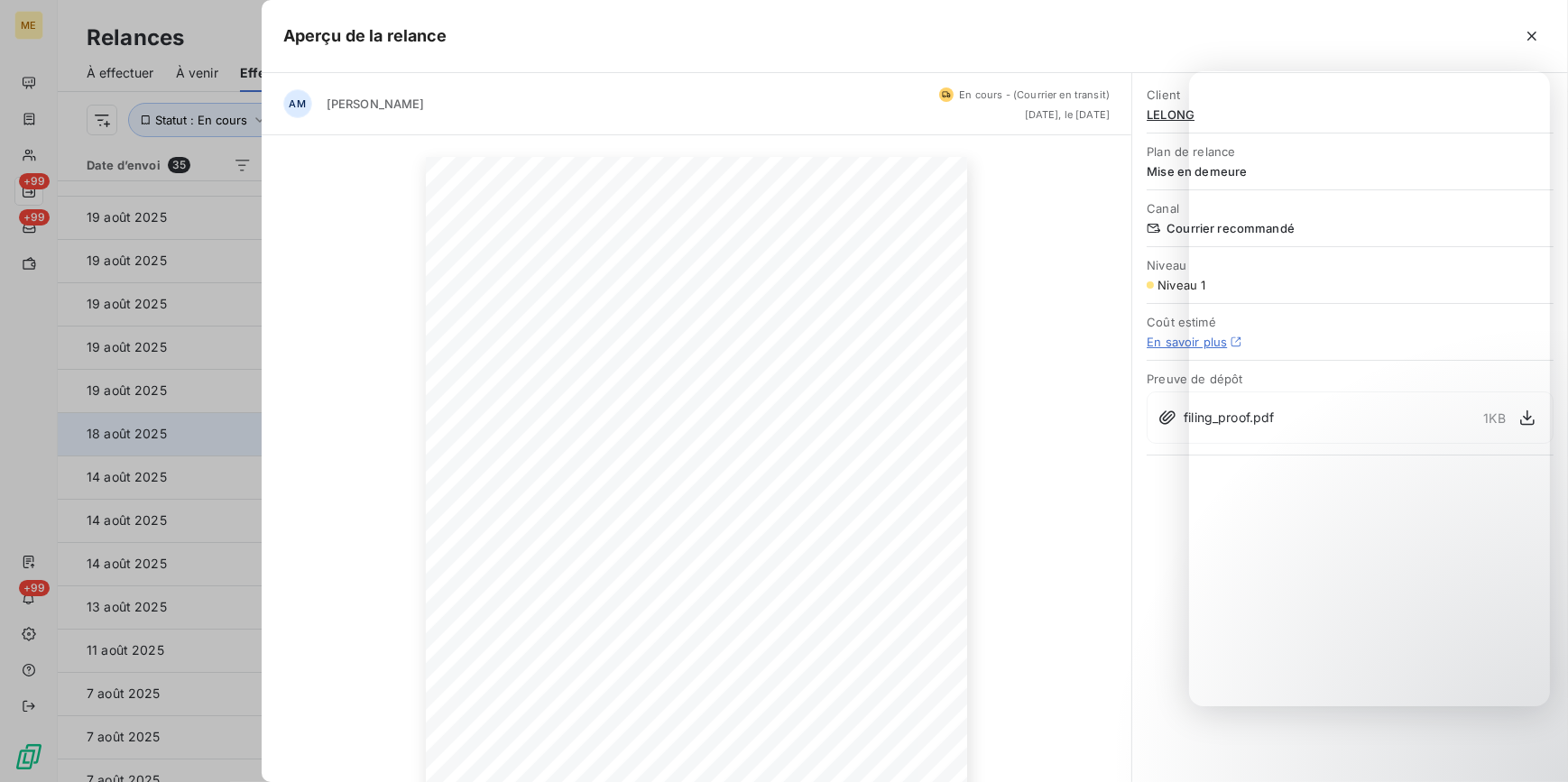
click at [220, 397] on div at bounding box center [784, 391] width 1568 height 782
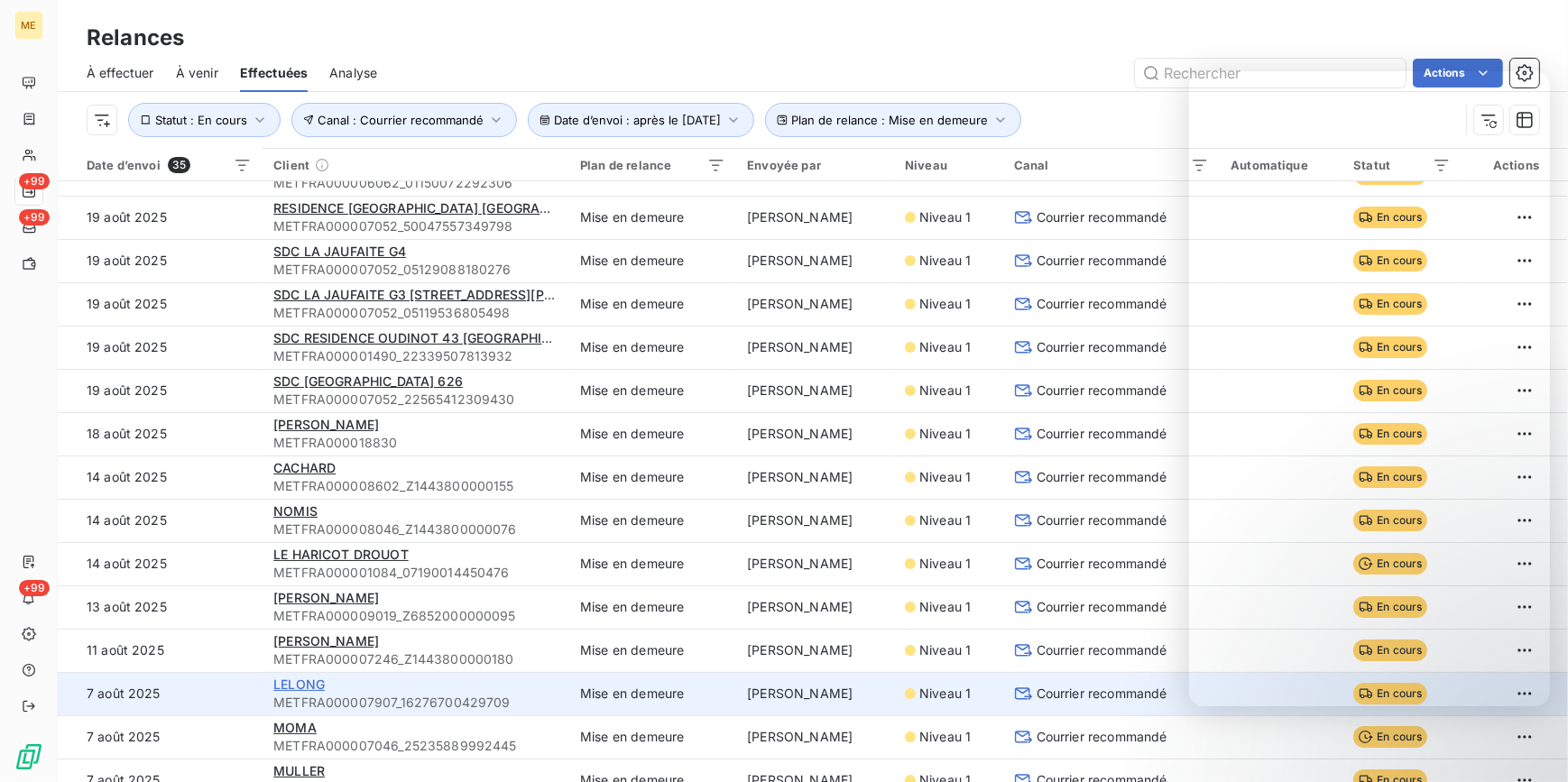
click at [288, 690] on span "LELONG" at bounding box center [298, 684] width 51 height 15
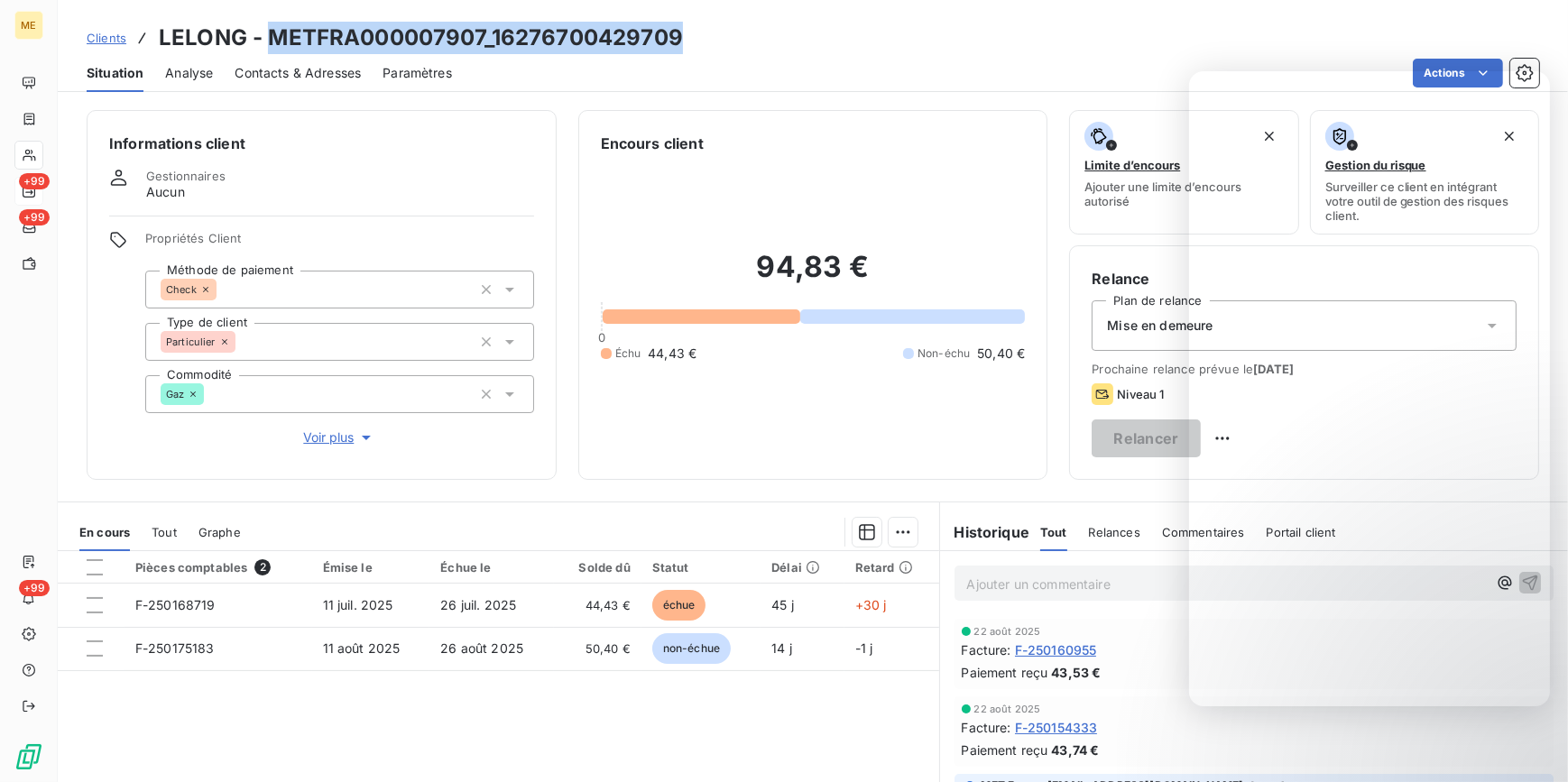
drag, startPoint x: 691, startPoint y: 25, endPoint x: 275, endPoint y: 28, distance: 416.0
click at [275, 28] on div "Clients LELONG - METFRA000007907_16276700429709" at bounding box center [813, 38] width 1510 height 33
copy h3 "METFRA000007907_16276700429709"
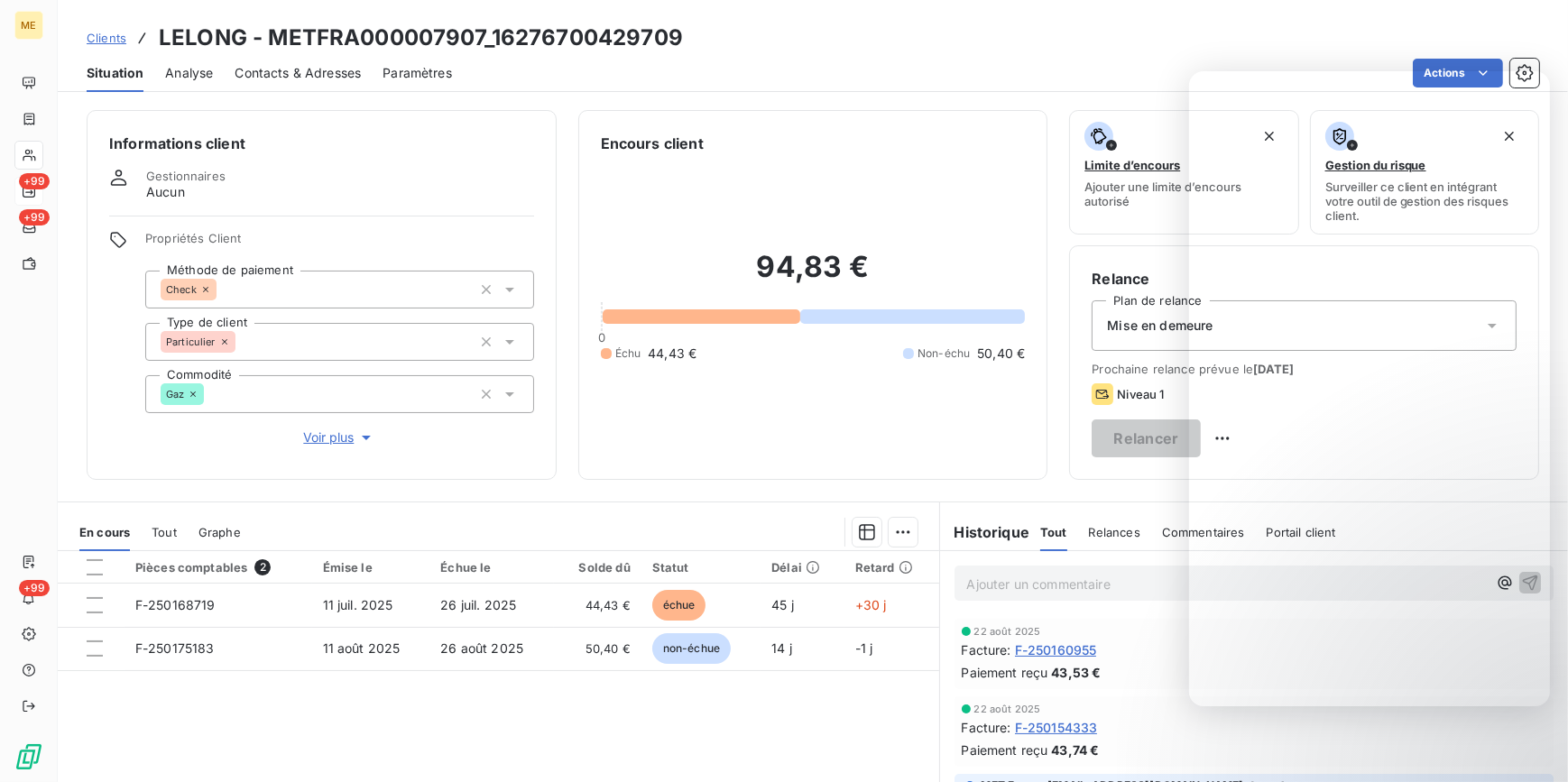
drag, startPoint x: 844, startPoint y: 367, endPoint x: 820, endPoint y: 369, distance: 24.1
click at [844, 367] on div "94,83 € 0 Échu 44,43 € Non-échu 50,40 €" at bounding box center [813, 306] width 425 height 303
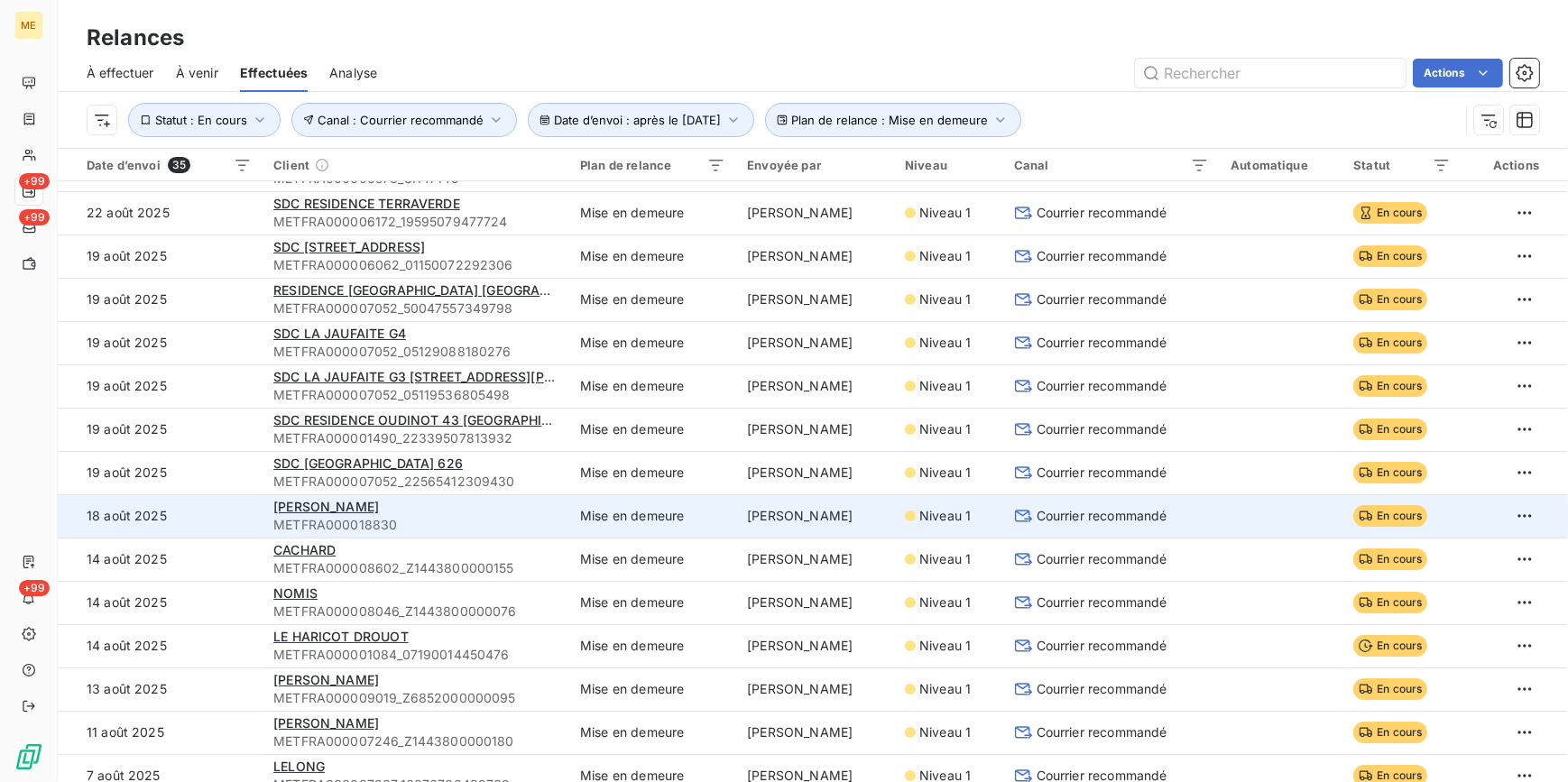
scroll to position [245, 0]
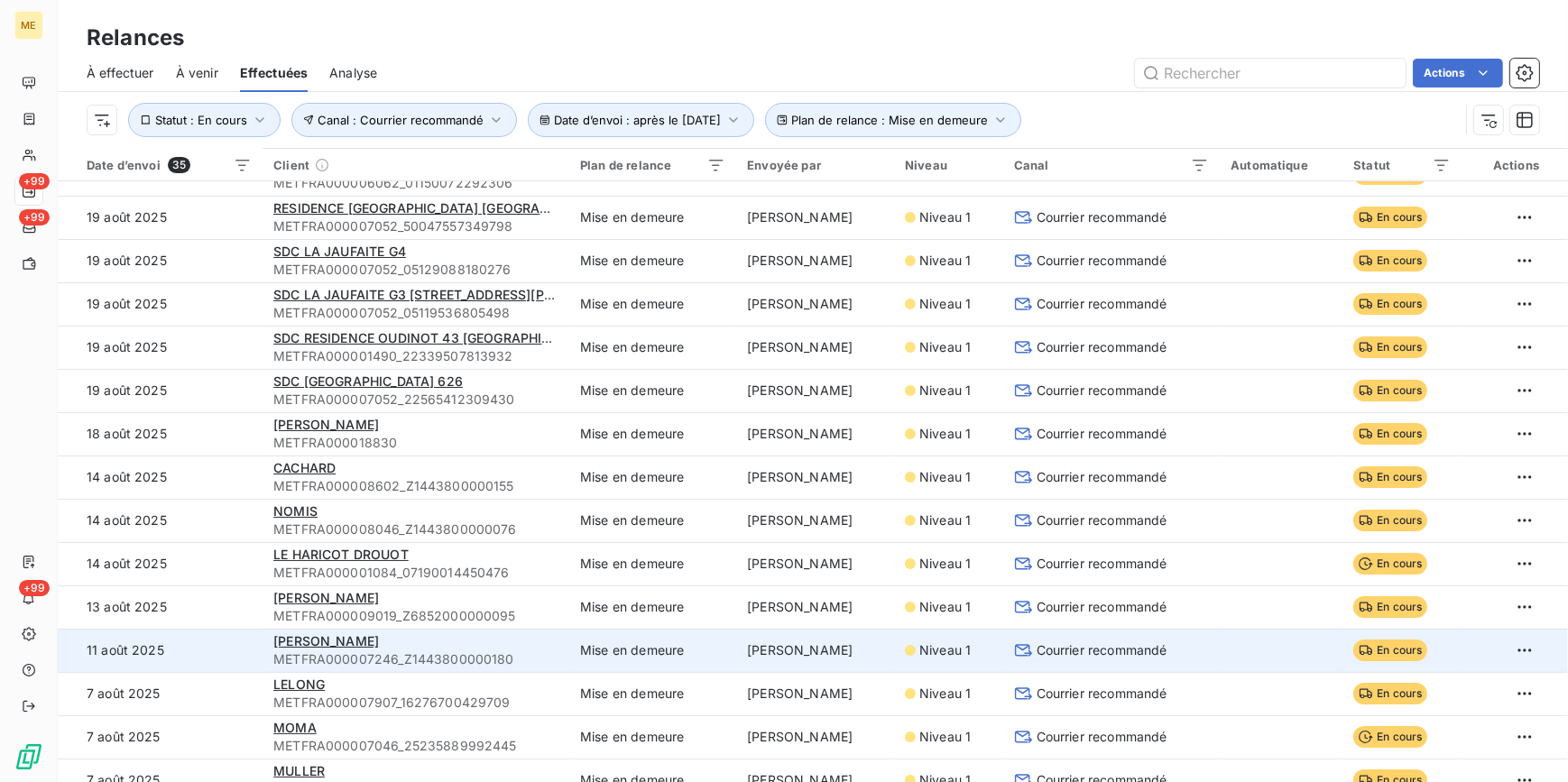
click at [1104, 644] on span "Courrier recommandé" at bounding box center [1102, 650] width 131 height 18
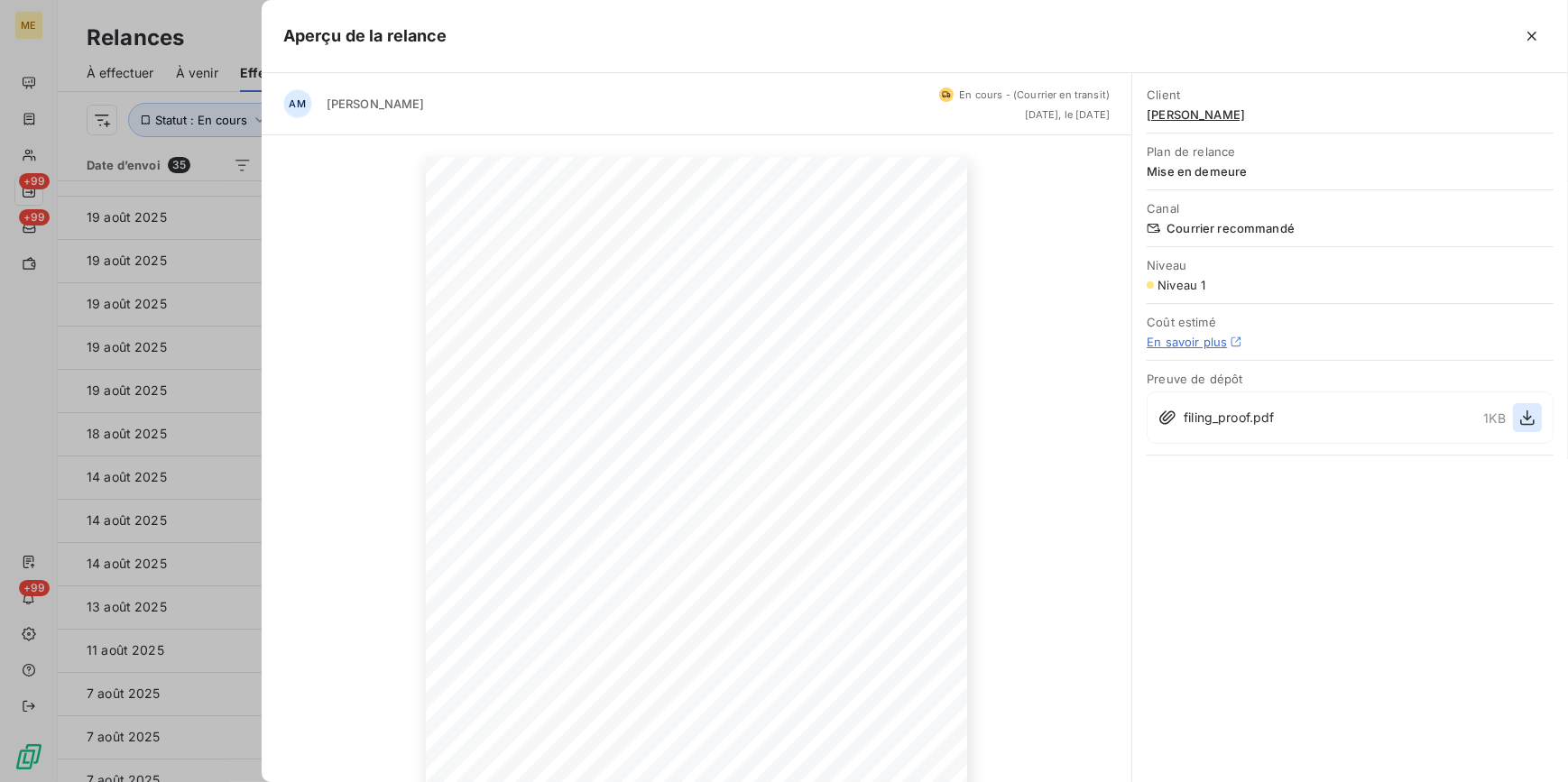
click at [1522, 409] on icon "button" at bounding box center [1527, 418] width 18 height 18
